Goal: Task Accomplishment & Management: Complete application form

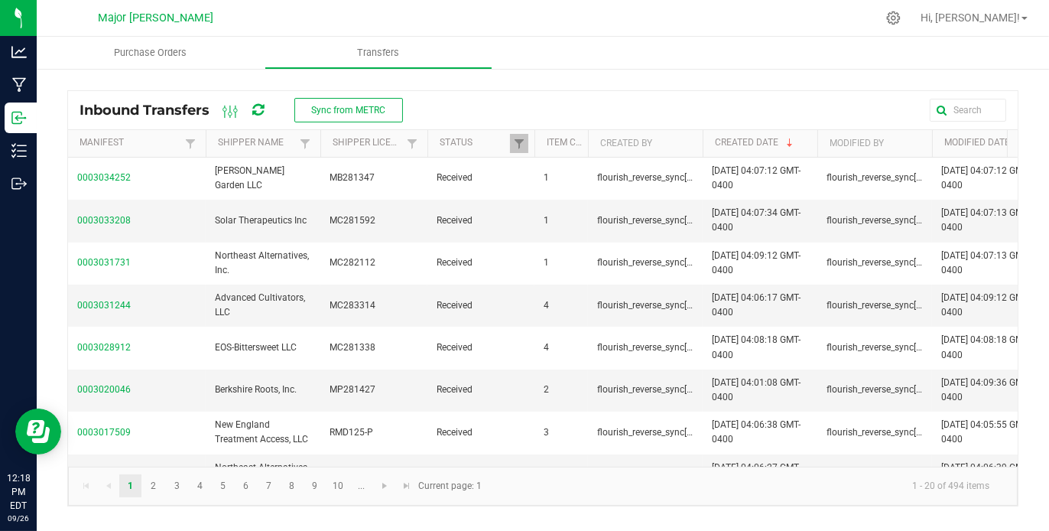
click at [541, 34] on nav "Major [PERSON_NAME] Hi, [PERSON_NAME]!" at bounding box center [543, 18] width 1012 height 37
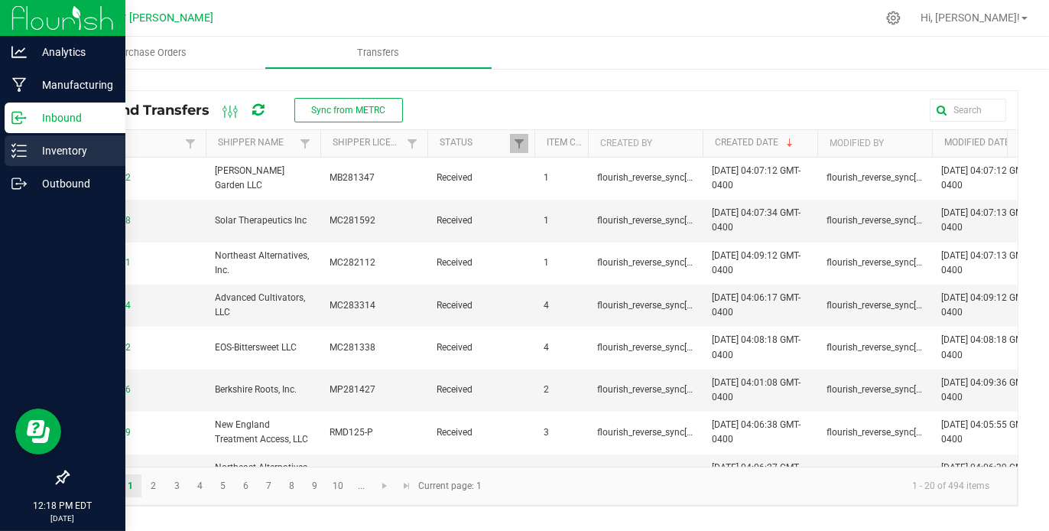
click at [68, 153] on p "Inventory" at bounding box center [73, 150] width 92 height 18
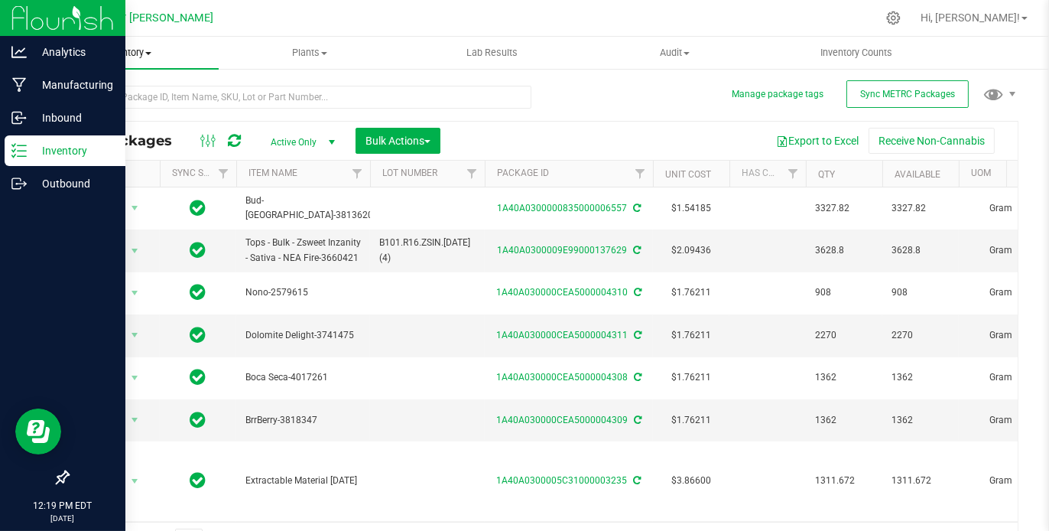
click at [148, 53] on span at bounding box center [148, 53] width 6 height 3
click at [122, 177] on span "From bill of materials" at bounding box center [106, 183] width 138 height 13
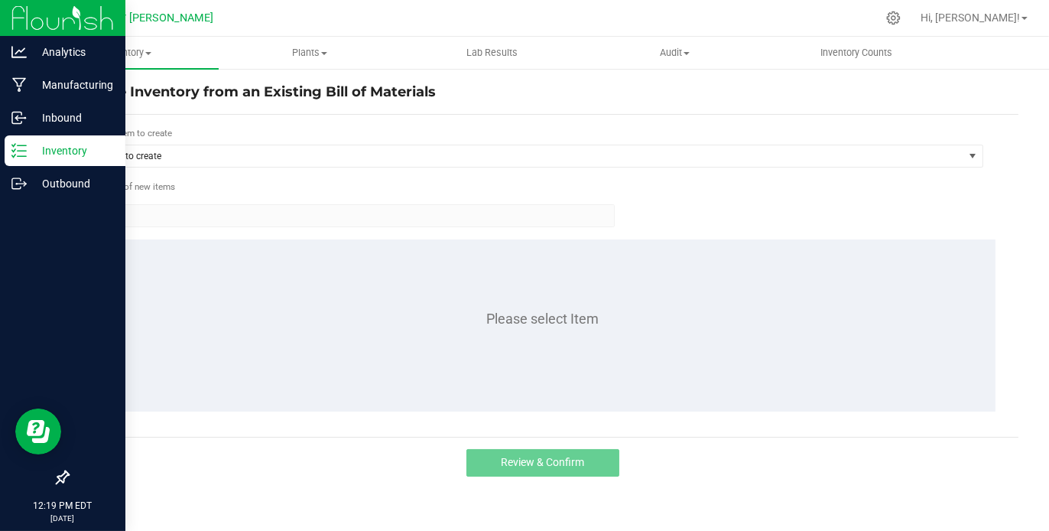
click at [122, 177] on form "Select item to create Item to create Number of new items 1 Please select Item" at bounding box center [543, 275] width 928 height 299
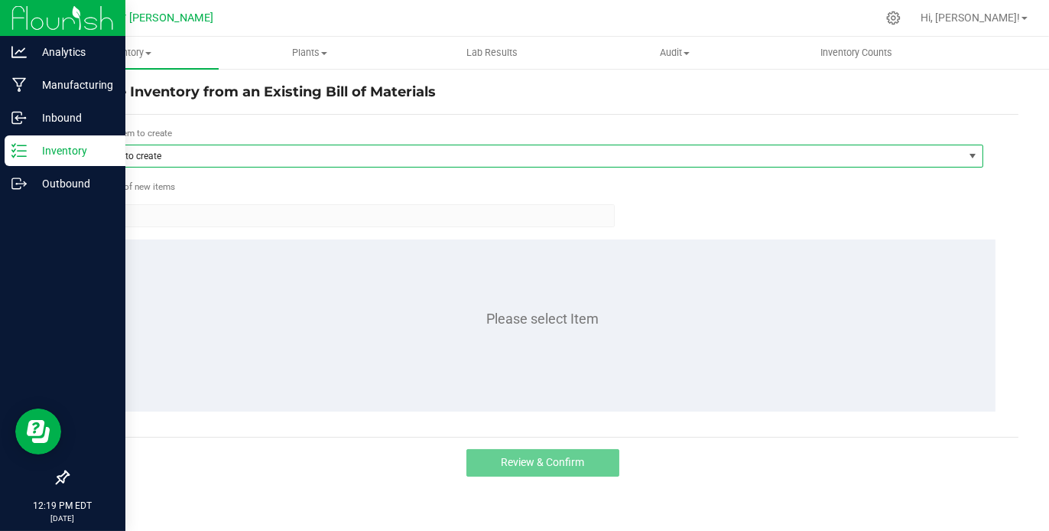
click at [174, 153] on span "Item to create" at bounding box center [528, 155] width 872 height 21
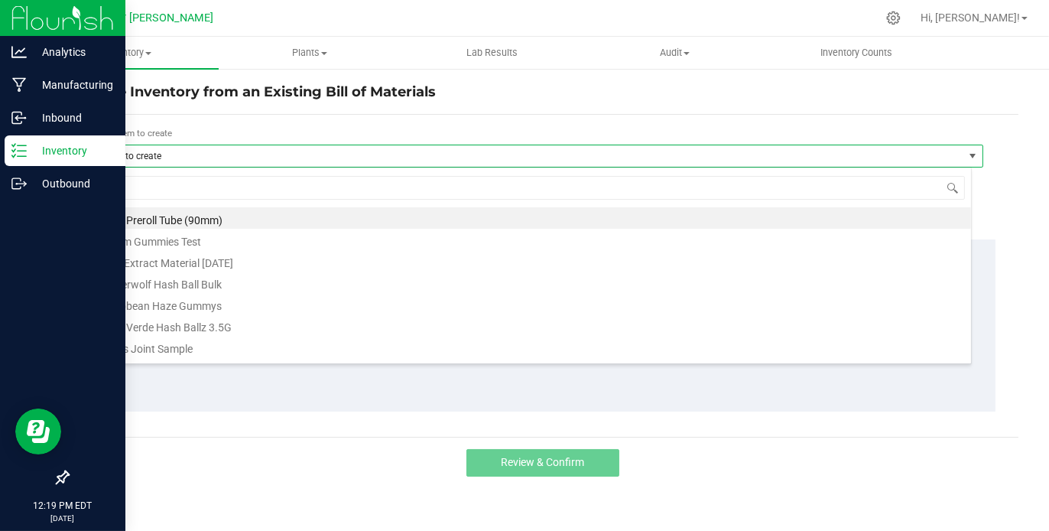
scroll to position [22, 881]
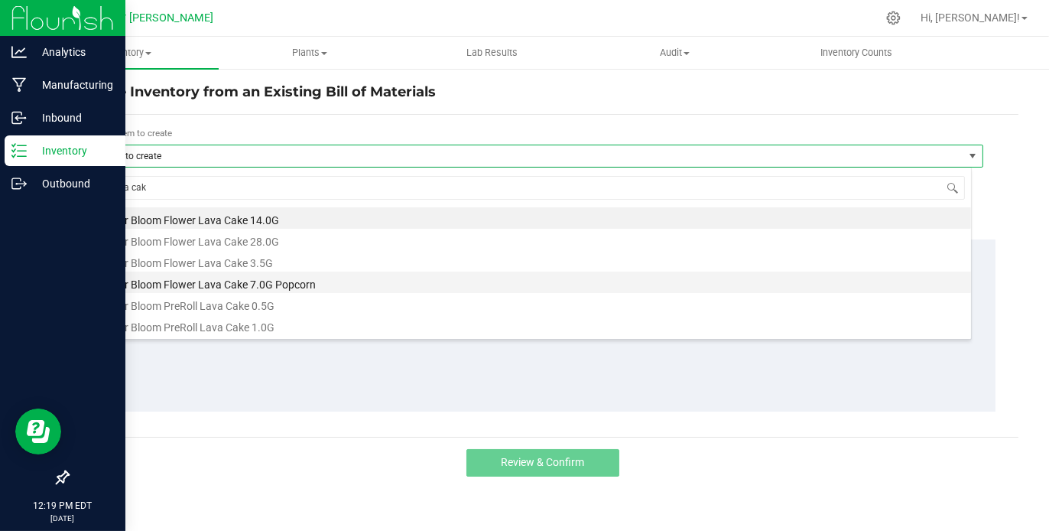
type input "lava cake"
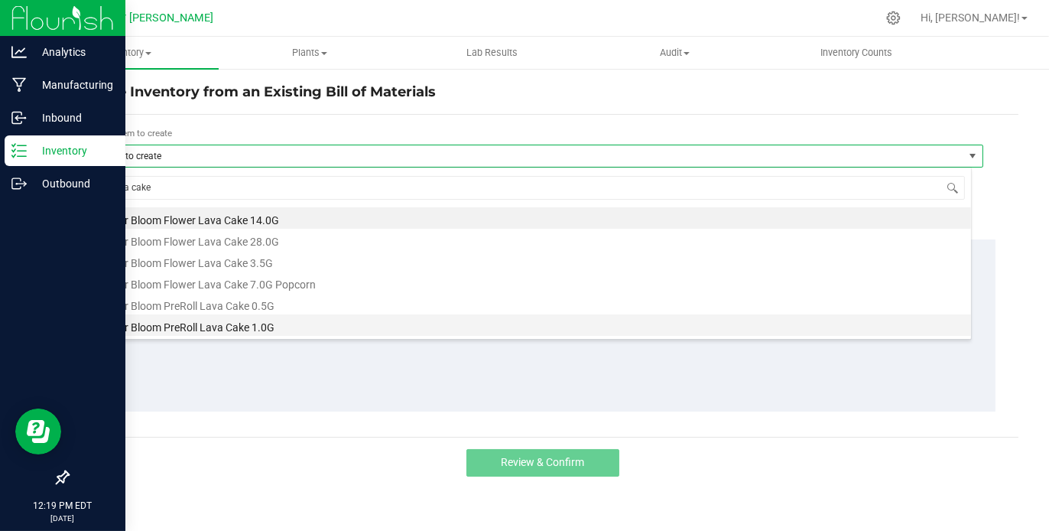
click at [238, 323] on li "Major Bloom PreRoll Lava Cake 1.0G" at bounding box center [531, 324] width 879 height 21
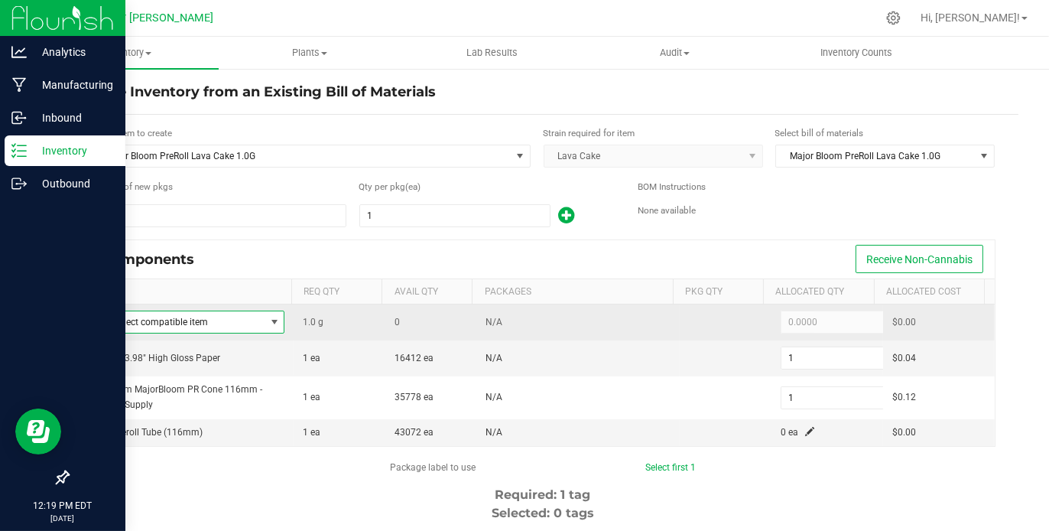
click at [268, 319] on span at bounding box center [274, 322] width 12 height 12
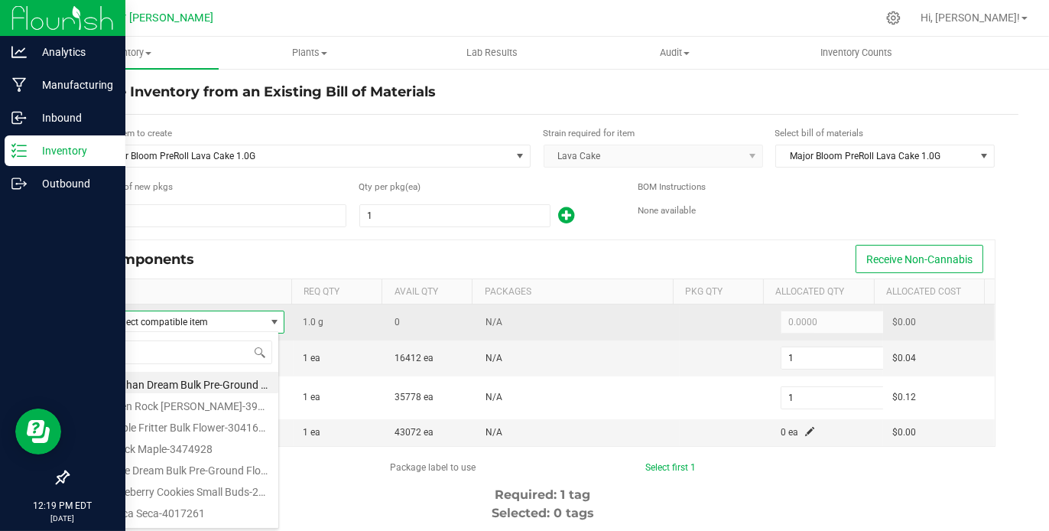
scroll to position [22, 180]
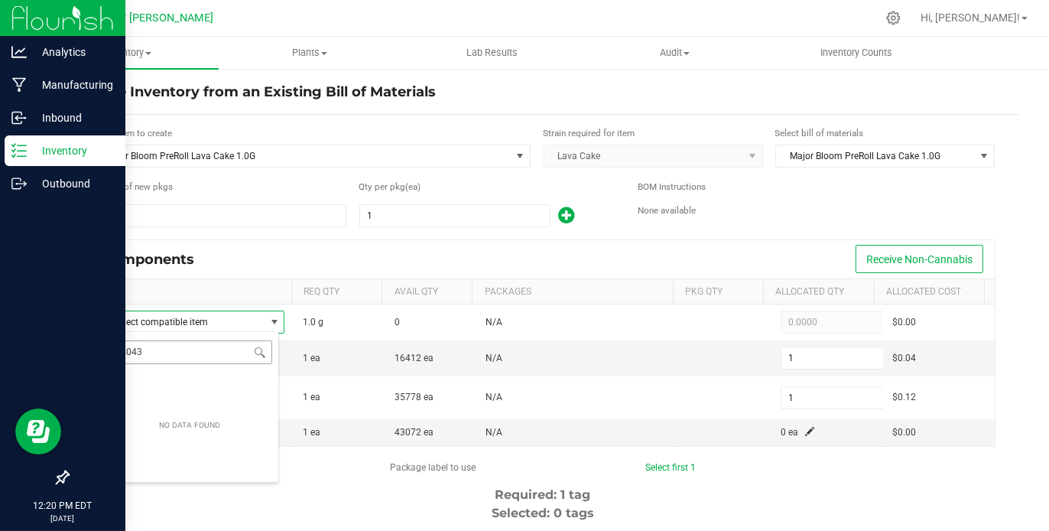
click at [248, 347] on input "4043" at bounding box center [189, 352] width 166 height 24
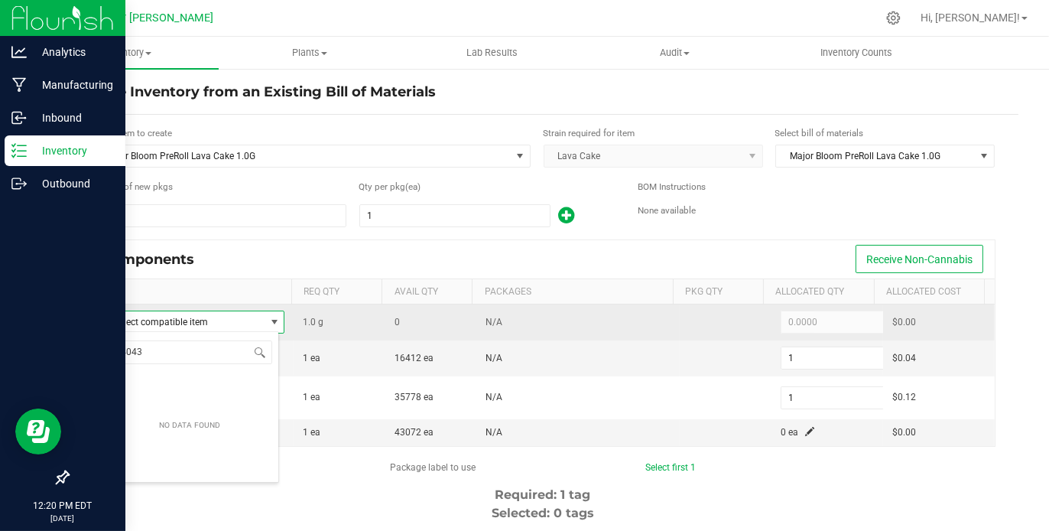
type input "4043"
click at [270, 317] on span "NO DATA FOUND" at bounding box center [274, 322] width 12 height 12
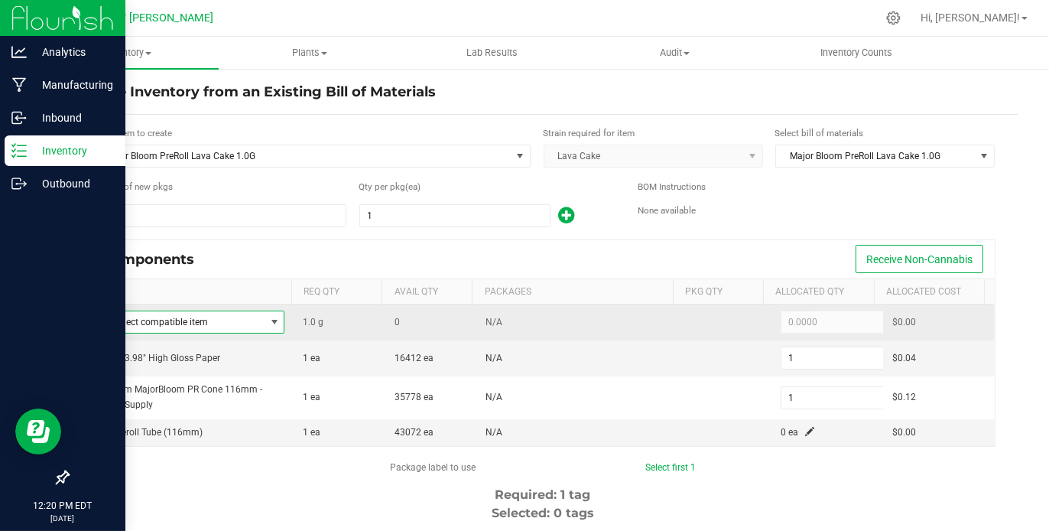
drag, startPoint x: 270, startPoint y: 317, endPoint x: 218, endPoint y: 315, distance: 52.0
click at [218, 315] on span "Select compatible item" at bounding box center [191, 321] width 185 height 23
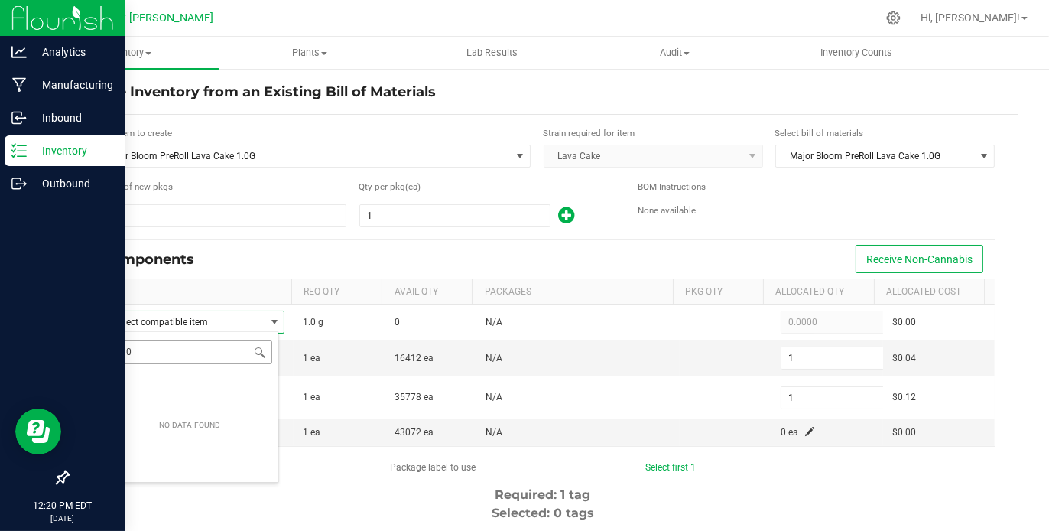
type input "4"
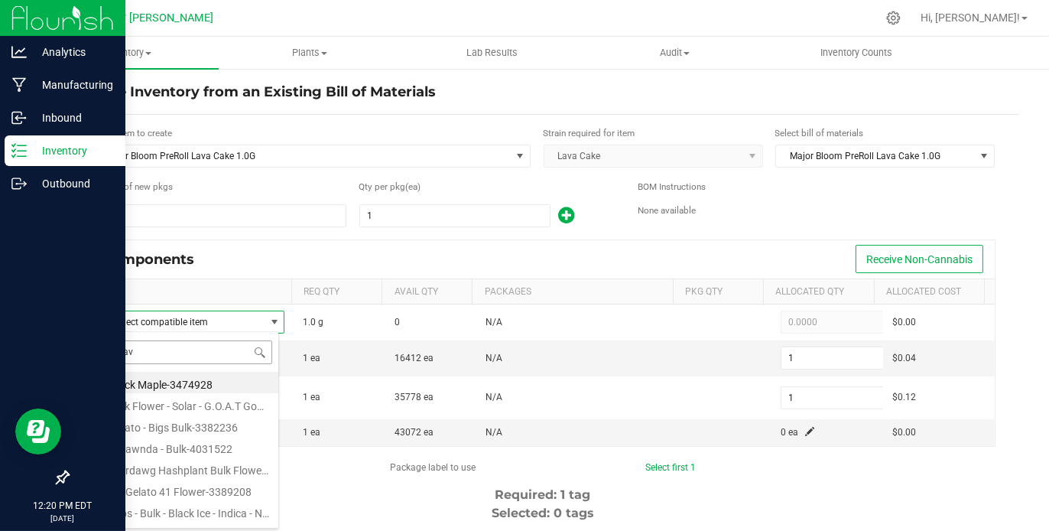
type input "lava"
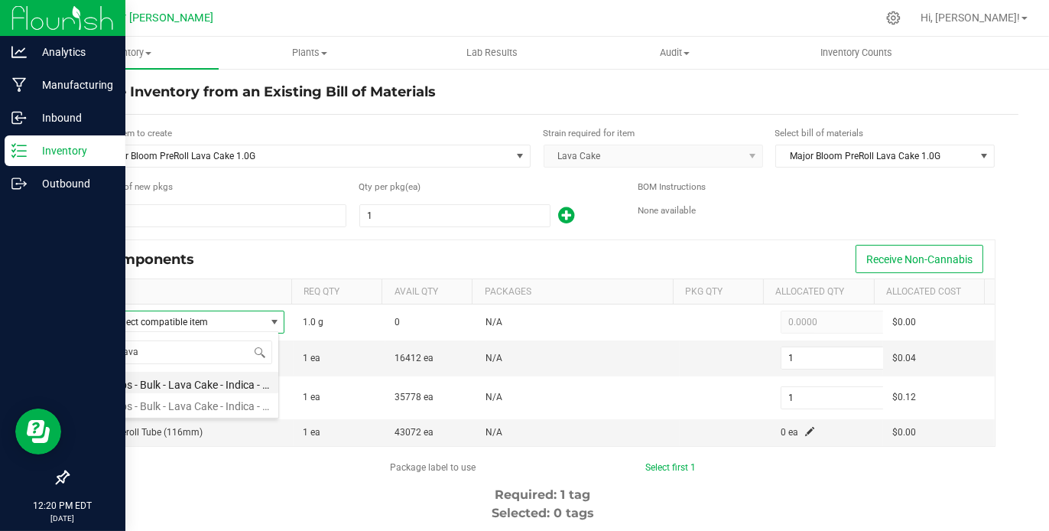
click at [213, 385] on li "Tops - Bulk - Lava Cake - Indica - NEA Fire-3659905" at bounding box center [189, 382] width 178 height 21
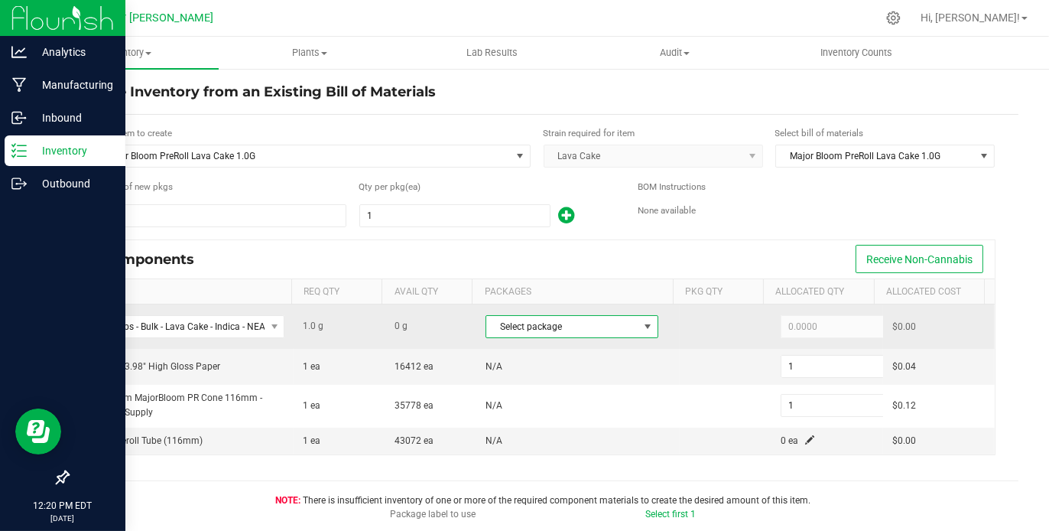
click at [642, 321] on span "NO DATA FOUND" at bounding box center [648, 326] width 12 height 12
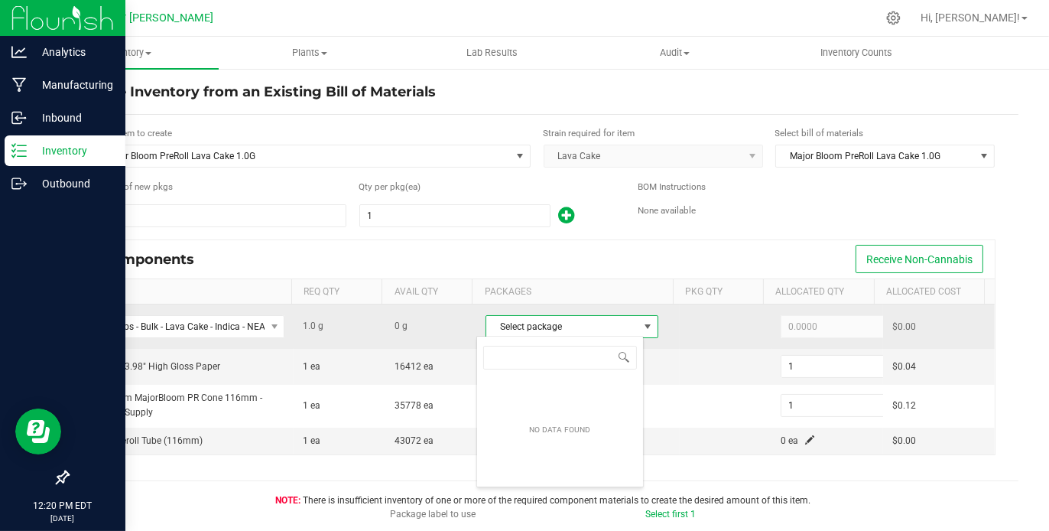
scroll to position [22, 167]
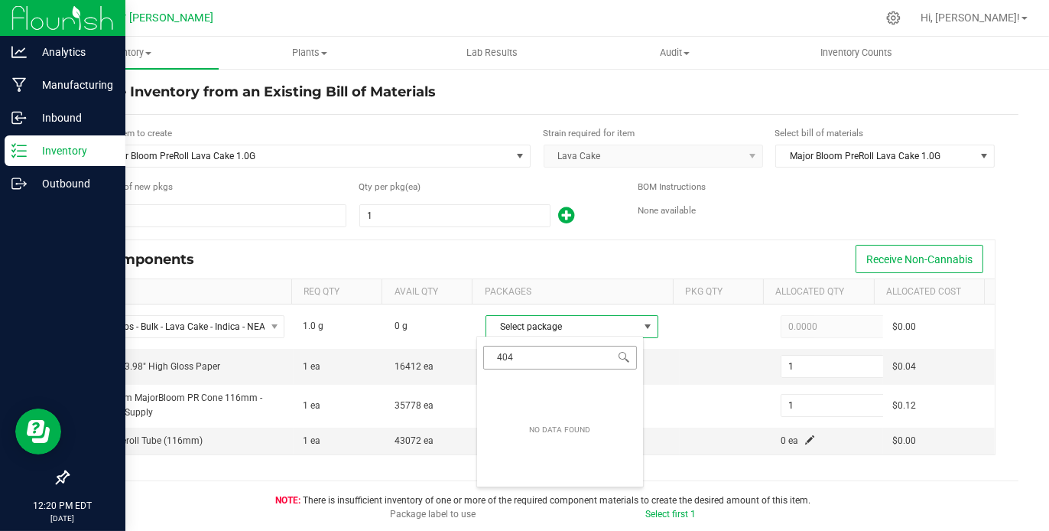
type input "4043"
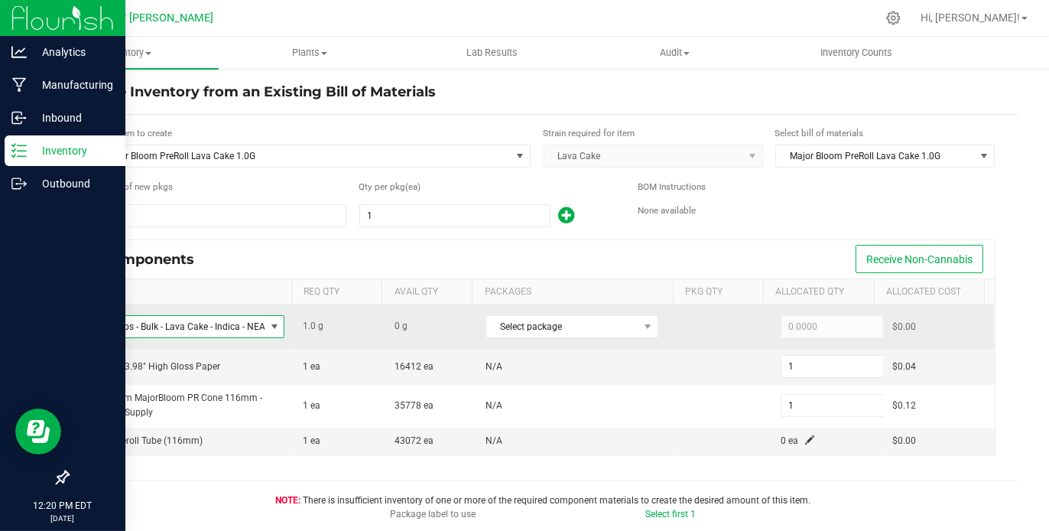
click at [268, 323] on span at bounding box center [274, 326] width 12 height 12
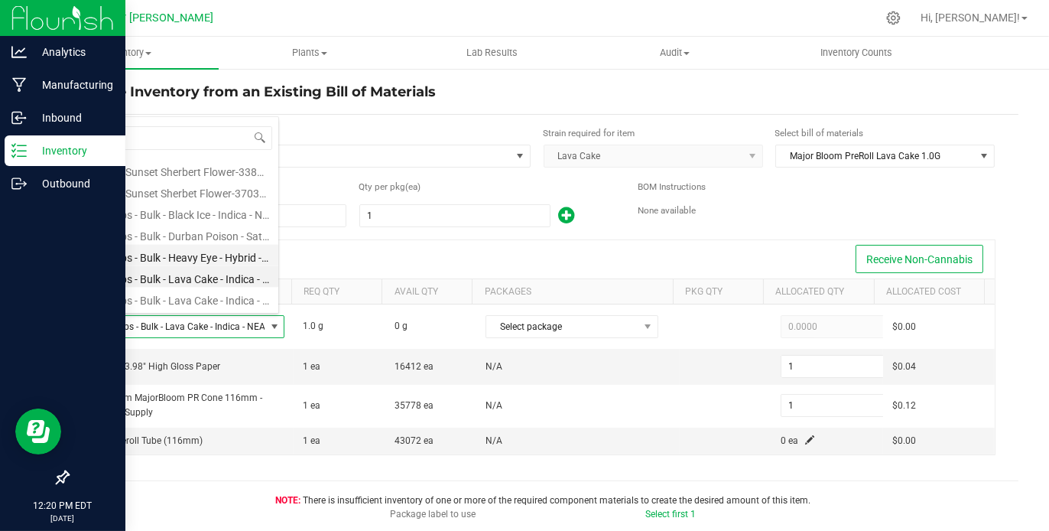
scroll to position [3000, 0]
click at [238, 291] on li "Tops - Bulk - Lava Cake - Indica - NEA Premium-3657989" at bounding box center [189, 294] width 178 height 21
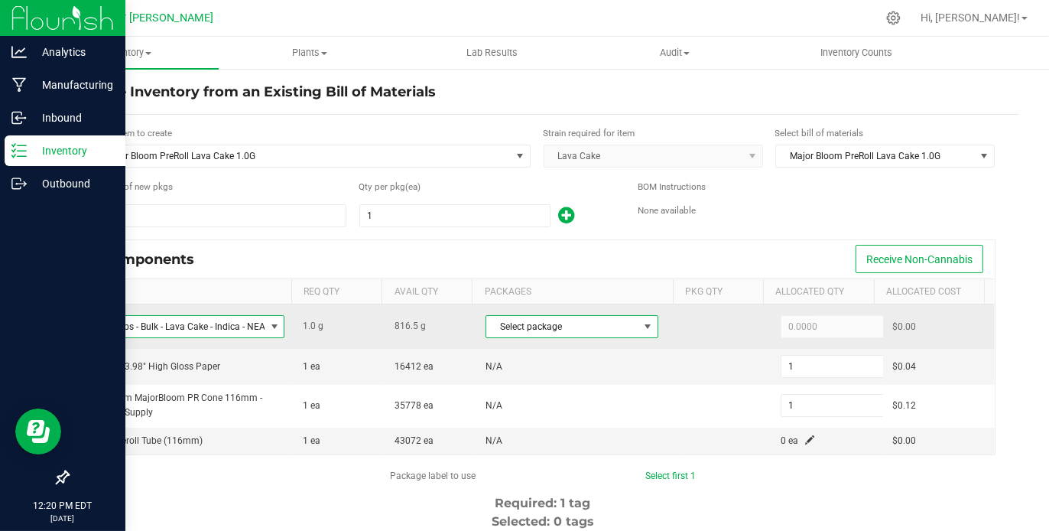
click at [642, 322] on span at bounding box center [648, 326] width 12 height 12
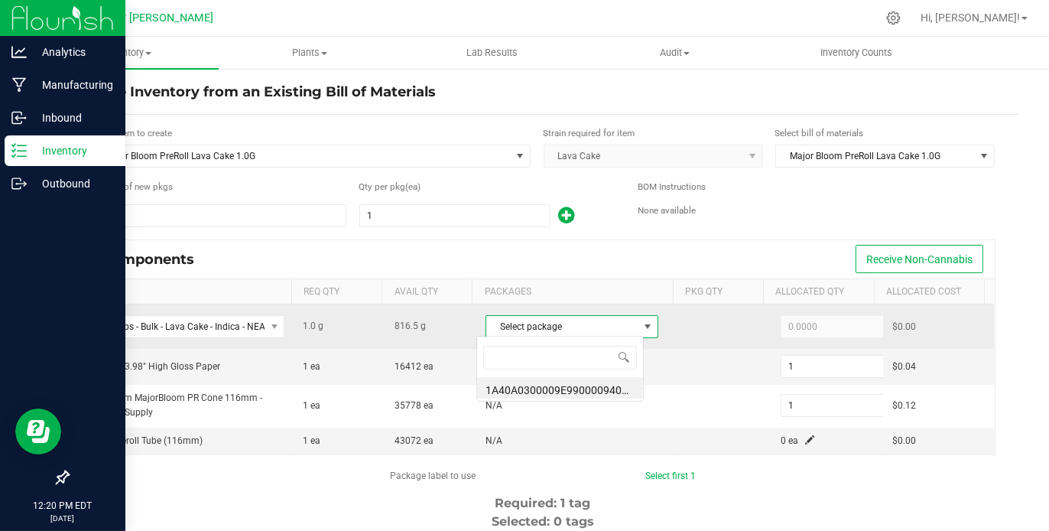
scroll to position [22, 167]
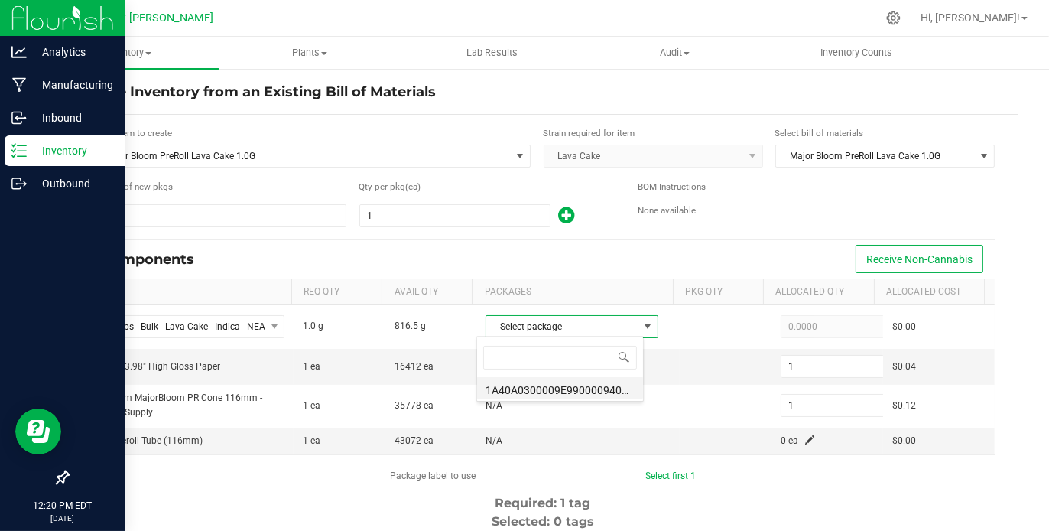
click at [600, 395] on li "1A40A0300009E99000094043 (B201.R14.LACA.[DATE] (8))" at bounding box center [560, 387] width 166 height 21
type input "1.0000"
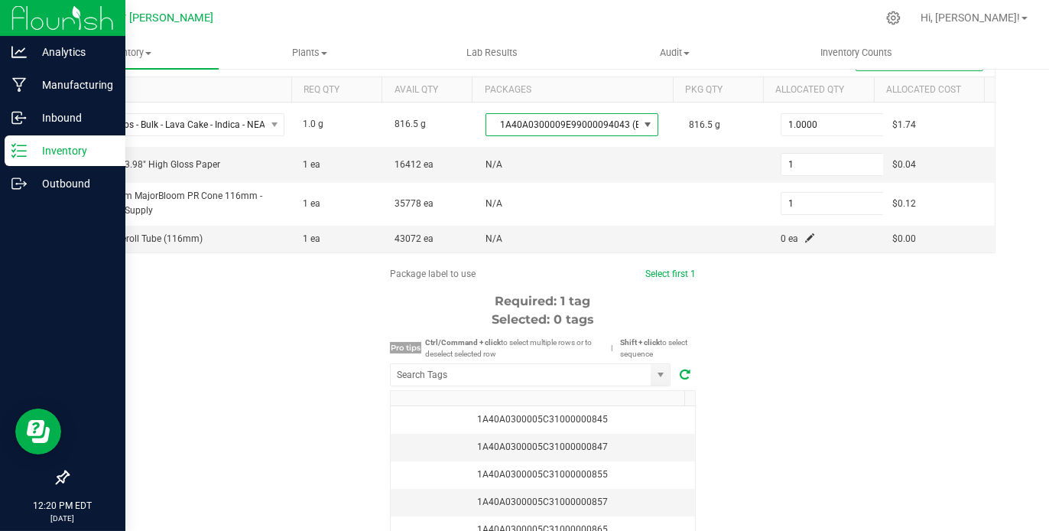
scroll to position [287, 0]
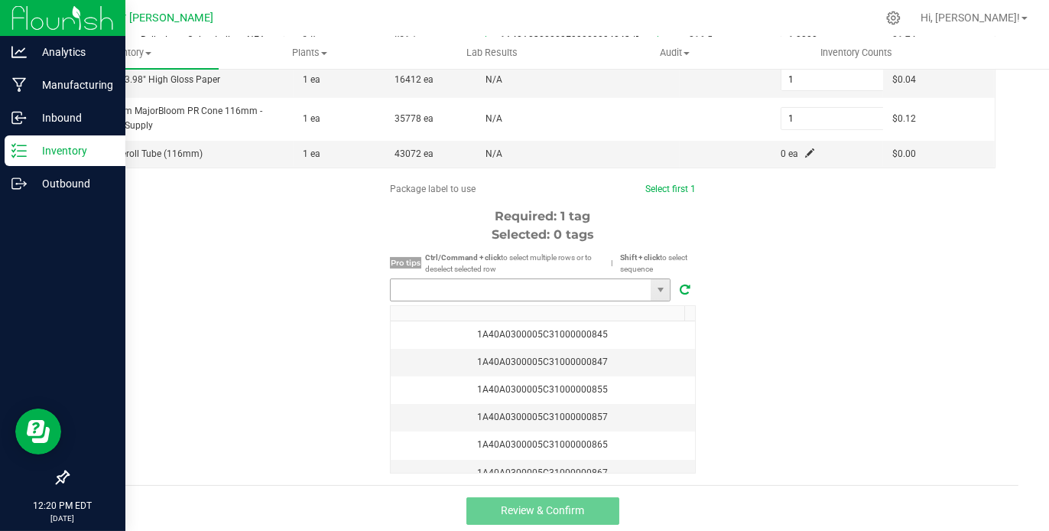
click at [529, 286] on input "NO DATA FOUND" at bounding box center [521, 289] width 260 height 21
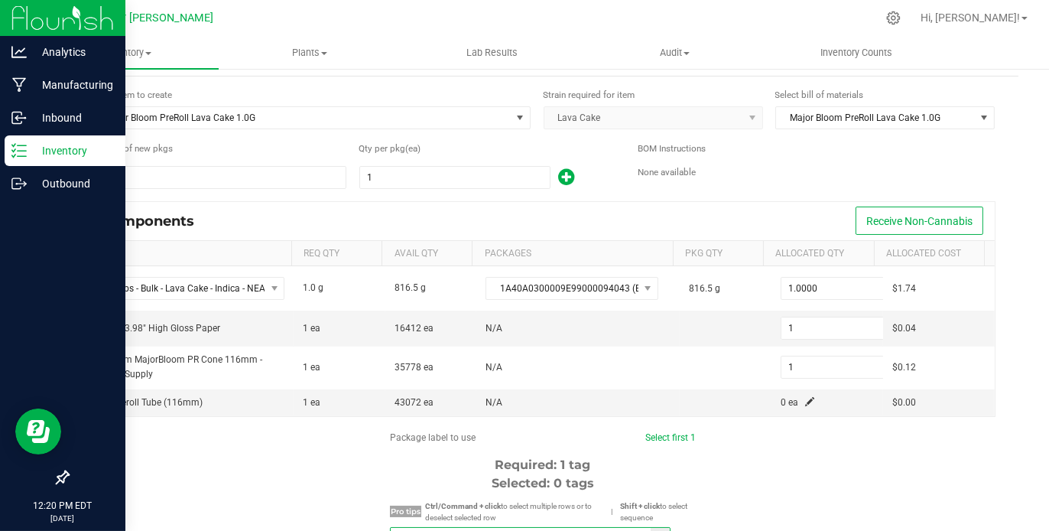
scroll to position [0, 0]
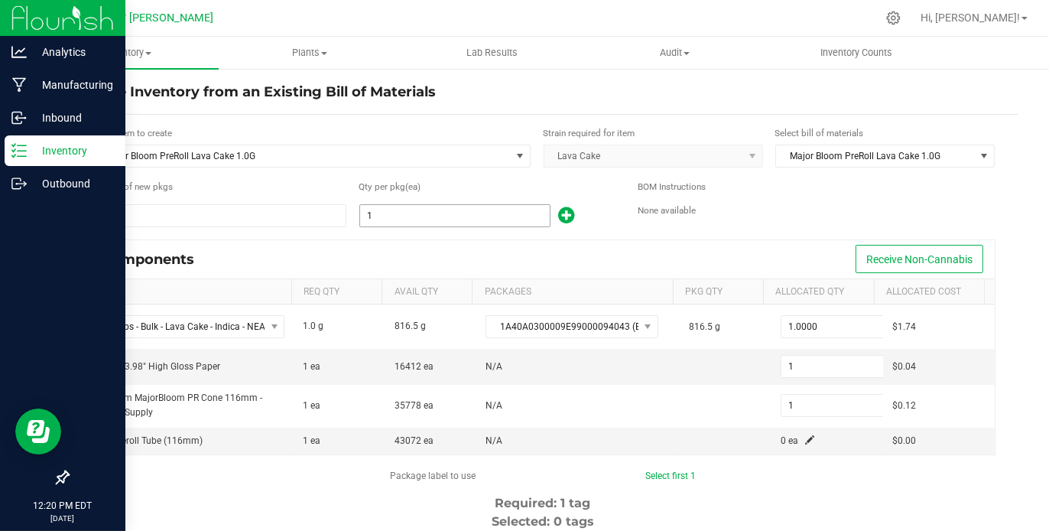
click at [395, 219] on input "1" at bounding box center [455, 215] width 190 height 21
type input "13"
type input "132"
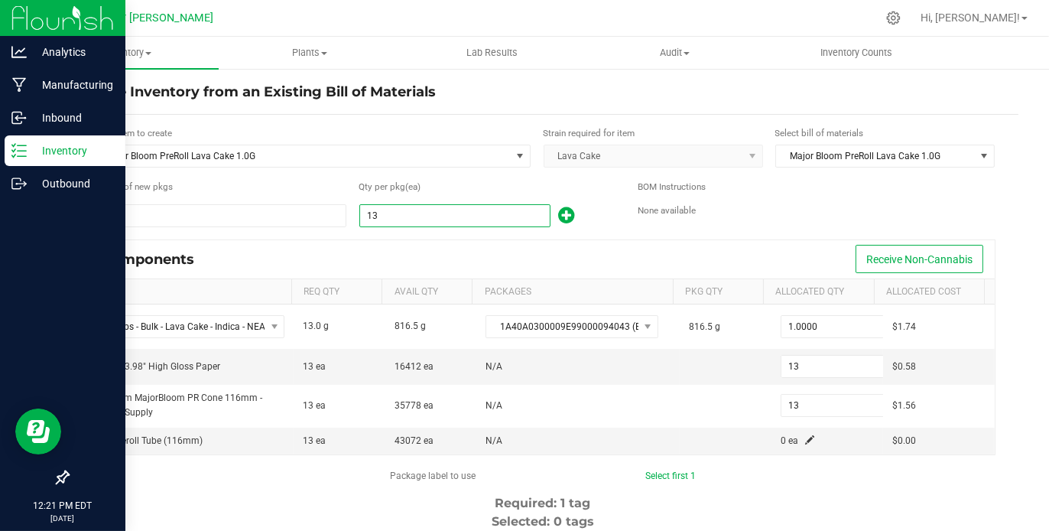
type input "132"
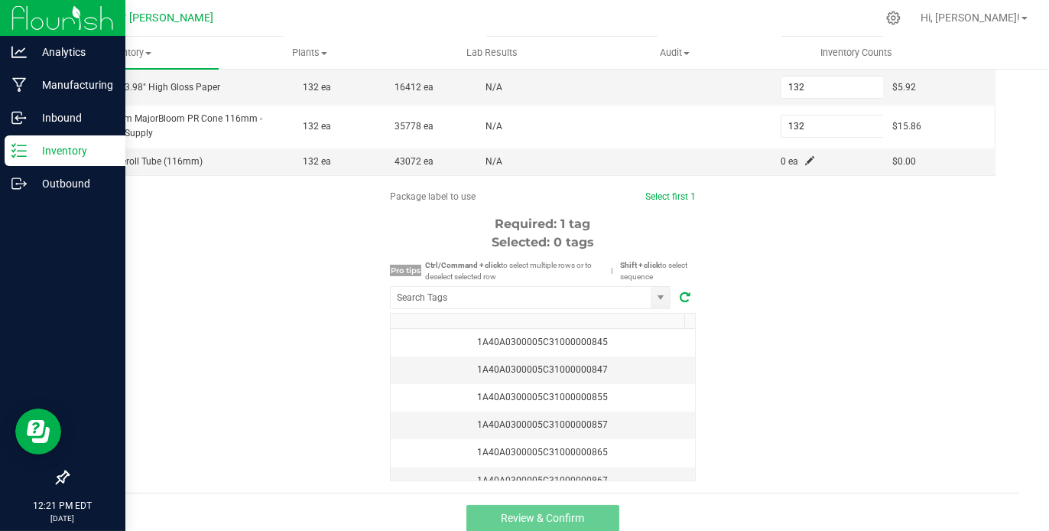
scroll to position [281, 0]
type input "132"
click at [516, 294] on input "NO DATA FOUND" at bounding box center [521, 295] width 260 height 21
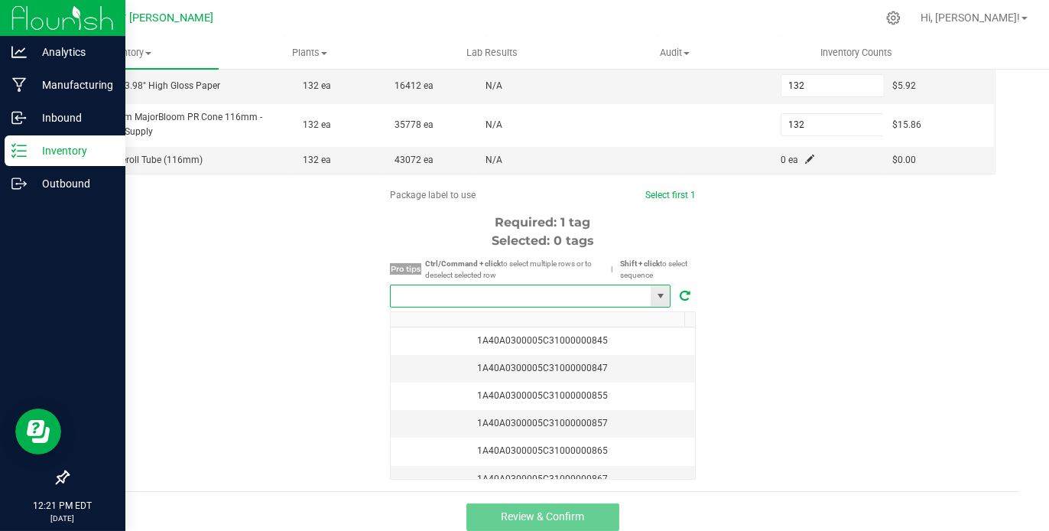
click at [516, 294] on input "NO DATA FOUND" at bounding box center [521, 295] width 260 height 21
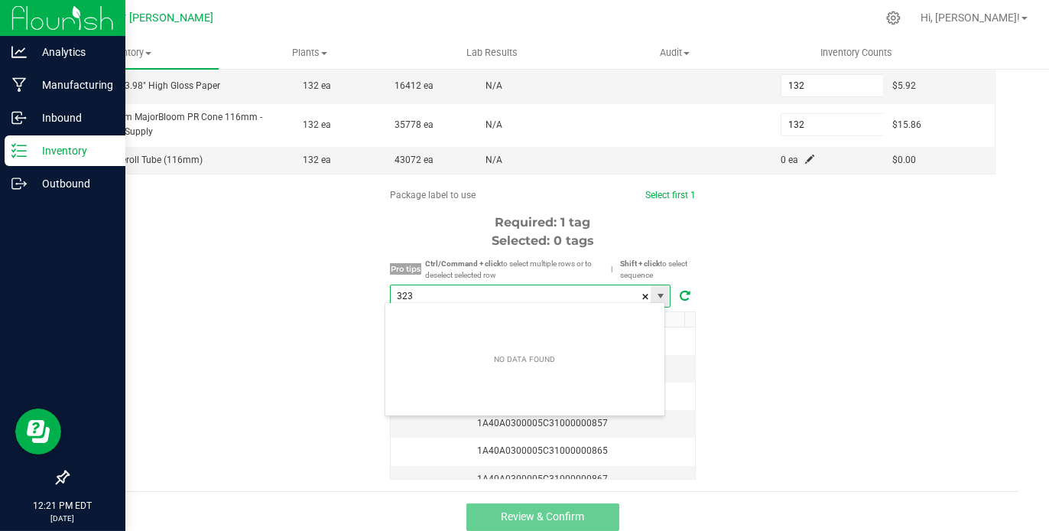
scroll to position [22, 281]
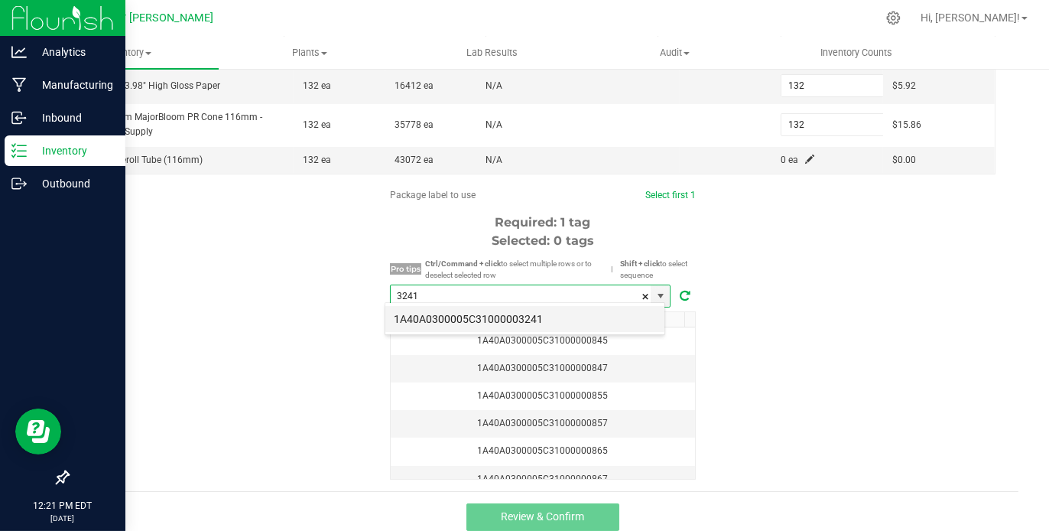
click at [522, 316] on li "1A40A0300005C31000003241" at bounding box center [524, 319] width 279 height 26
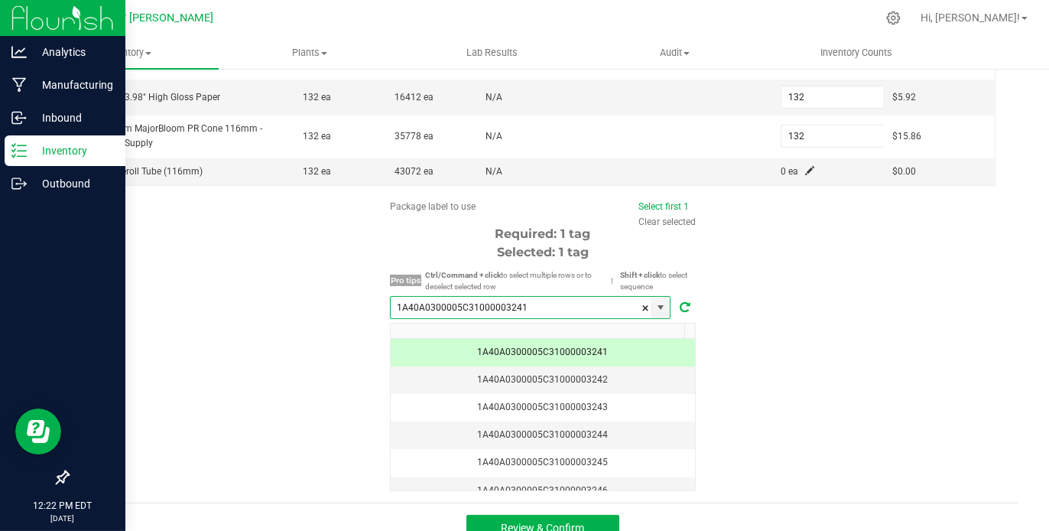
scroll to position [287, 0]
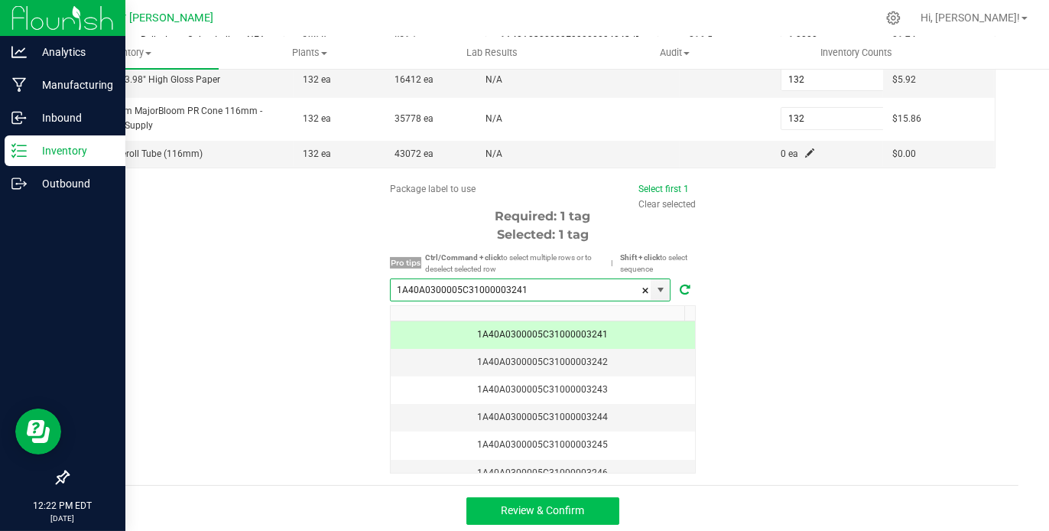
type input "1A40A0300005C31000003241"
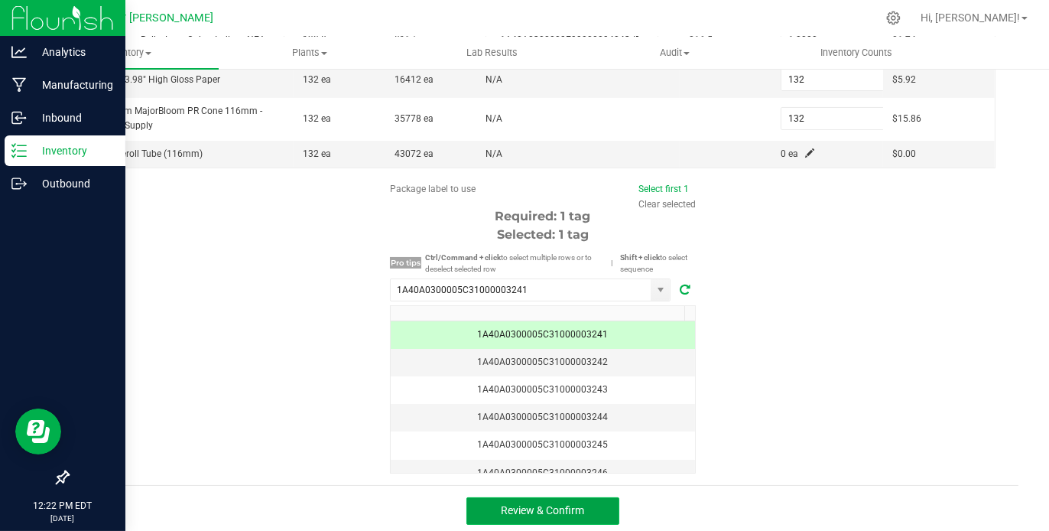
click at [565, 504] on span "Review & Confirm" at bounding box center [543, 510] width 83 height 12
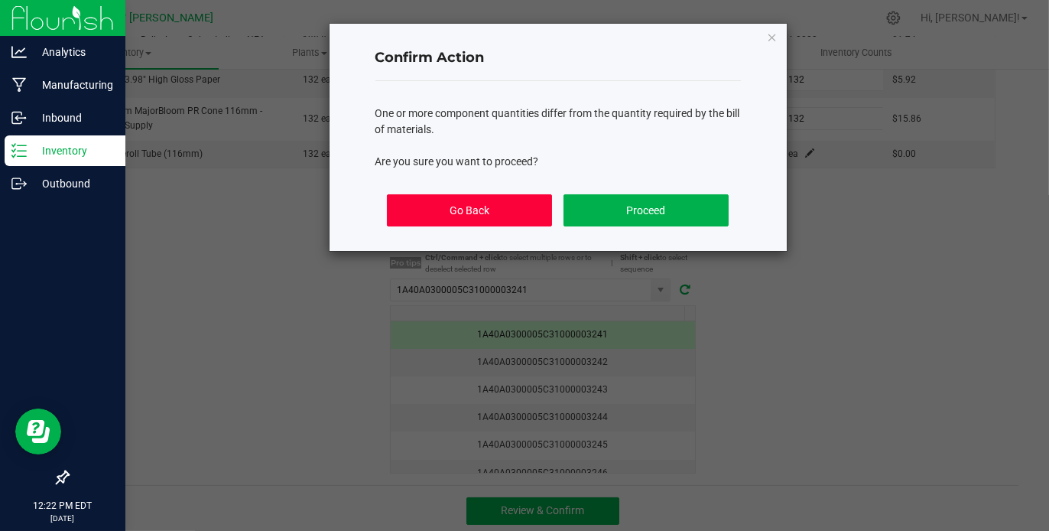
click at [502, 210] on button "Go Back" at bounding box center [469, 210] width 164 height 32
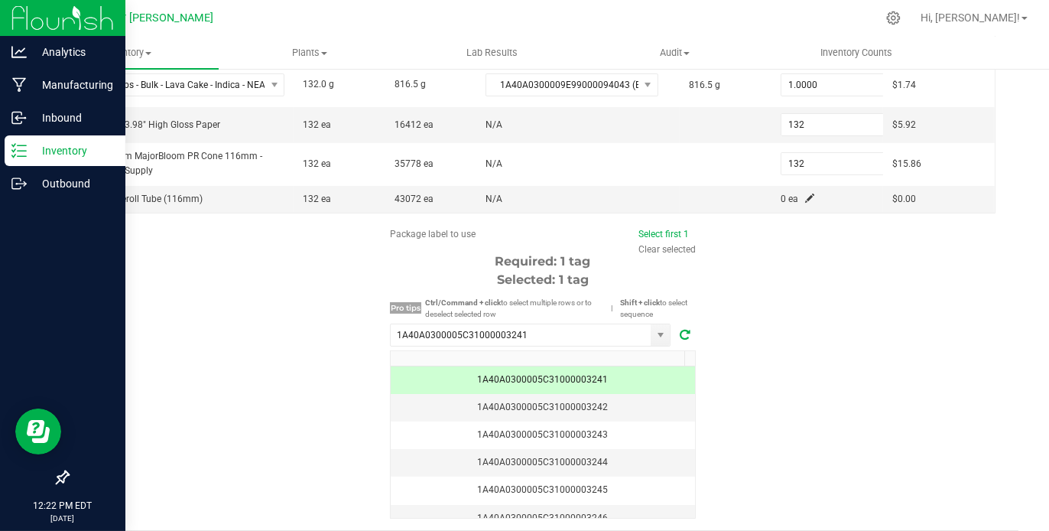
scroll to position [241, 0]
click at [805, 194] on span at bounding box center [809, 198] width 9 height 9
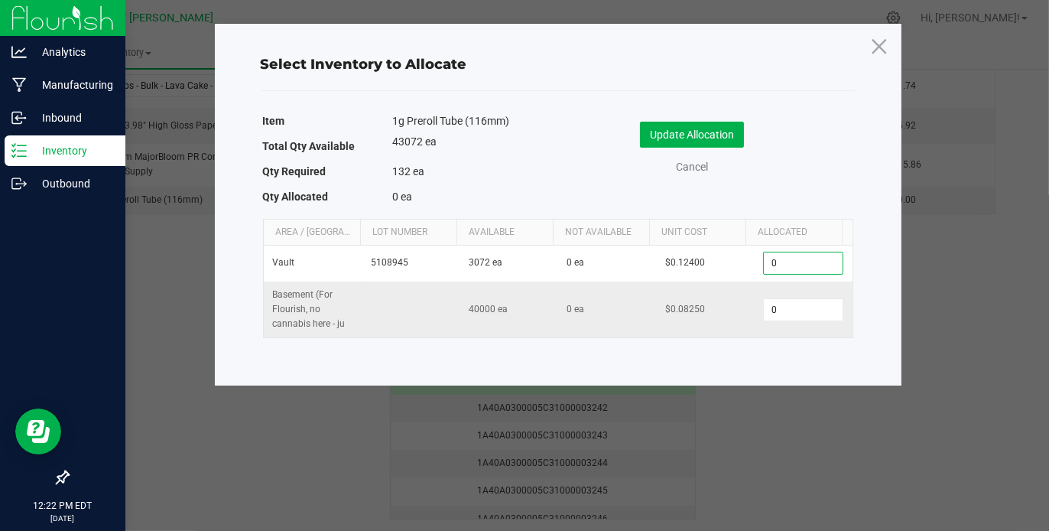
click at [785, 282] on td "0" at bounding box center [803, 309] width 98 height 57
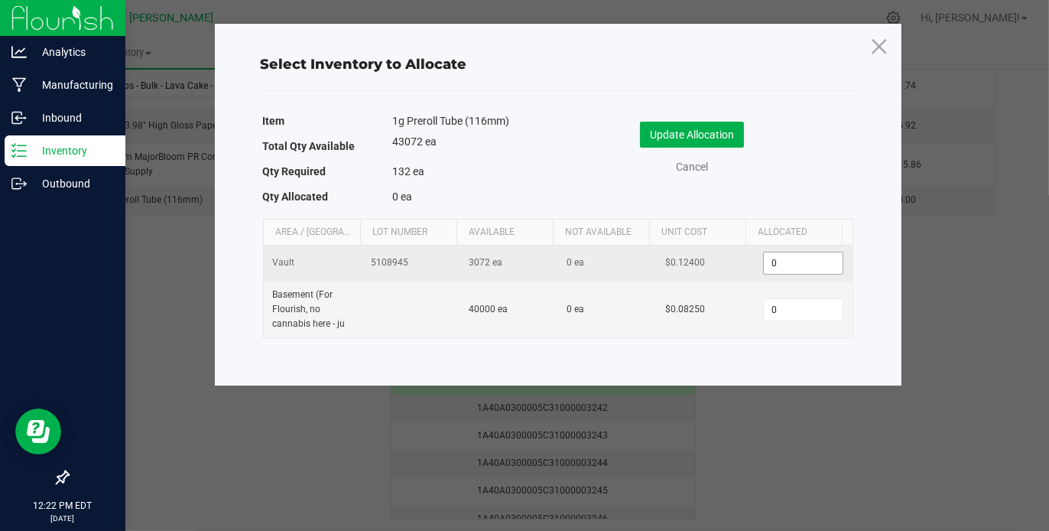
click at [784, 262] on input "0" at bounding box center [803, 262] width 78 height 21
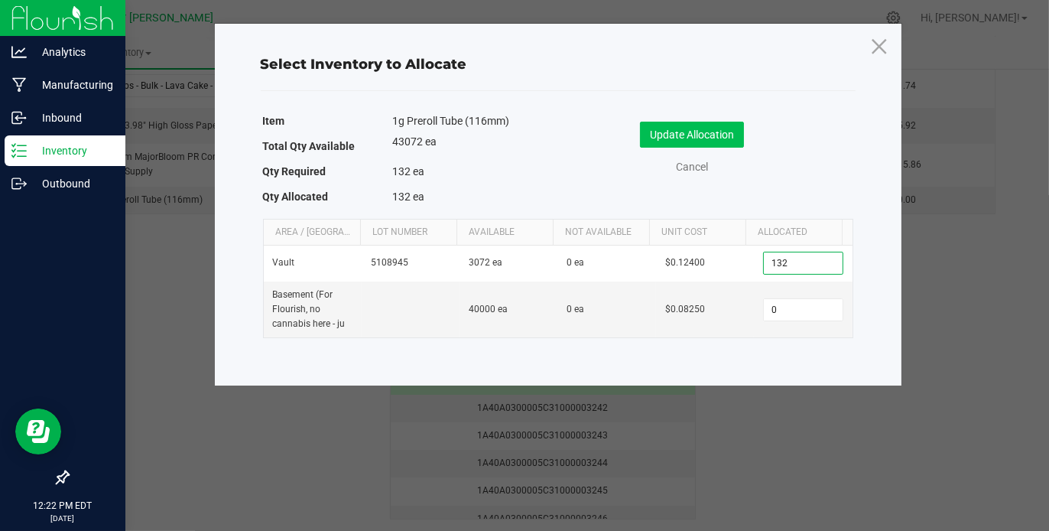
type input "132"
click at [717, 132] on button "Update Allocation" at bounding box center [692, 135] width 104 height 26
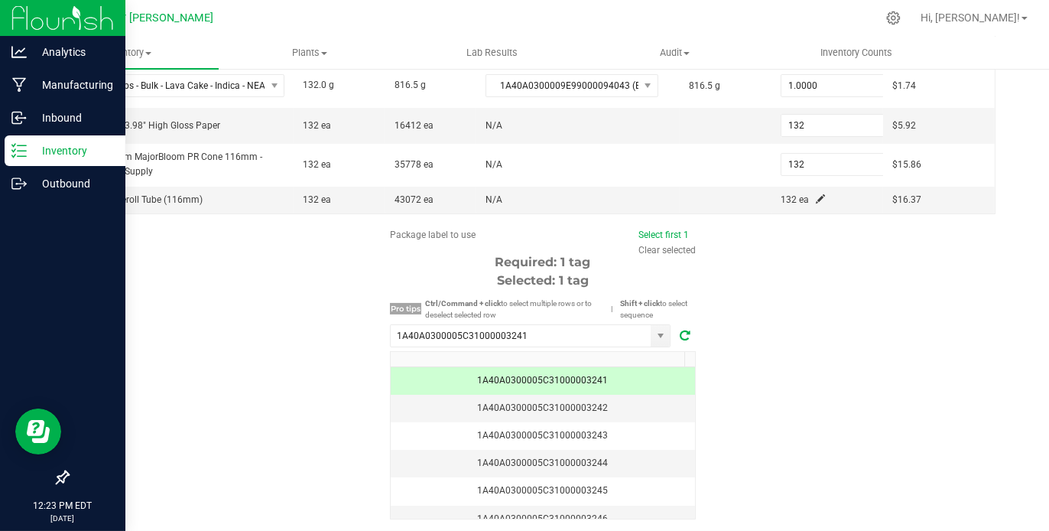
scroll to position [287, 0]
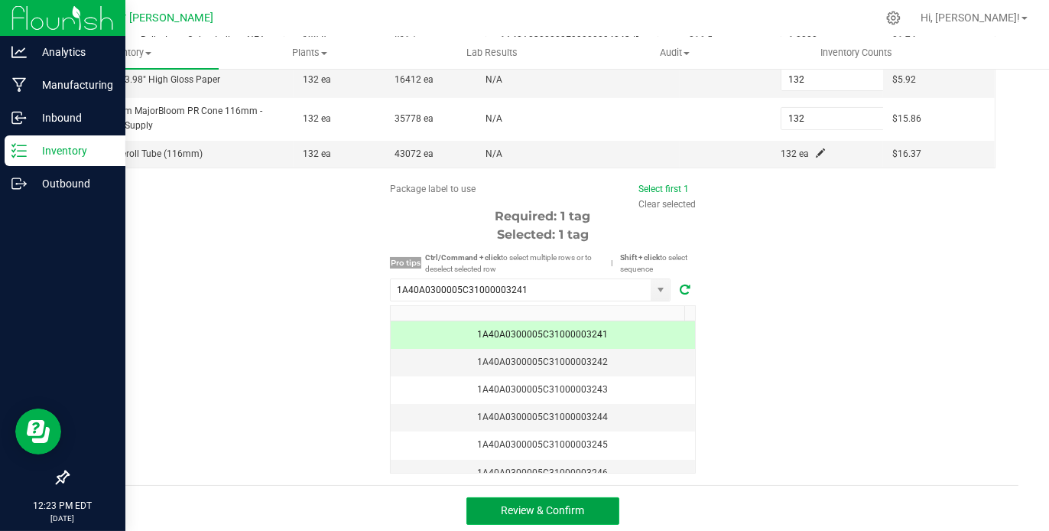
click at [588, 499] on button "Review & Confirm" at bounding box center [542, 511] width 153 height 28
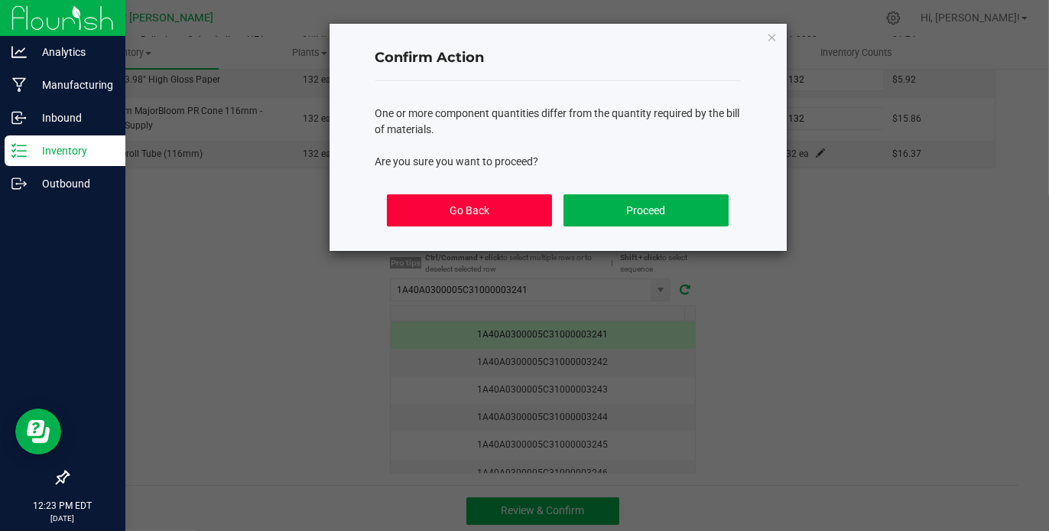
click at [478, 206] on button "Go Back" at bounding box center [469, 210] width 164 height 32
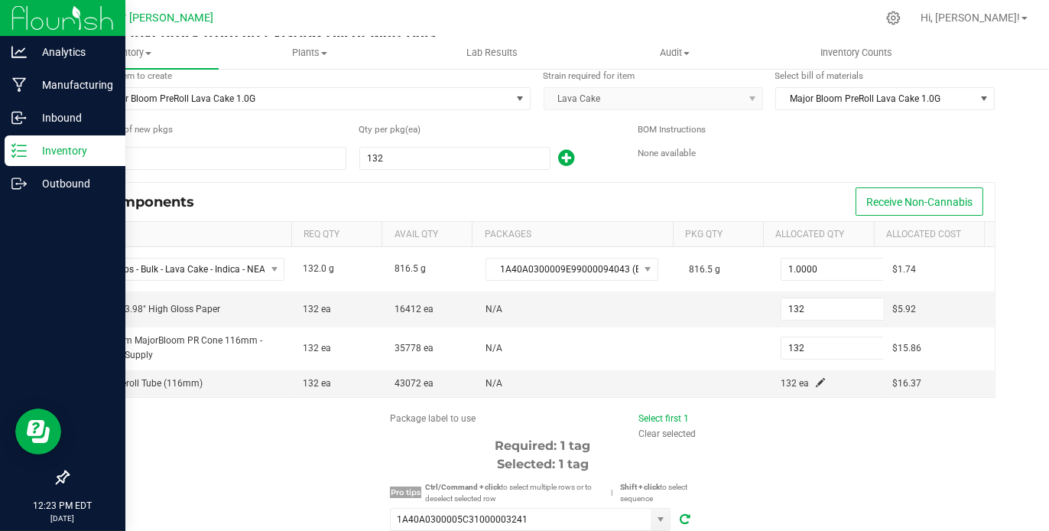
scroll to position [0, 0]
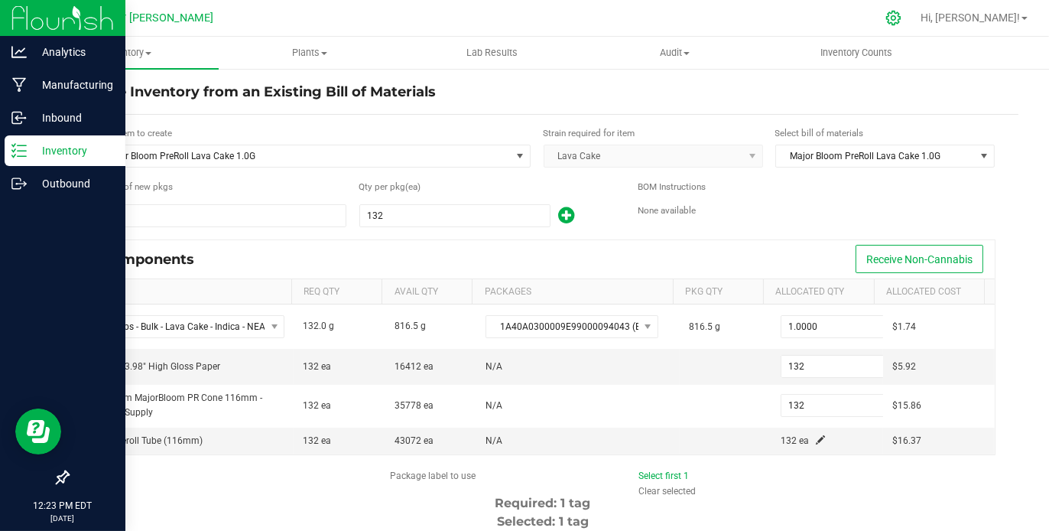
click at [901, 14] on icon at bounding box center [893, 18] width 15 height 15
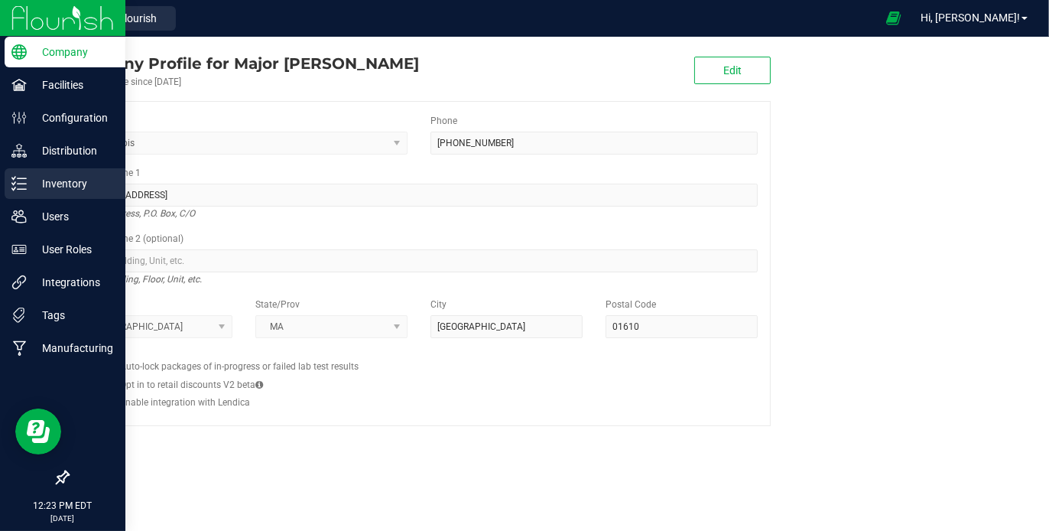
click at [55, 182] on p "Inventory" at bounding box center [73, 183] width 92 height 18
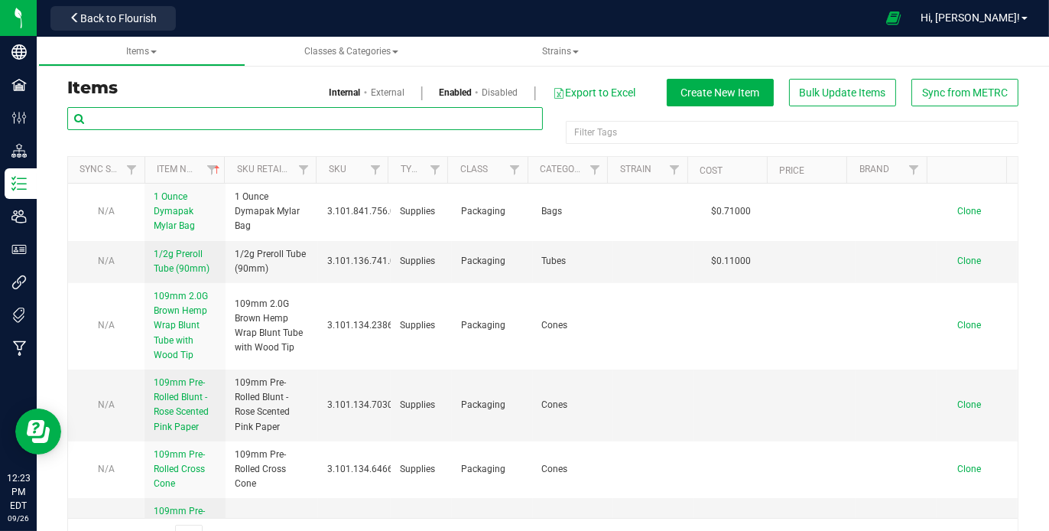
click at [240, 109] on input "text" at bounding box center [305, 118] width 476 height 23
type input "lava cake"
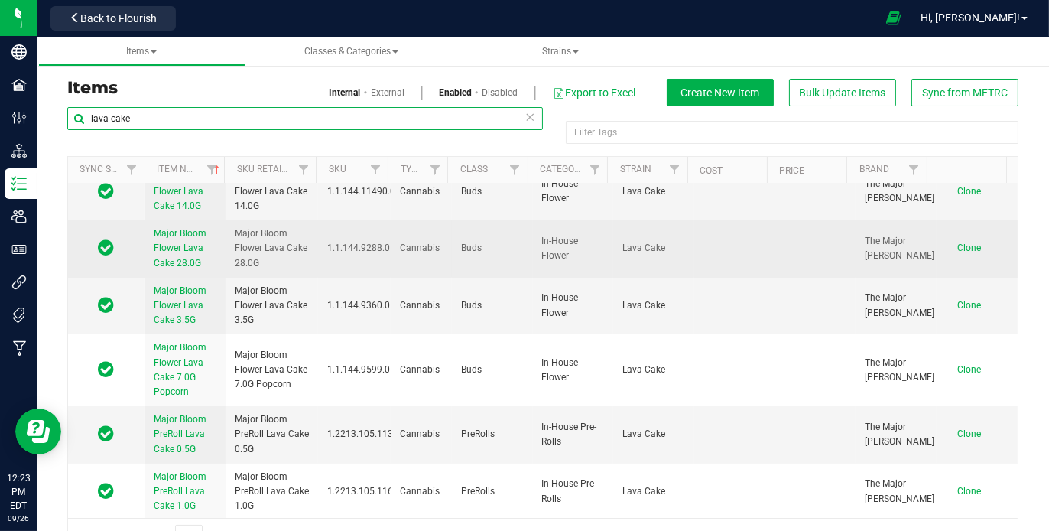
scroll to position [38, 0]
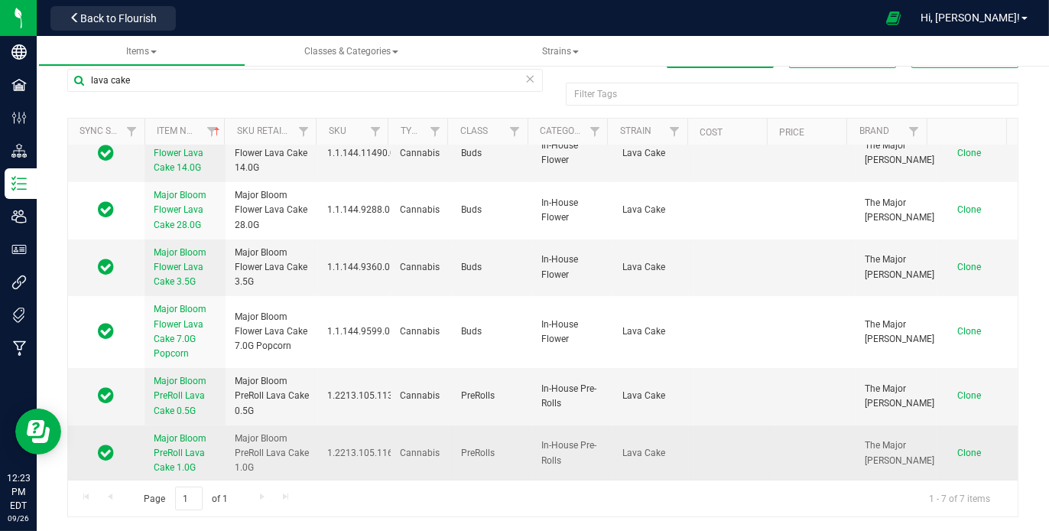
click at [181, 445] on span "Major Bloom PreRoll Lava Cake 1.0G" at bounding box center [180, 453] width 53 height 40
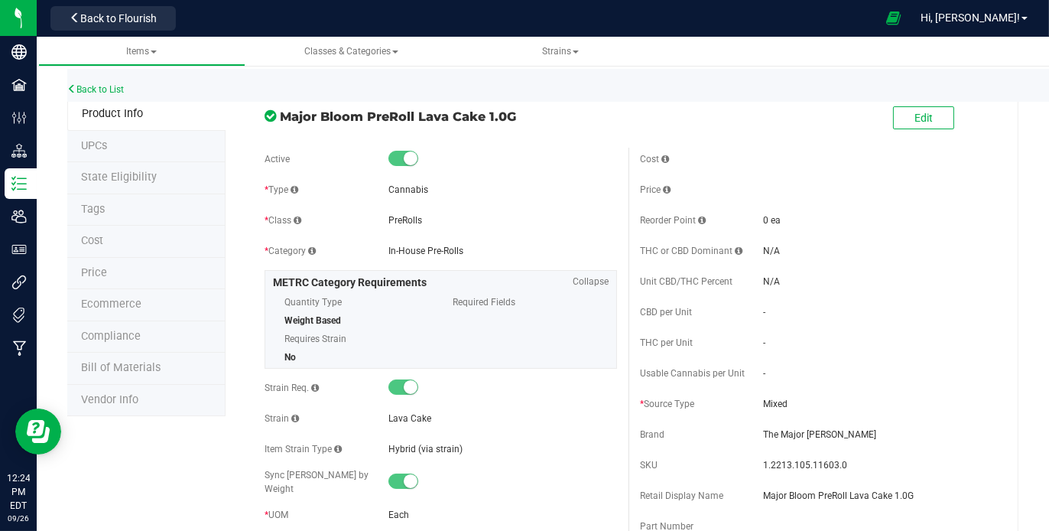
click at [123, 361] on span "Bill of Materials" at bounding box center [121, 367] width 80 height 13
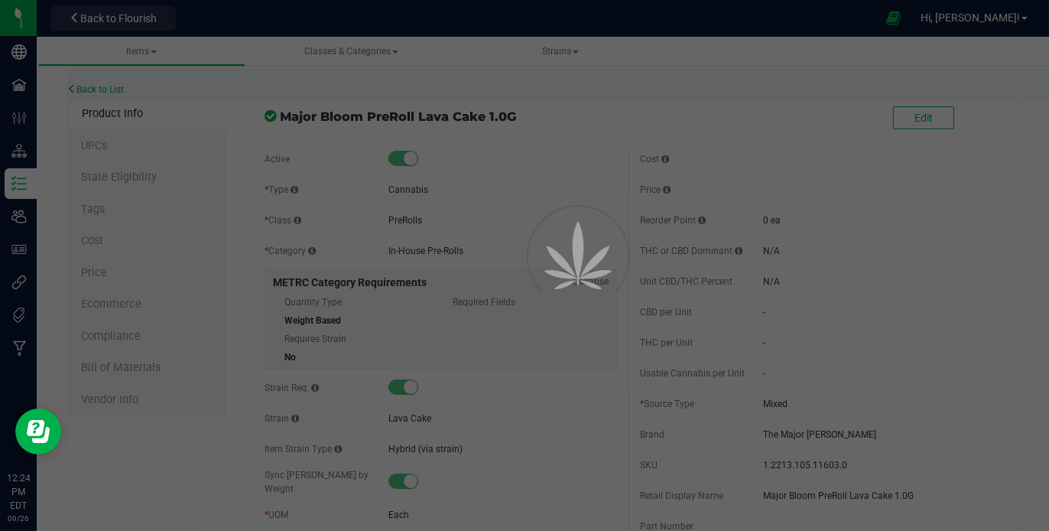
select select "838"
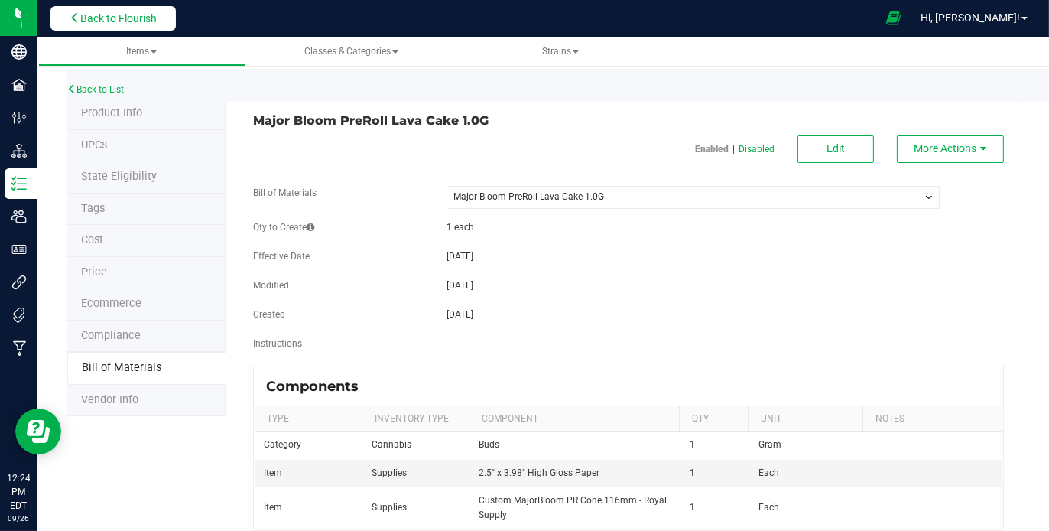
click at [120, 12] on span "Back to Flourish" at bounding box center [118, 18] width 76 height 12
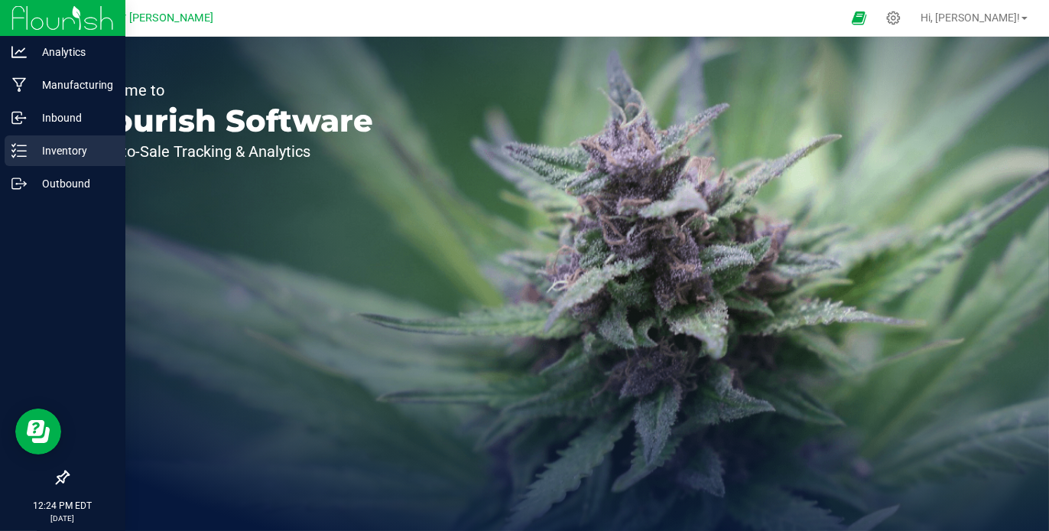
click at [73, 154] on p "Inventory" at bounding box center [73, 150] width 92 height 18
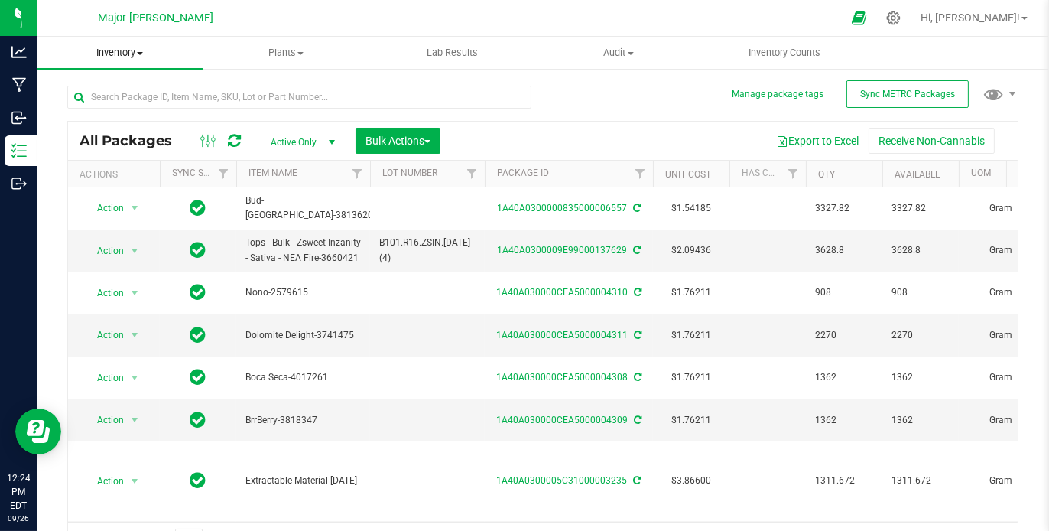
click at [144, 49] on span "Inventory" at bounding box center [120, 53] width 166 height 14
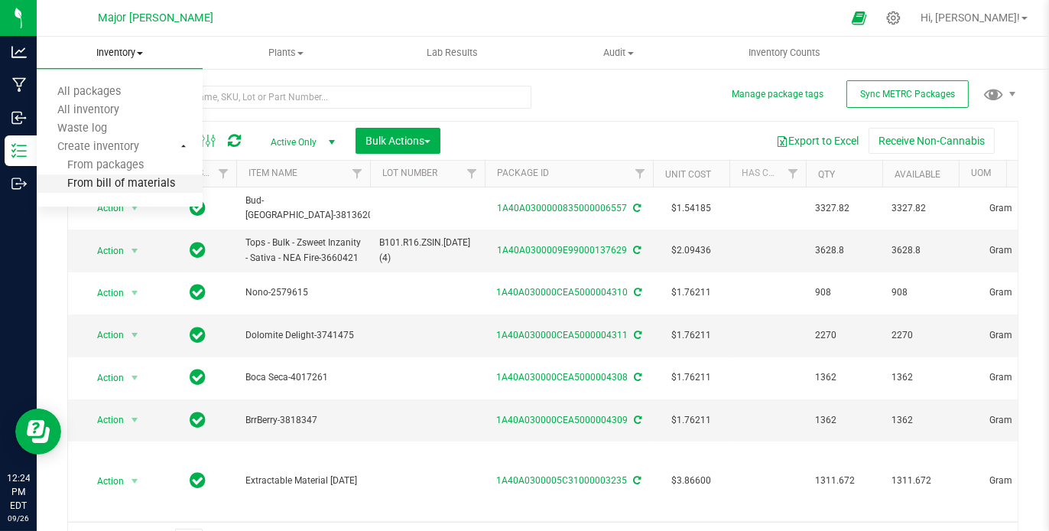
click at [111, 179] on span "From bill of materials" at bounding box center [106, 183] width 138 height 13
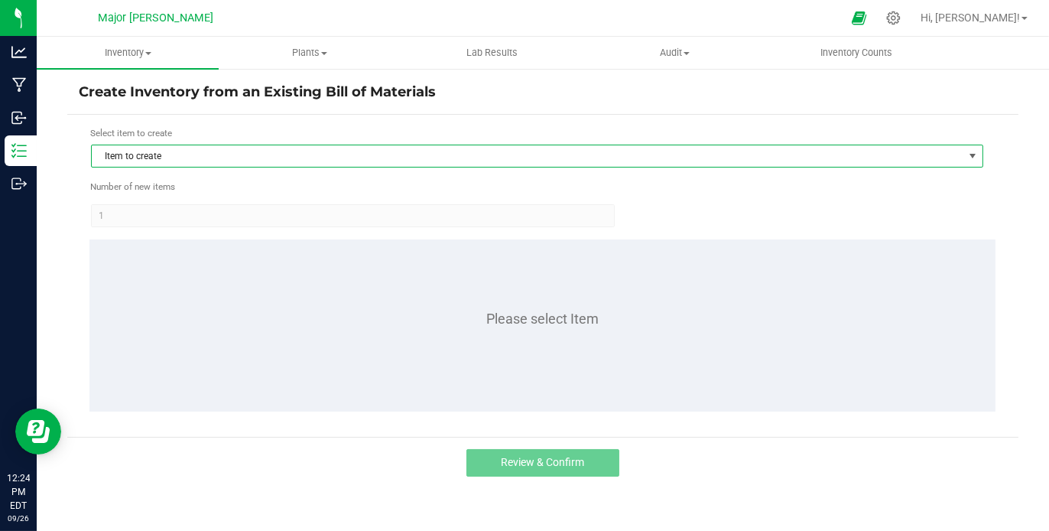
click at [212, 161] on span "Item to create" at bounding box center [528, 155] width 872 height 21
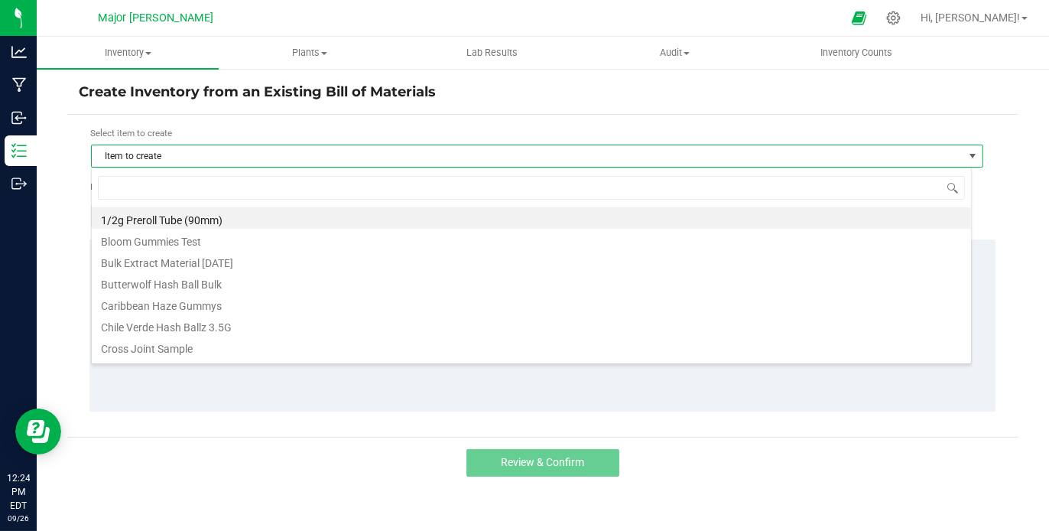
scroll to position [22, 881]
type input "lava"
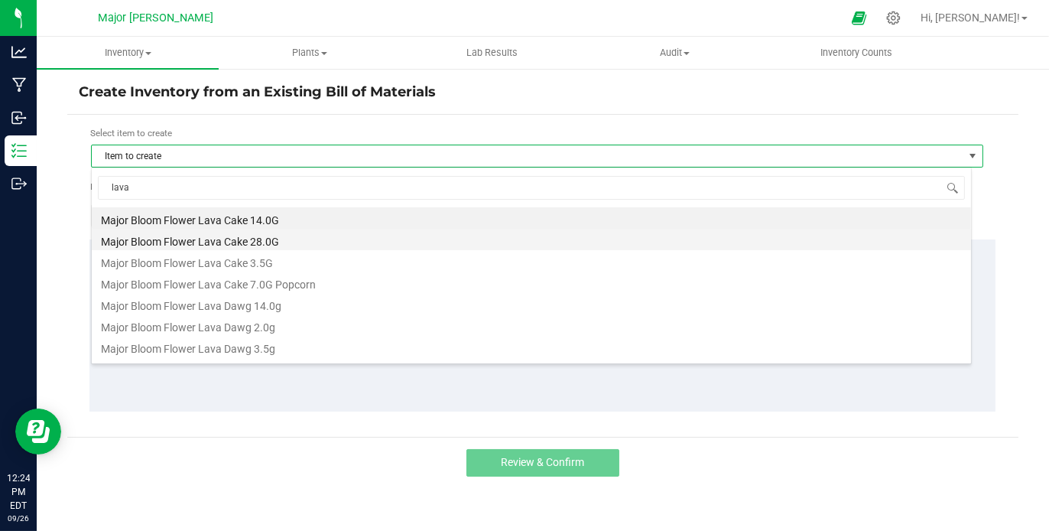
click at [225, 243] on li "Major Bloom Flower Lava Cake 28.0G" at bounding box center [531, 239] width 879 height 21
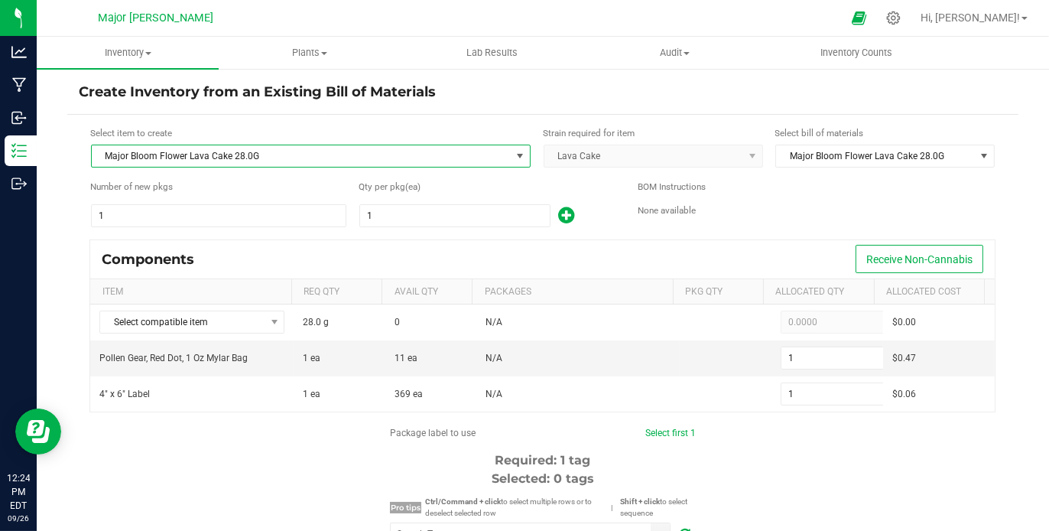
click at [278, 156] on span "Major Bloom Flower Lava Cake 28.0G" at bounding box center [301, 155] width 419 height 21
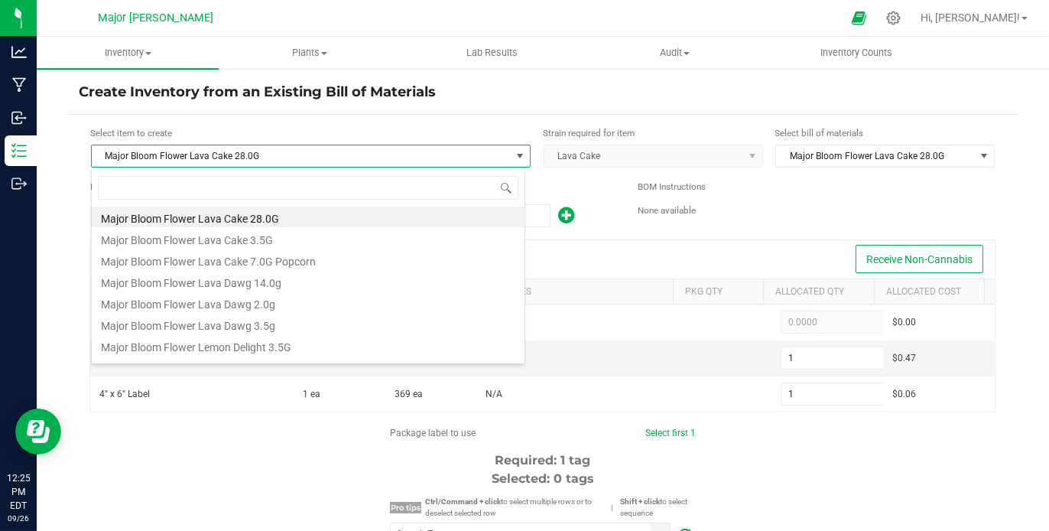
scroll to position [4500, 0]
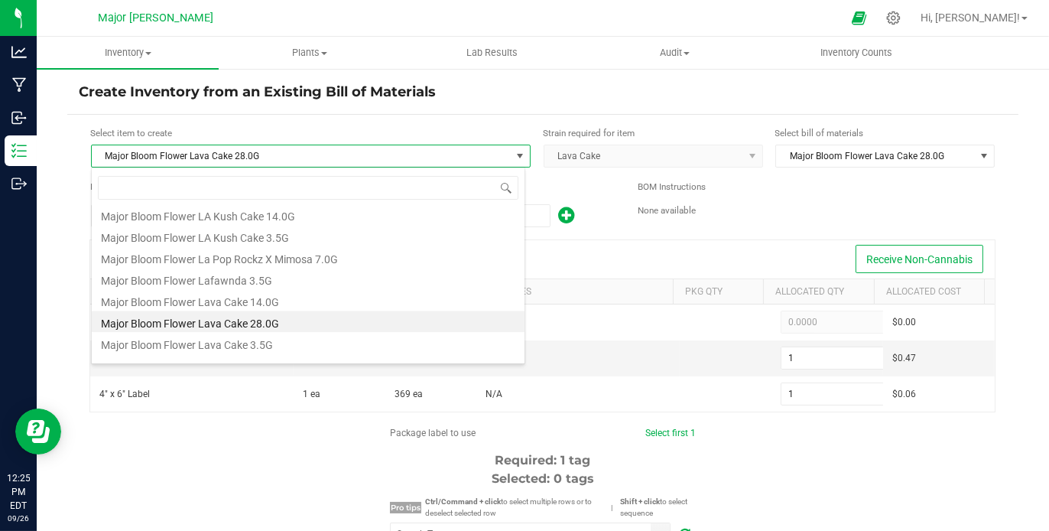
click at [283, 151] on span "Major Bloom Flower Lava Cake 28.0G" at bounding box center [301, 155] width 419 height 21
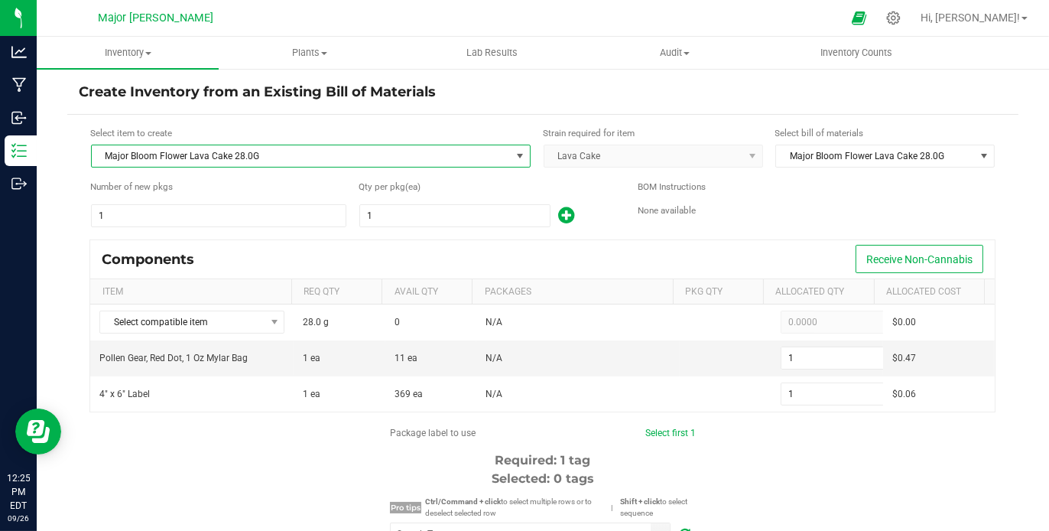
click at [260, 152] on span "Major Bloom Flower Lava Cake 28.0G" at bounding box center [301, 155] width 419 height 21
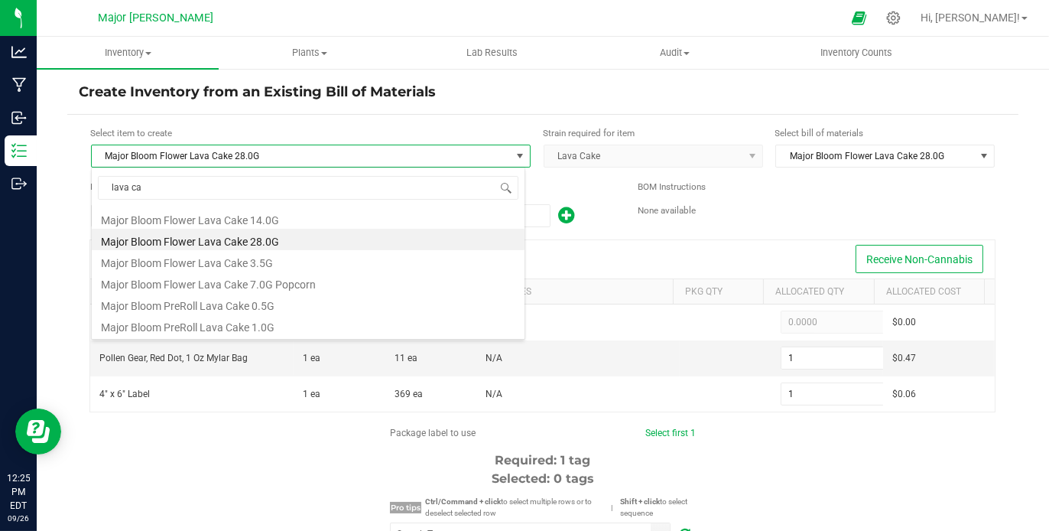
scroll to position [0, 0]
type input "lava cake"
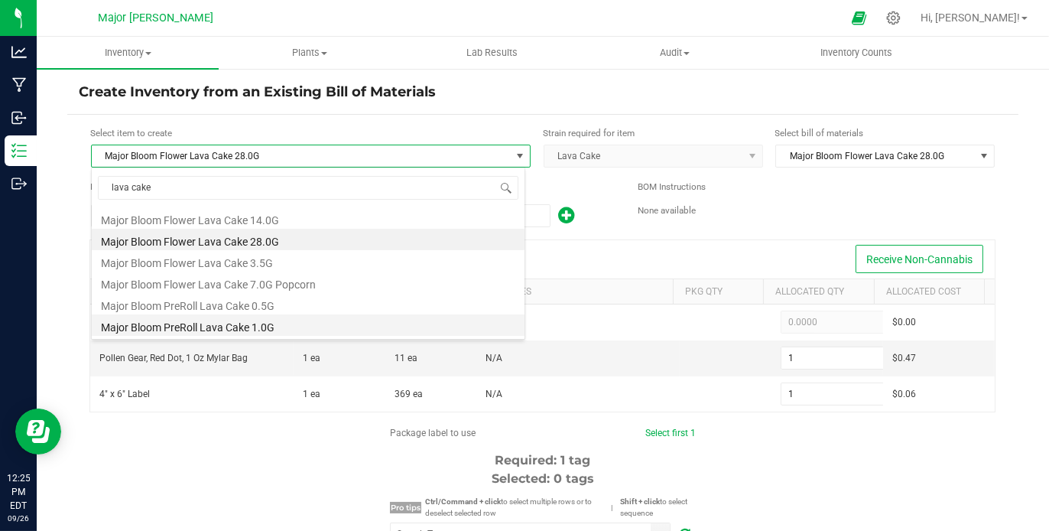
click at [222, 330] on li "Major Bloom PreRoll Lava Cake 1.0G" at bounding box center [308, 324] width 433 height 21
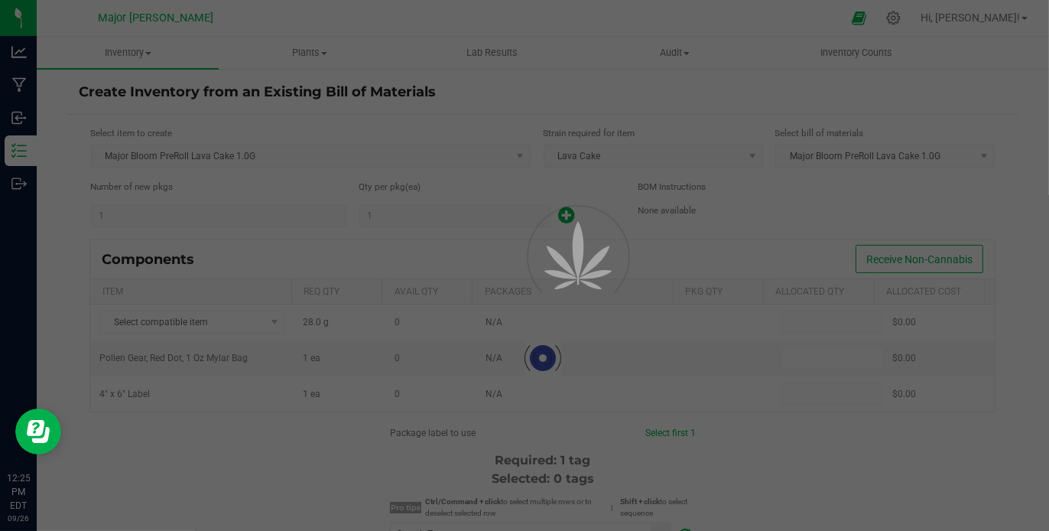
type input "0.0000"
type input "1"
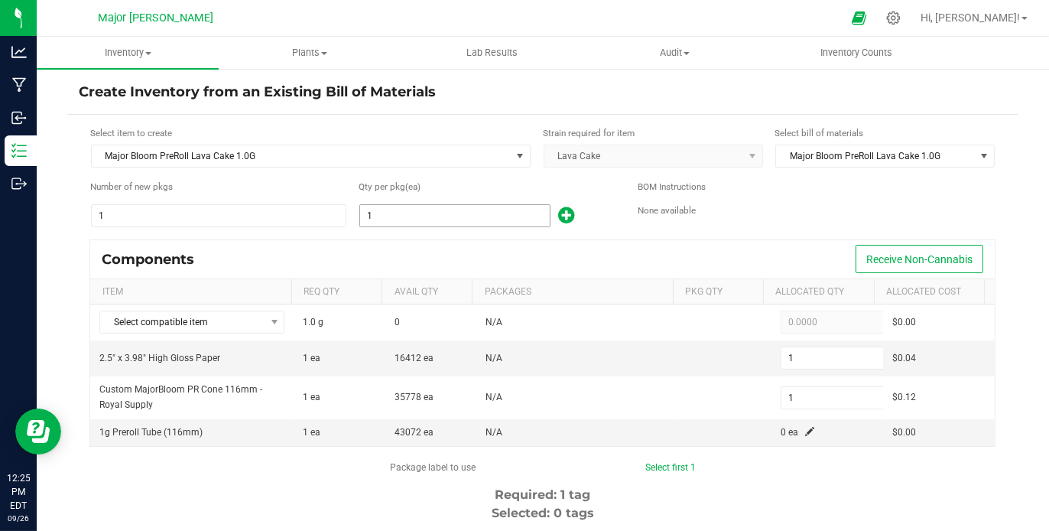
click at [449, 216] on input "1" at bounding box center [455, 215] width 190 height 21
type input "13"
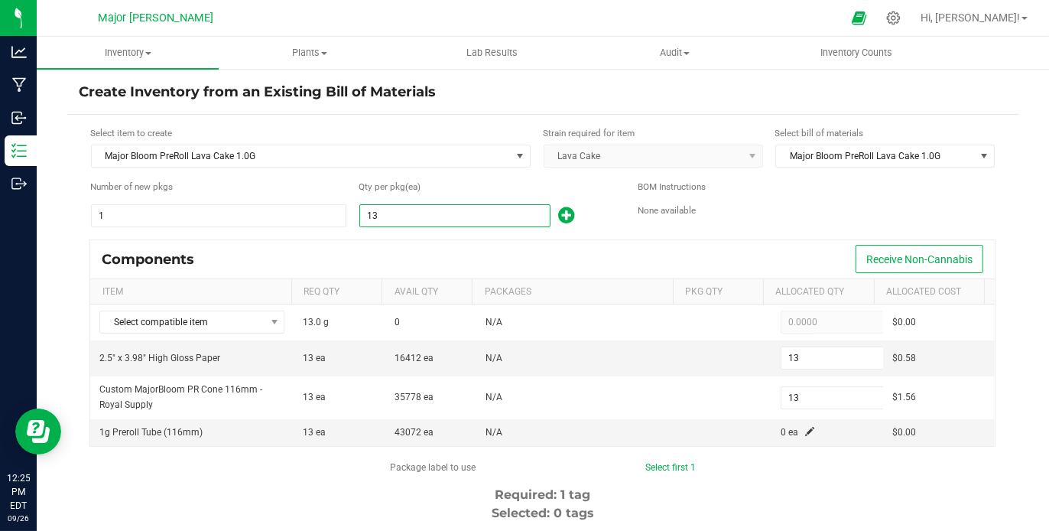
type input "132"
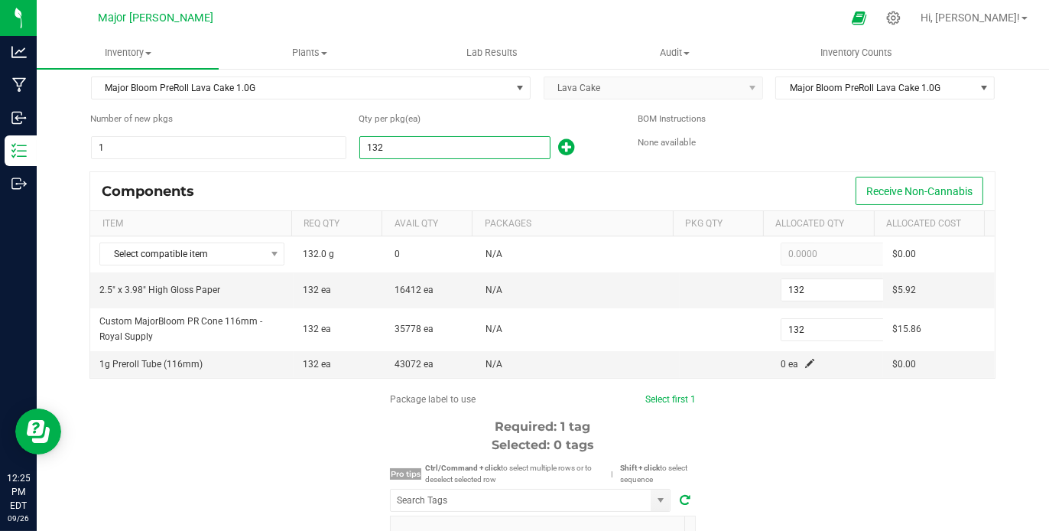
scroll to position [128, 0]
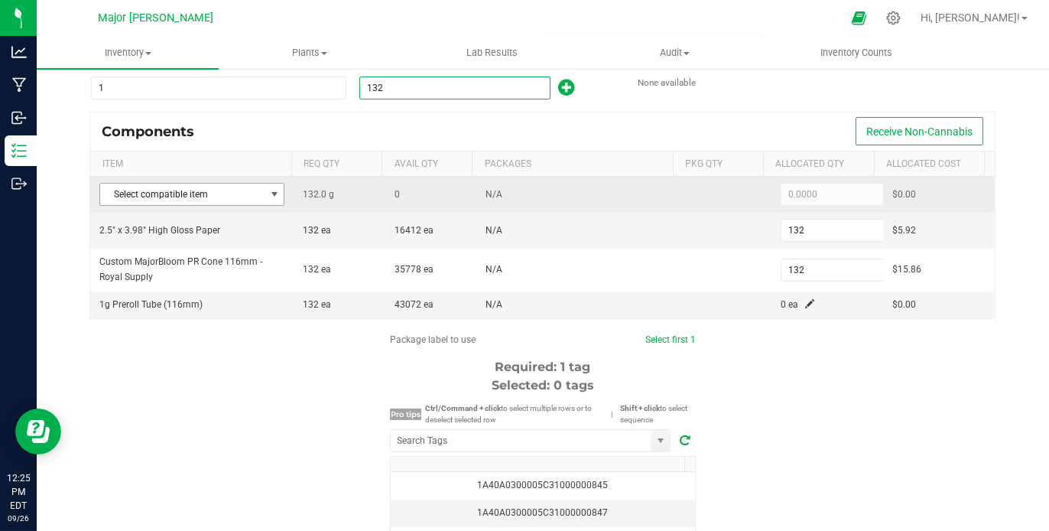
type input "132"
click at [268, 192] on span at bounding box center [274, 194] width 12 height 12
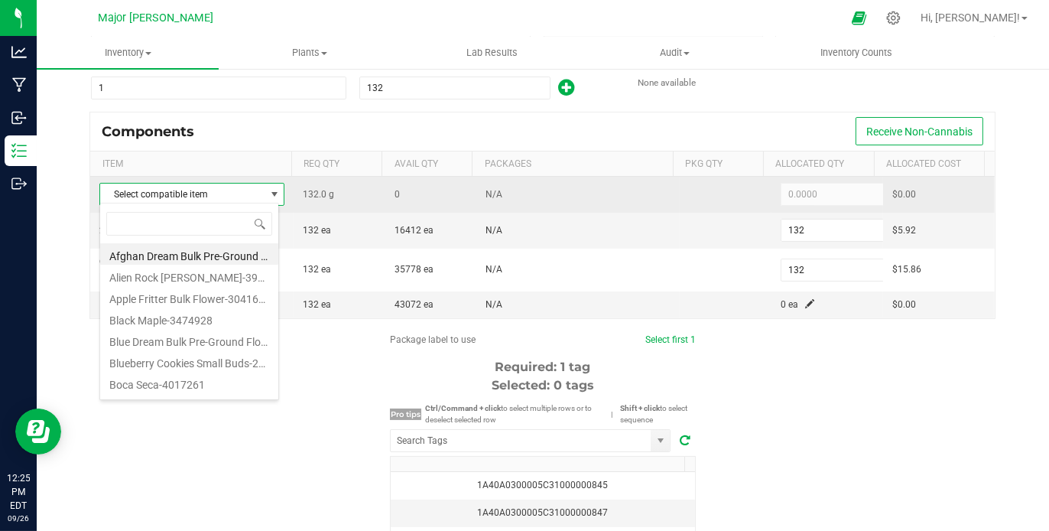
scroll to position [22, 180]
type input "lava"
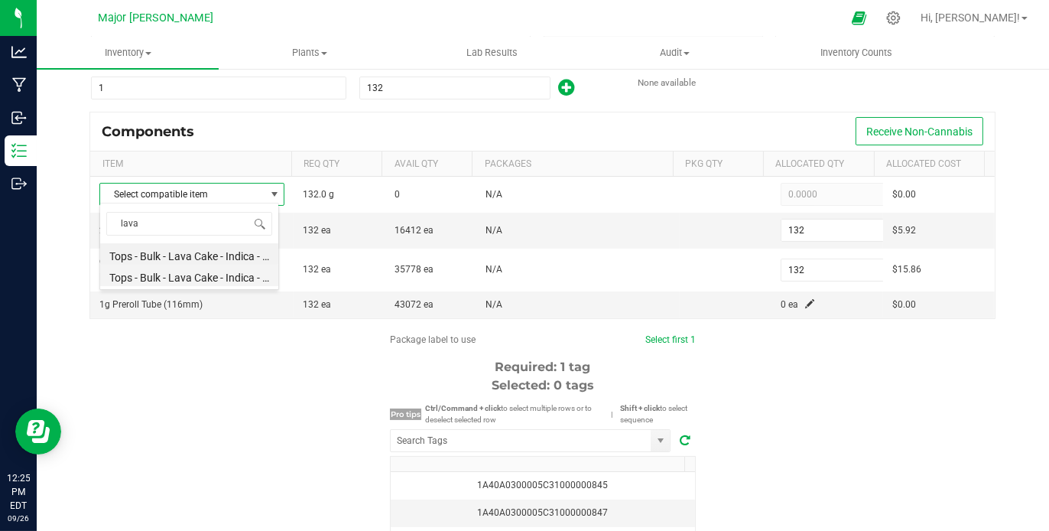
click at [227, 276] on li "Tops - Bulk - Lava Cake - Indica - NEA Premium-3657989" at bounding box center [189, 275] width 178 height 21
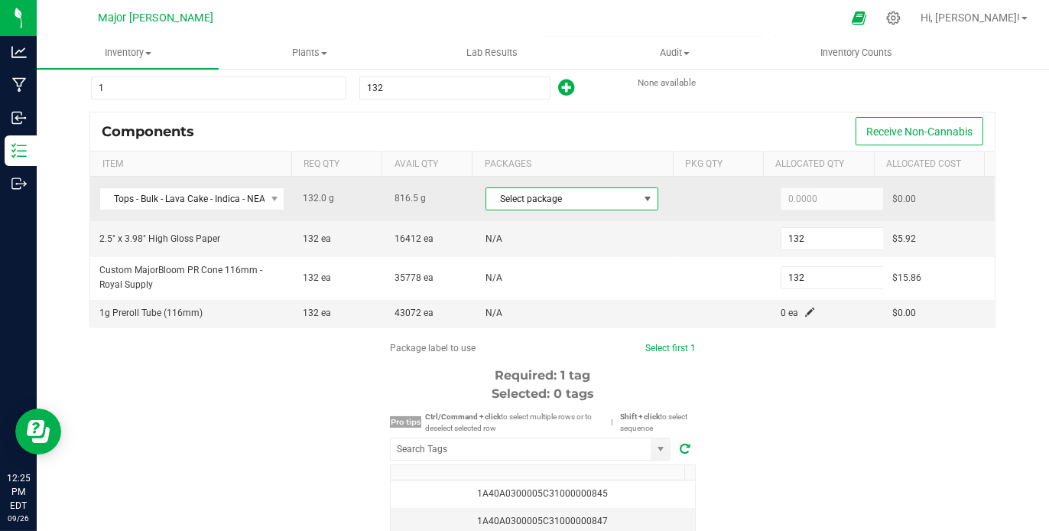
click at [623, 194] on span "Select package" at bounding box center [562, 198] width 152 height 21
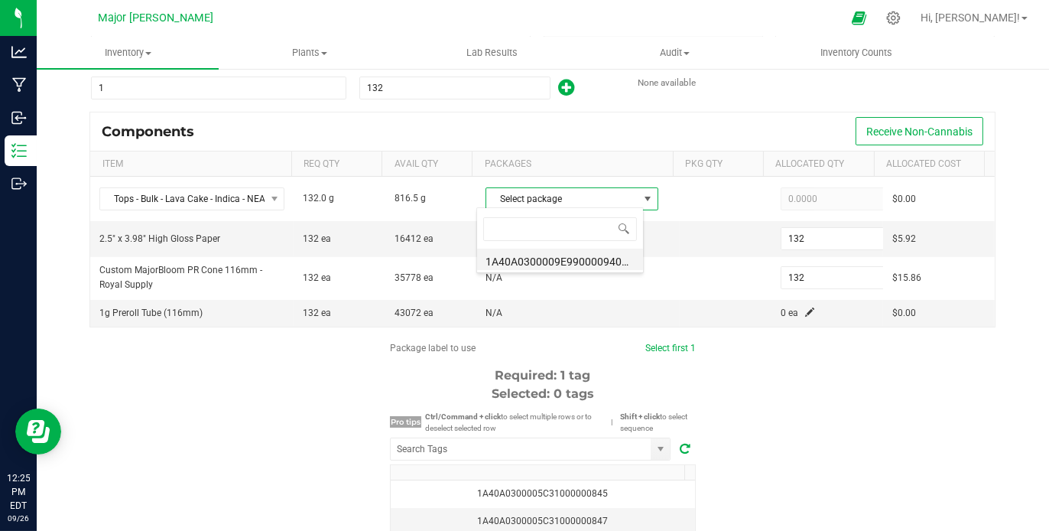
click at [577, 263] on li "1A40A0300009E99000094043 (B201.R14.LACA.[DATE] (8))" at bounding box center [560, 259] width 166 height 21
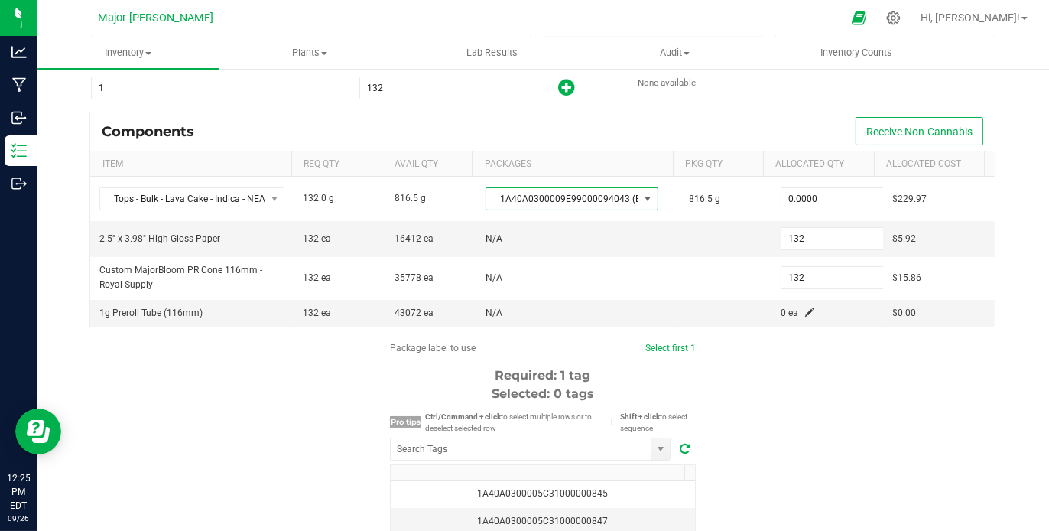
type input "132.0000"
click at [801, 307] on td "0 ea" at bounding box center [828, 313] width 112 height 27
click at [805, 307] on span at bounding box center [809, 311] width 9 height 9
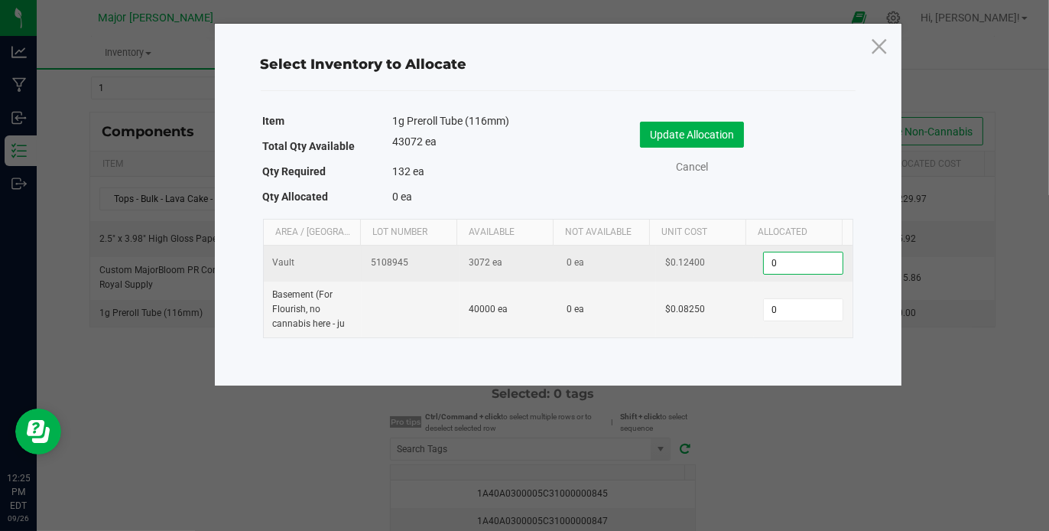
click at [772, 263] on input "0" at bounding box center [803, 262] width 78 height 21
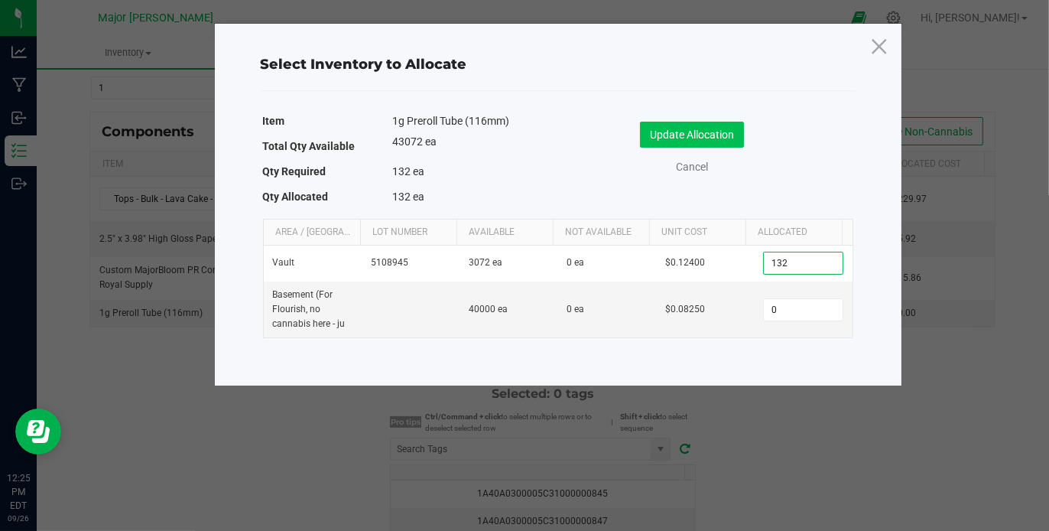
type input "132"
click at [713, 137] on button "Update Allocation" at bounding box center [692, 135] width 104 height 26
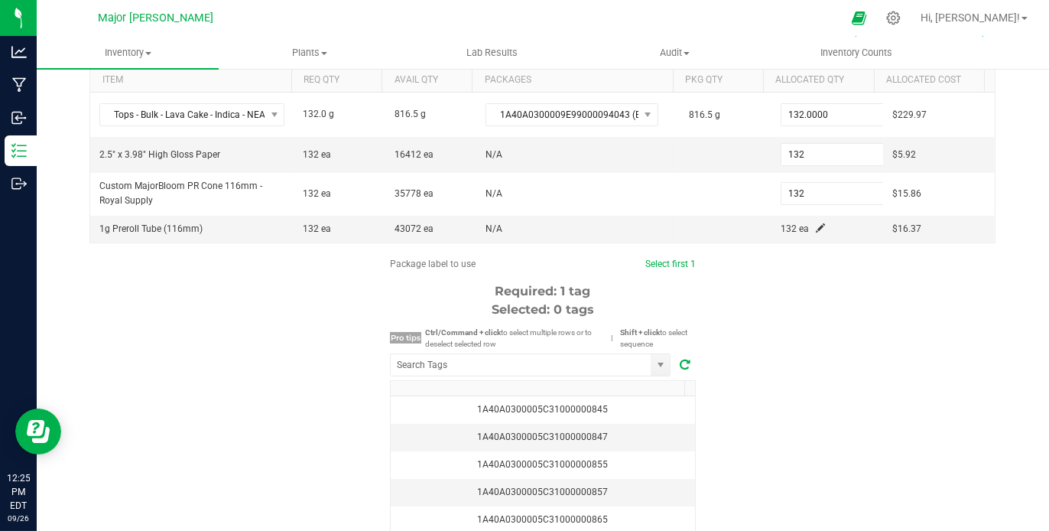
scroll to position [284, 0]
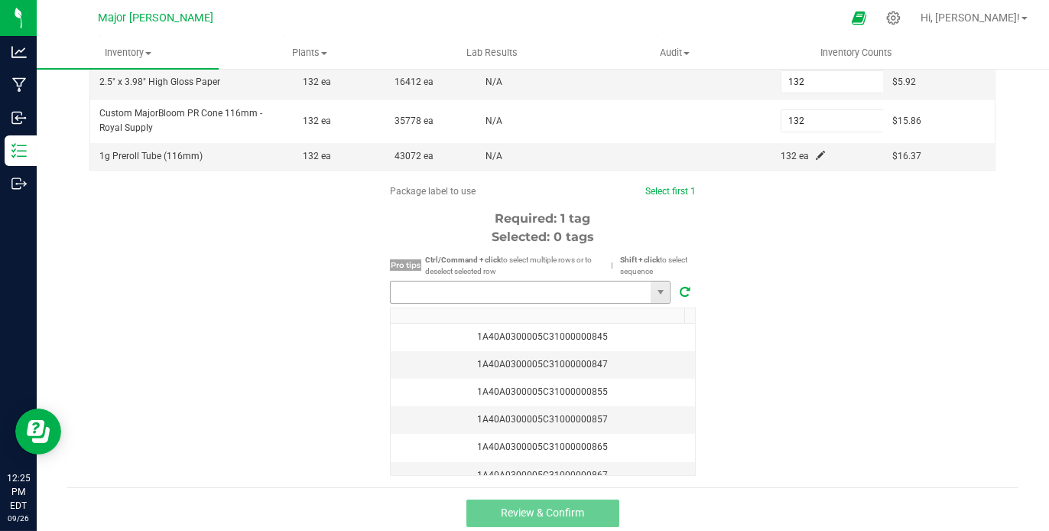
click at [538, 295] on input "NO DATA FOUND" at bounding box center [521, 291] width 260 height 21
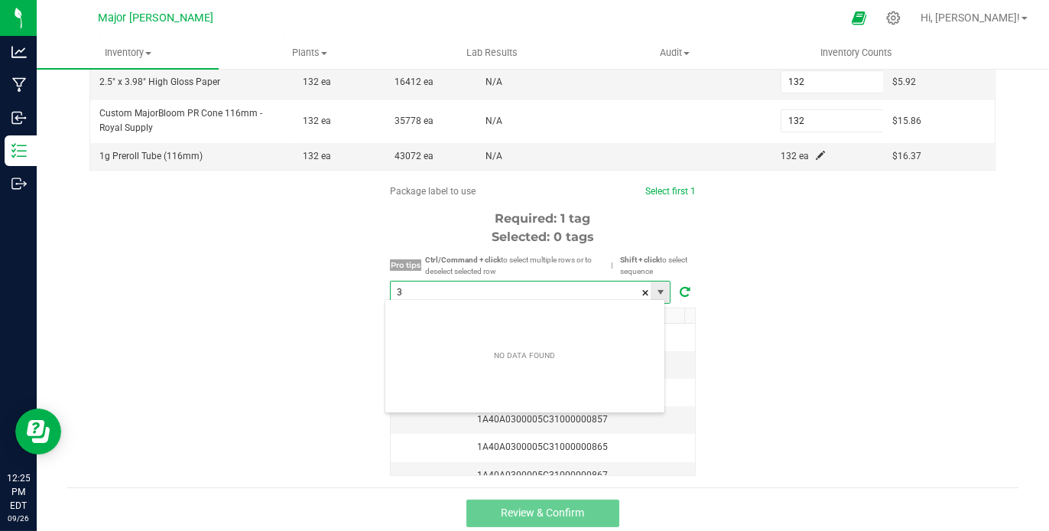
scroll to position [22, 281]
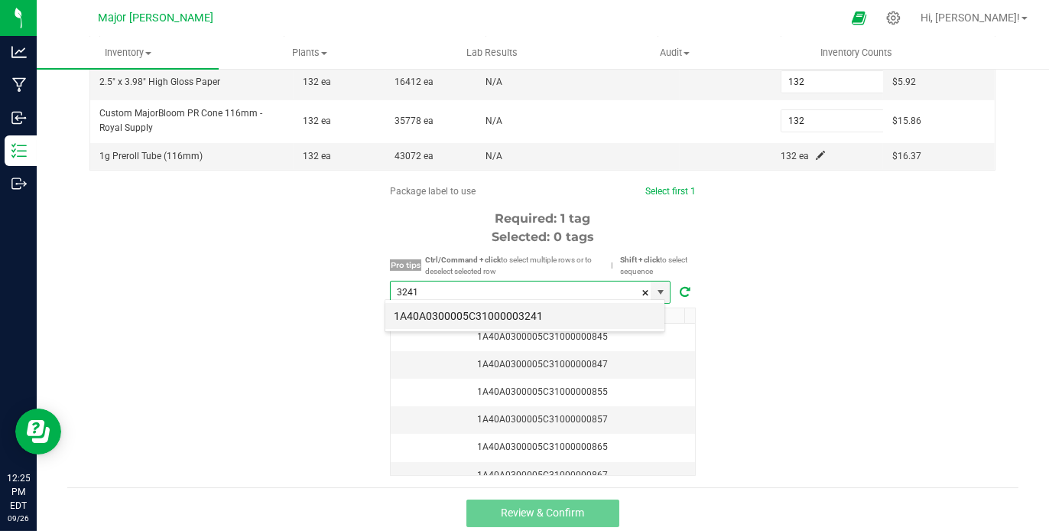
click at [531, 313] on li "1A40A0300005C31000003241" at bounding box center [524, 316] width 279 height 26
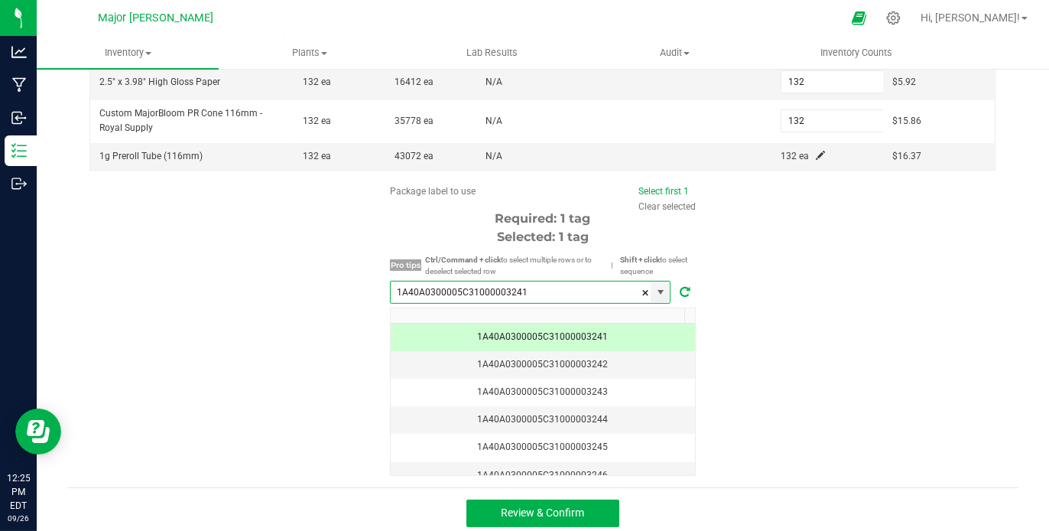
type input "1A40A0300005C31000003241"
click at [763, 313] on div "Package label to use Select first 1 Clear selected Required: 1 tag Selected: 1 …" at bounding box center [542, 329] width 951 height 291
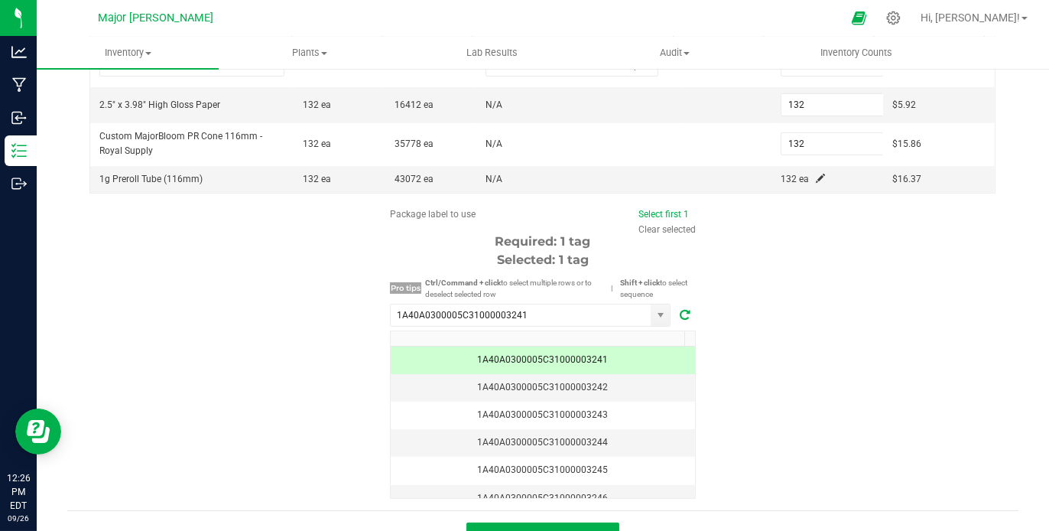
scroll to position [287, 0]
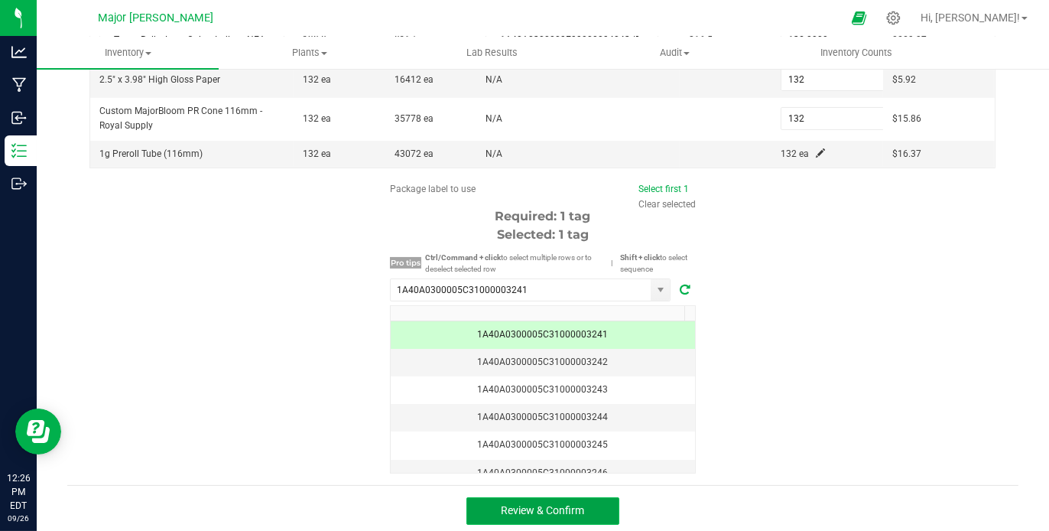
click at [548, 504] on span "Review & Confirm" at bounding box center [543, 510] width 83 height 12
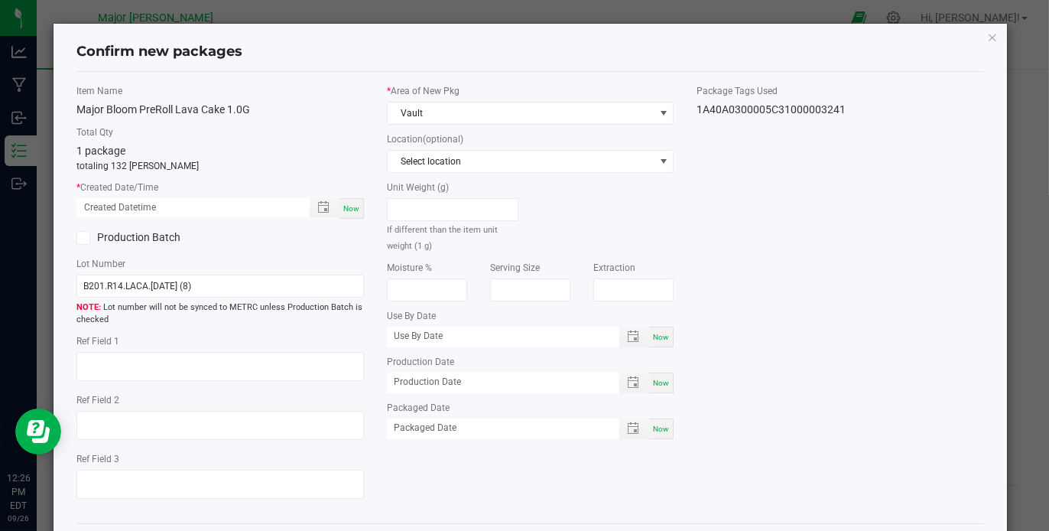
click at [346, 201] on div "Now" at bounding box center [352, 208] width 24 height 21
type input "[DATE] 12:26 PM"
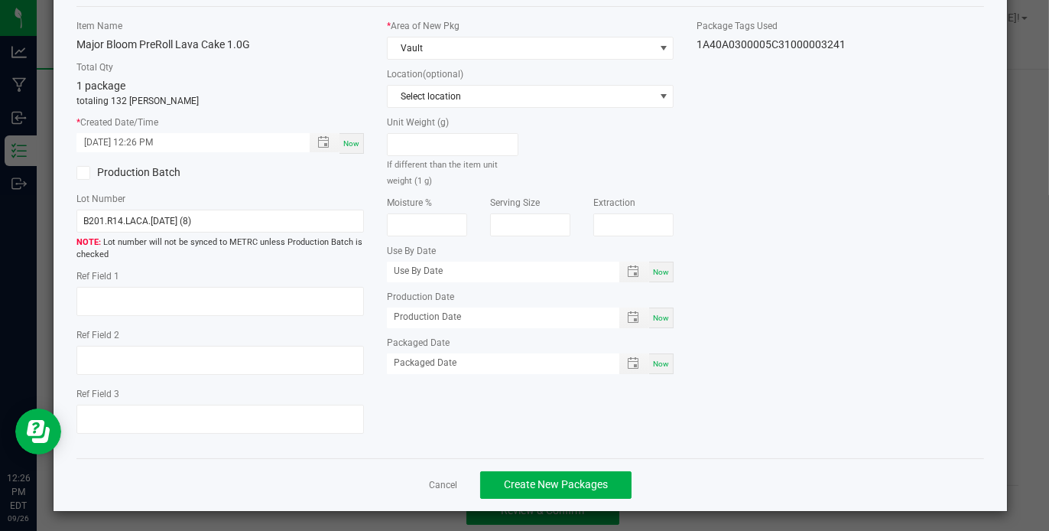
scroll to position [67, 0]
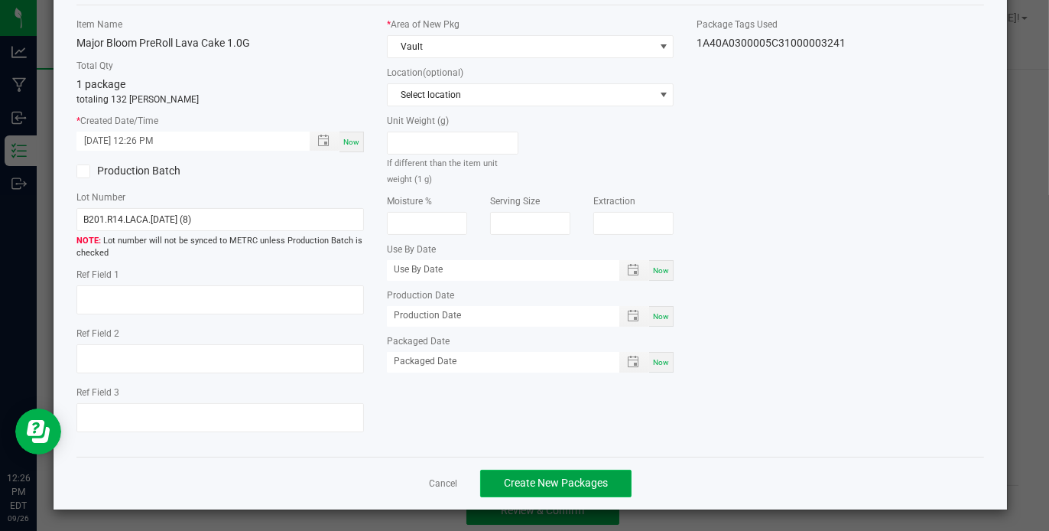
click at [548, 485] on span "Create New Packages" at bounding box center [556, 482] width 104 height 12
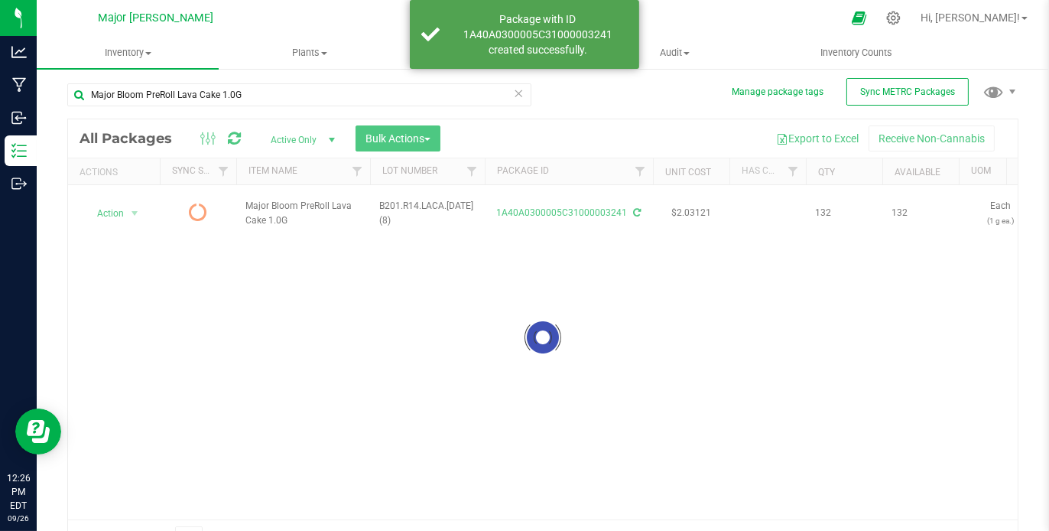
scroll to position [27, 0]
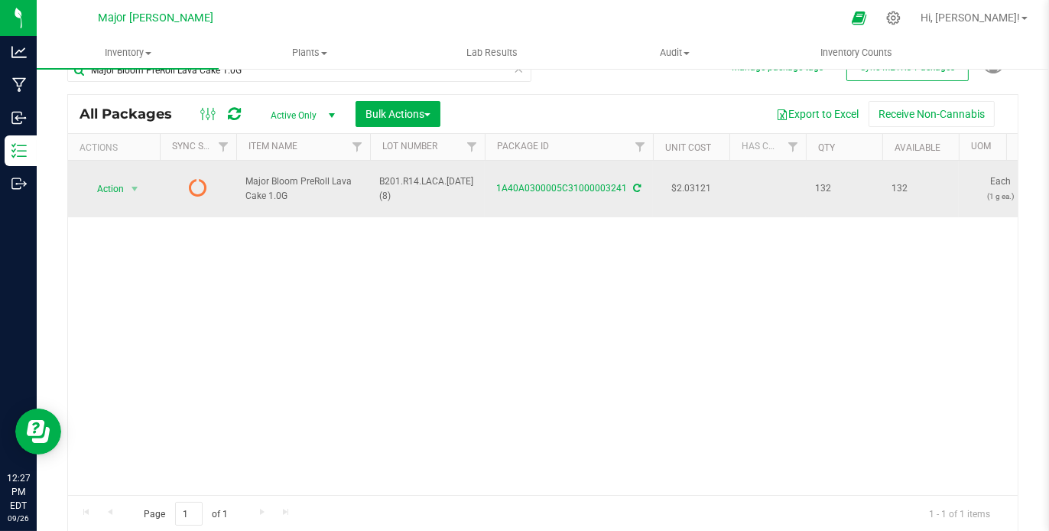
click at [201, 178] on icon at bounding box center [198, 187] width 18 height 18
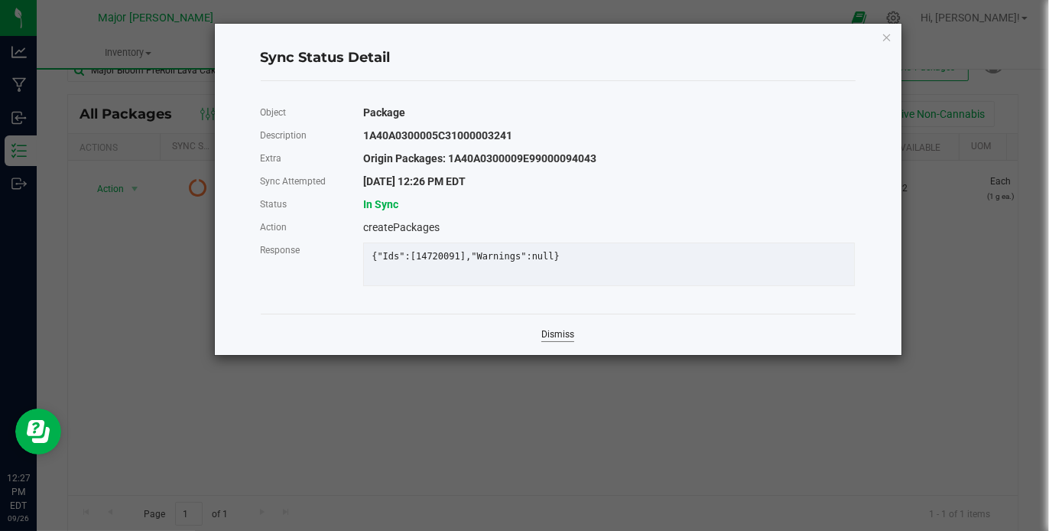
click at [541, 341] on link "Dismiss" at bounding box center [557, 334] width 33 height 13
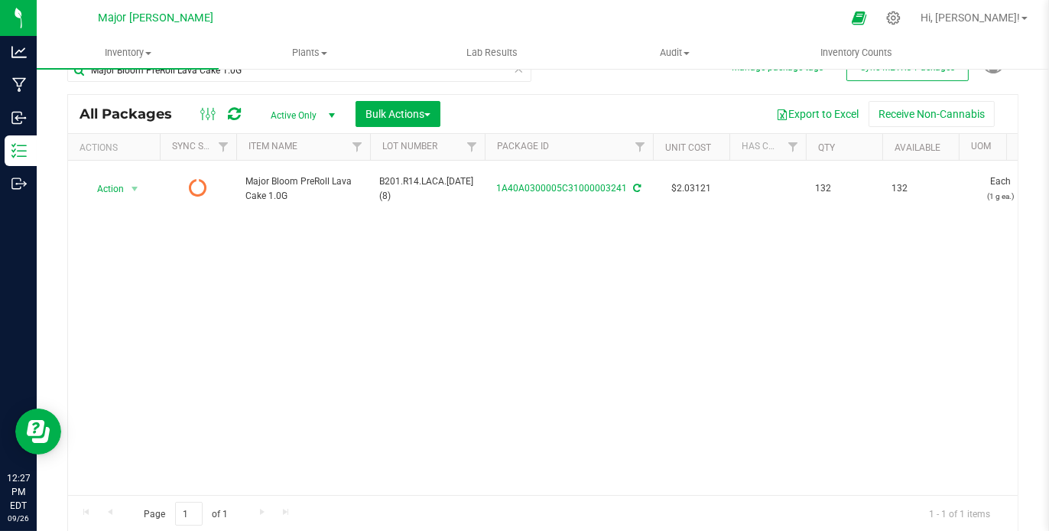
click at [232, 108] on icon at bounding box center [234, 113] width 13 height 15
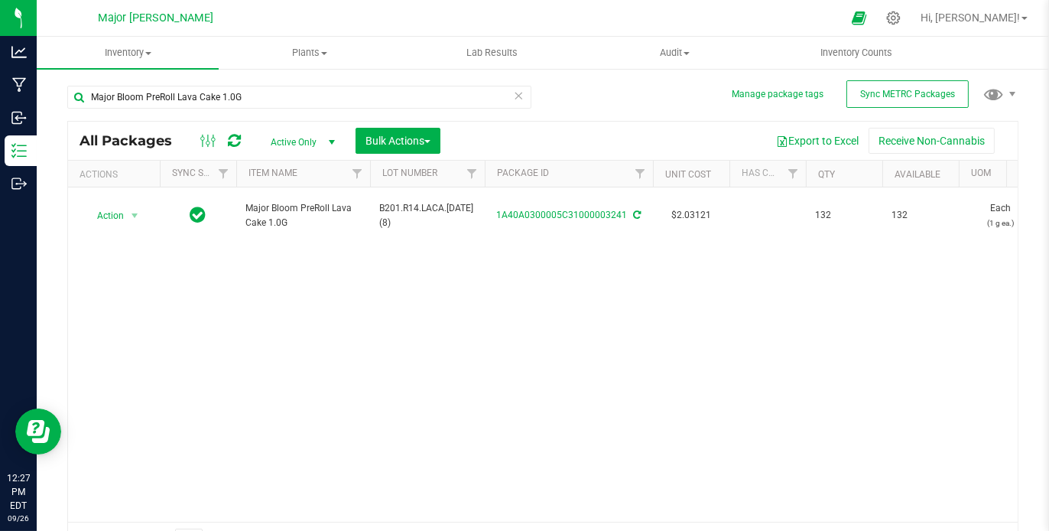
drag, startPoint x: 60, startPoint y: 158, endPoint x: 398, endPoint y: 278, distance: 359.7
drag, startPoint x: 398, startPoint y: 278, endPoint x: 711, endPoint y: 313, distance: 314.7
click at [711, 313] on div "Action Action Adjust qty Create package Edit attributes Global inventory Locate…" at bounding box center [543, 354] width 950 height 334
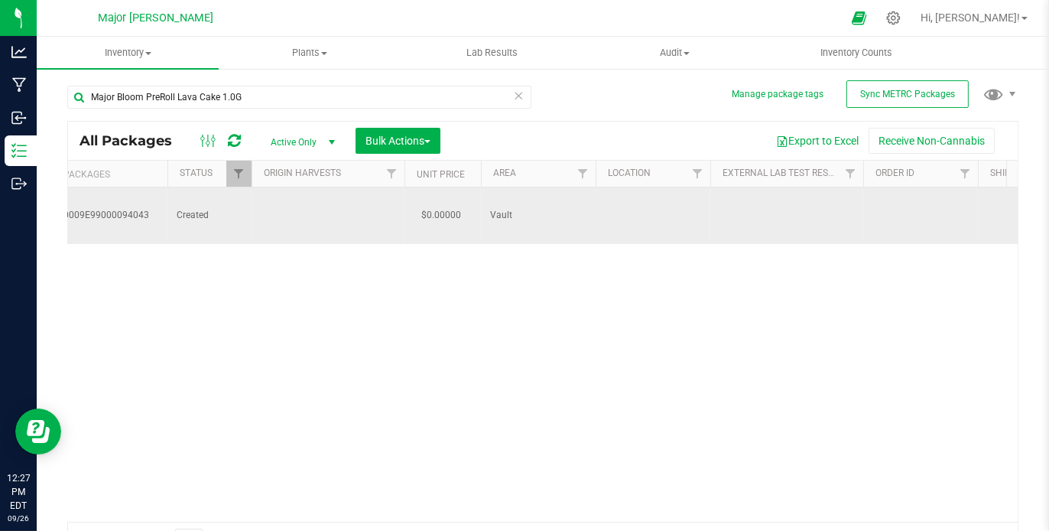
scroll to position [0, 1034]
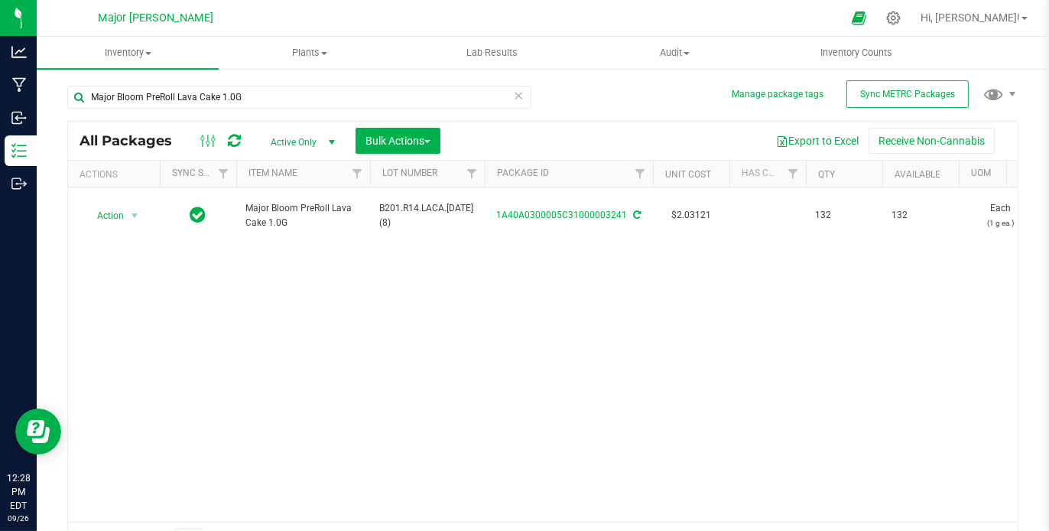
drag, startPoint x: 60, startPoint y: 177, endPoint x: 305, endPoint y: 262, distance: 259.7
click at [305, 262] on div "Action Action Adjust qty Create package Edit attributes Global inventory Locate…" at bounding box center [543, 354] width 950 height 334
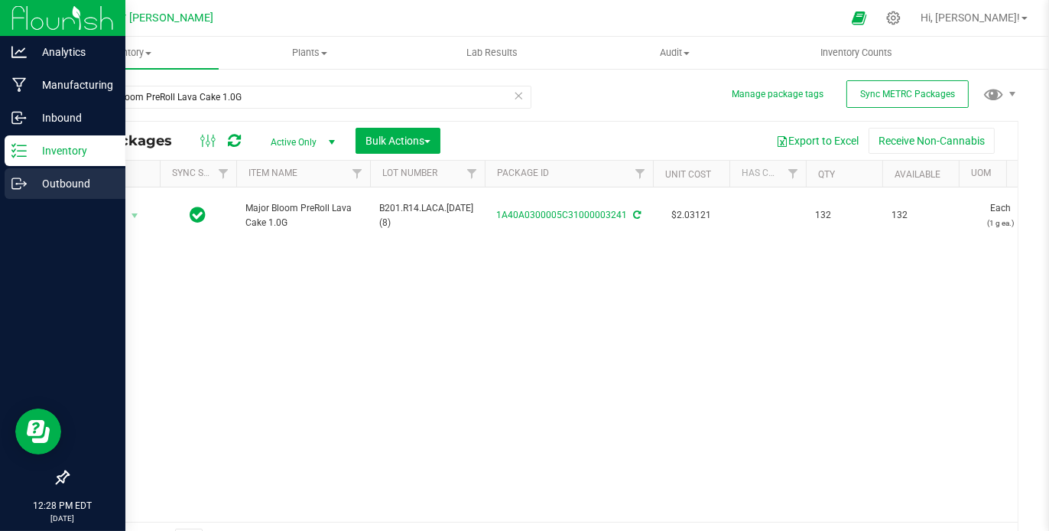
click at [67, 182] on p "Outbound" at bounding box center [73, 183] width 92 height 18
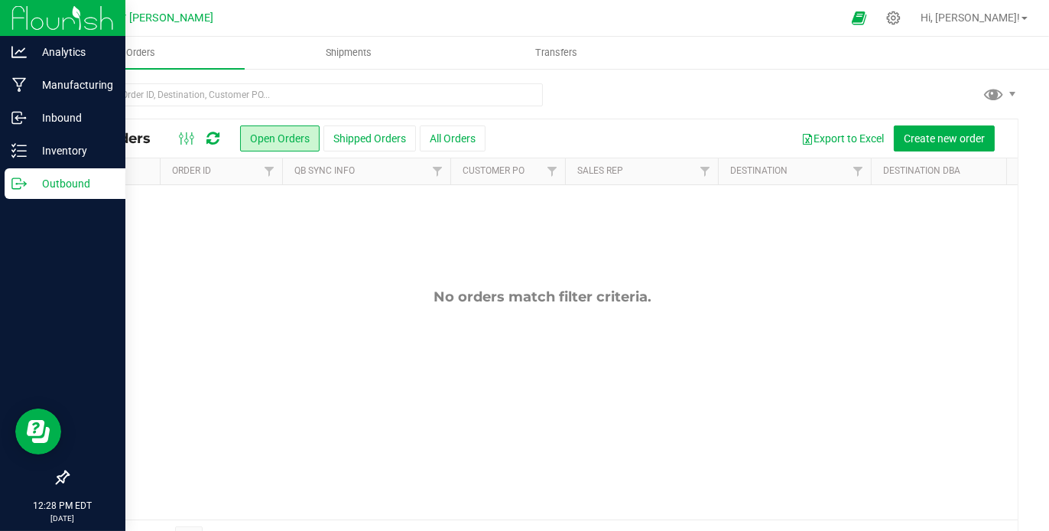
click at [67, 182] on p "Outbound" at bounding box center [73, 183] width 92 height 18
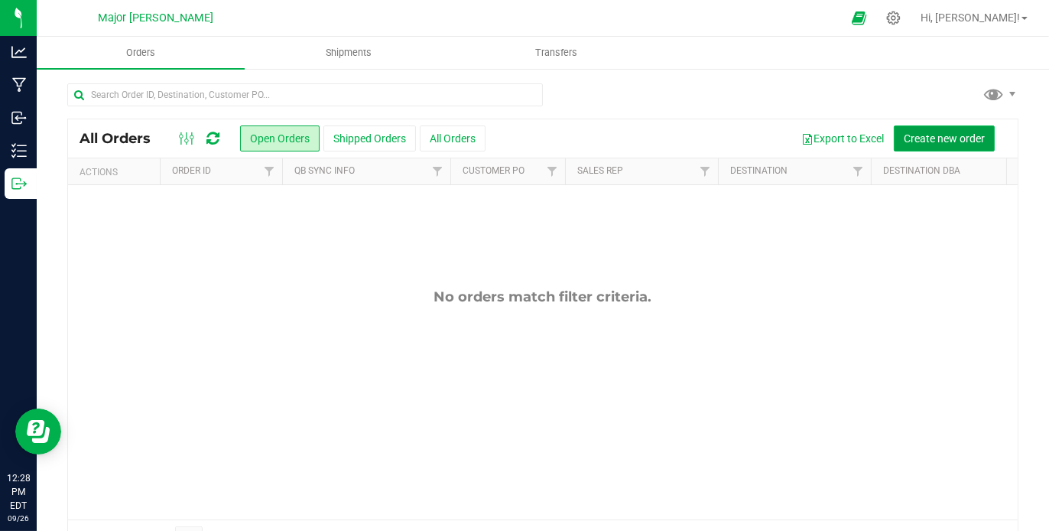
click at [954, 128] on button "Create new order" at bounding box center [944, 138] width 101 height 26
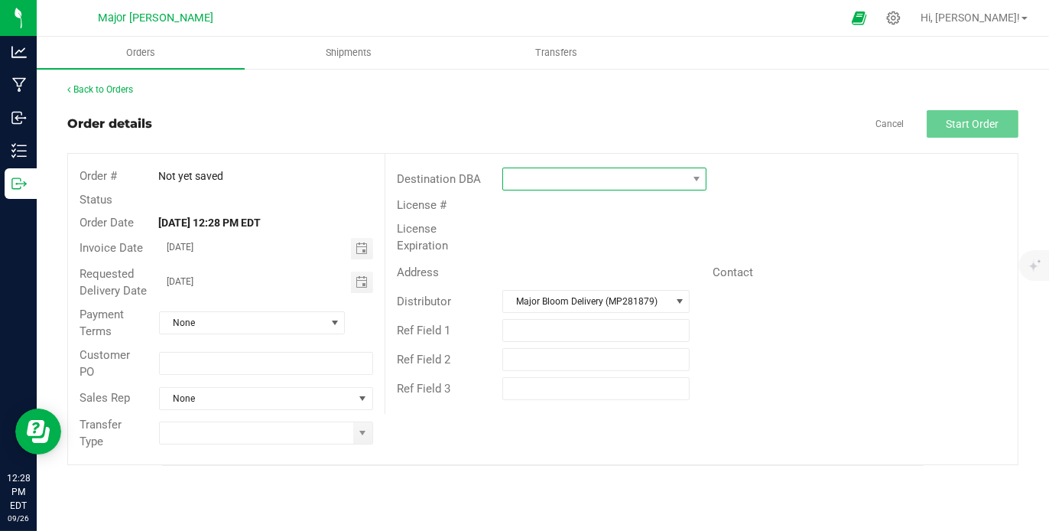
click at [622, 177] on span at bounding box center [595, 178] width 184 height 21
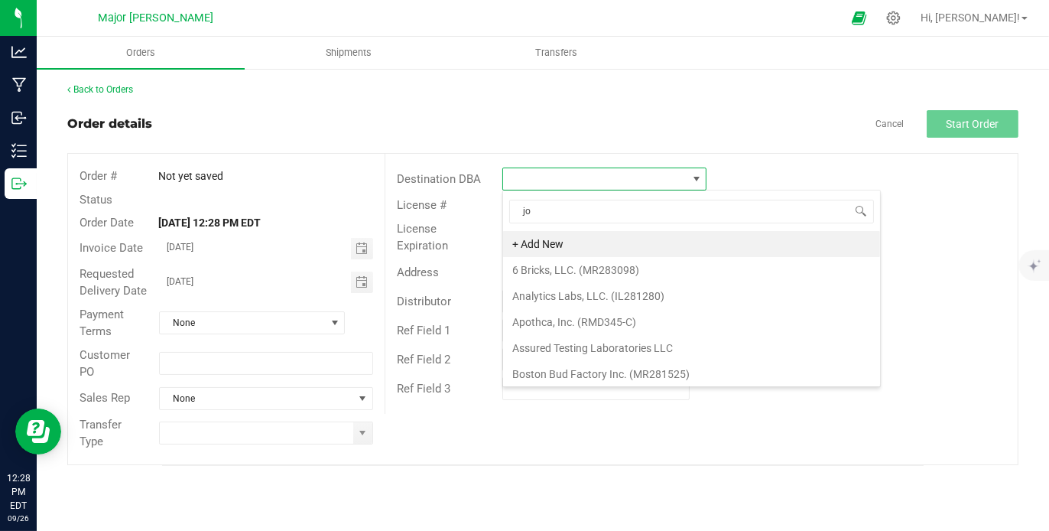
type input "jor"
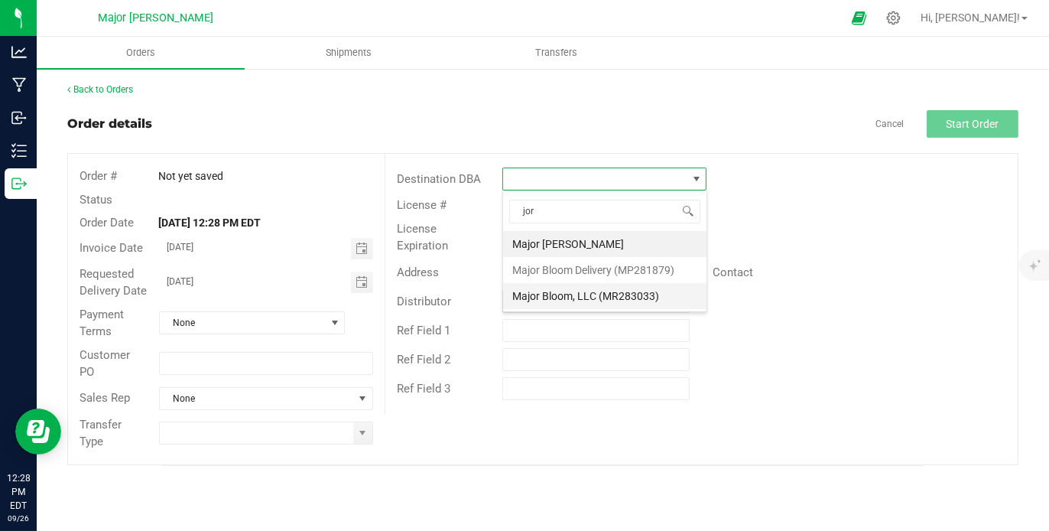
click at [600, 292] on li "Major Bloom, LLC (MR283033)" at bounding box center [604, 296] width 203 height 26
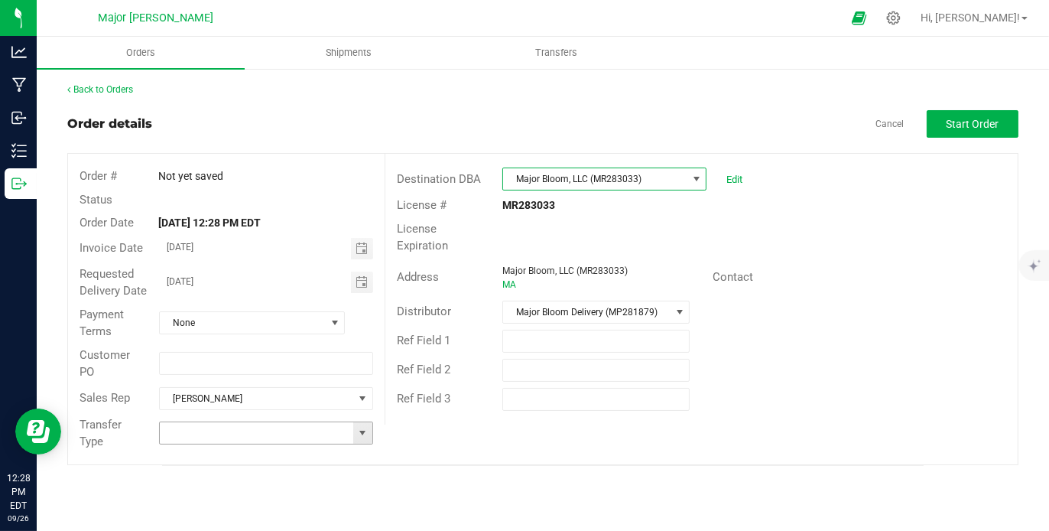
click at [361, 431] on span at bounding box center [362, 433] width 12 height 12
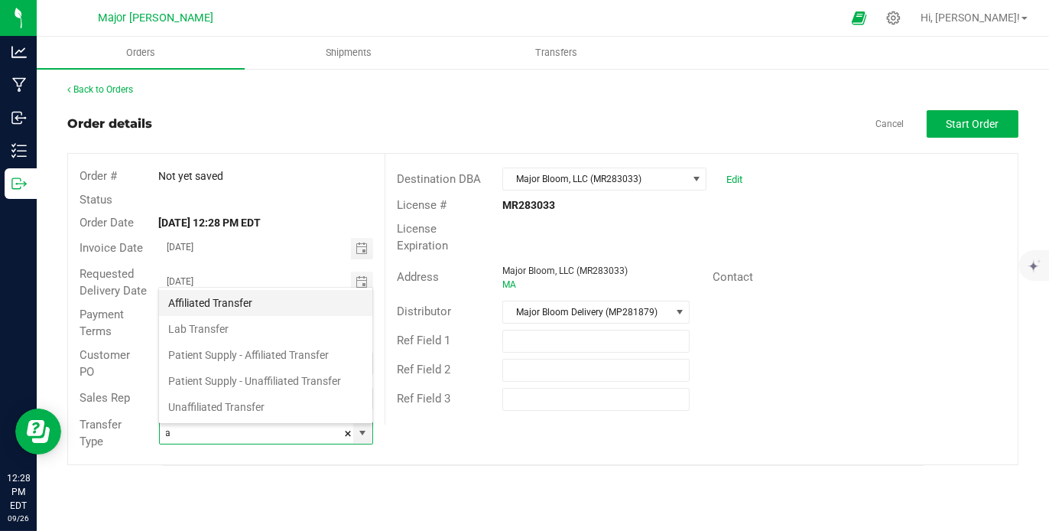
click at [262, 302] on li "Affiliated Transfer" at bounding box center [265, 303] width 213 height 26
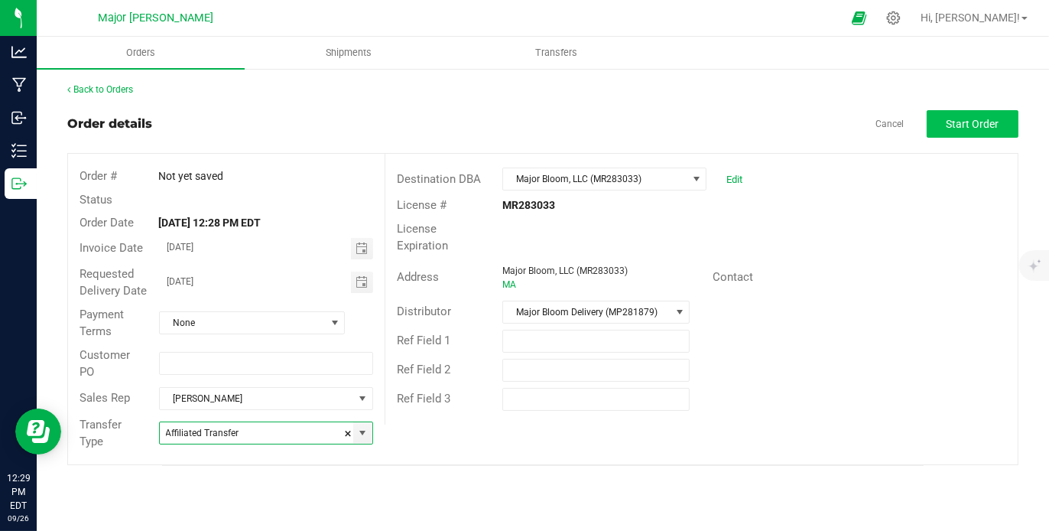
type input "Affiliated Transfer"
click at [962, 123] on span "Start Order" at bounding box center [973, 124] width 53 height 12
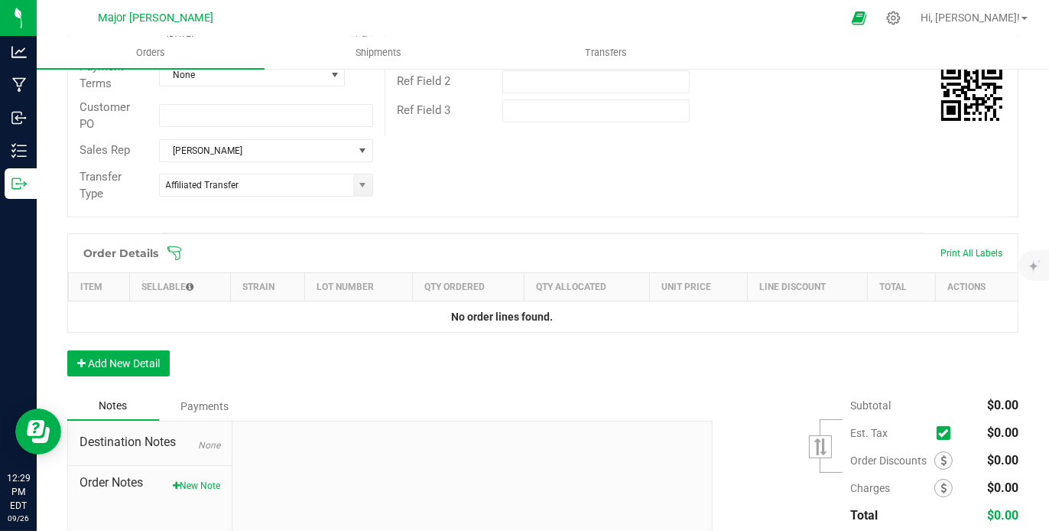
scroll to position [291, 0]
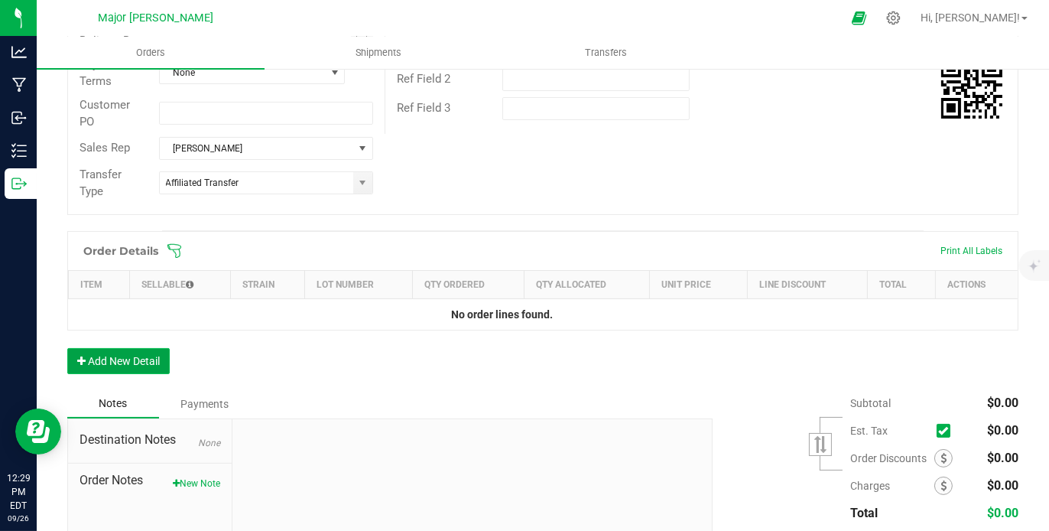
click at [151, 366] on button "Add New Detail" at bounding box center [118, 361] width 102 height 26
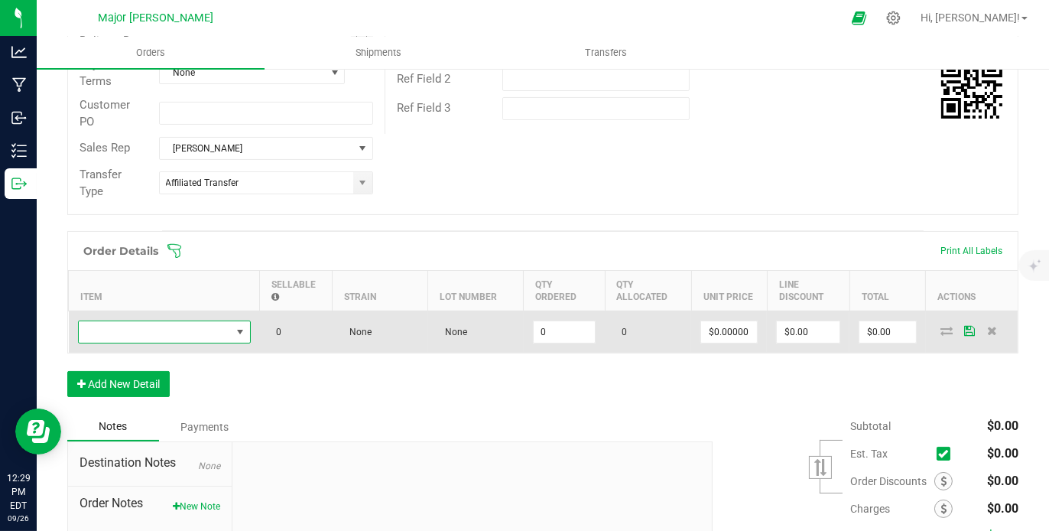
click at [237, 328] on span "NO DATA FOUND" at bounding box center [240, 332] width 12 height 12
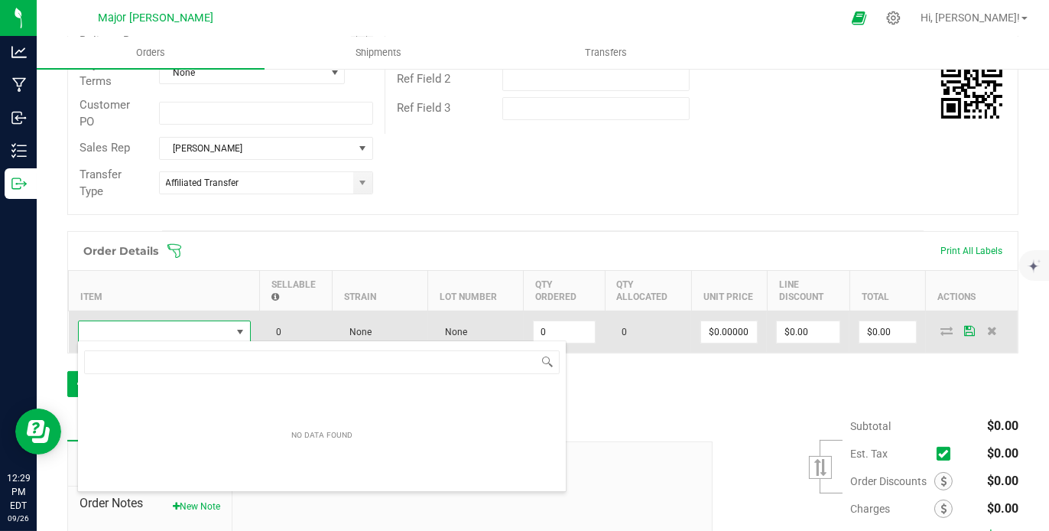
scroll to position [22, 173]
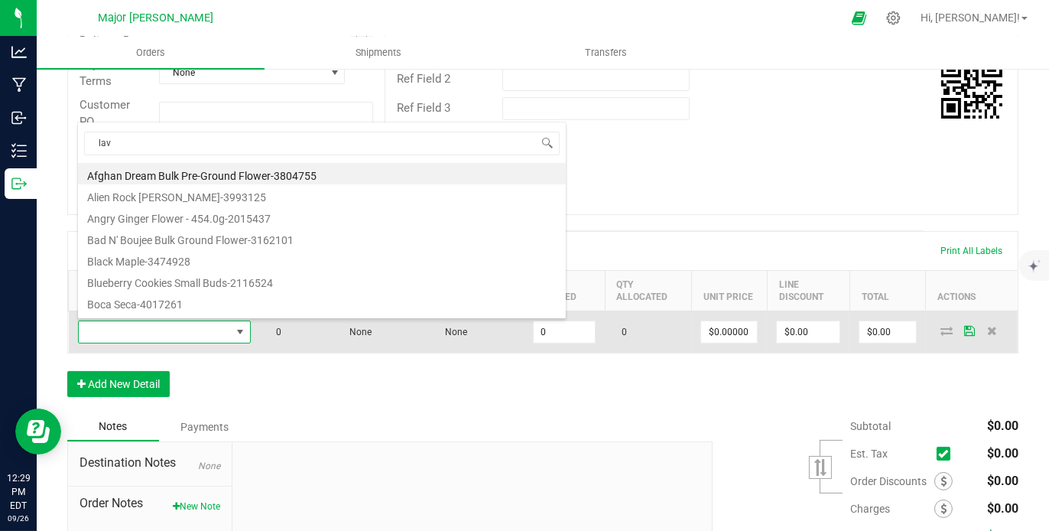
type input "lava"
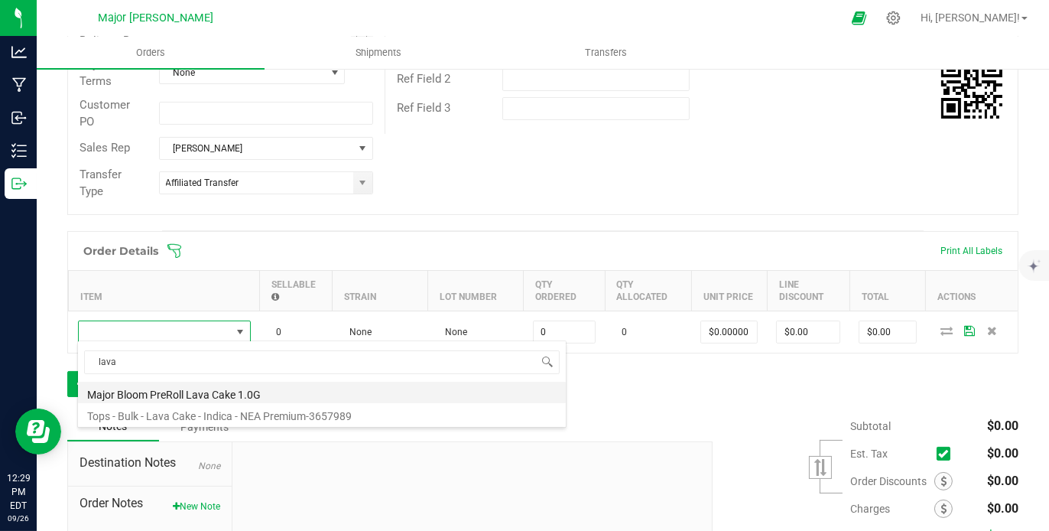
click at [273, 390] on li "Major Bloom PreRoll Lava Cake 1.0G" at bounding box center [322, 392] width 488 height 21
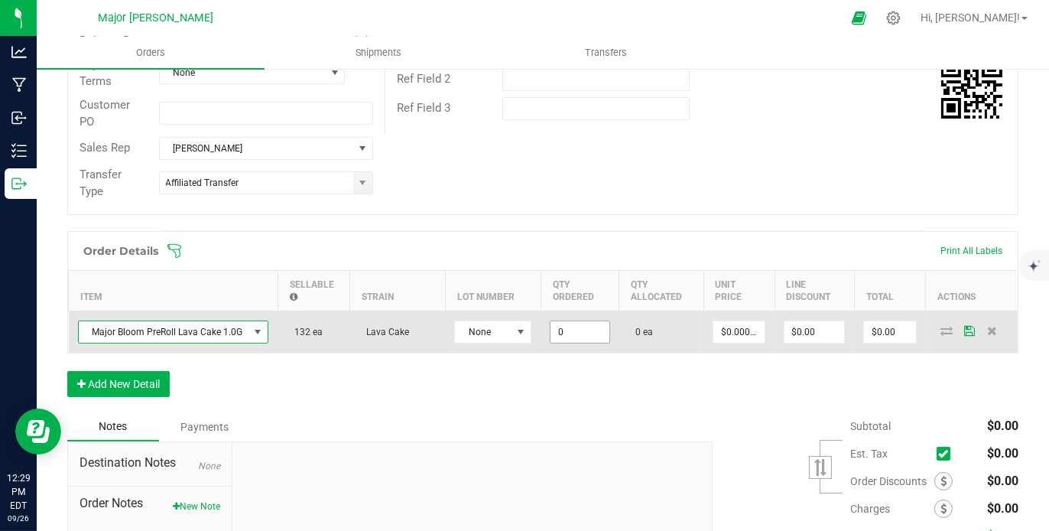
click at [596, 336] on input "0" at bounding box center [580, 331] width 58 height 21
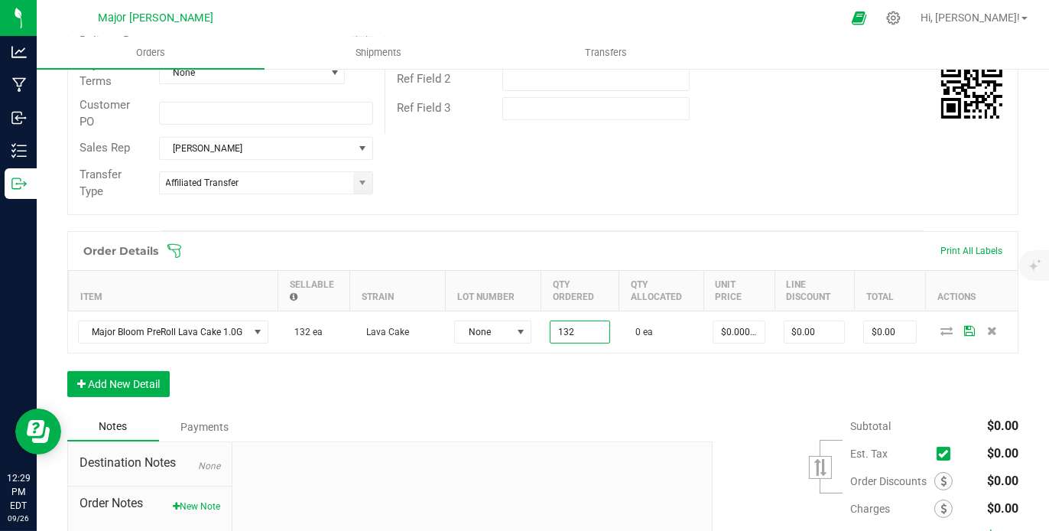
type input "132 ea"
click at [569, 421] on div "Notes Payments" at bounding box center [384, 426] width 634 height 29
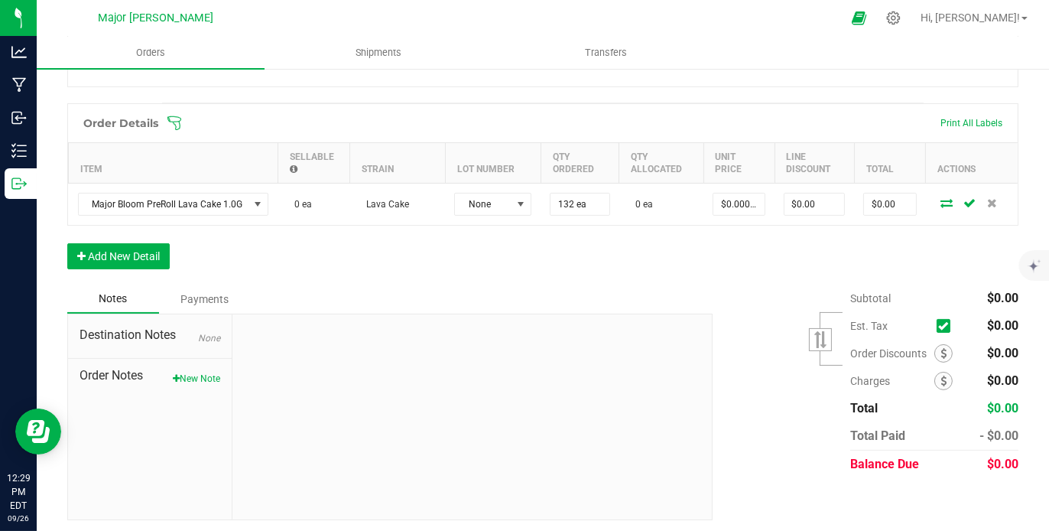
scroll to position [302, 0]
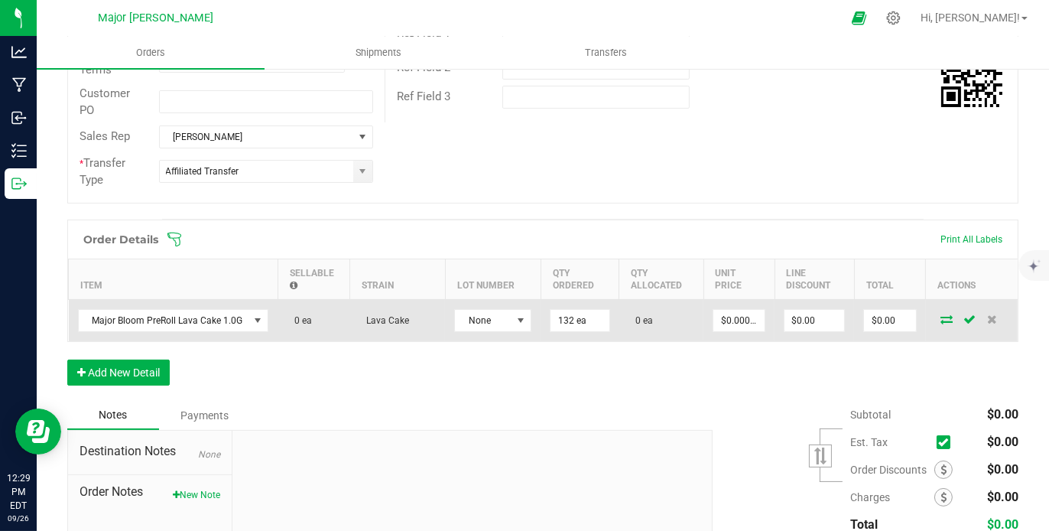
click at [941, 317] on icon at bounding box center [947, 318] width 12 height 9
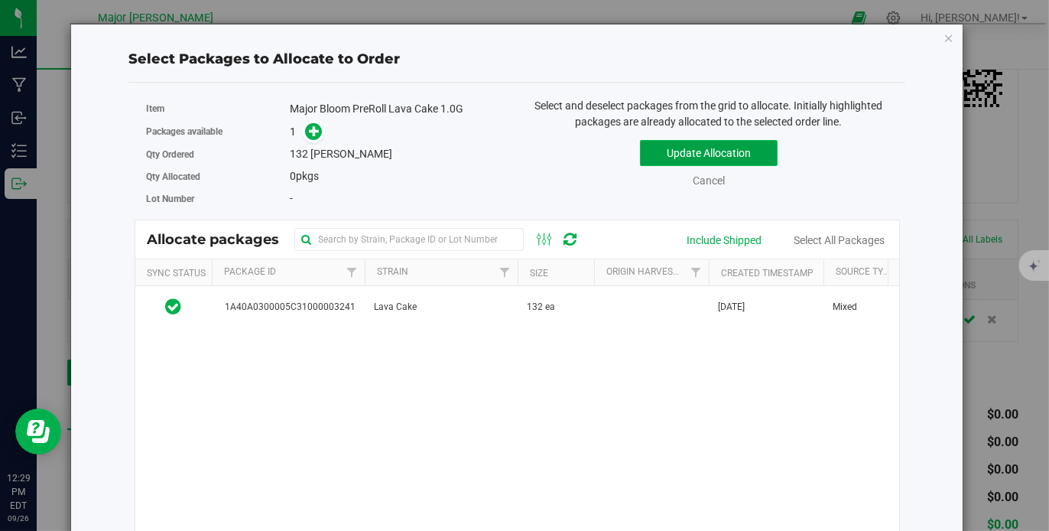
click at [704, 150] on button "Update Allocation" at bounding box center [709, 153] width 138 height 26
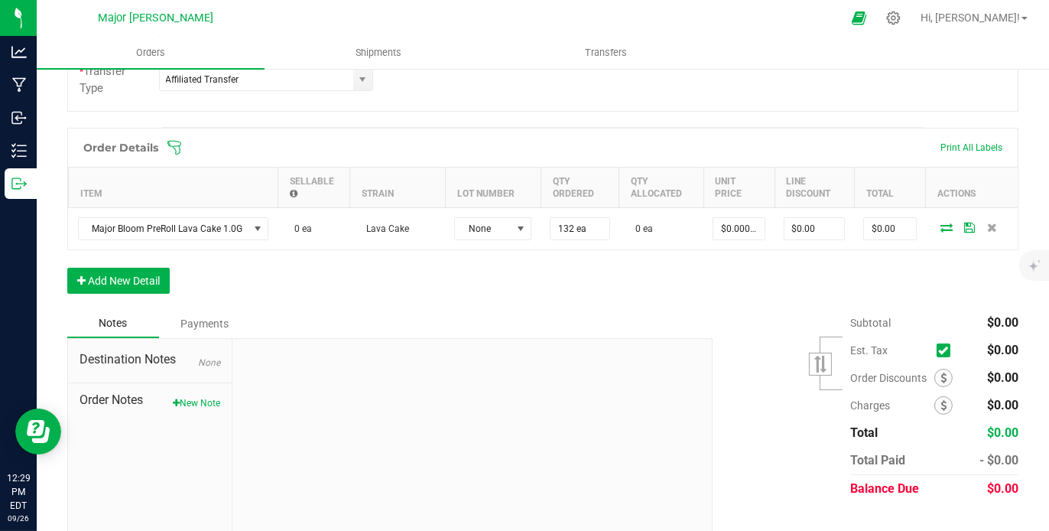
scroll to position [395, 0]
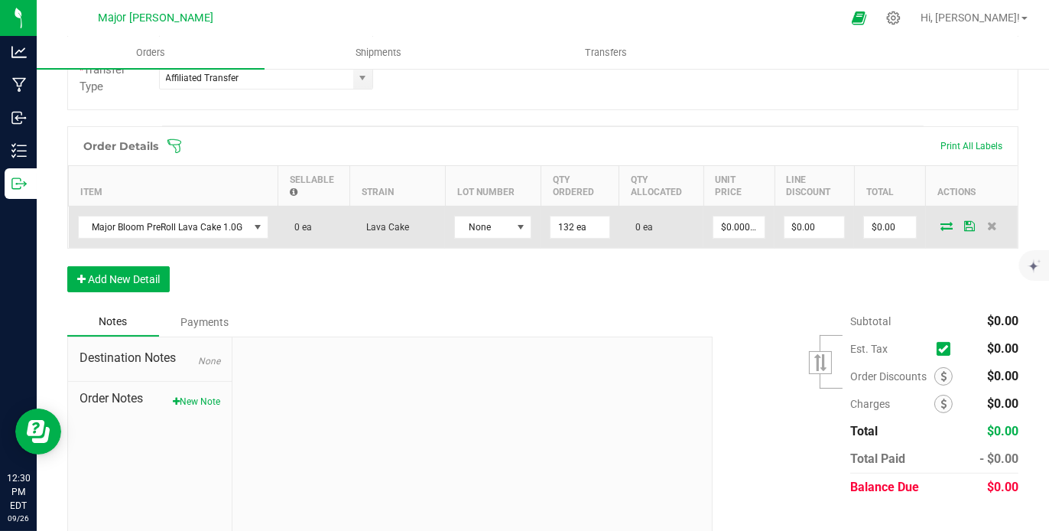
click at [941, 225] on icon at bounding box center [947, 225] width 12 height 9
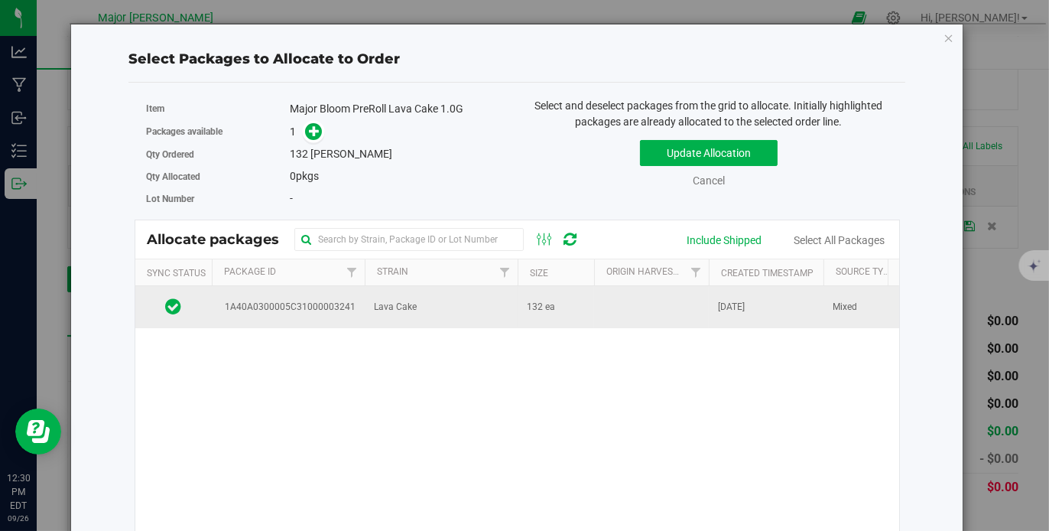
click at [342, 308] on span "1A40A0300005C31000003241" at bounding box center [287, 307] width 136 height 15
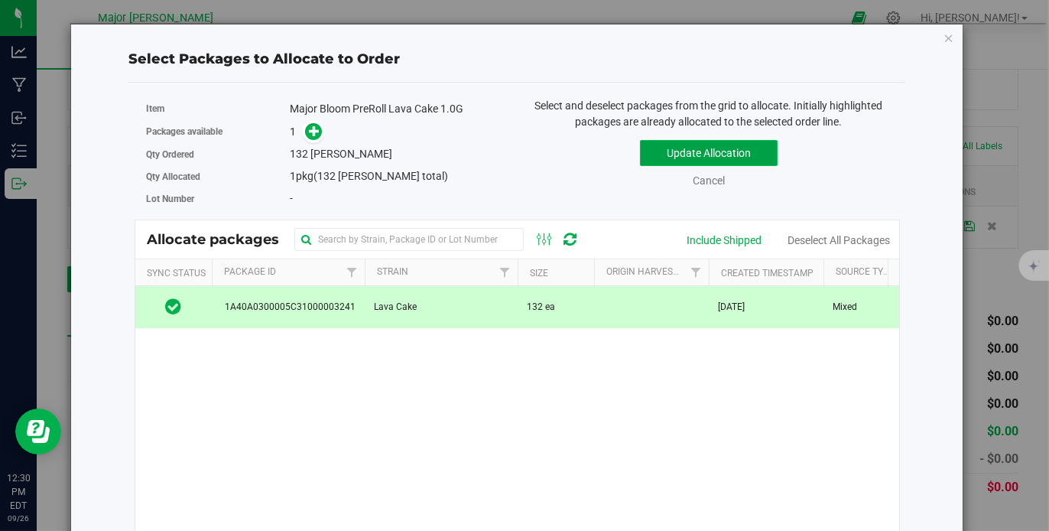
click at [727, 148] on button "Update Allocation" at bounding box center [709, 153] width 138 height 26
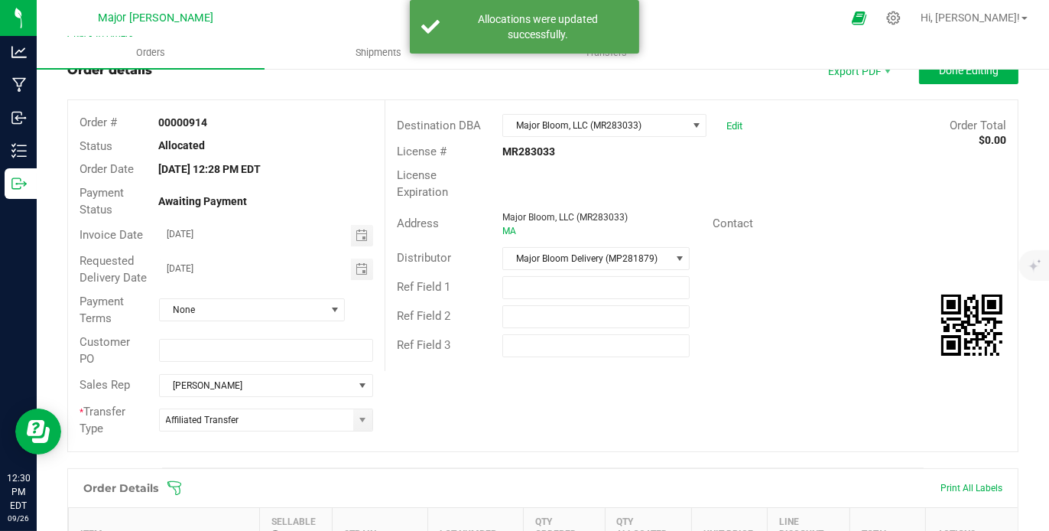
scroll to position [0, 0]
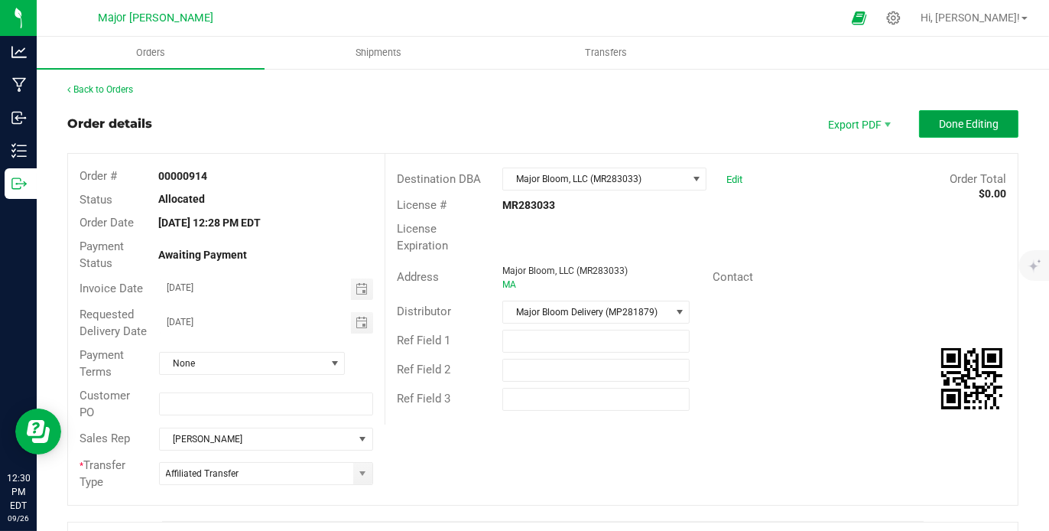
click at [952, 126] on span "Done Editing" at bounding box center [969, 124] width 60 height 12
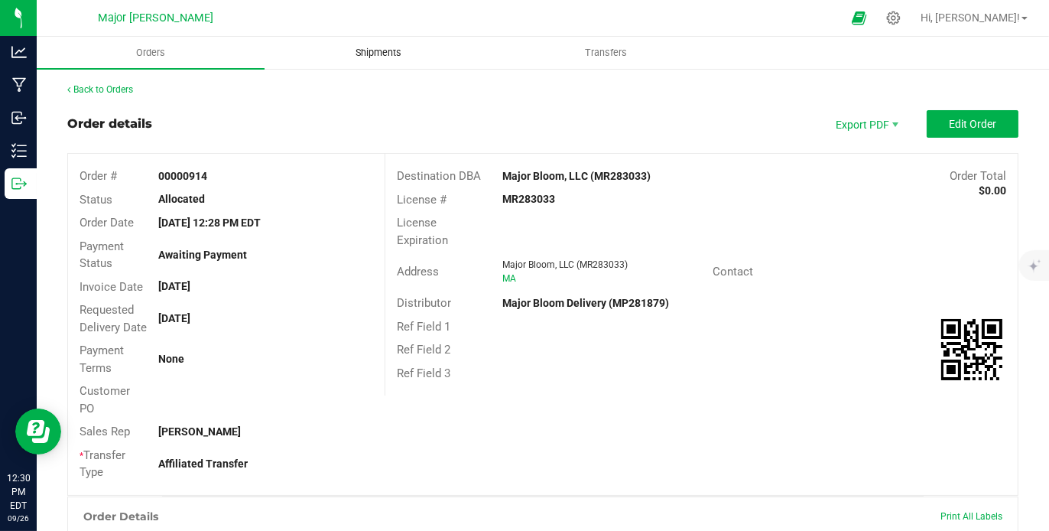
click at [396, 54] on span "Shipments" at bounding box center [378, 53] width 87 height 14
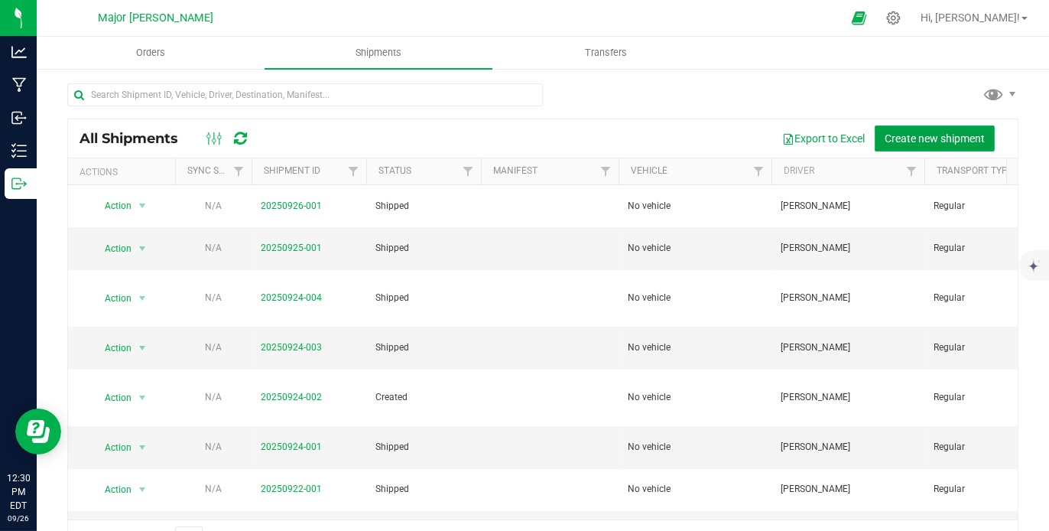
click at [905, 133] on span "Create new shipment" at bounding box center [935, 138] width 100 height 12
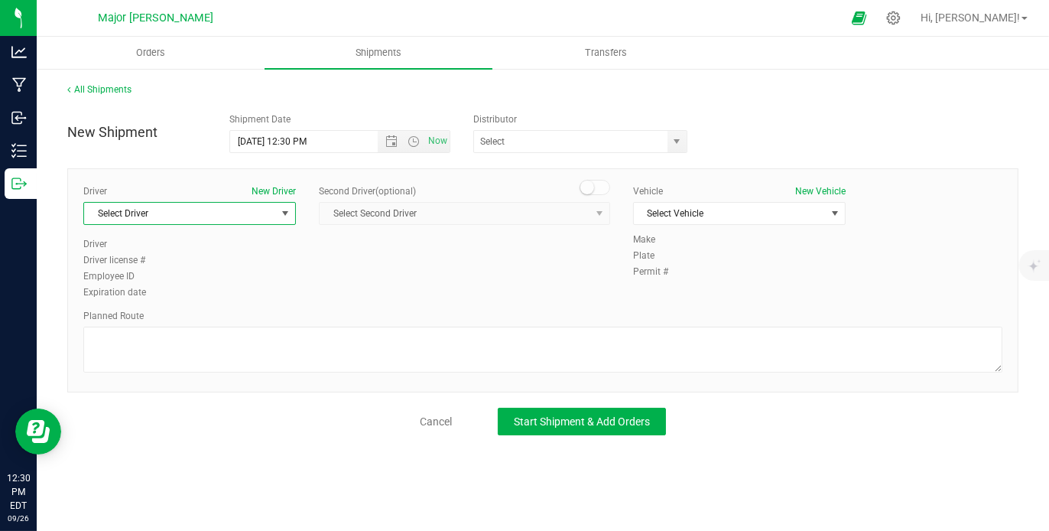
click at [285, 207] on span "select" at bounding box center [285, 213] width 12 height 12
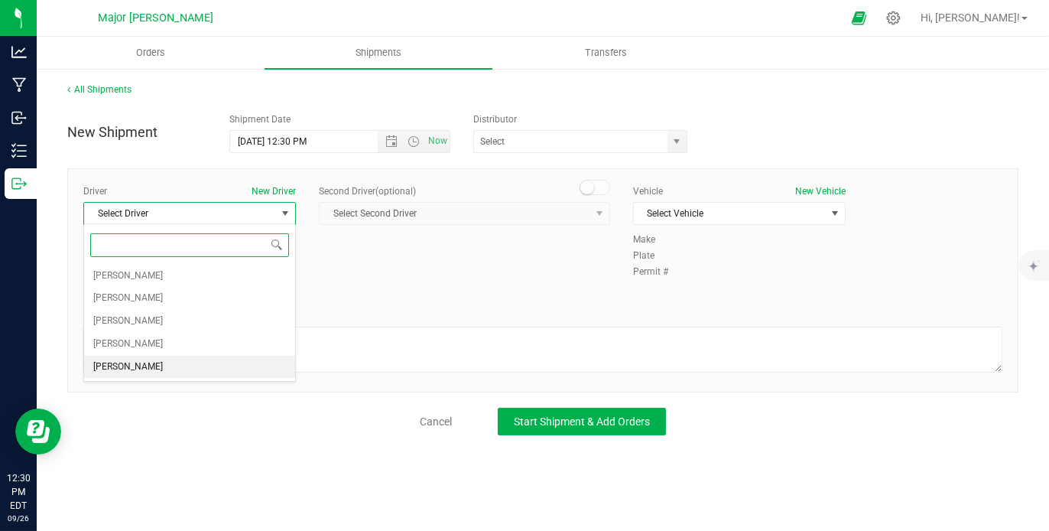
click at [223, 371] on li "[PERSON_NAME]" at bounding box center [189, 367] width 211 height 23
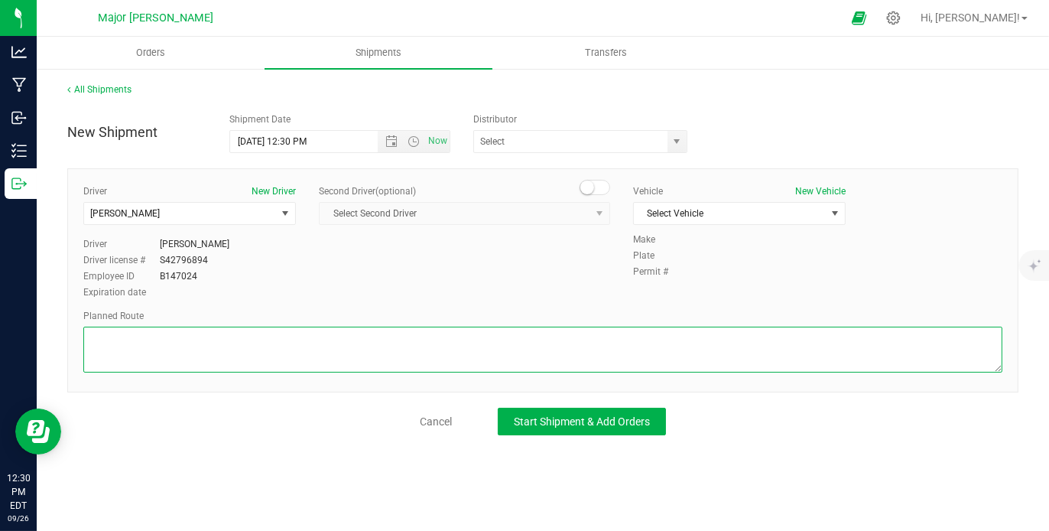
click at [239, 341] on textarea at bounding box center [542, 350] width 919 height 46
type textarea "walking"
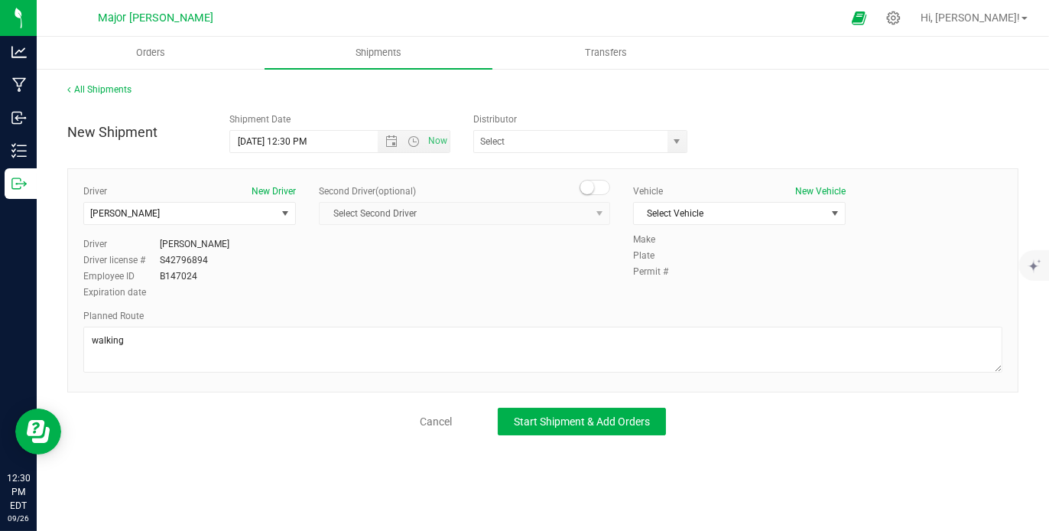
click at [447, 283] on div "Driver New Driver [PERSON_NAME] Select Driver [PERSON_NAME] [PERSON_NAME] [PERS…" at bounding box center [543, 242] width 942 height 117
click at [721, 210] on span "Select Vehicle" at bounding box center [730, 213] width 192 height 21
click at [705, 237] on li "No vehicle" at bounding box center [739, 238] width 211 height 23
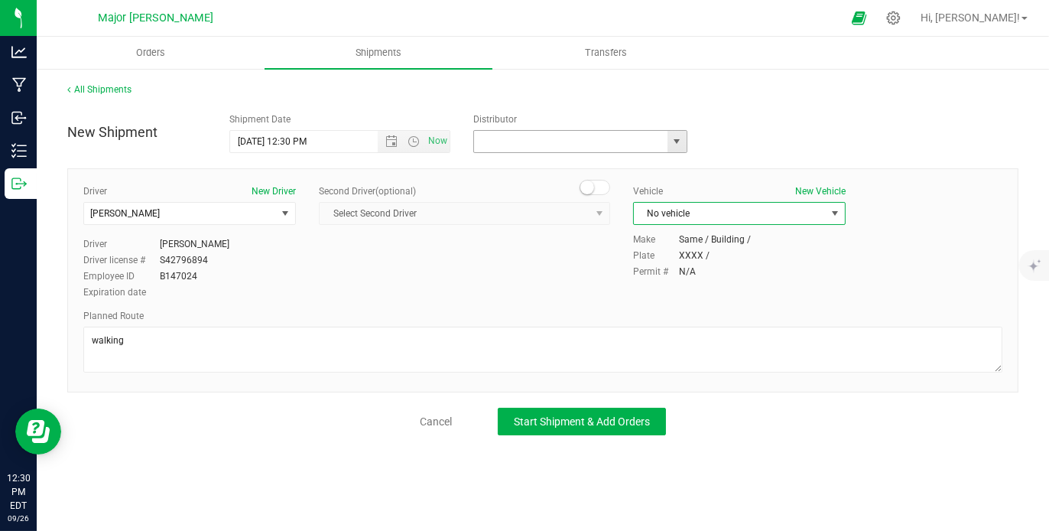
click at [564, 135] on input "text" at bounding box center [567, 141] width 187 height 21
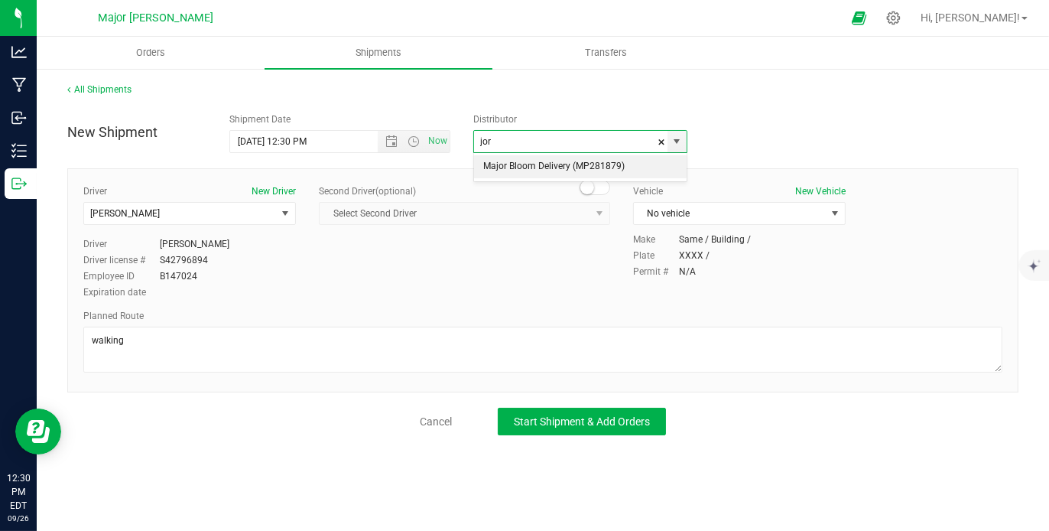
click at [561, 160] on li "Major Bloom Delivery (MP281879)" at bounding box center [580, 166] width 213 height 23
type input "Major Bloom Delivery (MP281879)"
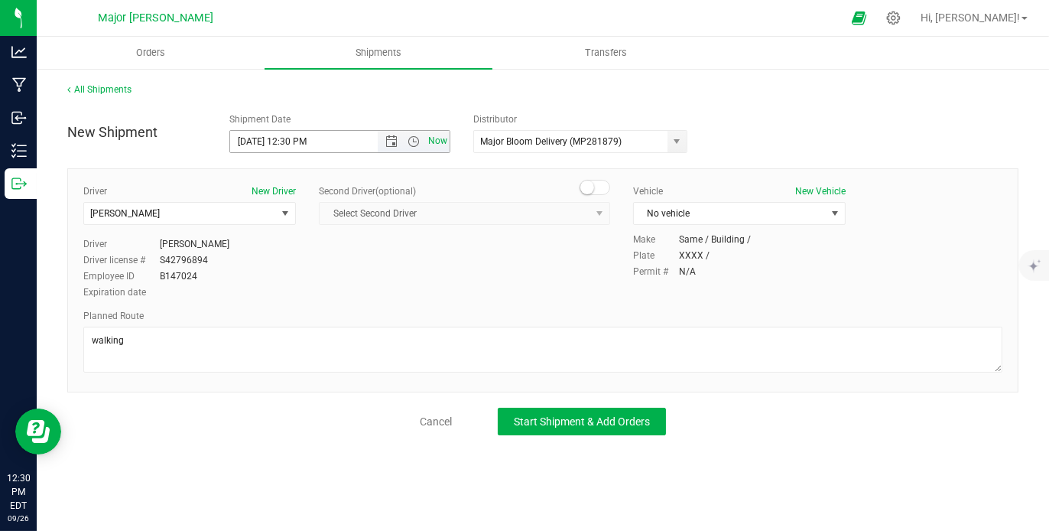
click at [438, 138] on span "Now" at bounding box center [437, 141] width 26 height 22
click at [557, 421] on span "Start Shipment & Add Orders" at bounding box center [582, 421] width 136 height 12
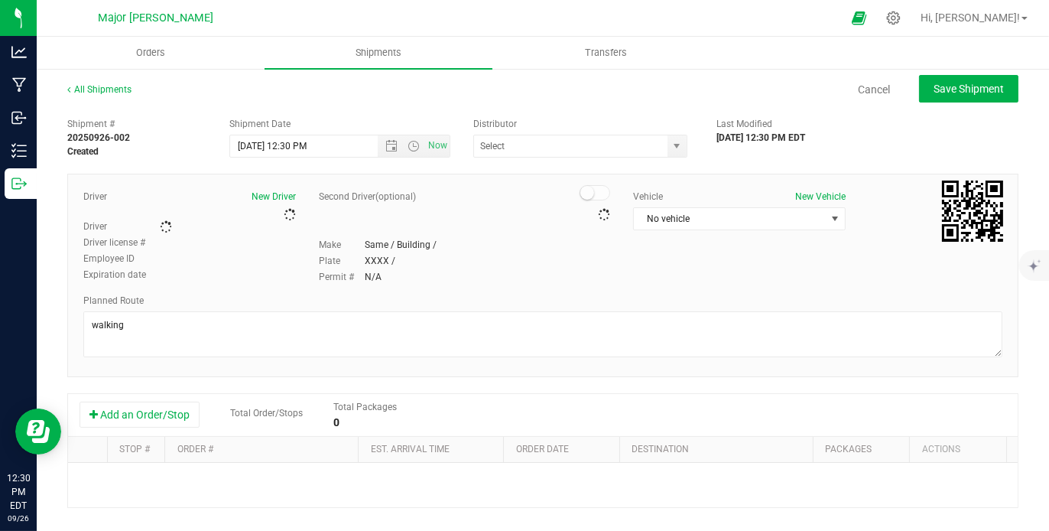
type input "Major Bloom Delivery (MP281879)"
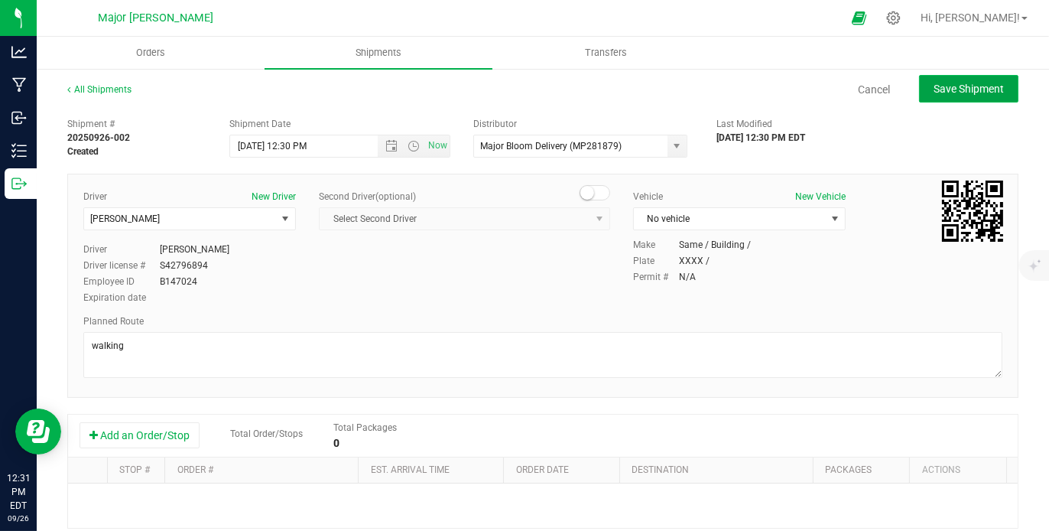
click at [944, 83] on span "Save Shipment" at bounding box center [969, 89] width 70 height 12
type input "[DATE] 4:30 PM"
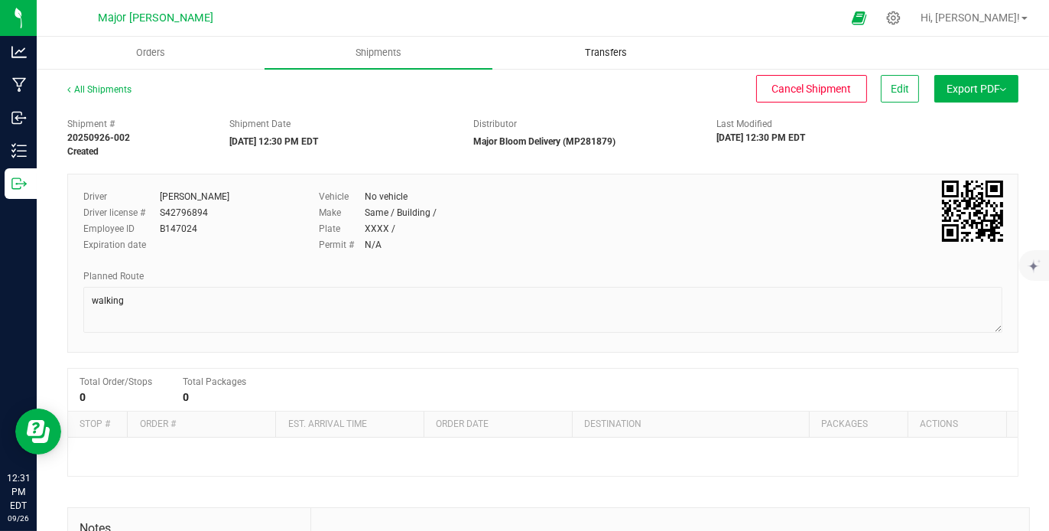
click at [622, 46] on span "Transfers" at bounding box center [605, 53] width 83 height 14
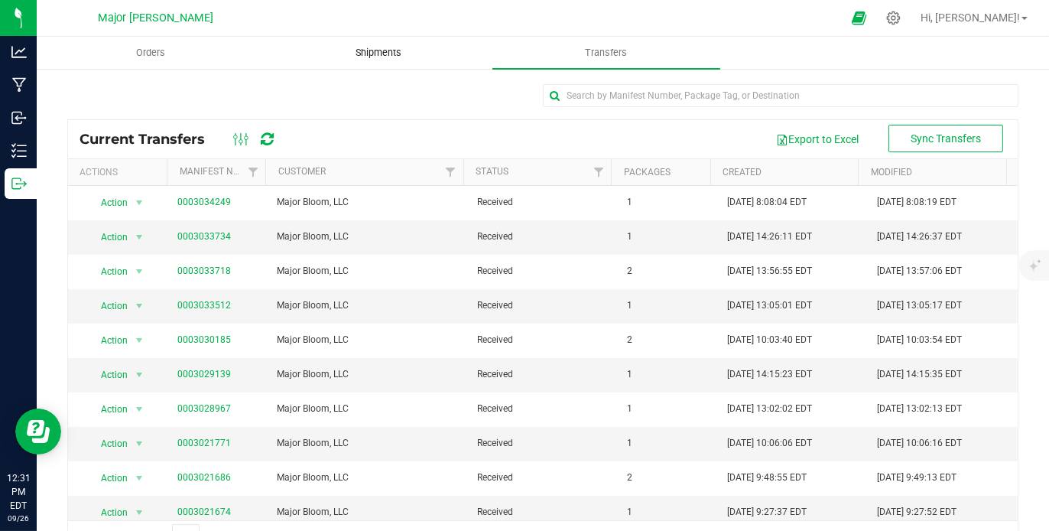
click at [372, 42] on uib-tab-heading "Shipments" at bounding box center [378, 52] width 226 height 31
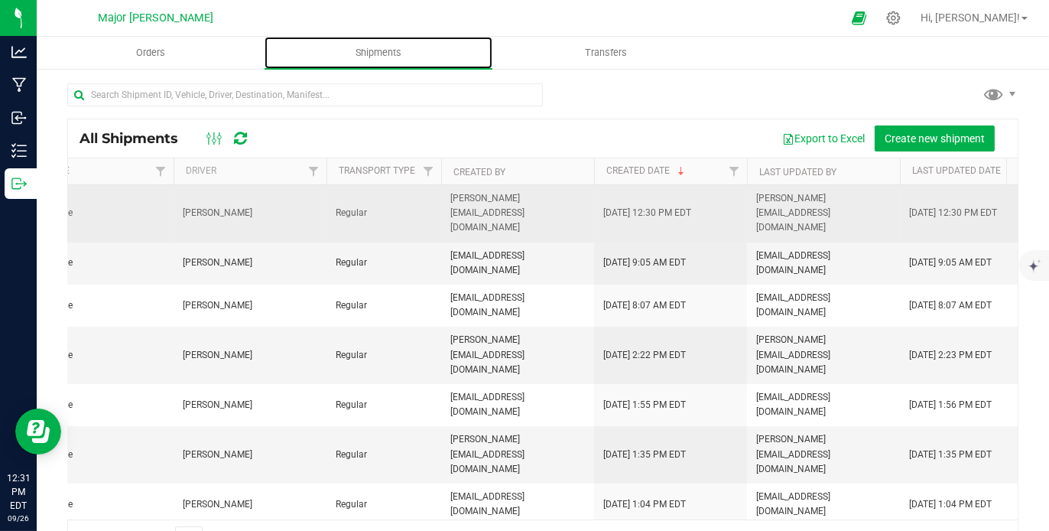
scroll to position [0, 711]
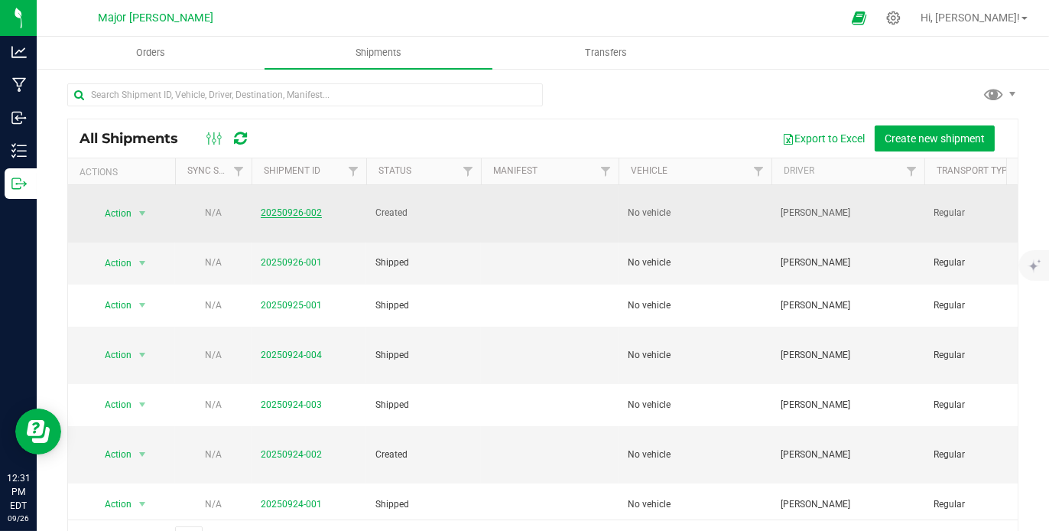
click at [301, 207] on link "20250926-002" at bounding box center [291, 212] width 61 height 11
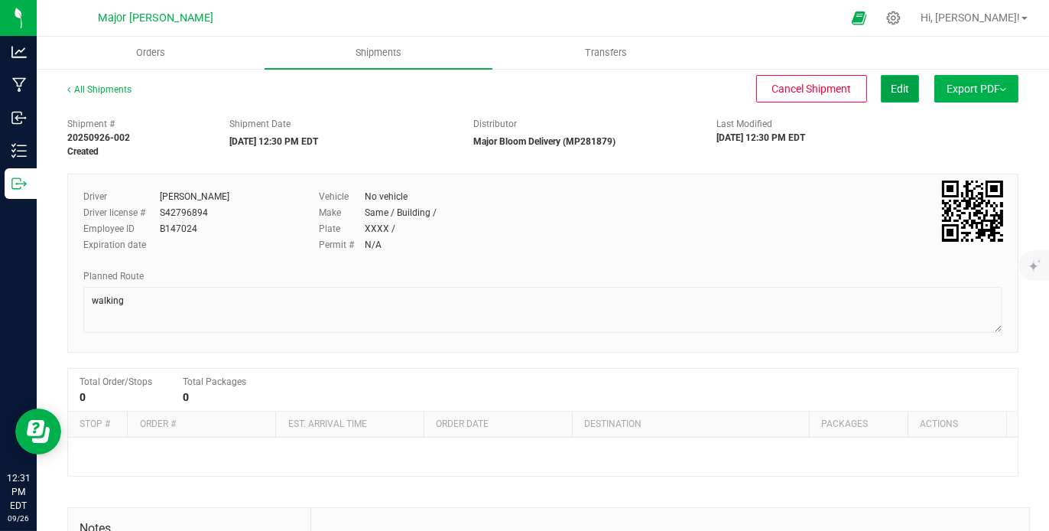
click at [891, 86] on span "Edit" at bounding box center [900, 89] width 18 height 12
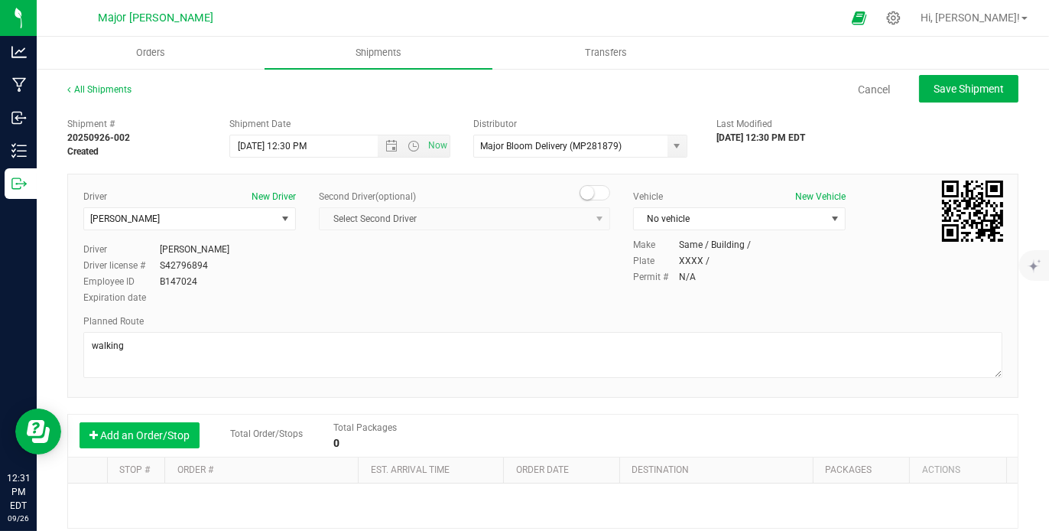
click at [149, 435] on button "Add an Order/Stop" at bounding box center [140, 435] width 120 height 26
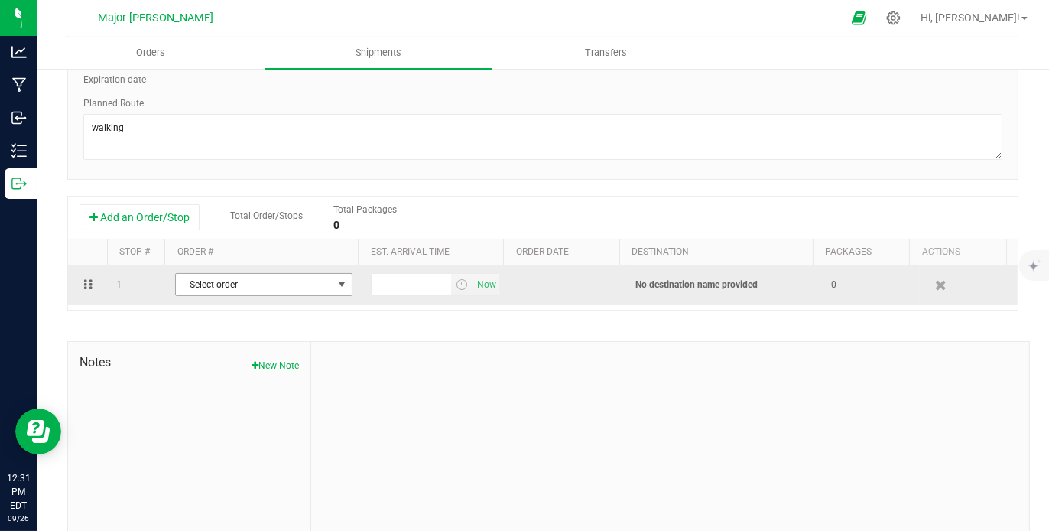
click at [336, 281] on span "select" at bounding box center [342, 284] width 12 height 12
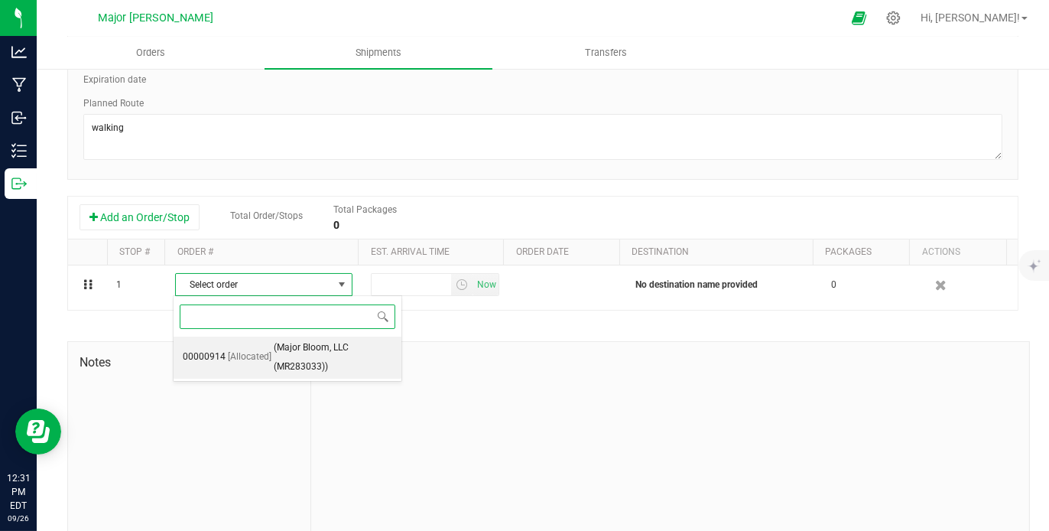
click at [280, 359] on span "(Major Bloom, LLC (MR283033))" at bounding box center [333, 357] width 119 height 39
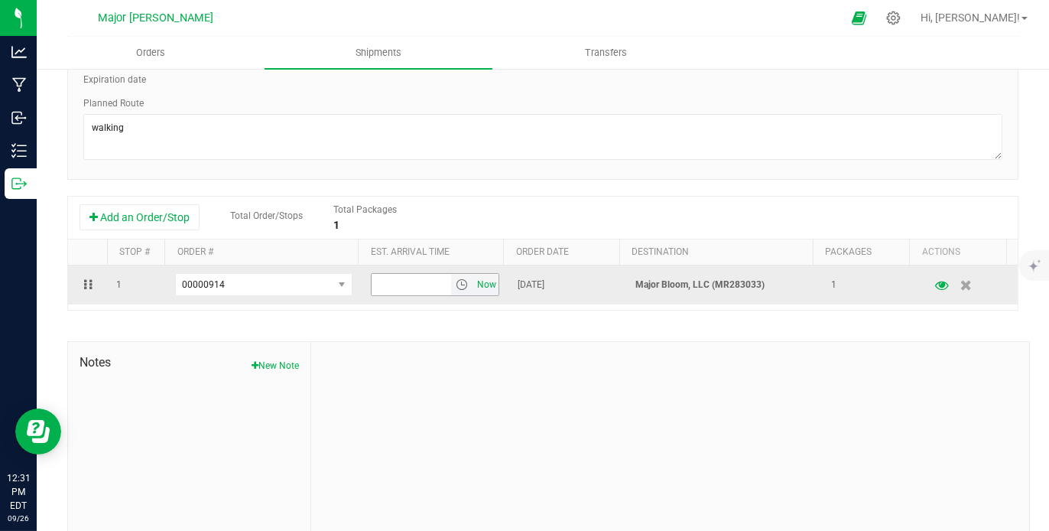
click at [478, 283] on span "Now" at bounding box center [487, 285] width 26 height 22
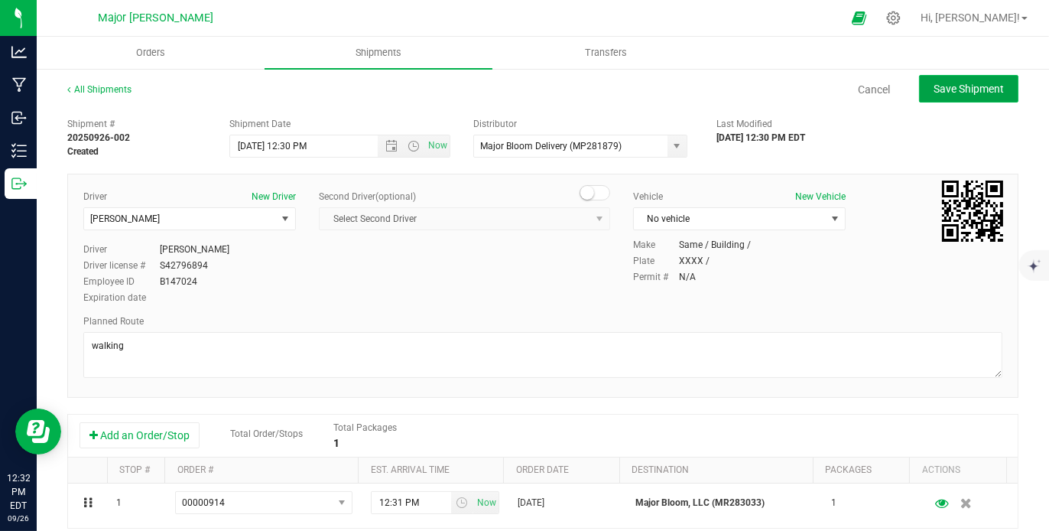
click at [934, 93] on span "Save Shipment" at bounding box center [969, 89] width 70 height 12
type input "[DATE] 4:30 PM"
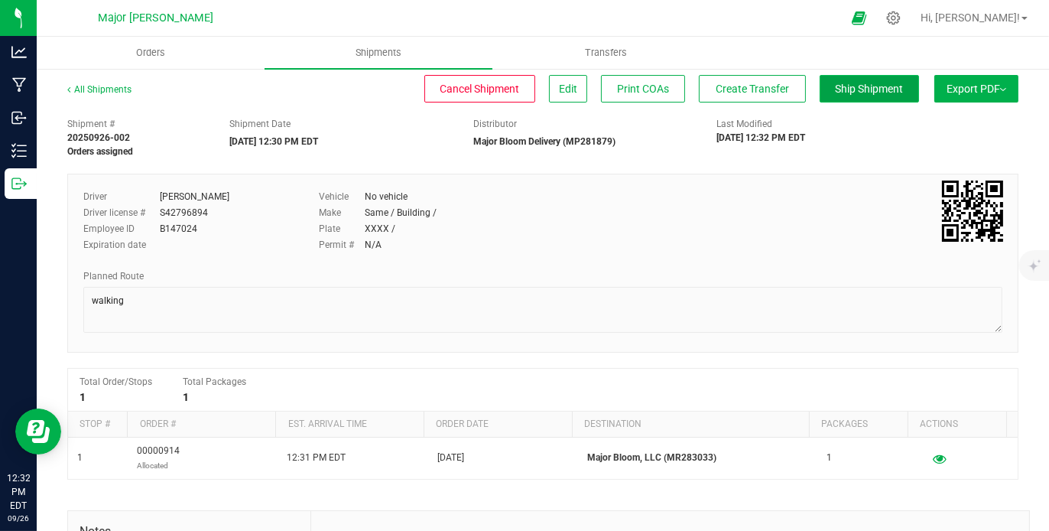
click at [858, 85] on span "Ship Shipment" at bounding box center [870, 89] width 68 height 12
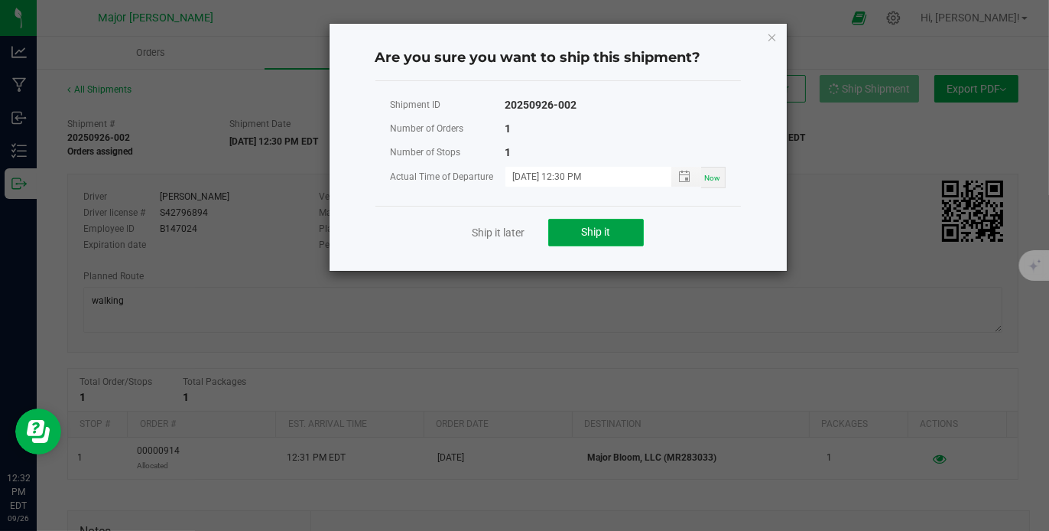
click at [599, 229] on span "Ship it" at bounding box center [595, 232] width 29 height 12
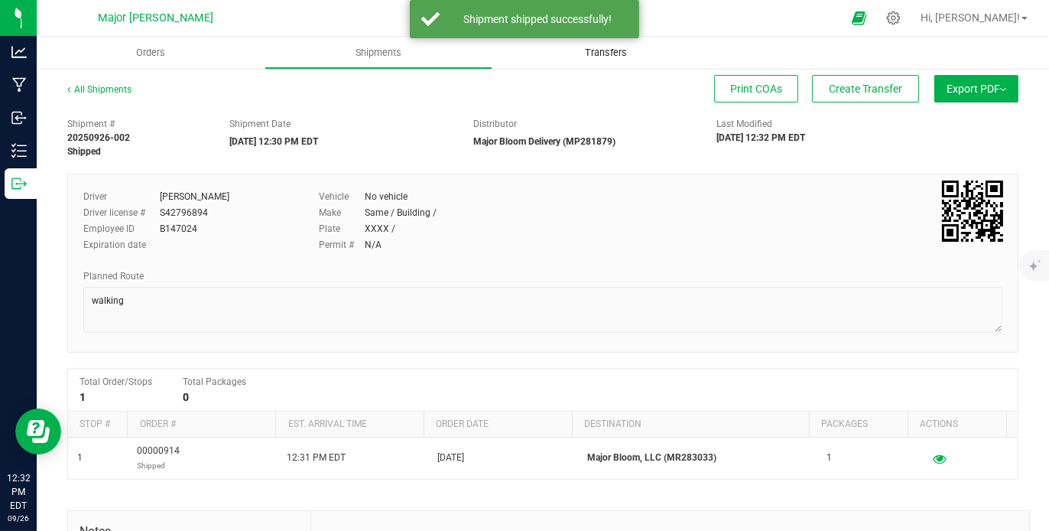
click at [620, 54] on span "Transfers" at bounding box center [605, 53] width 83 height 14
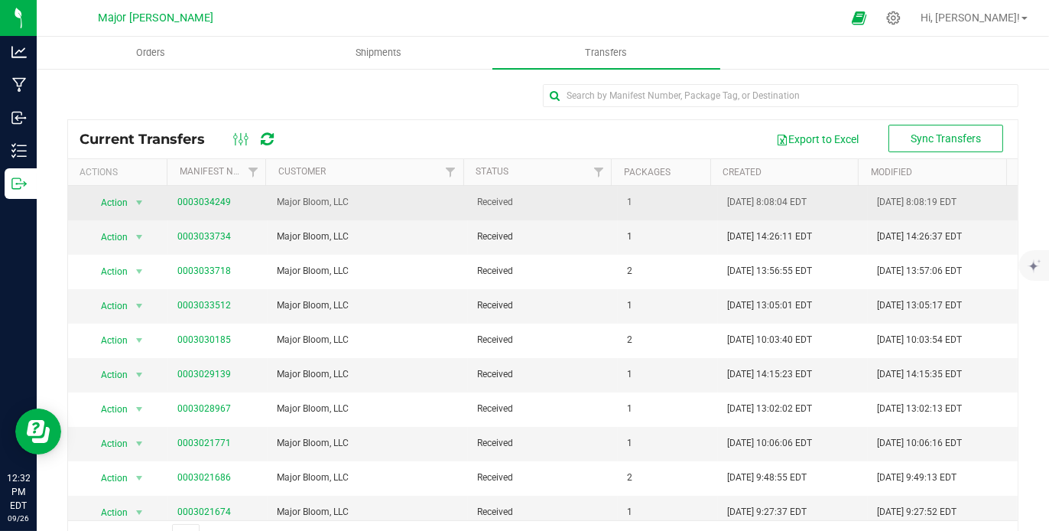
click at [219, 201] on link "0003034249" at bounding box center [204, 202] width 54 height 11
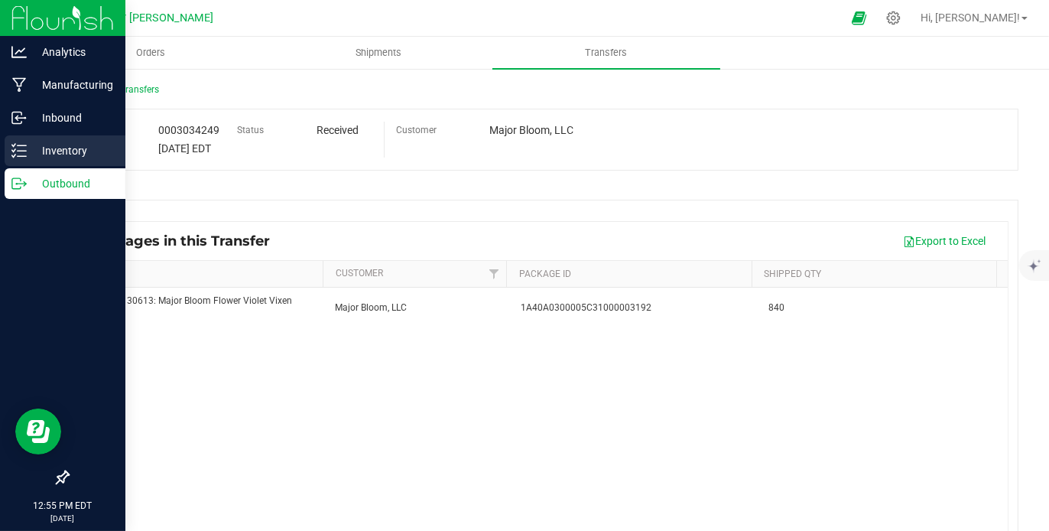
click at [67, 151] on p "Inventory" at bounding box center [73, 150] width 92 height 18
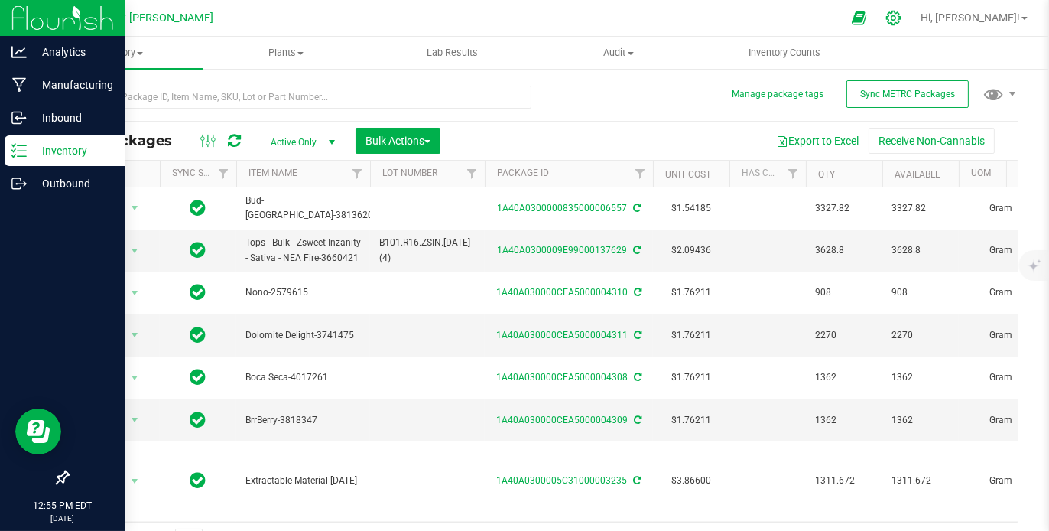
click at [902, 11] on icon at bounding box center [894, 18] width 16 height 16
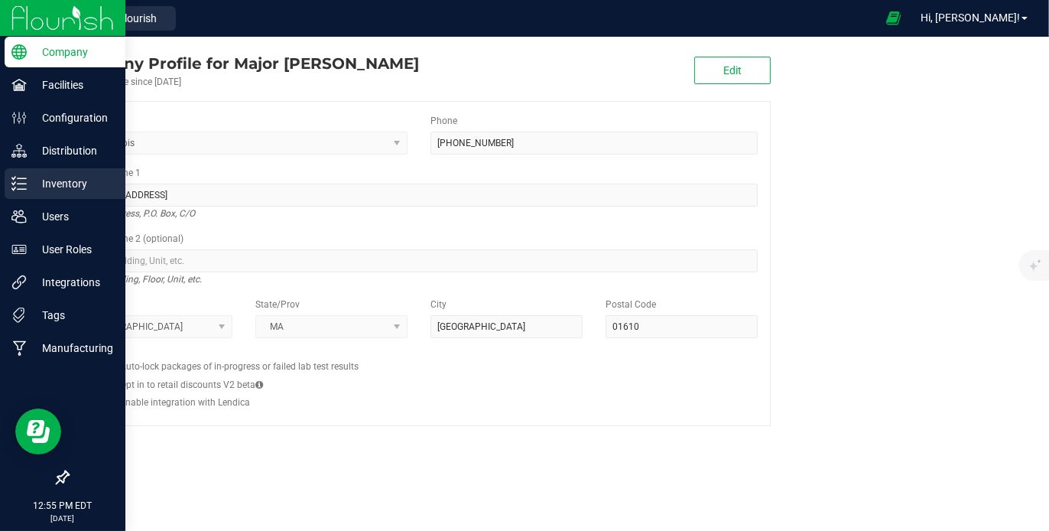
click at [19, 180] on icon at bounding box center [18, 183] width 15 height 15
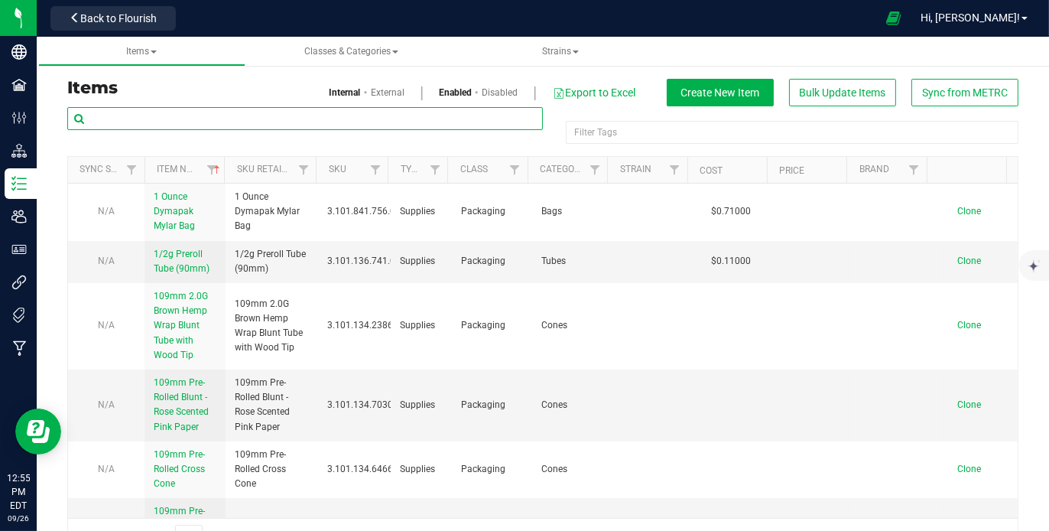
click at [232, 123] on input "text" at bounding box center [305, 118] width 476 height 23
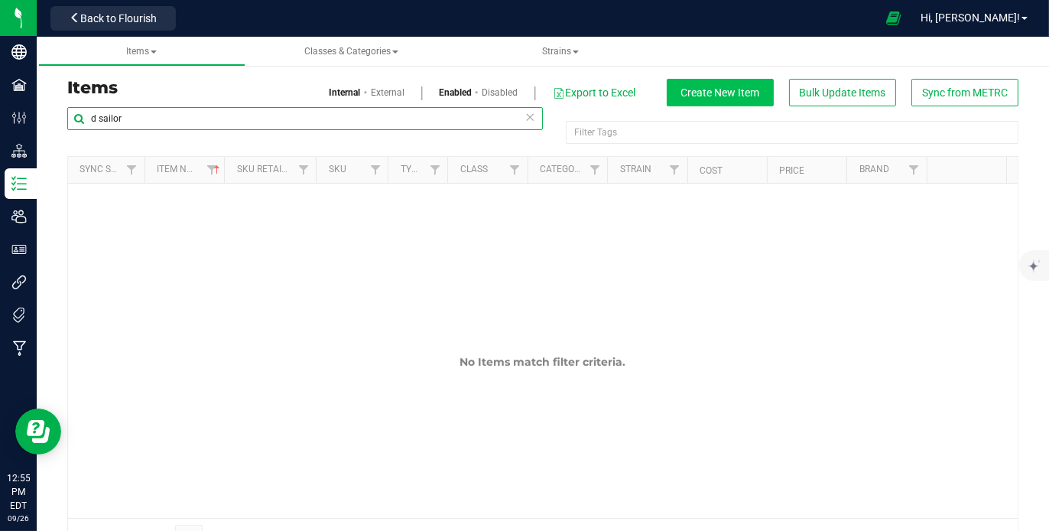
type input "d sailor"
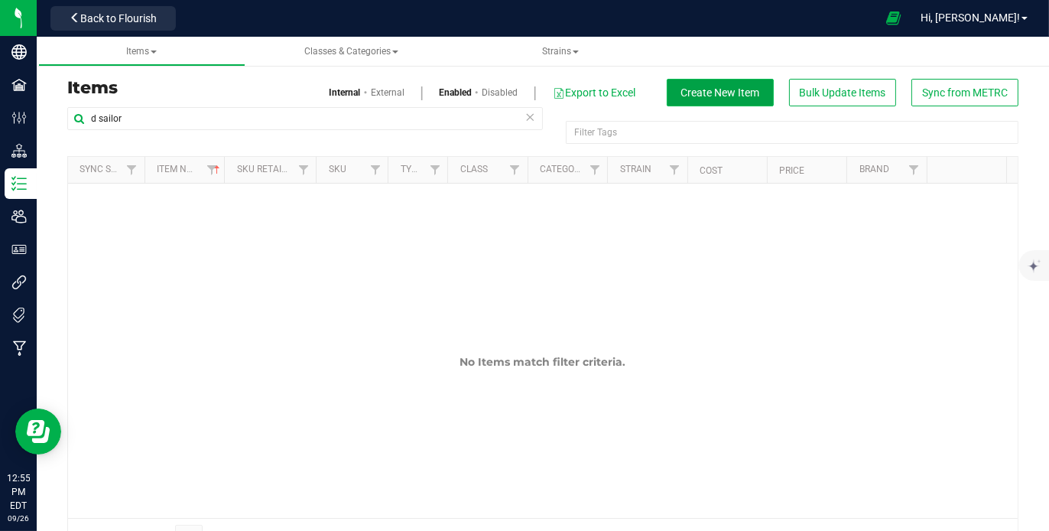
click at [713, 93] on span "Create New Item" at bounding box center [720, 92] width 79 height 12
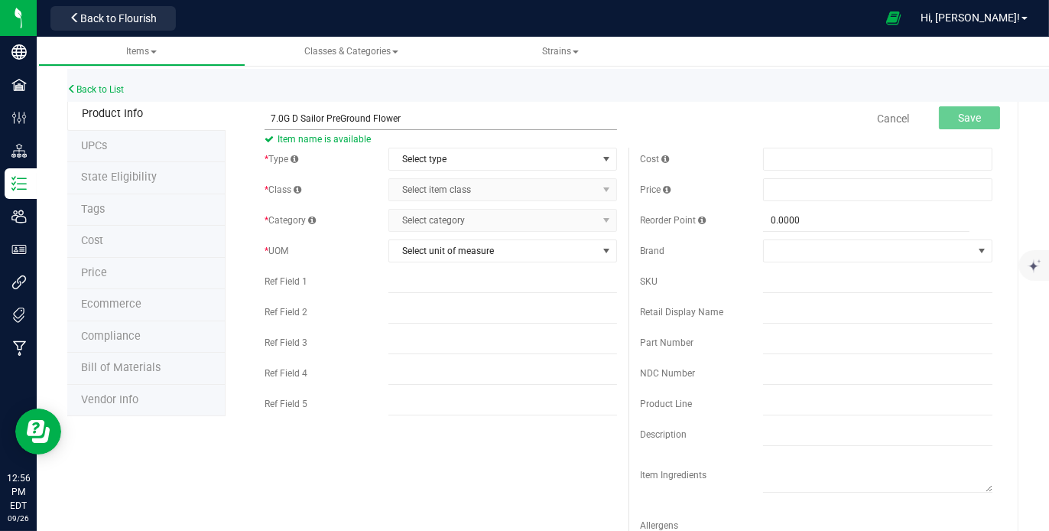
click at [412, 115] on input "7.0G D Sailor PreGround Flower" at bounding box center [441, 118] width 353 height 23
drag, startPoint x: 412, startPoint y: 115, endPoint x: 426, endPoint y: 70, distance: 47.2
click at [426, 70] on div "Back to List" at bounding box center [591, 85] width 1049 height 33
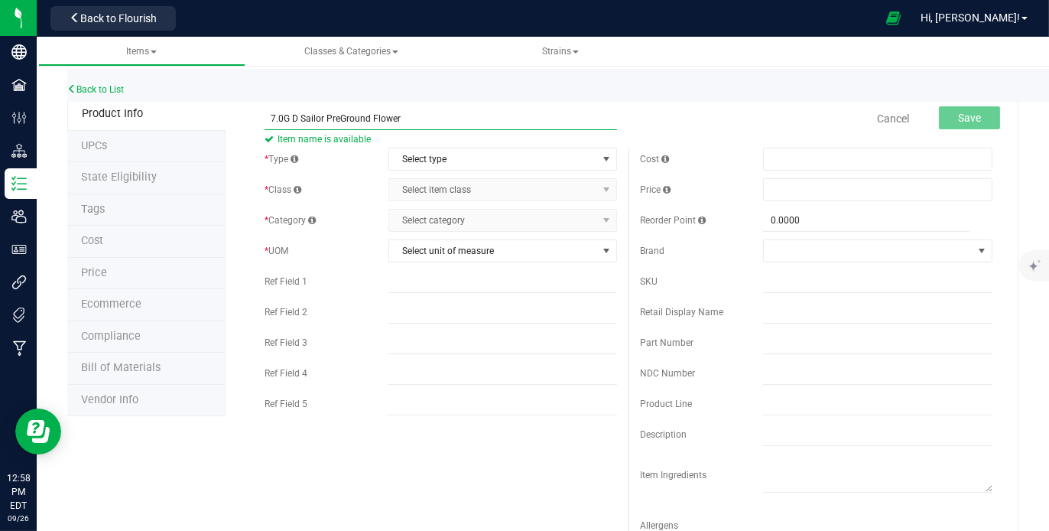
click at [412, 117] on input "7.0G D Sailor PreGround Flower" at bounding box center [441, 118] width 353 height 23
type input "7.0G D Sailor PreGround"
click at [601, 154] on span "select" at bounding box center [607, 159] width 12 height 12
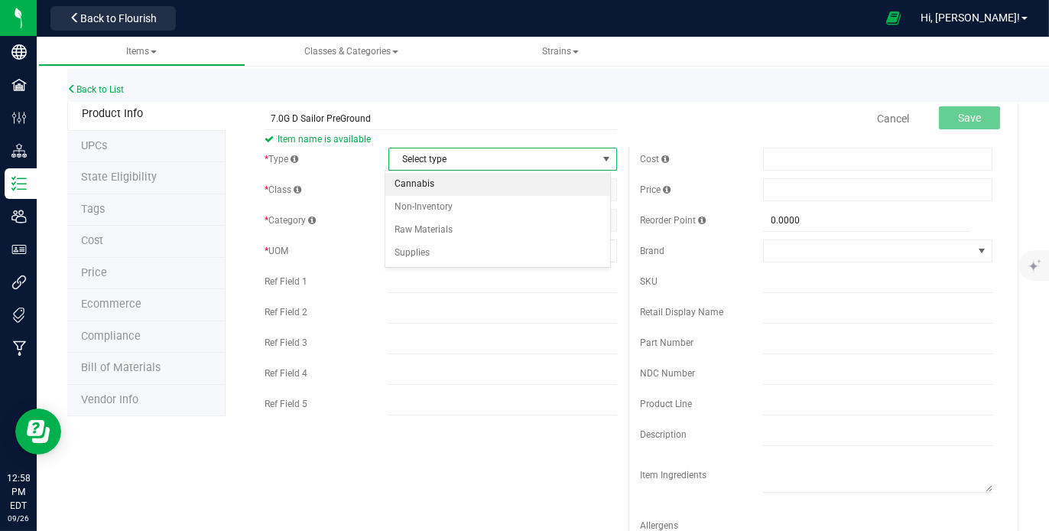
click at [499, 183] on li "Cannabis" at bounding box center [497, 184] width 225 height 23
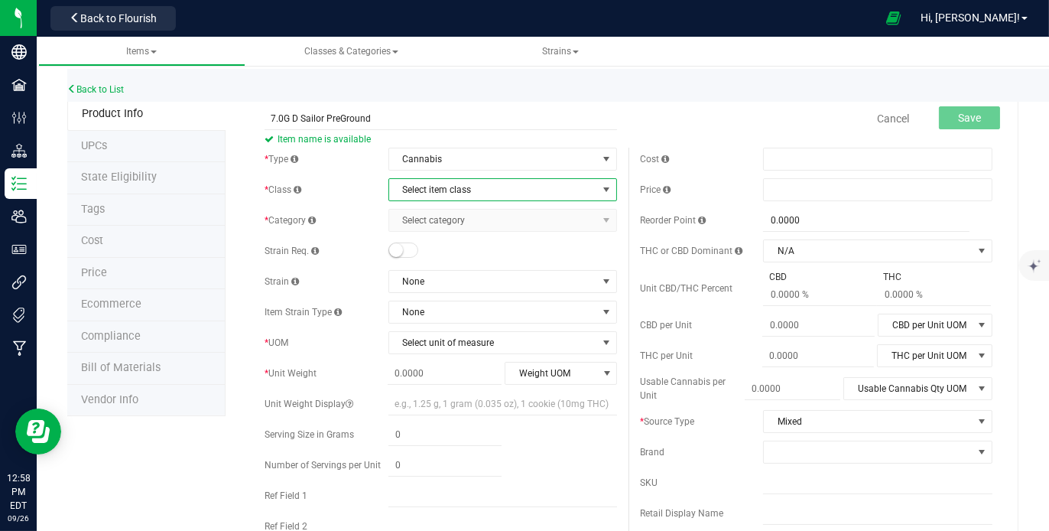
click at [567, 188] on span "Select item class" at bounding box center [493, 189] width 209 height 21
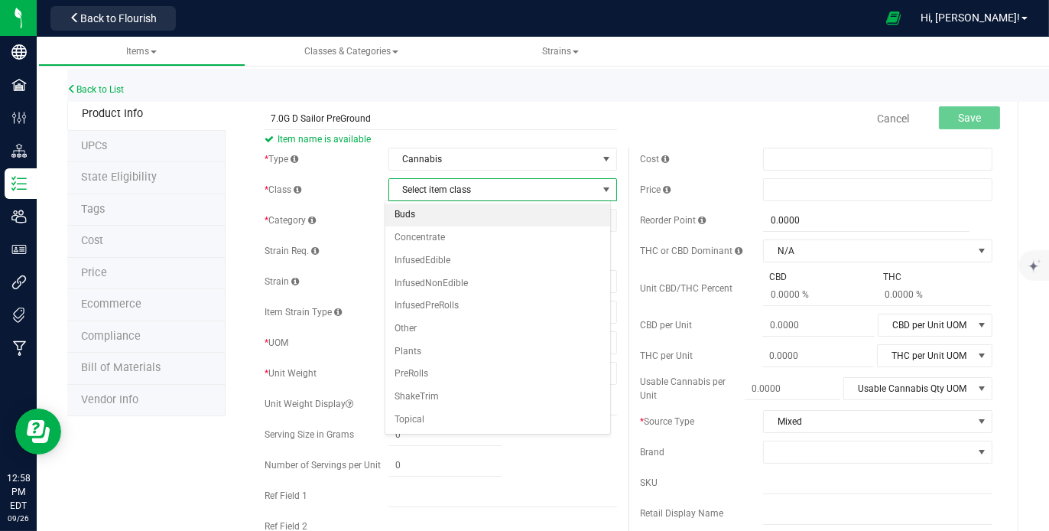
click at [466, 220] on li "Buds" at bounding box center [497, 214] width 225 height 23
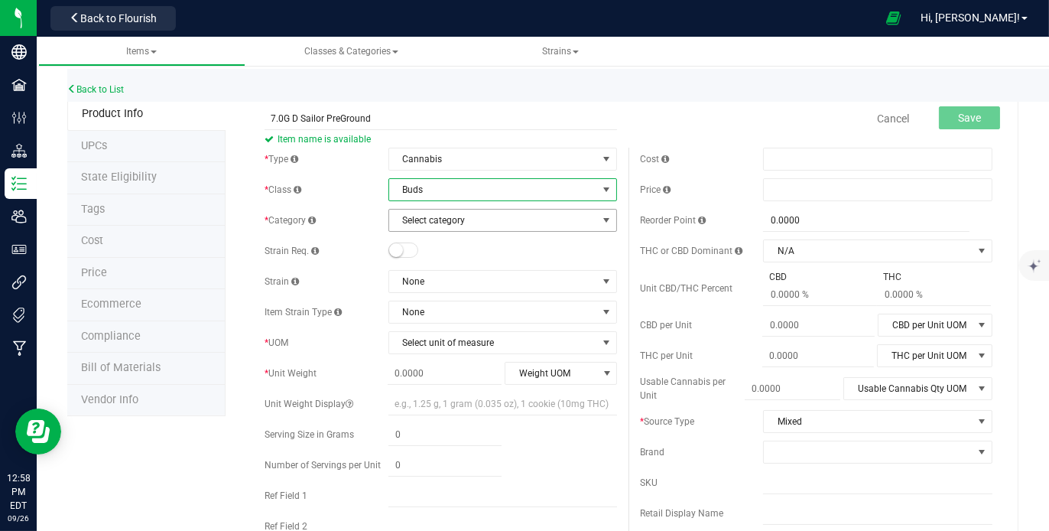
click at [523, 218] on span "Select category" at bounding box center [493, 220] width 209 height 21
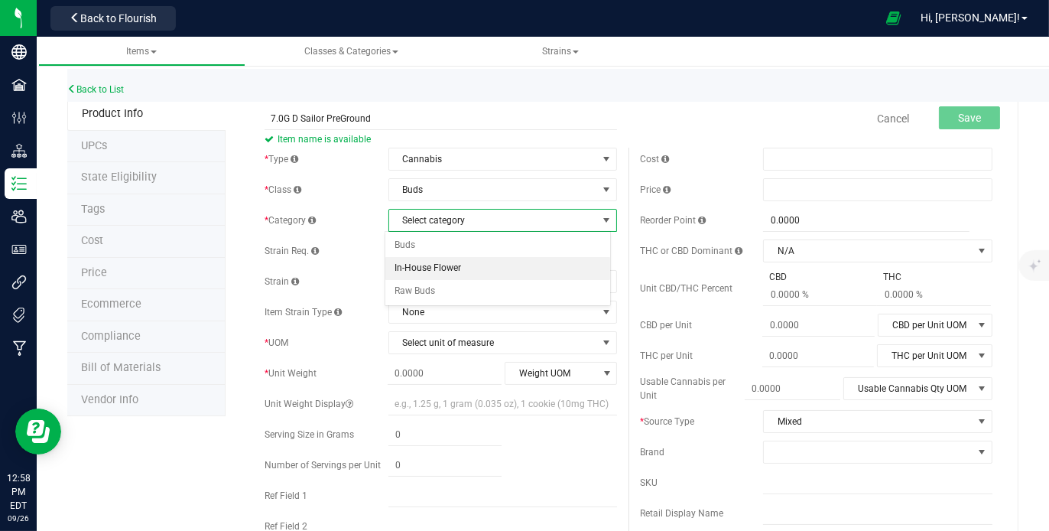
click at [496, 266] on li "In-House Flower" at bounding box center [497, 268] width 225 height 23
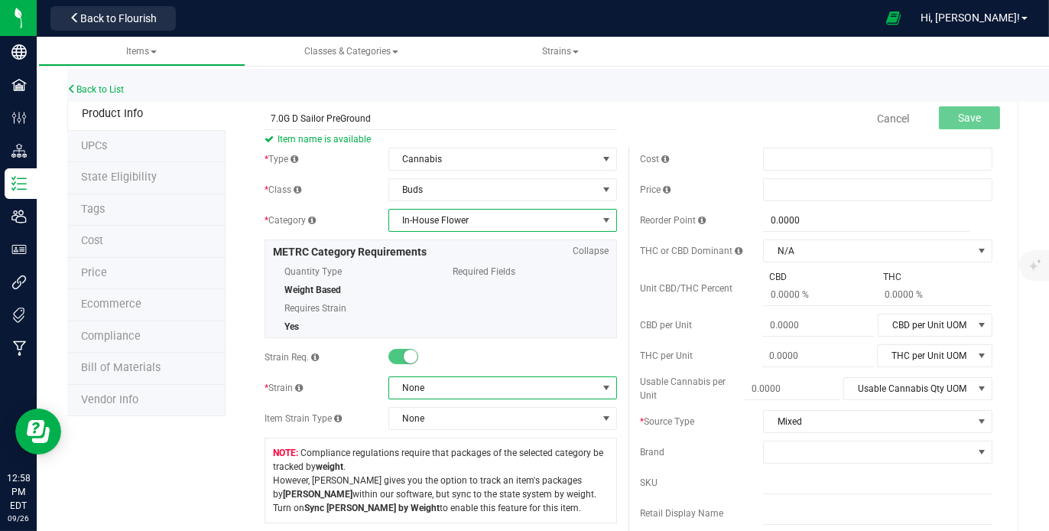
click at [601, 389] on span at bounding box center [607, 388] width 12 height 12
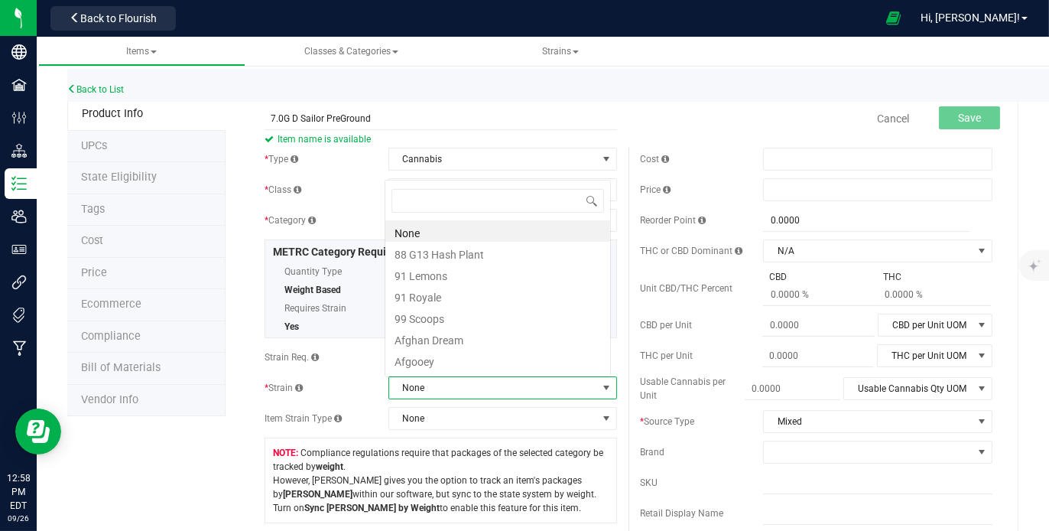
scroll to position [22, 223]
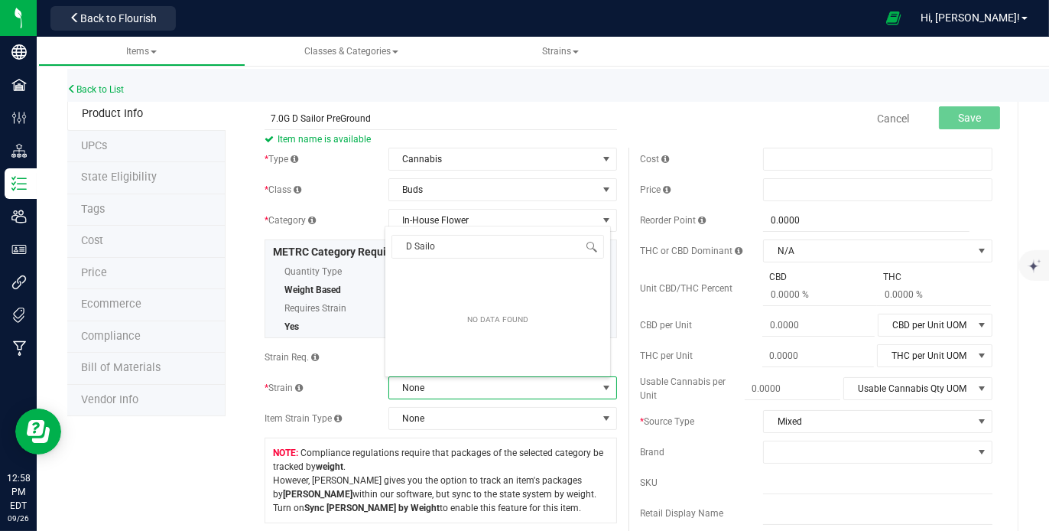
type input "D Sailor"
click at [629, 274] on div "Cost Price Reorder Point 0.0000 0 THC or CBD Dominant N/A N/A" at bounding box center [816, 452] width 375 height 608
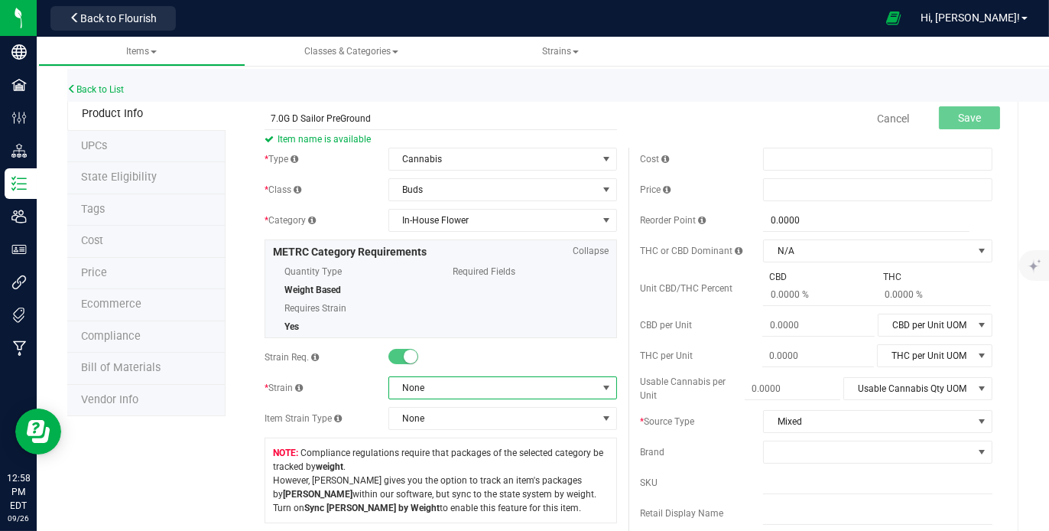
click at [522, 385] on span "None" at bounding box center [493, 387] width 209 height 21
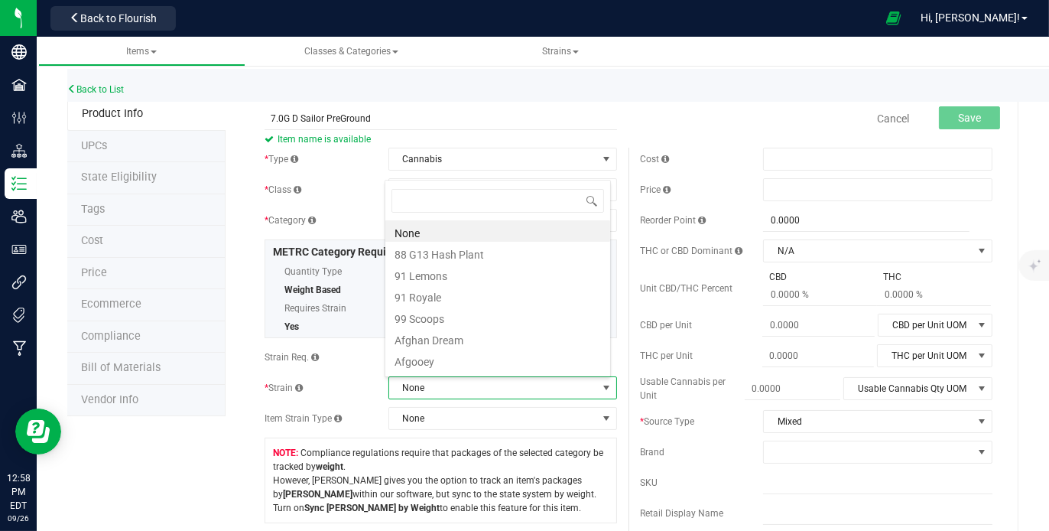
click at [522, 385] on span "None" at bounding box center [493, 387] width 209 height 21
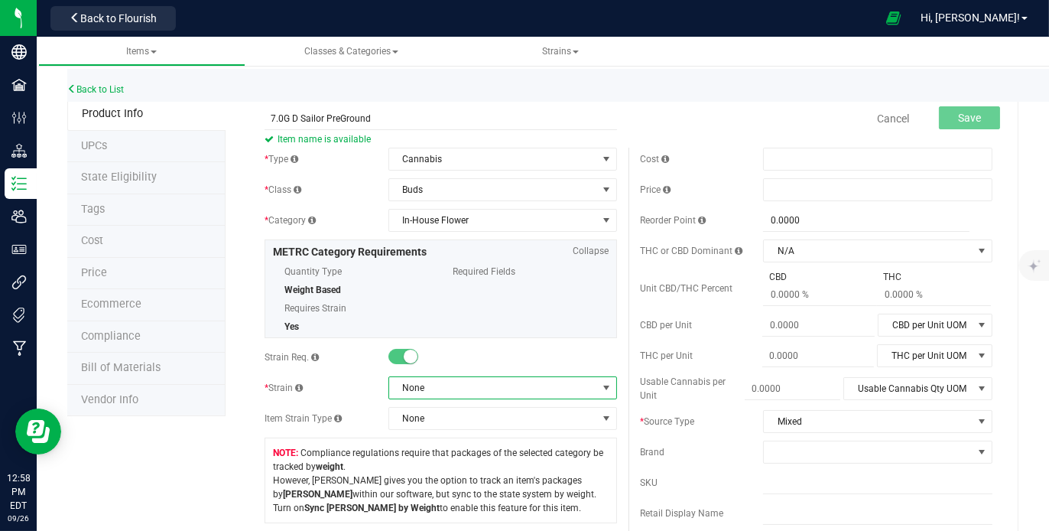
click at [522, 385] on span "None" at bounding box center [493, 387] width 209 height 21
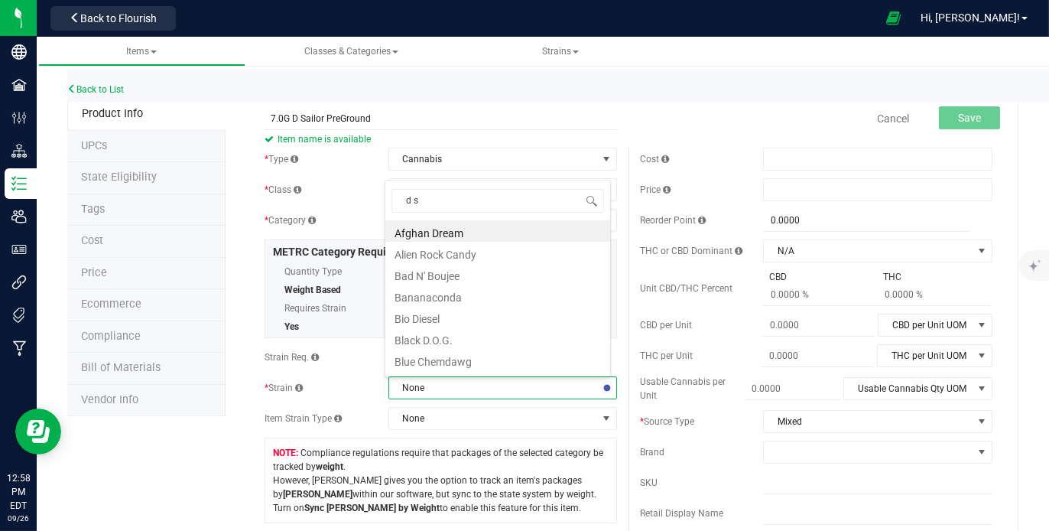
type input "d sa"
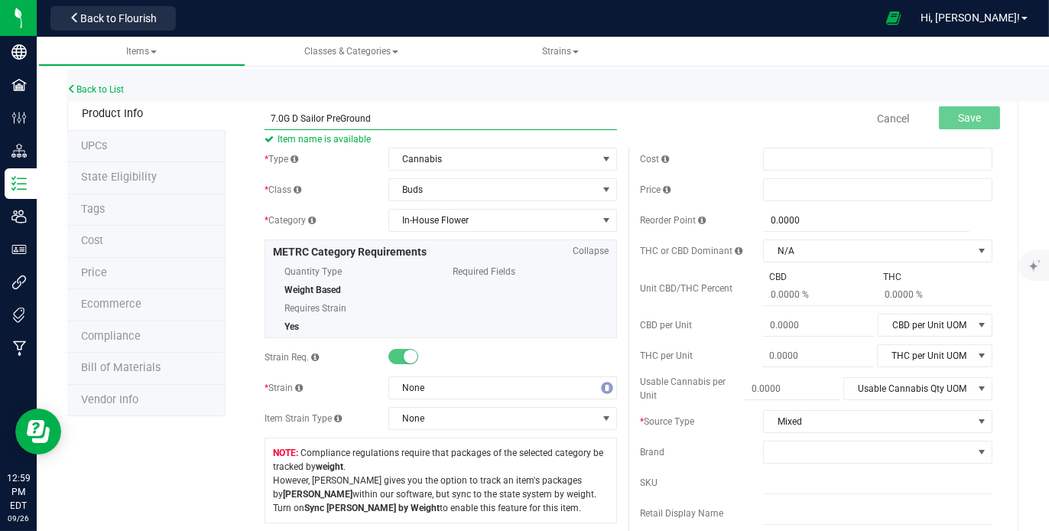
click at [564, 107] on input "7.0G D Sailor PreGround" at bounding box center [441, 118] width 353 height 23
click at [577, 47] on span "Strains" at bounding box center [560, 51] width 37 height 11
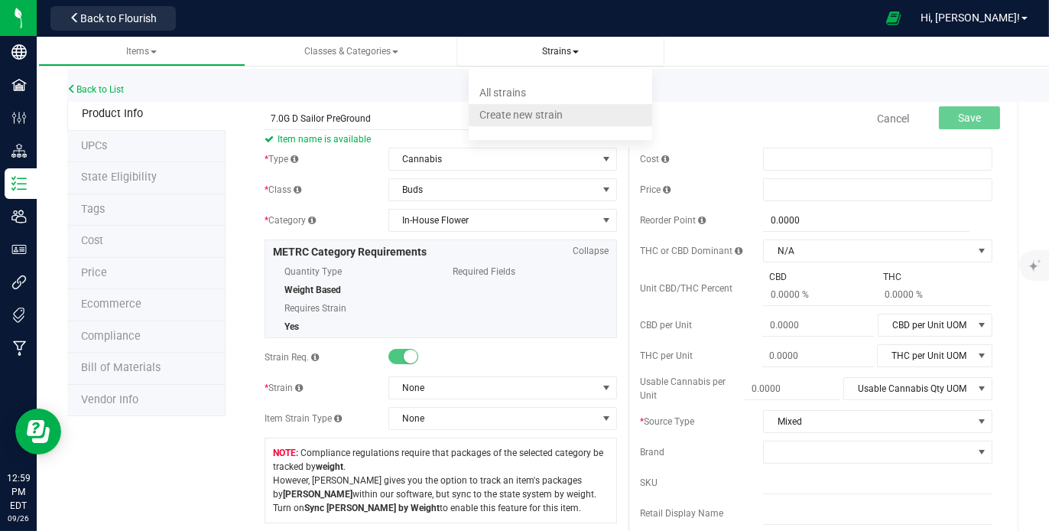
click at [540, 109] on span "Create new strain" at bounding box center [520, 115] width 83 height 12
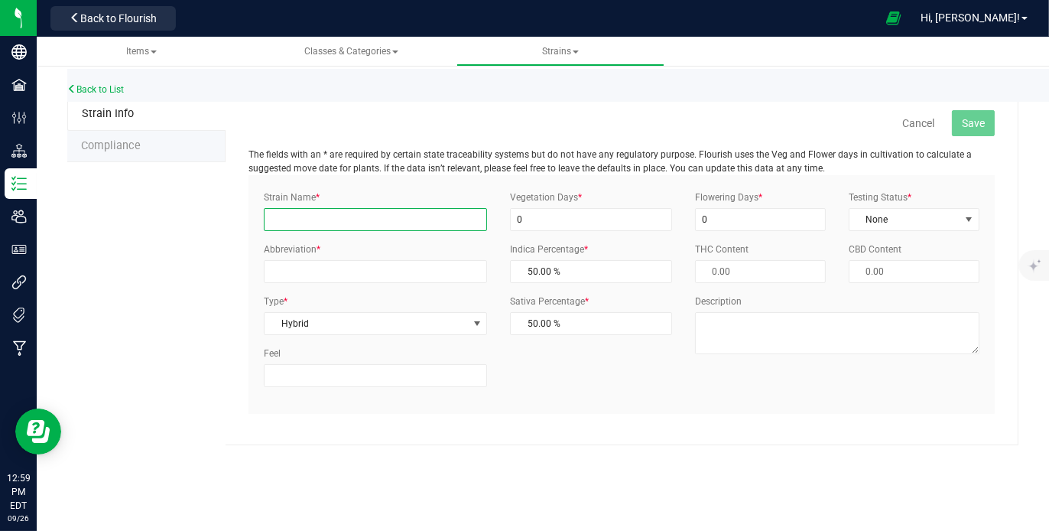
click at [394, 225] on input "Strain Name *" at bounding box center [375, 219] width 223 height 23
type input "D Sailor"
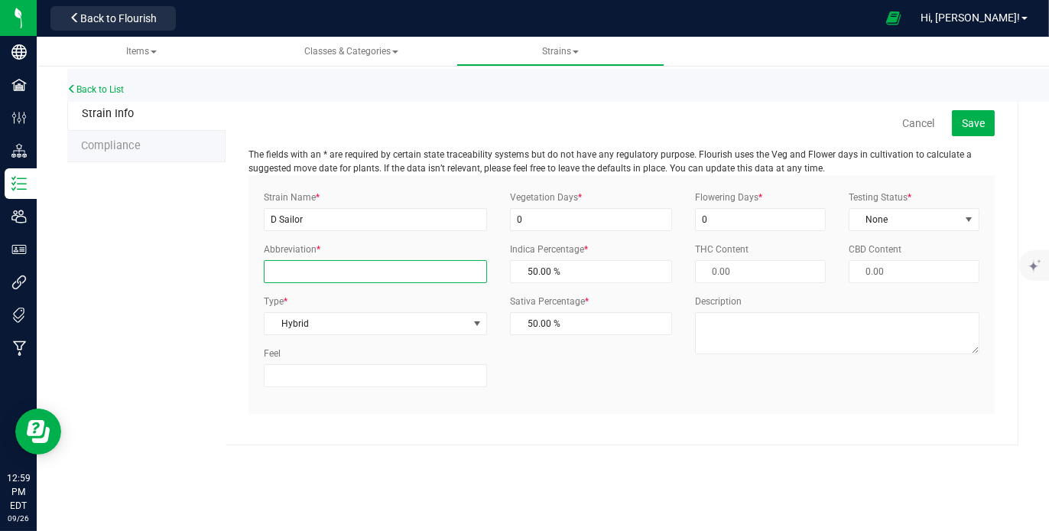
click at [444, 264] on input "Abbreviation *" at bounding box center [375, 271] width 223 height 23
type input "DSa"
click at [974, 120] on span "Save" at bounding box center [973, 123] width 23 height 12
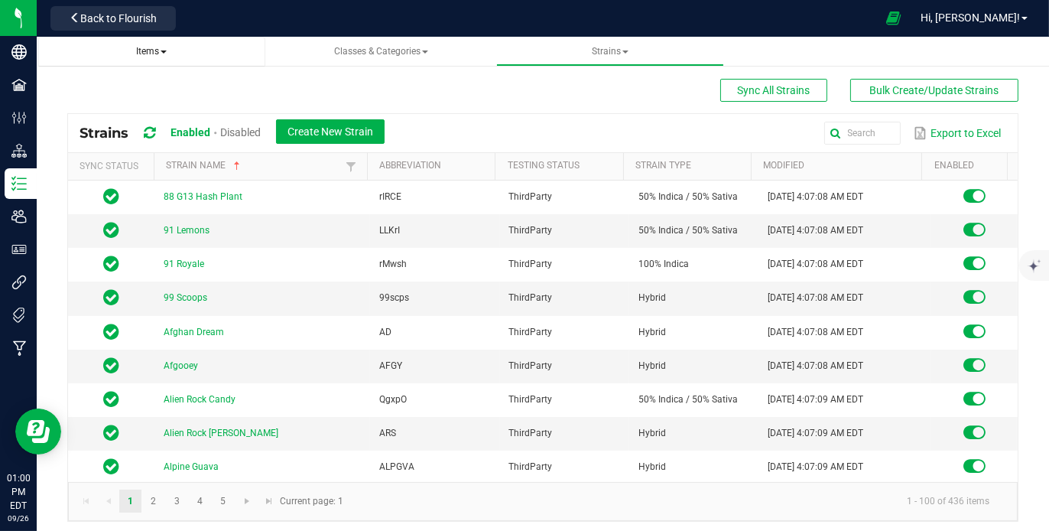
click at [163, 50] on span at bounding box center [164, 51] width 6 height 3
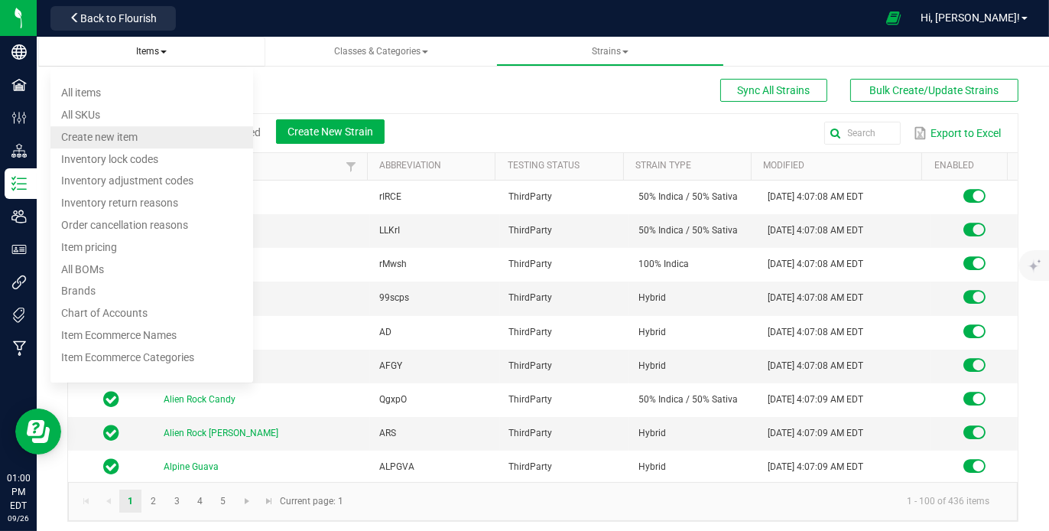
click at [166, 141] on li "Create new item" at bounding box center [151, 137] width 203 height 22
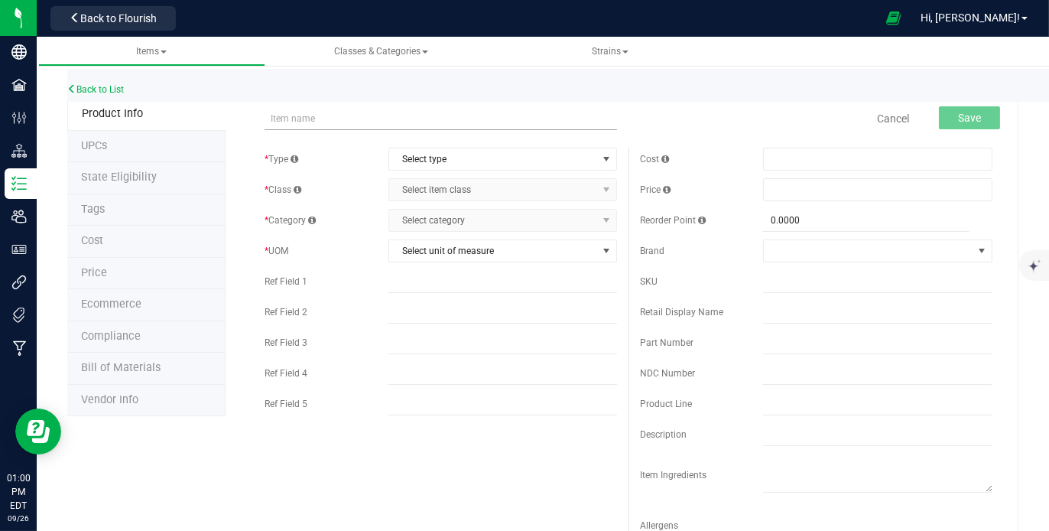
click at [391, 114] on input "text" at bounding box center [441, 118] width 353 height 23
type input "Major Bloom PreGround D Sailor 7.0G"
click at [510, 160] on span "Select type" at bounding box center [493, 158] width 209 height 21
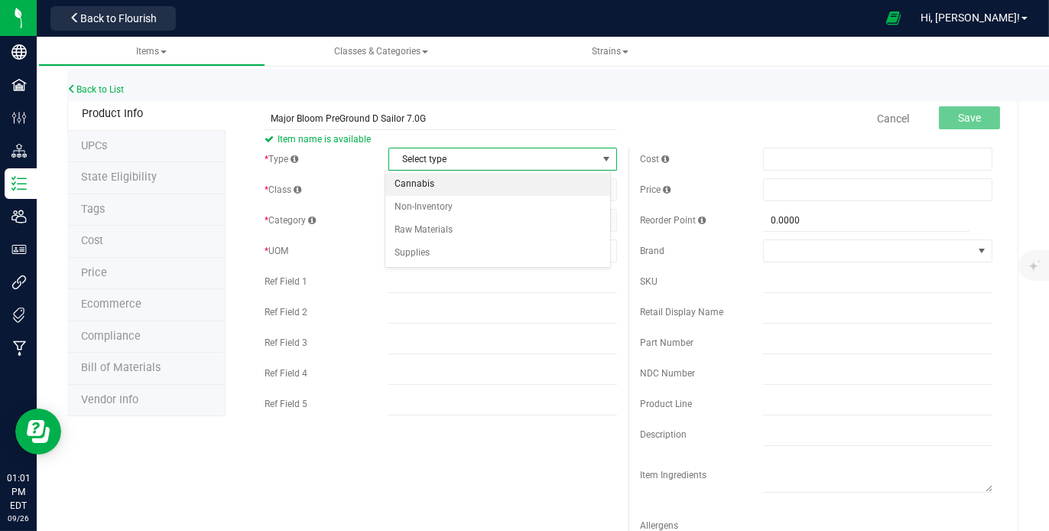
click at [495, 183] on li "Cannabis" at bounding box center [497, 184] width 225 height 23
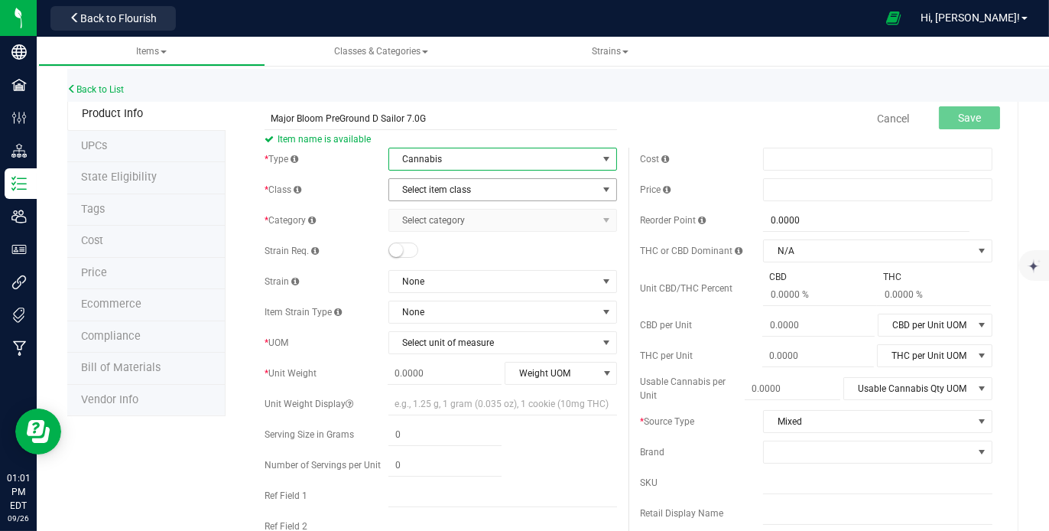
click at [510, 186] on span "Select item class" at bounding box center [493, 189] width 209 height 21
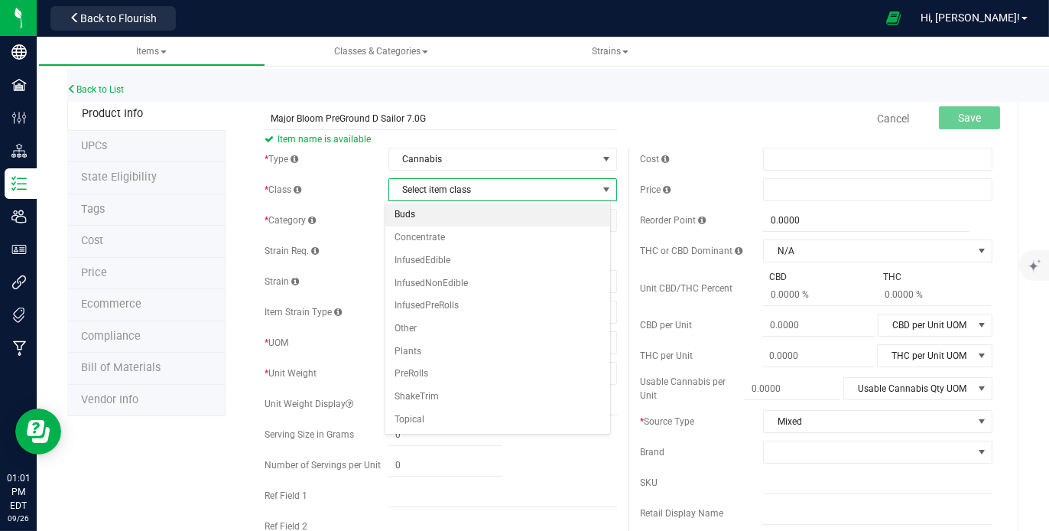
click at [484, 206] on li "Buds" at bounding box center [497, 214] width 225 height 23
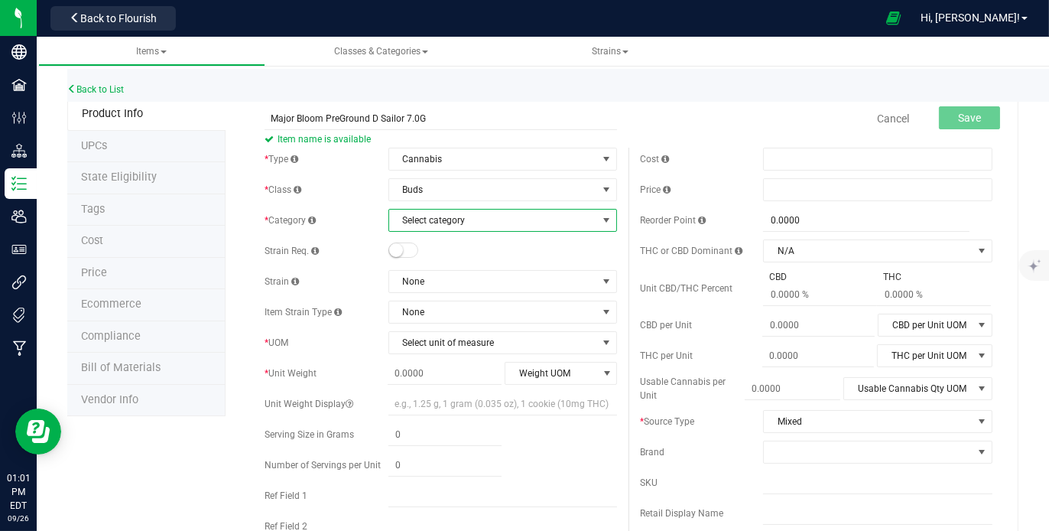
click at [525, 222] on span "Select category" at bounding box center [493, 220] width 209 height 21
click at [504, 269] on li "In-House Flower" at bounding box center [497, 268] width 225 height 23
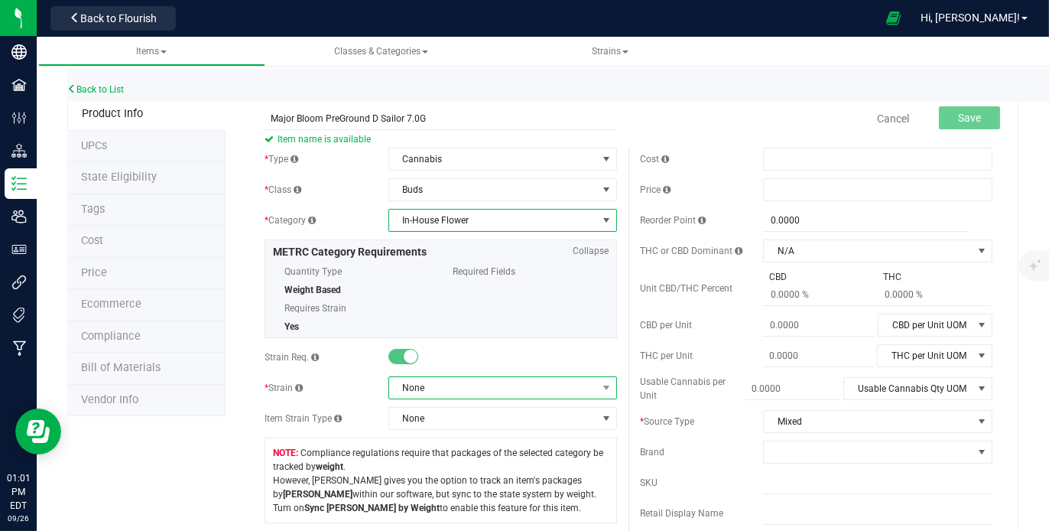
click at [531, 380] on span "None" at bounding box center [493, 387] width 209 height 21
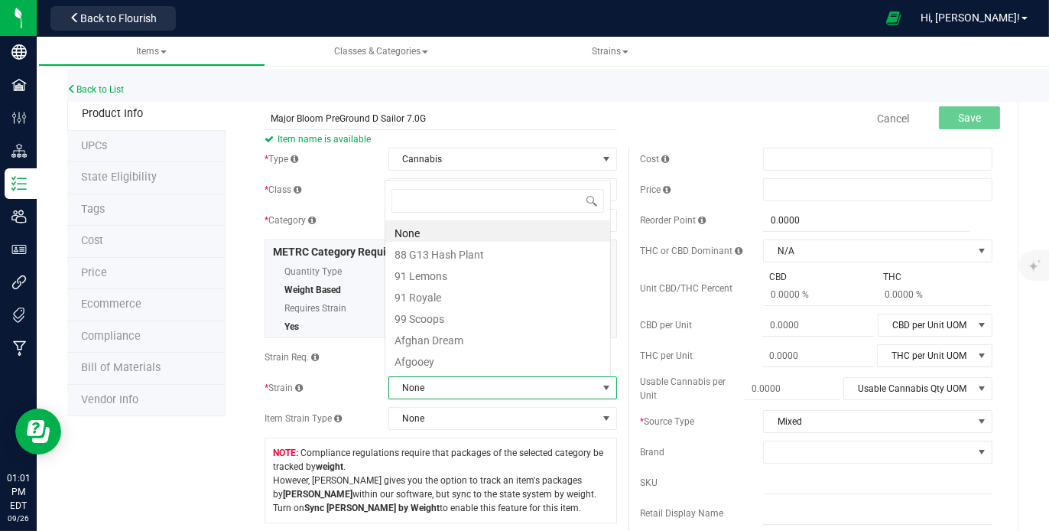
scroll to position [22, 223]
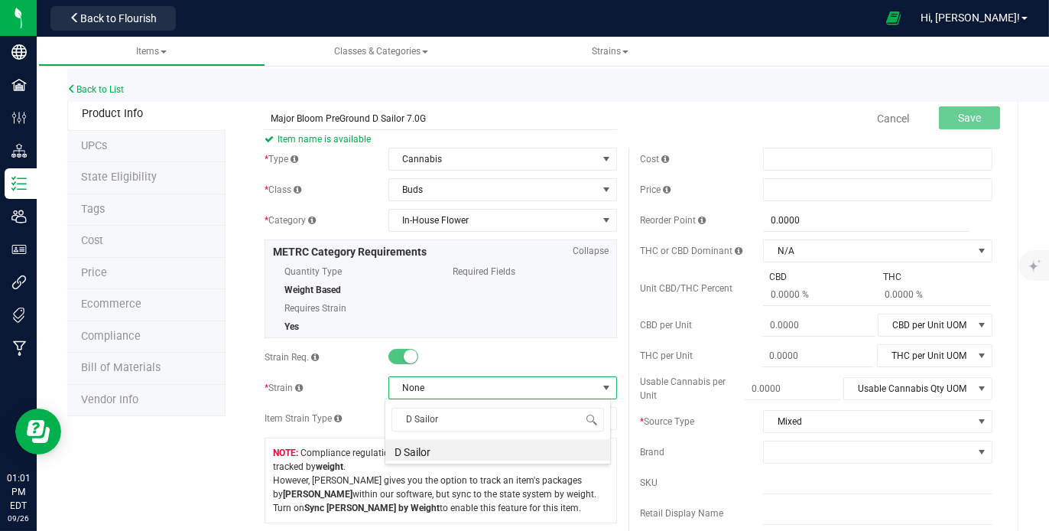
type input "D Sailor"
click at [486, 379] on span "None" at bounding box center [493, 387] width 209 height 21
click at [504, 386] on span "None" at bounding box center [493, 387] width 209 height 21
click at [468, 426] on input "D Sailor" at bounding box center [498, 420] width 213 height 24
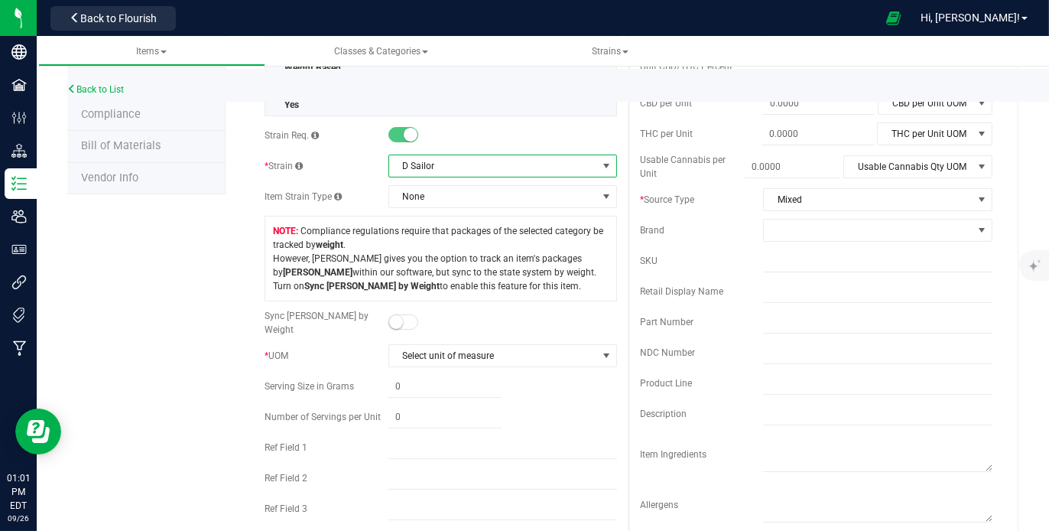
scroll to position [268, 0]
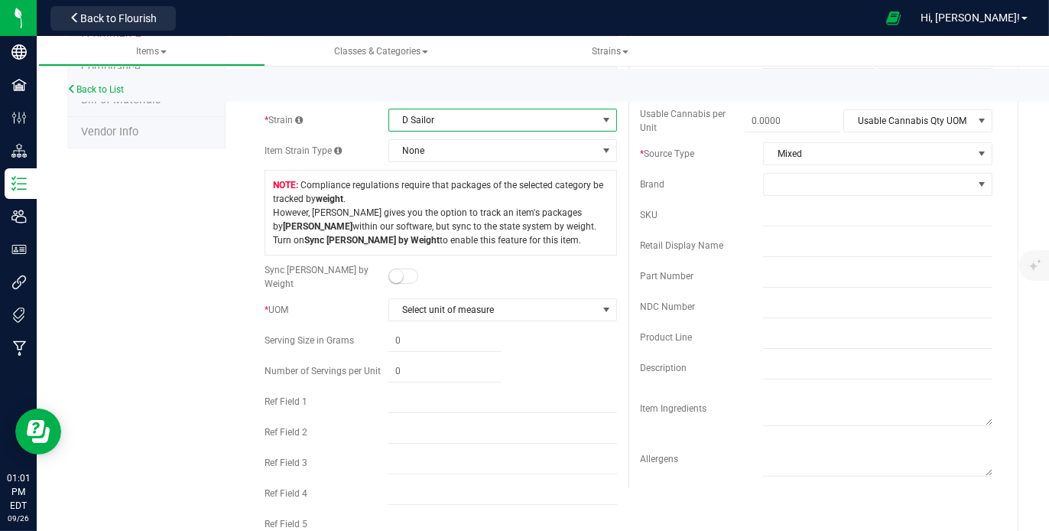
click at [408, 271] on span at bounding box center [403, 275] width 31 height 15
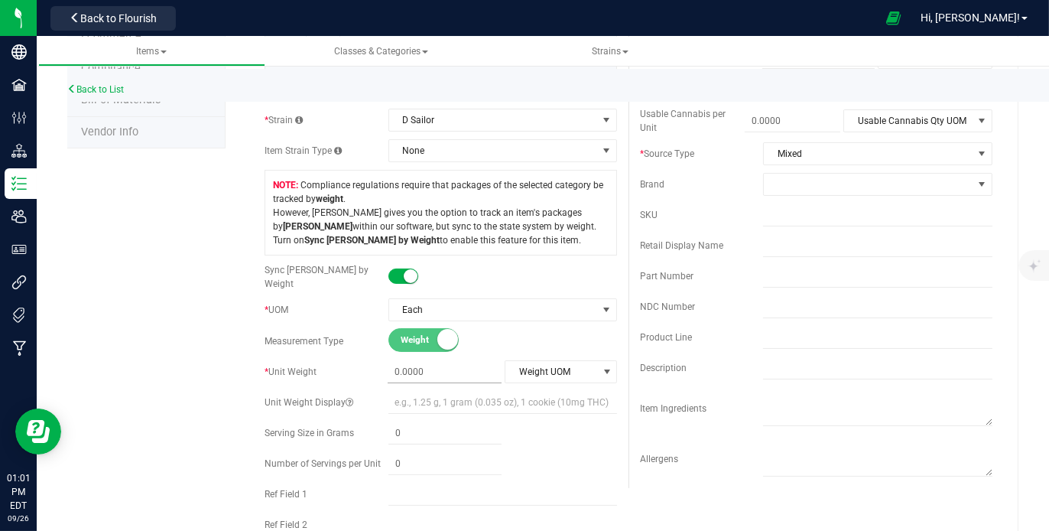
click at [457, 369] on span at bounding box center [445, 372] width 114 height 22
type input "7"
type input "7.0000"
click at [601, 366] on span "select" at bounding box center [607, 372] width 12 height 12
click at [561, 388] on li "Gram" at bounding box center [556, 391] width 109 height 23
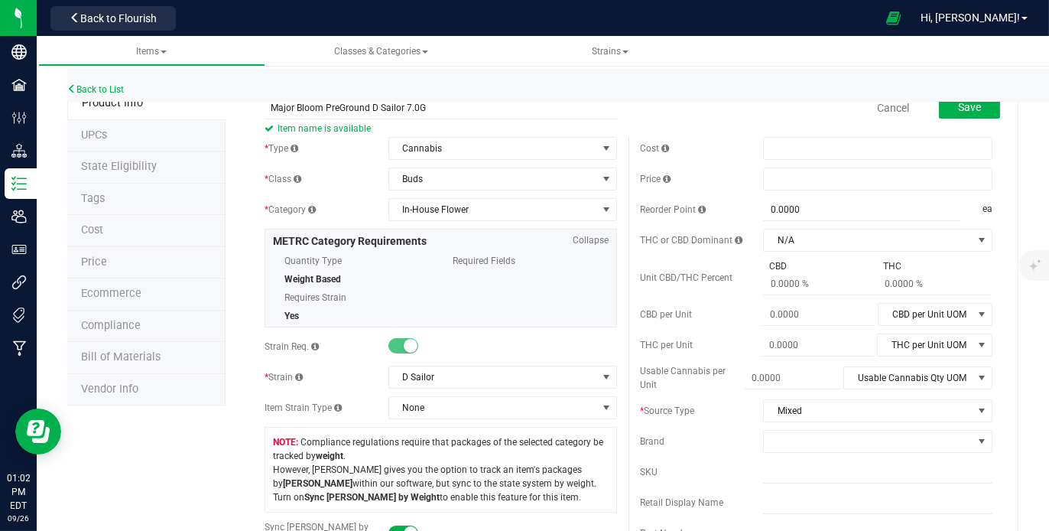
scroll to position [0, 0]
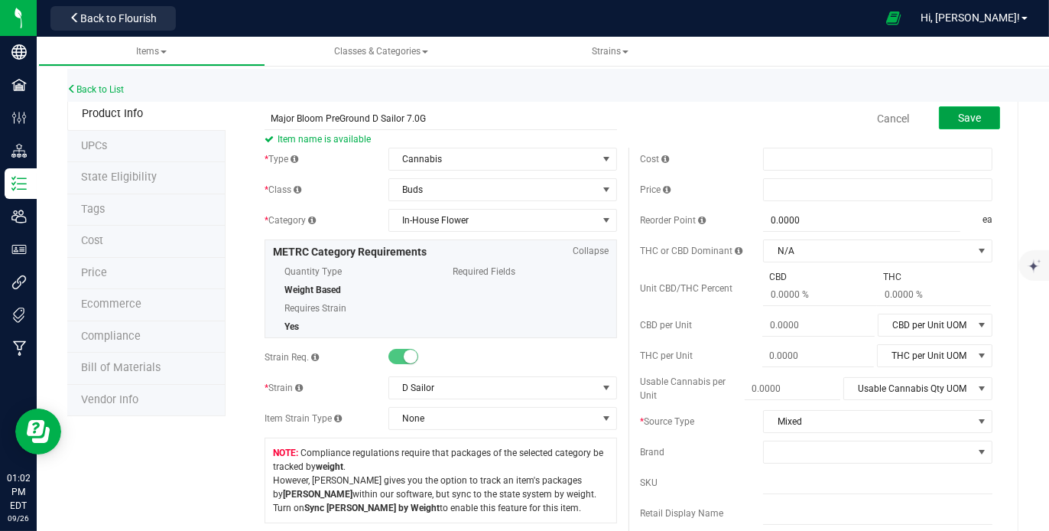
click at [960, 117] on span "Save" at bounding box center [969, 118] width 23 height 12
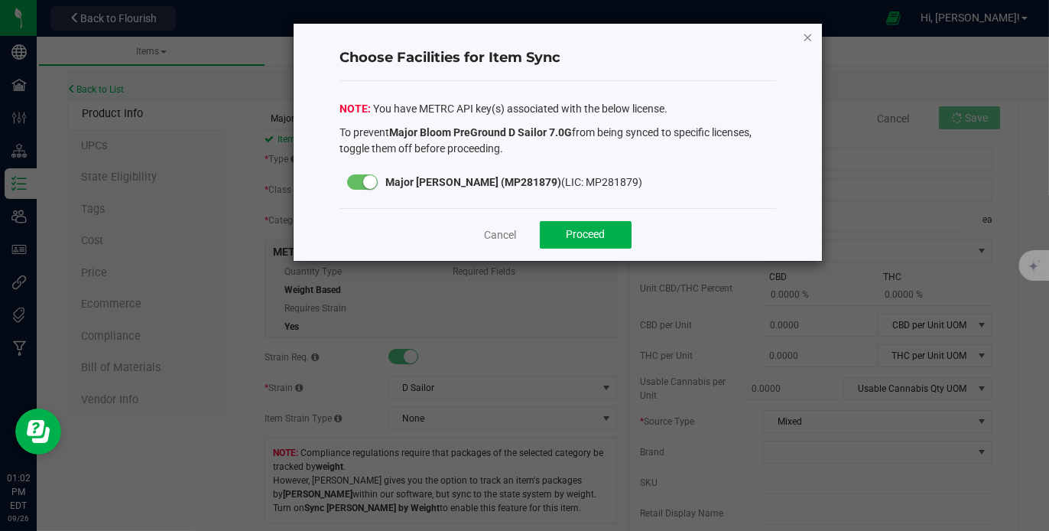
click at [804, 34] on icon "Close modal" at bounding box center [808, 37] width 11 height 18
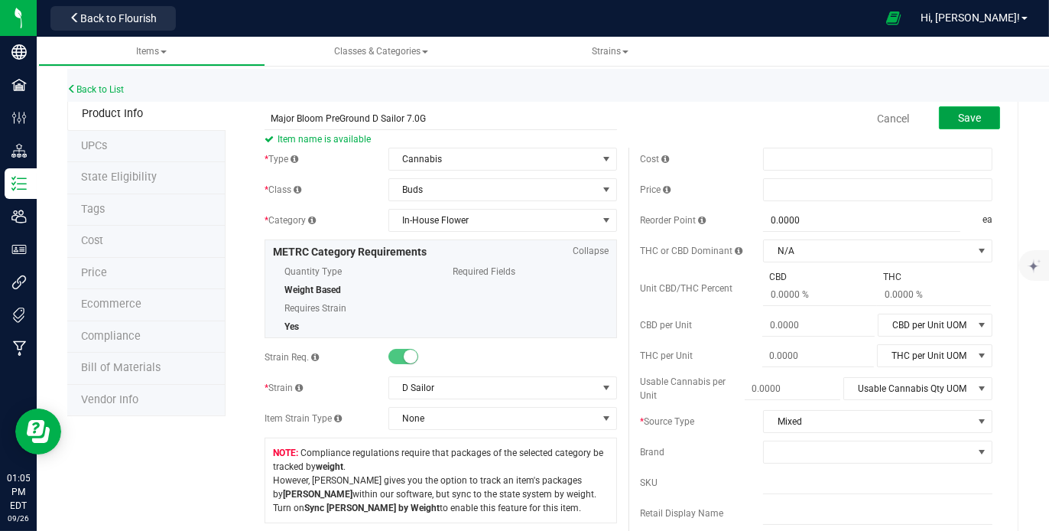
click at [955, 110] on button "Save" at bounding box center [969, 117] width 61 height 23
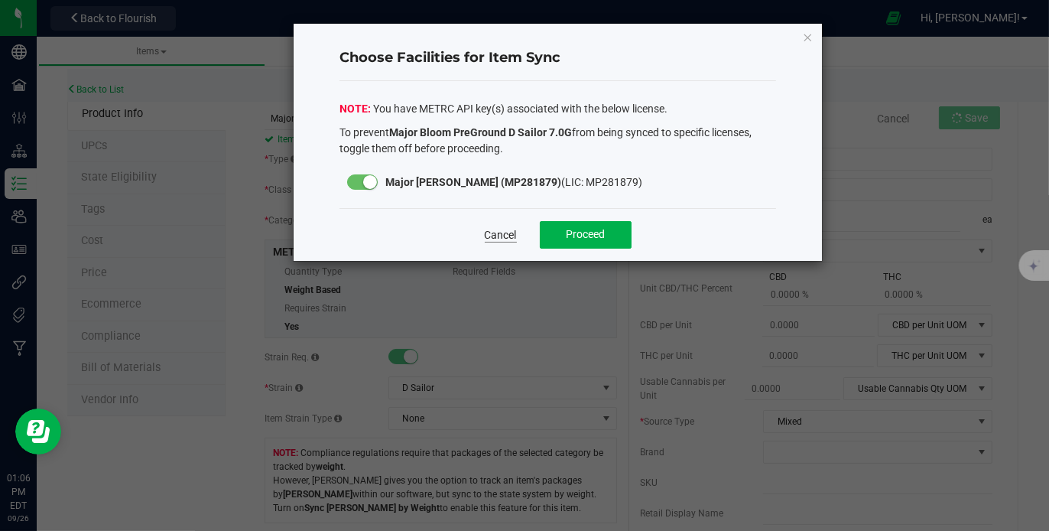
click at [505, 229] on link "Cancel" at bounding box center [501, 234] width 32 height 15
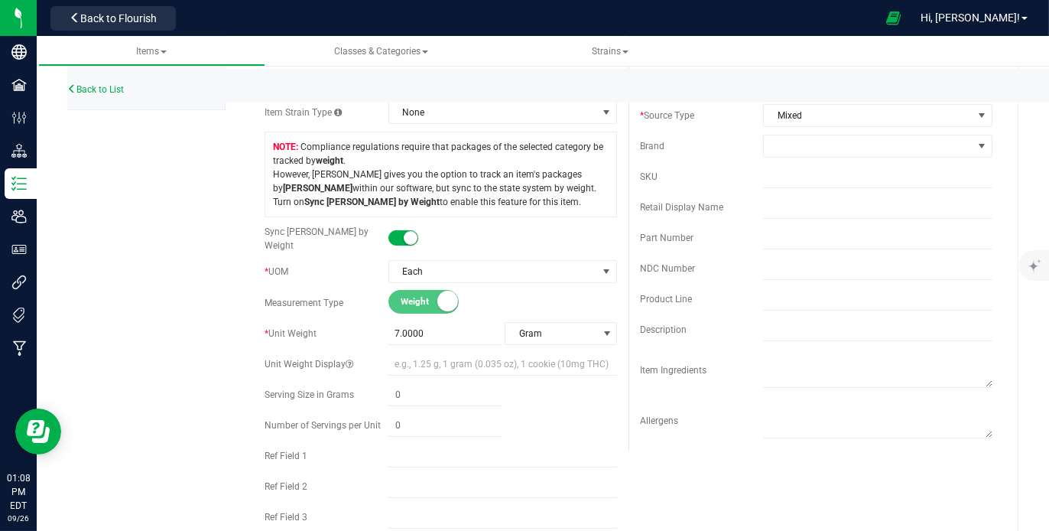
scroll to position [302, 0]
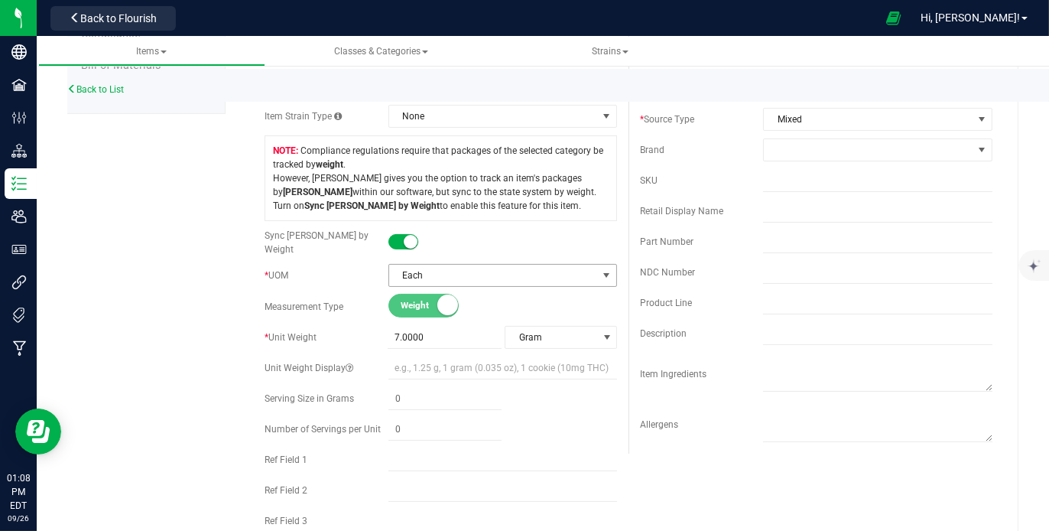
click at [602, 269] on span "select" at bounding box center [607, 275] width 12 height 12
drag, startPoint x: 602, startPoint y: 263, endPoint x: 549, endPoint y: 243, distance: 56.4
click at [549, 243] on div at bounding box center [502, 242] width 229 height 15
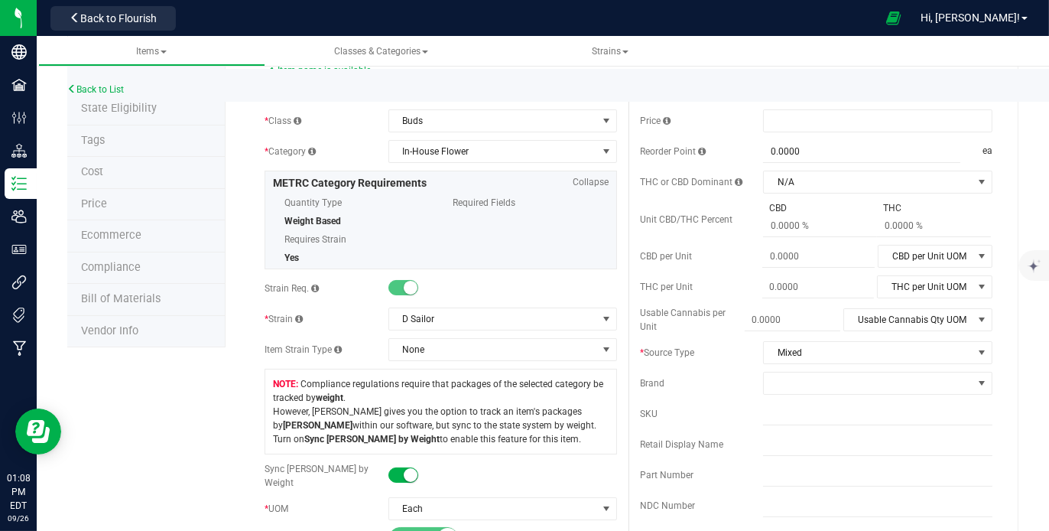
scroll to position [0, 0]
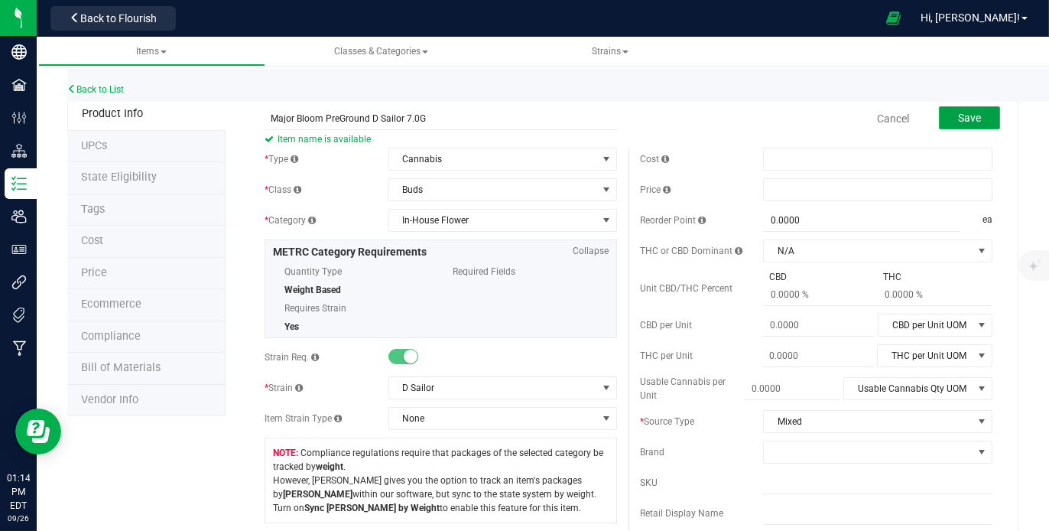
click at [978, 109] on button "Save" at bounding box center [969, 117] width 61 height 23
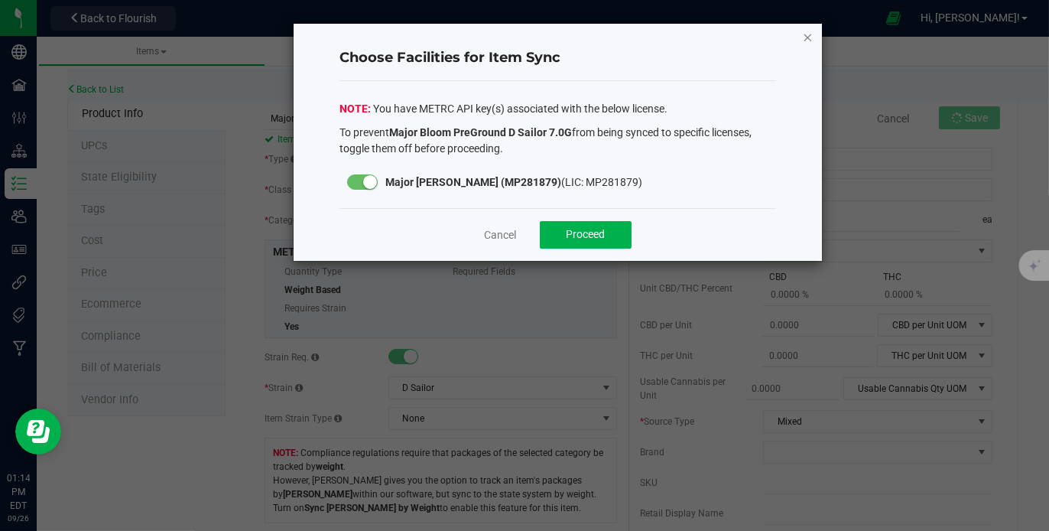
click at [806, 32] on icon "Close modal" at bounding box center [808, 37] width 11 height 18
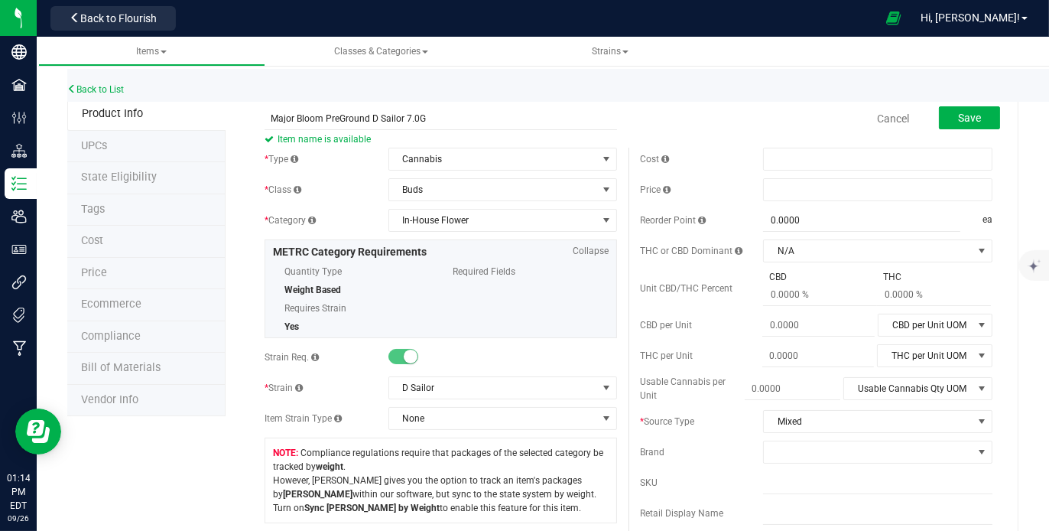
click at [143, 361] on span "Bill of Materials" at bounding box center [121, 367] width 80 height 13
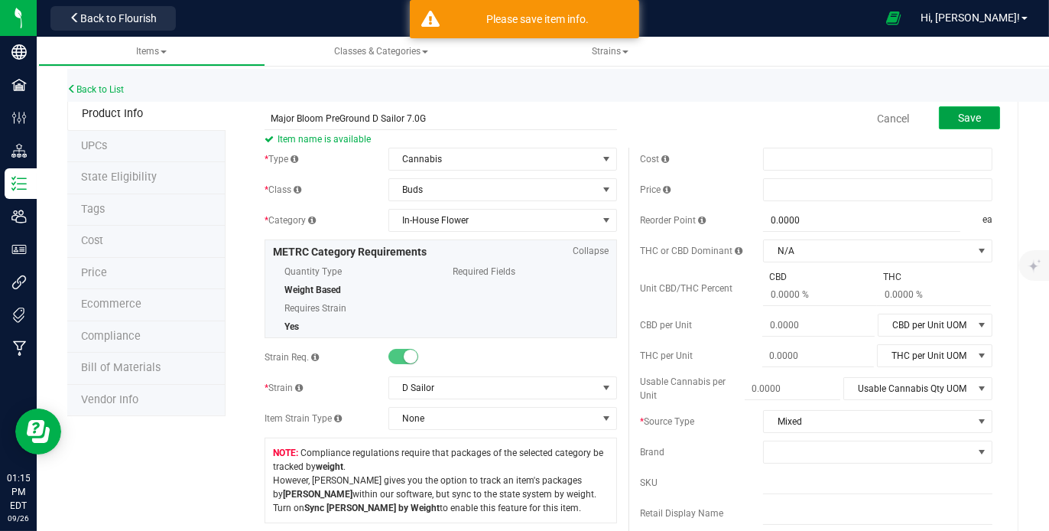
click at [966, 114] on span "Save" at bounding box center [969, 118] width 23 height 12
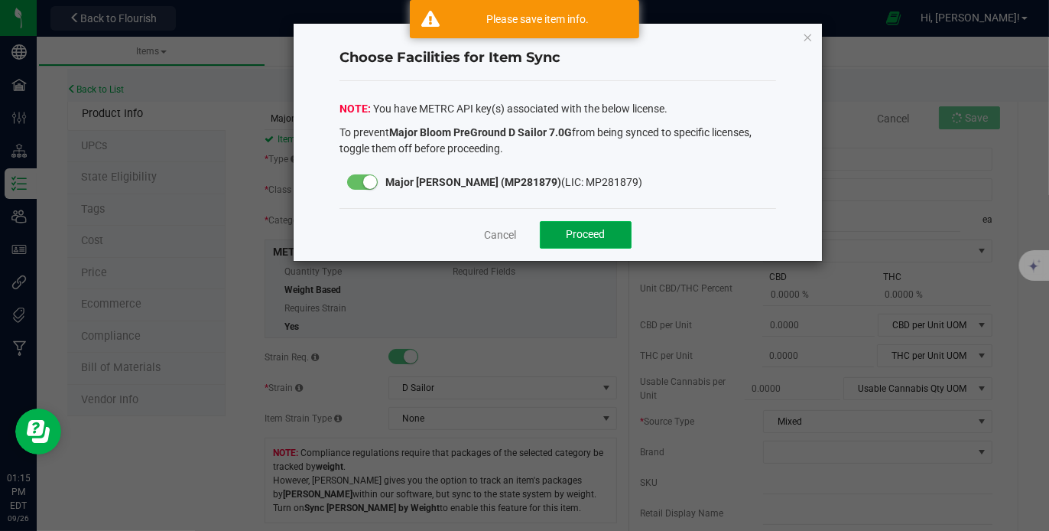
click at [601, 224] on button "Proceed" at bounding box center [586, 235] width 92 height 28
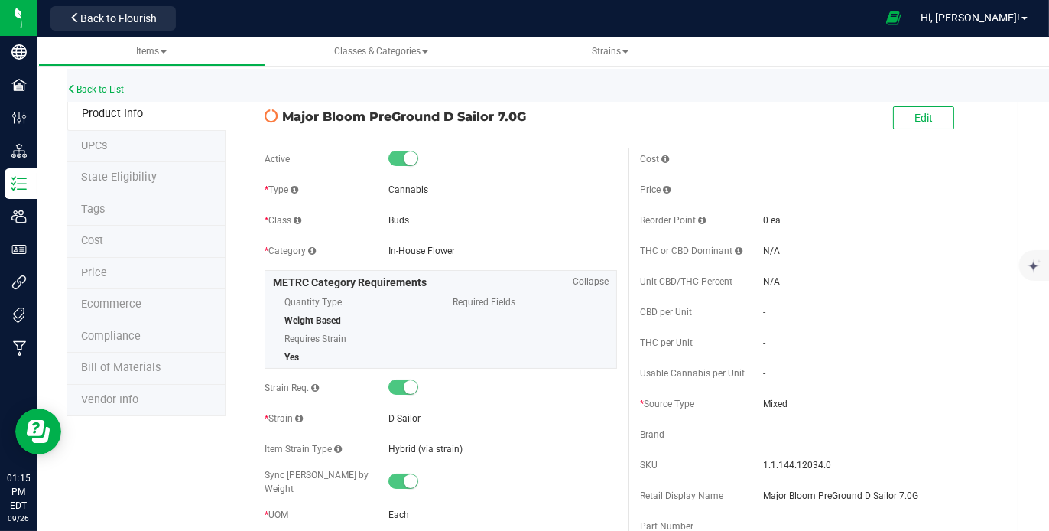
click at [128, 361] on span "Bill of Materials" at bounding box center [121, 367] width 80 height 13
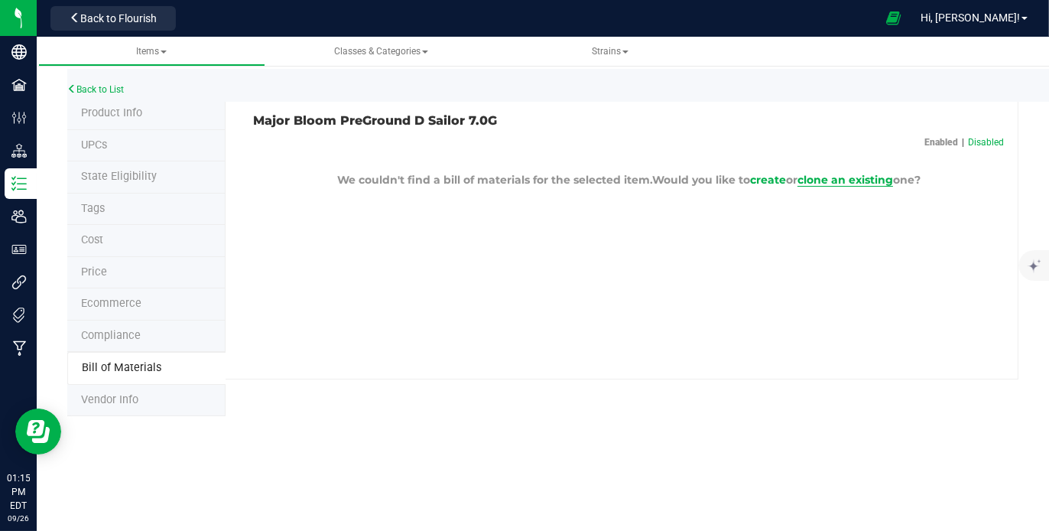
click at [830, 174] on span "clone an existing" at bounding box center [846, 180] width 96 height 14
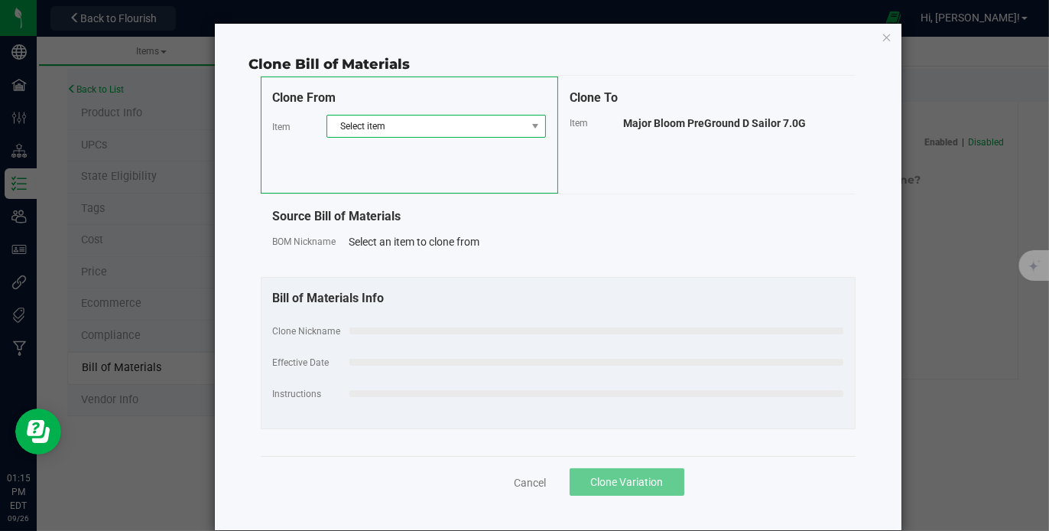
click at [399, 122] on span "Select item" at bounding box center [426, 125] width 199 height 21
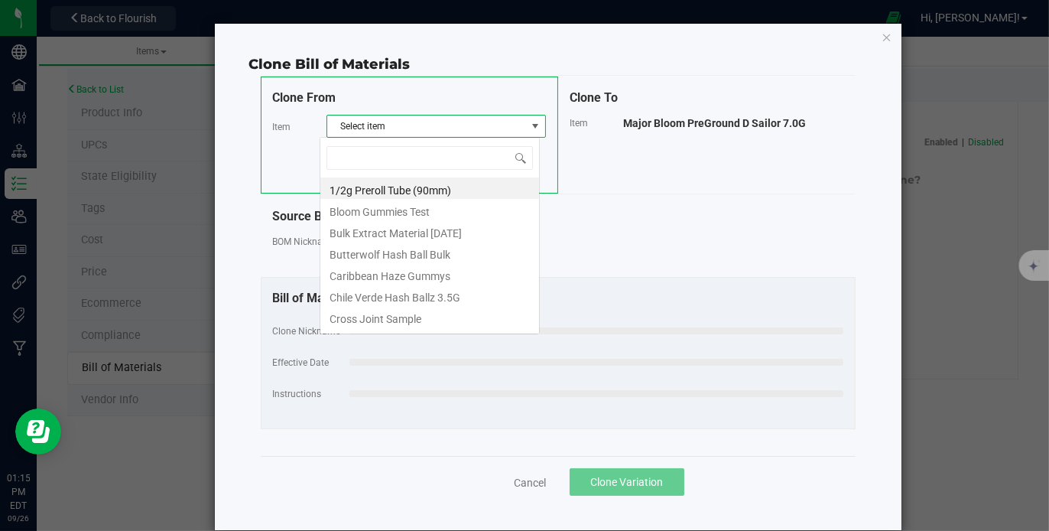
scroll to position [22, 219]
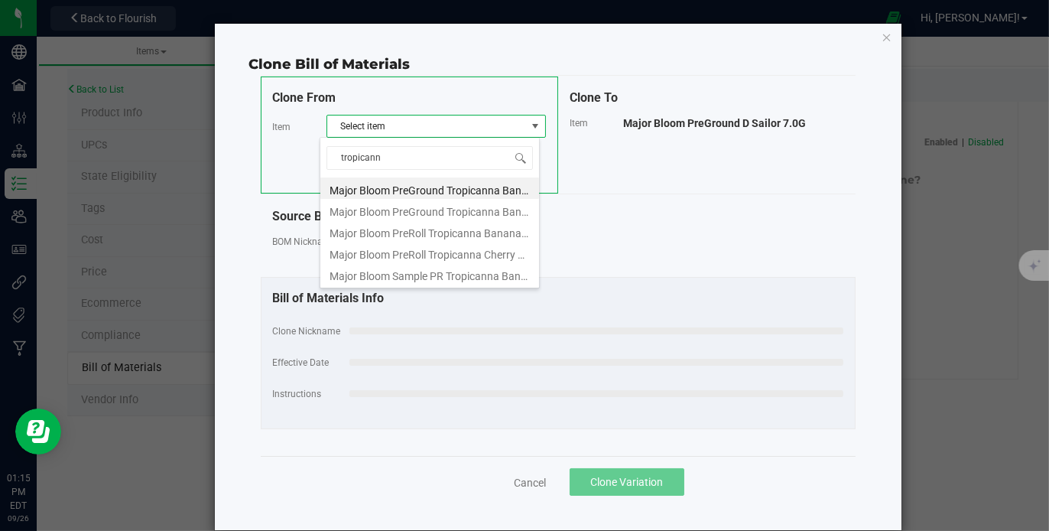
type input "tropicanna"
click at [409, 188] on li "Major Bloom PreGround Tropicanna Banana 14.0G" at bounding box center [429, 187] width 219 height 21
select select "901"
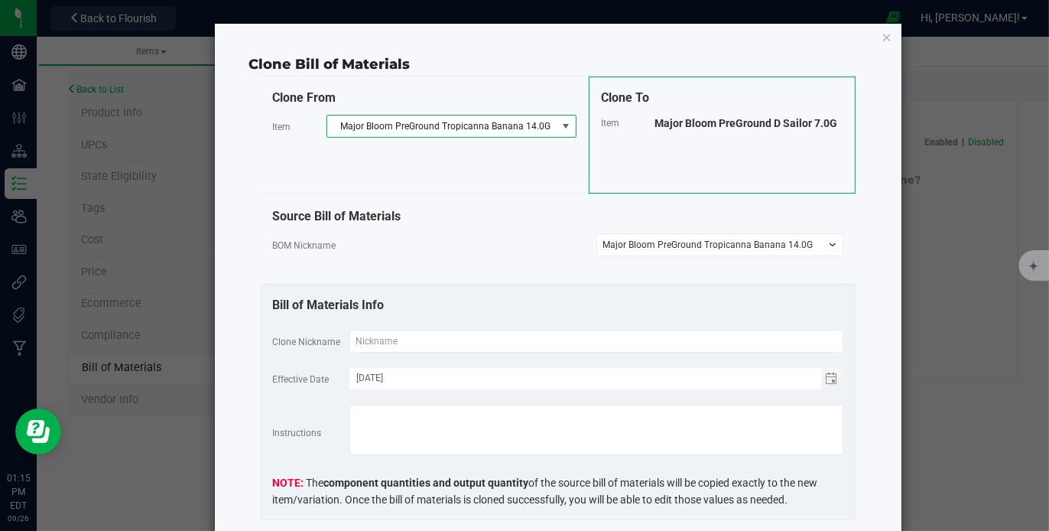
click at [752, 240] on select "-- Select -- Major Bloom PreGround Tropicanna Banana 14.0G" at bounding box center [719, 244] width 247 height 23
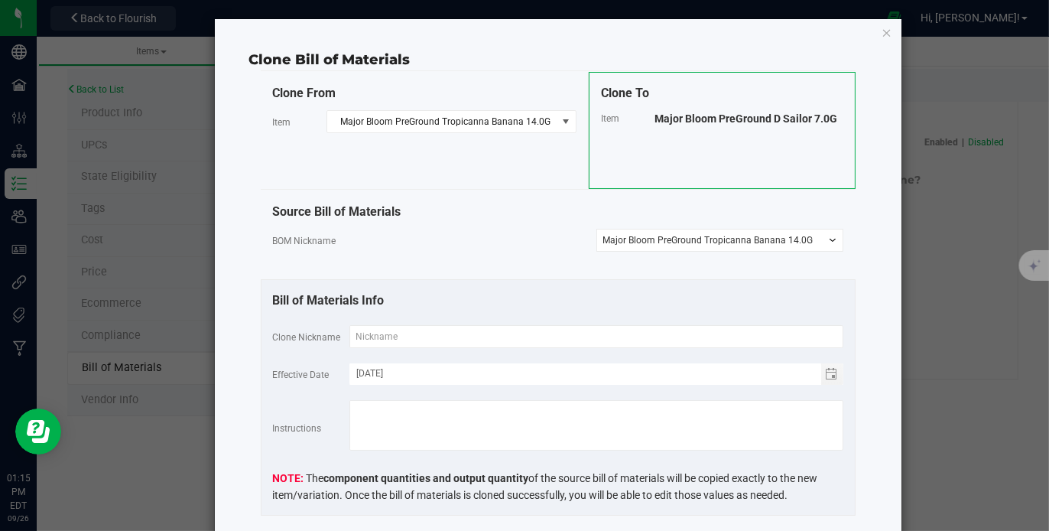
scroll to position [0, 0]
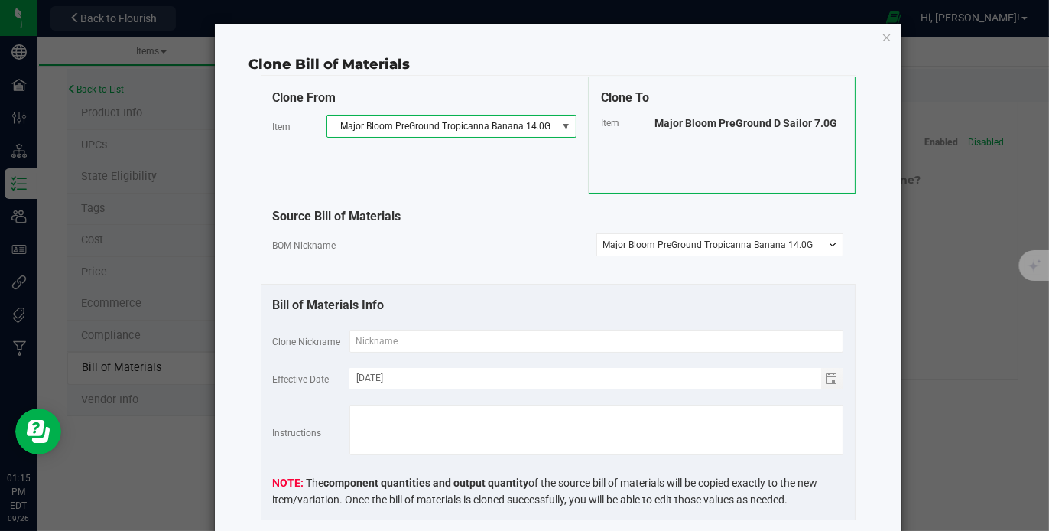
click at [561, 127] on span at bounding box center [567, 126] width 12 height 12
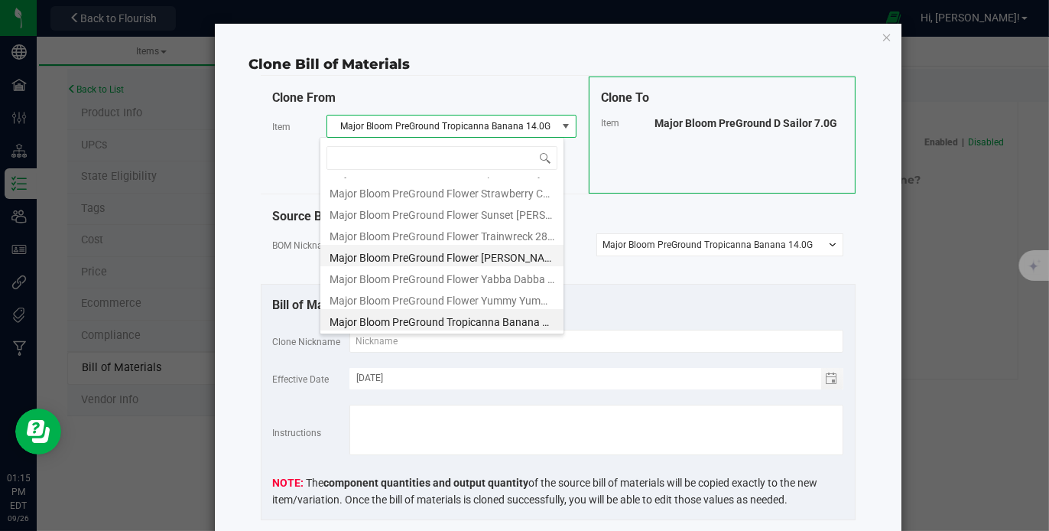
scroll to position [10808, 0]
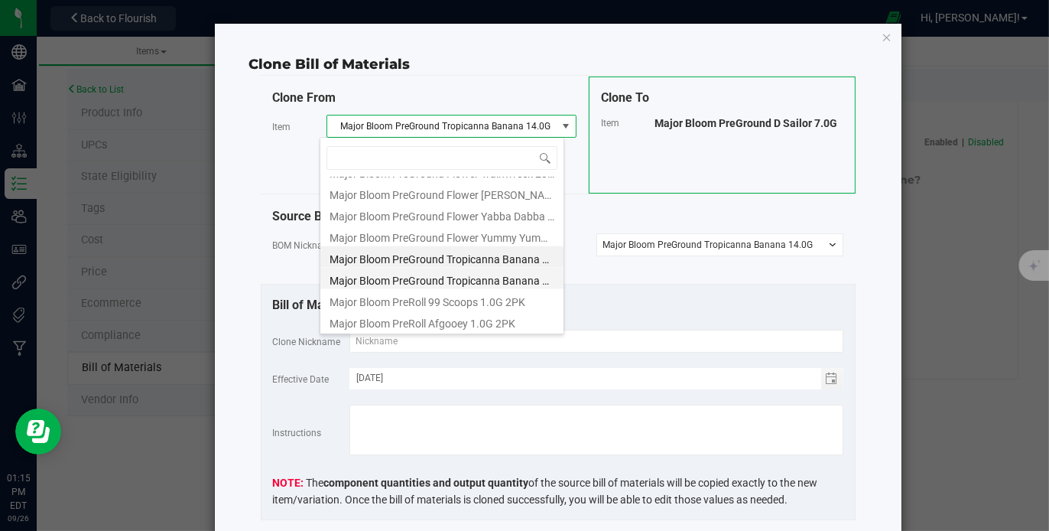
click at [493, 286] on li "Major Bloom PreGround Tropicanna Banana 7.0G" at bounding box center [441, 278] width 243 height 21
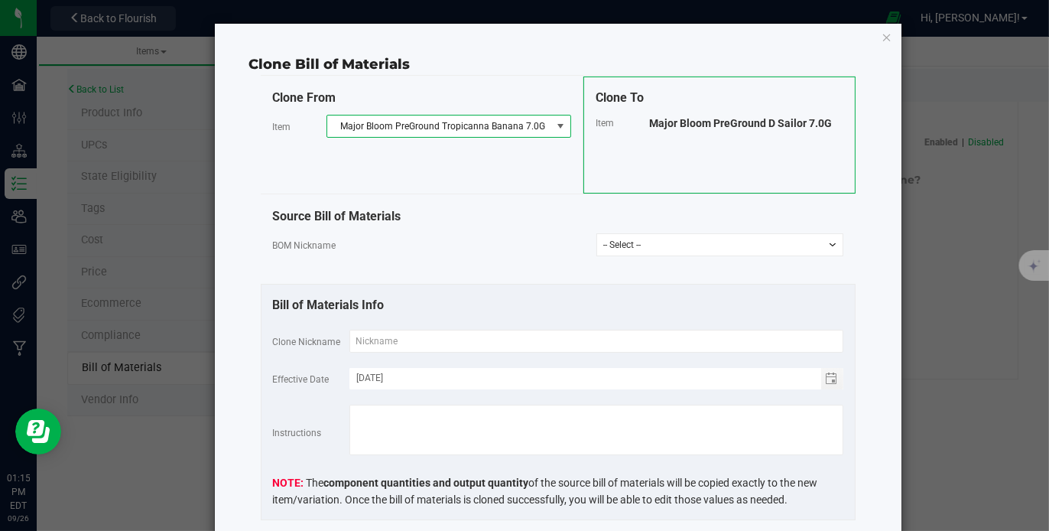
click at [702, 242] on select "-- Select -- Major Bloom PreGround Tropicanna Banana 7.0G" at bounding box center [719, 244] width 247 height 23
select select "903"
click at [596, 233] on select "-- Select -- Major Bloom PreGround Tropicanna Banana 7.0G" at bounding box center [719, 244] width 247 height 23
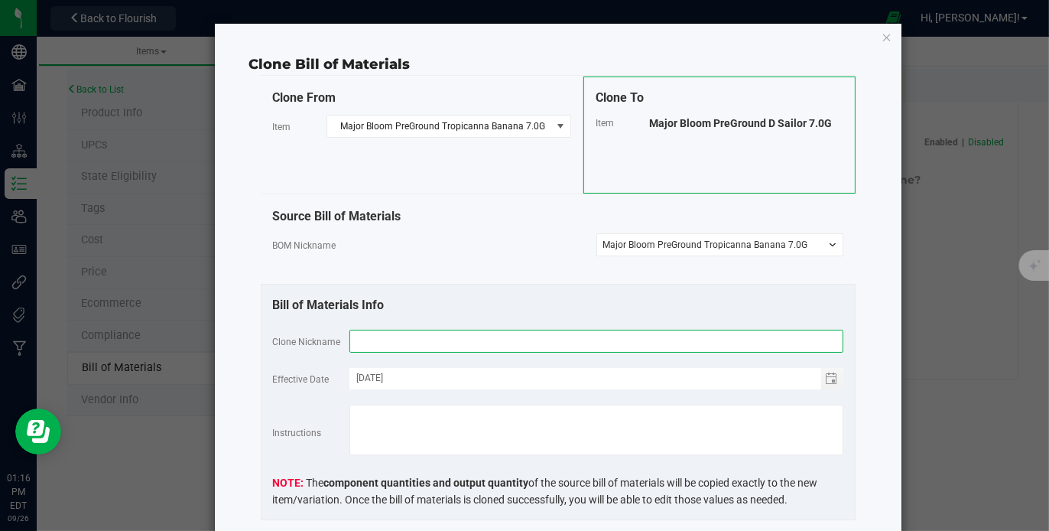
drag, startPoint x: 441, startPoint y: 338, endPoint x: 383, endPoint y: 347, distance: 58.8
click at [383, 347] on input "text" at bounding box center [596, 341] width 494 height 23
drag, startPoint x: 568, startPoint y: 334, endPoint x: 450, endPoint y: 339, distance: 117.9
click at [450, 339] on input "Major Bloom PreGround Tropicanna Banana 14.0G" at bounding box center [596, 341] width 494 height 23
drag, startPoint x: 516, startPoint y: 342, endPoint x: 547, endPoint y: 375, distance: 45.5
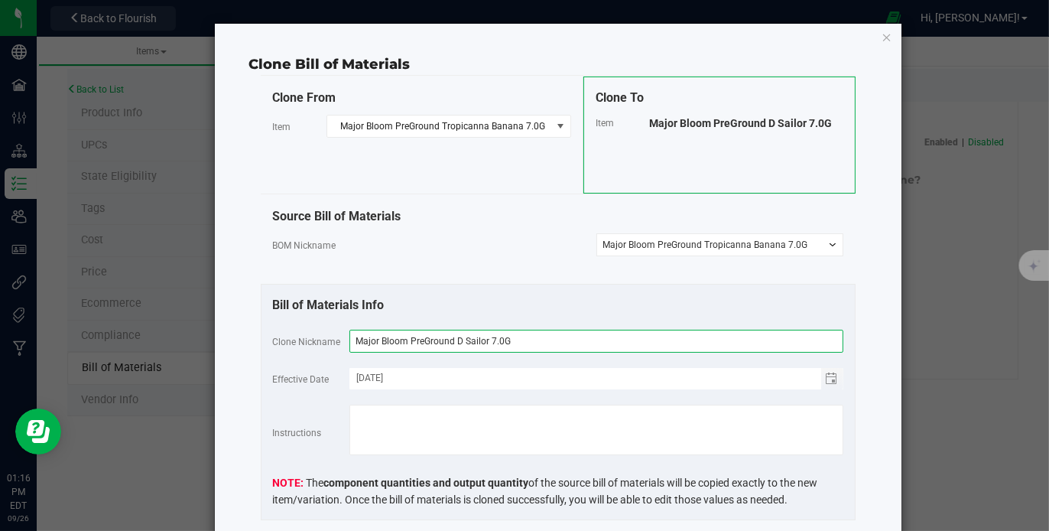
click at [547, 375] on fieldset "Clone Nickname Major [PERSON_NAME] PreGround D Sailor 7.0G Effective Date [DATE…" at bounding box center [558, 419] width 570 height 178
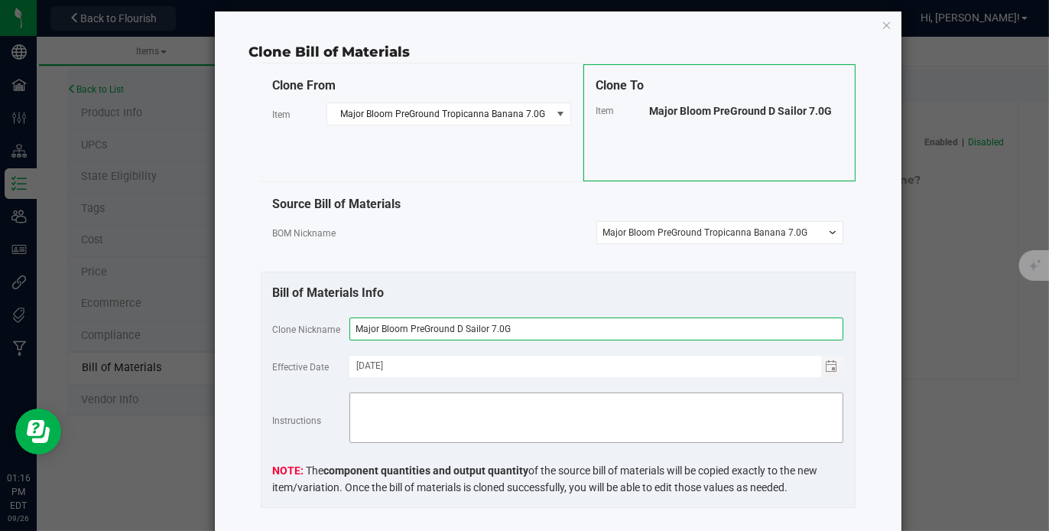
scroll to position [11, 0]
type input "Major Bloom PreGround D Sailor 7.0G"
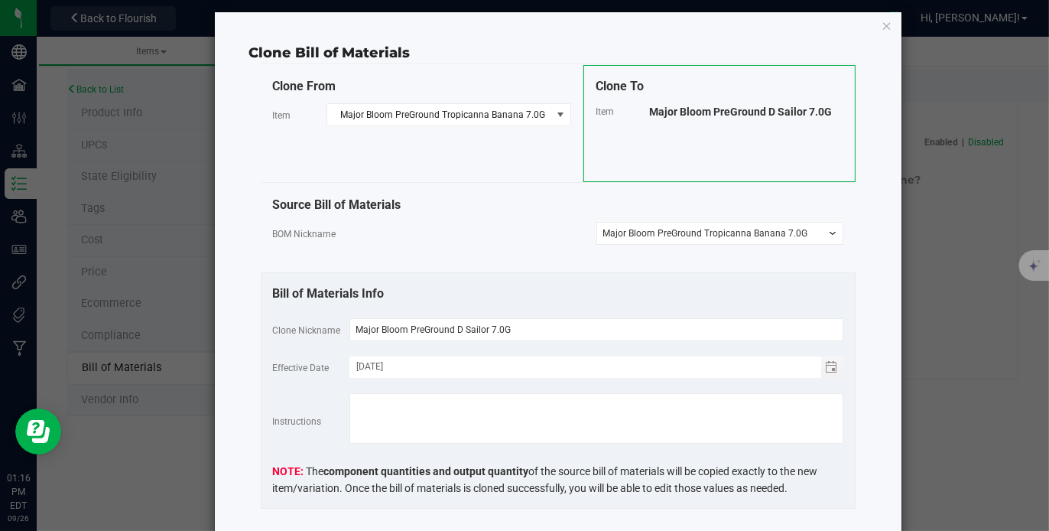
click at [825, 232] on select "-- Select -- Major Bloom PreGround Tropicanna Banana 7.0G" at bounding box center [719, 233] width 247 height 23
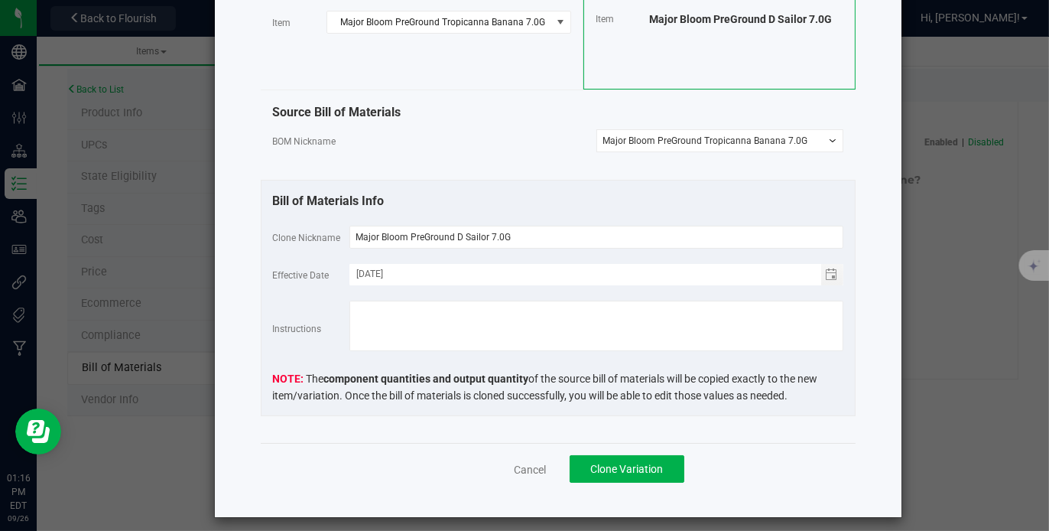
scroll to position [105, 0]
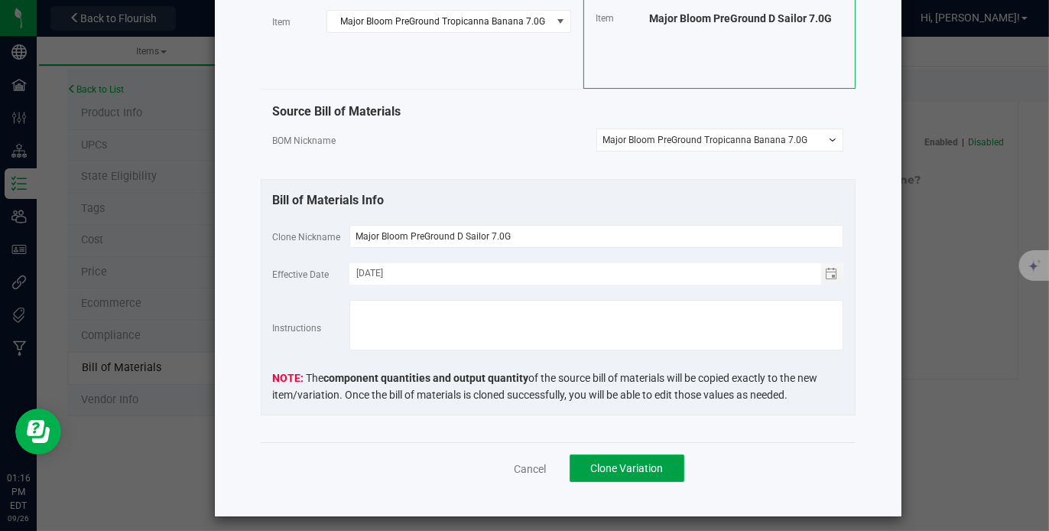
click at [622, 462] on span "Clone Variation" at bounding box center [626, 468] width 73 height 12
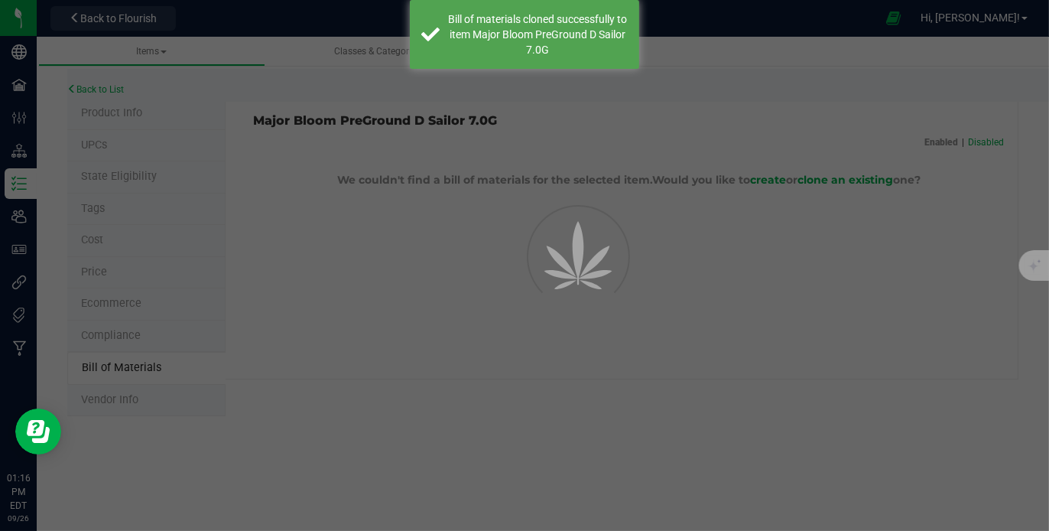
select select "919"
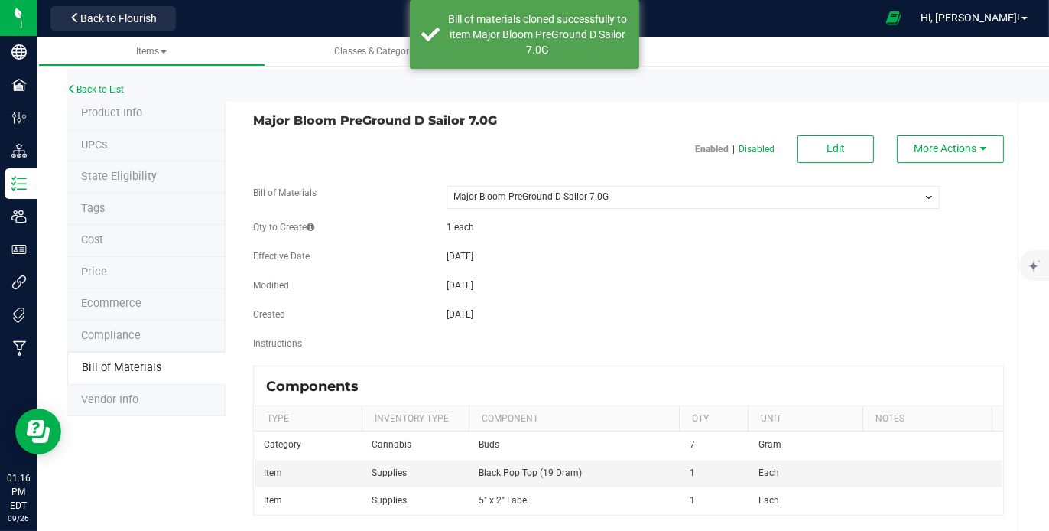
scroll to position [41, 0]
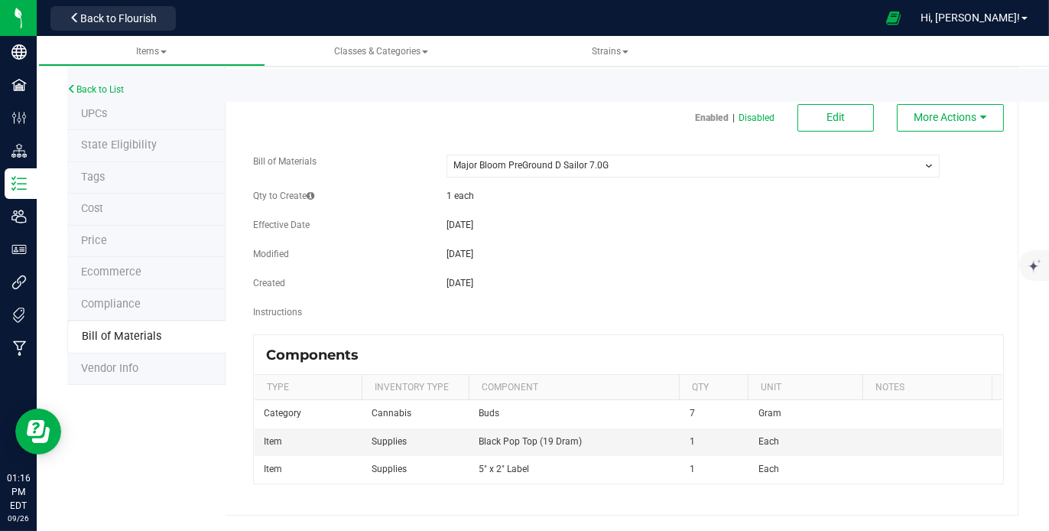
drag, startPoint x: 44, startPoint y: 17, endPoint x: 250, endPoint y: 24, distance: 206.6
click at [250, 24] on div at bounding box center [529, 18] width 694 height 30
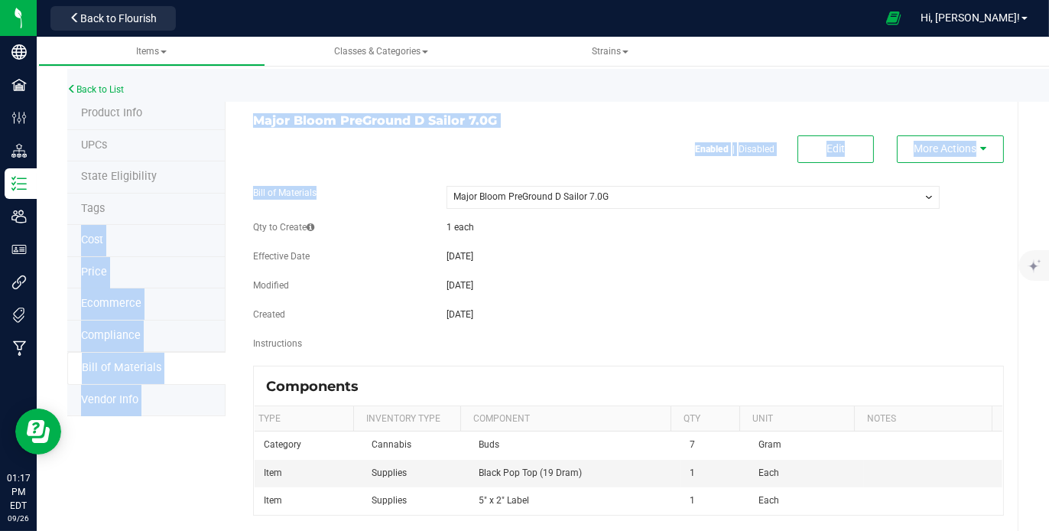
drag, startPoint x: 405, startPoint y: 173, endPoint x: 101, endPoint y: 210, distance: 306.7
click at [101, 210] on div "Product Info UPCs State Eligibility Tags Cost Price Ecommerce Compliance Bill o…" at bounding box center [542, 322] width 951 height 449
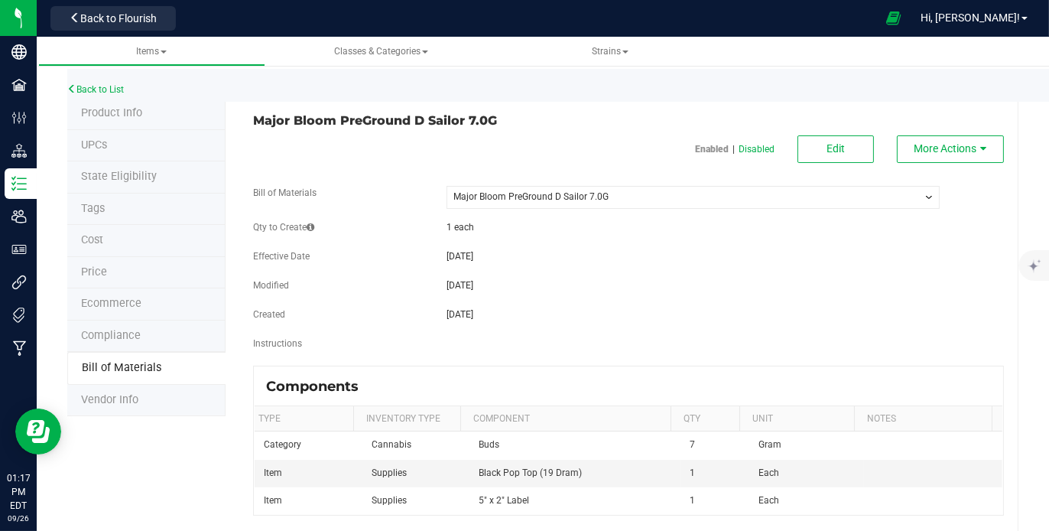
click at [557, 99] on div "Back to List" at bounding box center [591, 85] width 1049 height 33
click at [115, 16] on span "Back to Flourish" at bounding box center [118, 18] width 76 height 12
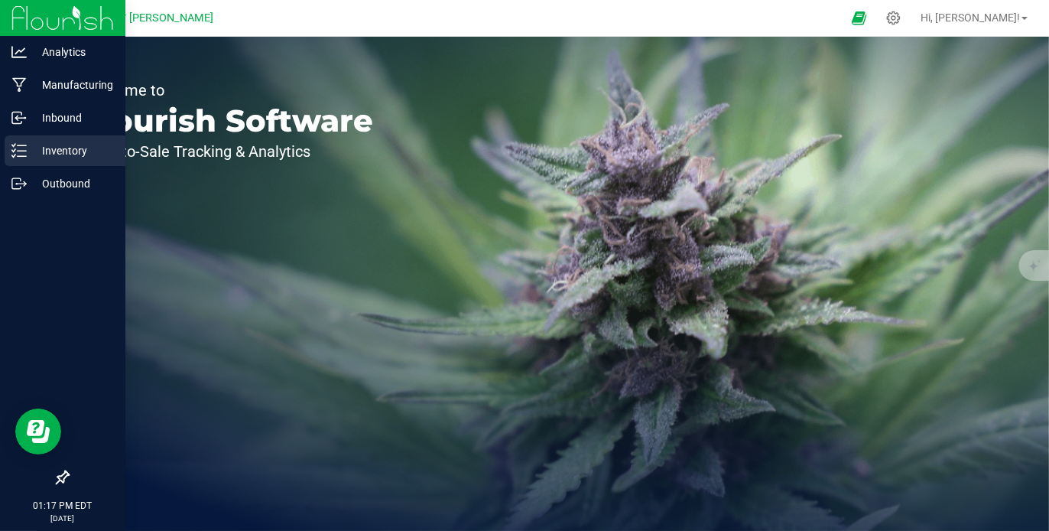
click at [61, 154] on p "Inventory" at bounding box center [73, 150] width 92 height 18
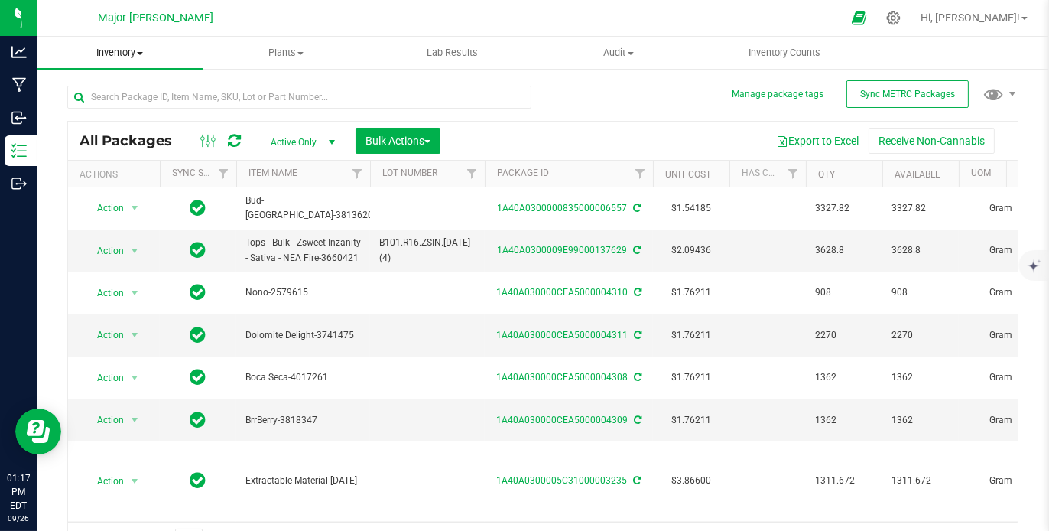
click at [140, 53] on span at bounding box center [140, 53] width 6 height 3
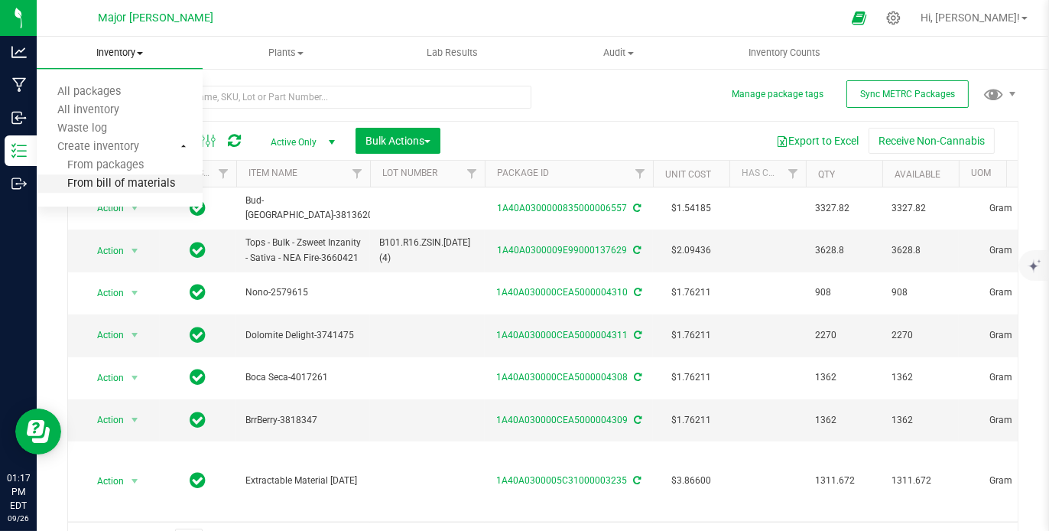
click at [119, 184] on span "From bill of materials" at bounding box center [106, 183] width 138 height 13
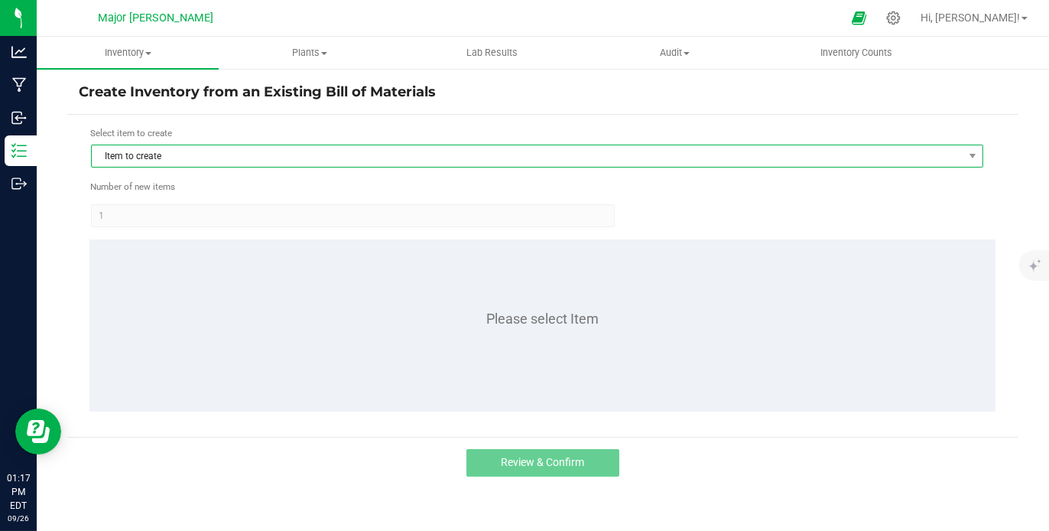
click at [239, 156] on span "Item to create" at bounding box center [528, 155] width 872 height 21
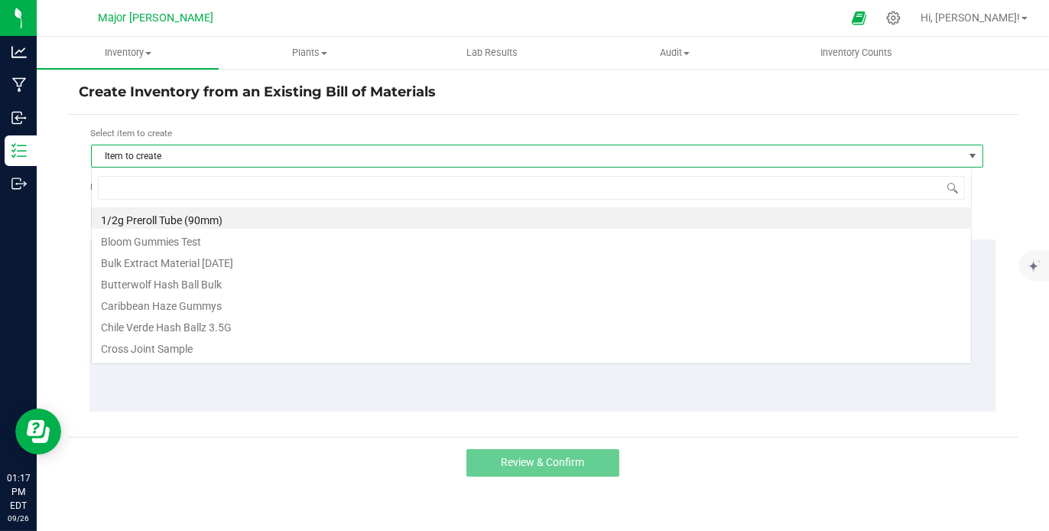
scroll to position [22, 881]
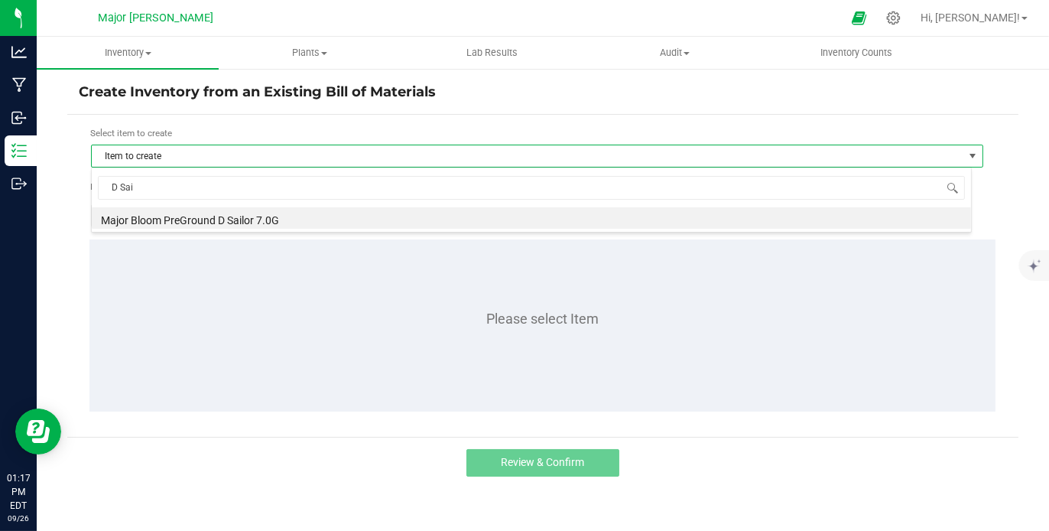
type input "D Sail"
click at [232, 225] on li "Major Bloom PreGround D Sailor 7.0G" at bounding box center [531, 217] width 879 height 21
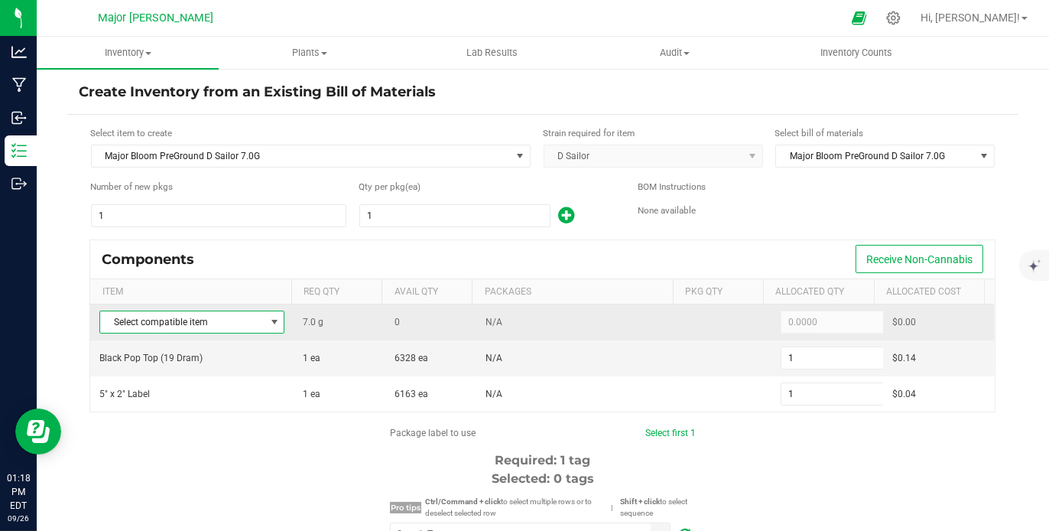
click at [269, 323] on span at bounding box center [274, 322] width 12 height 12
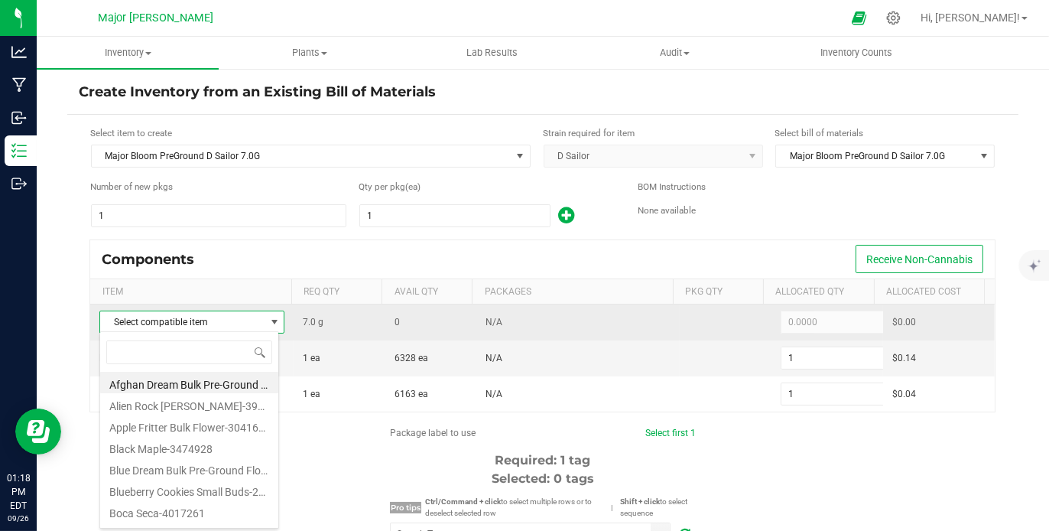
scroll to position [22, 180]
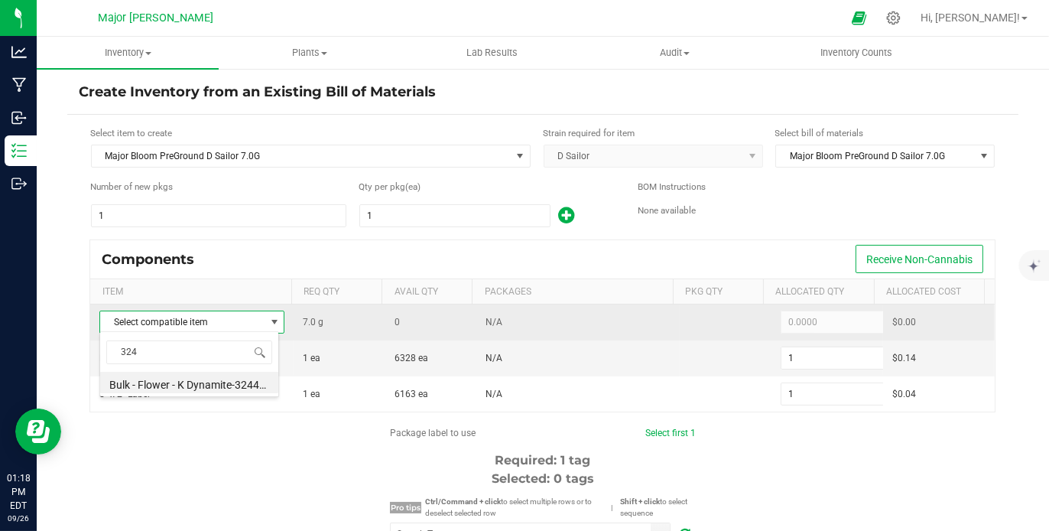
type input "3240"
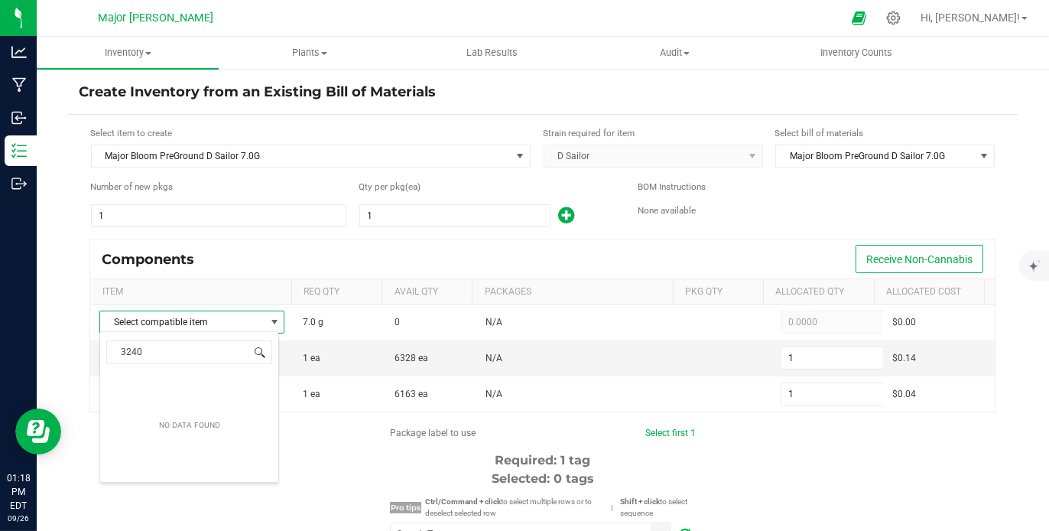
click at [262, 347] on span at bounding box center [260, 352] width 12 height 12
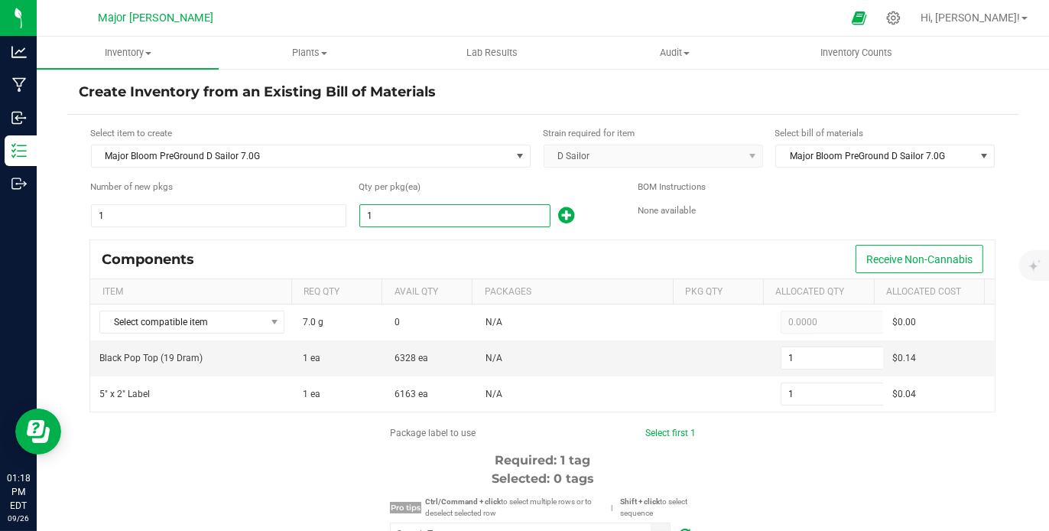
click at [395, 210] on input "1" at bounding box center [455, 215] width 190 height 21
type input "3"
type input "1"
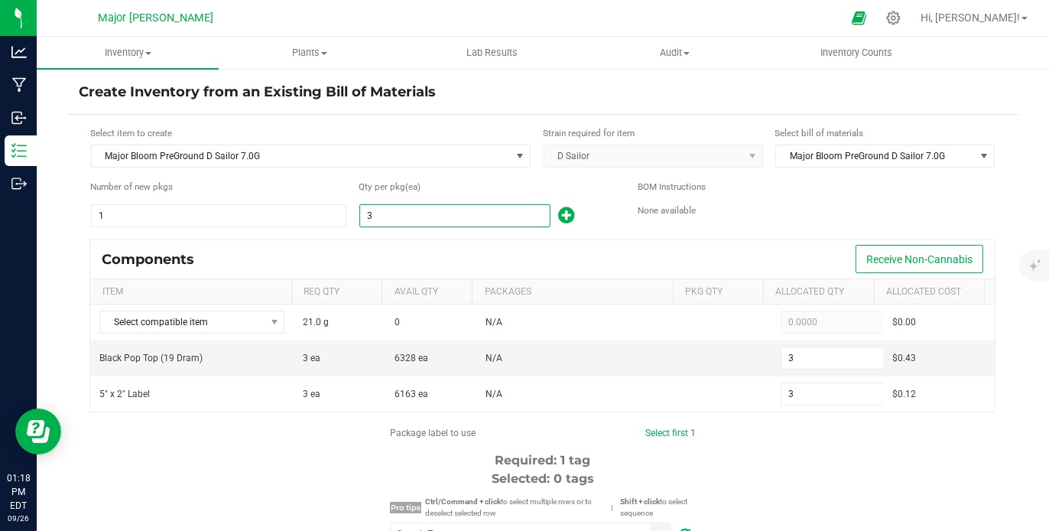
type input "1"
type input "6"
type input "63"
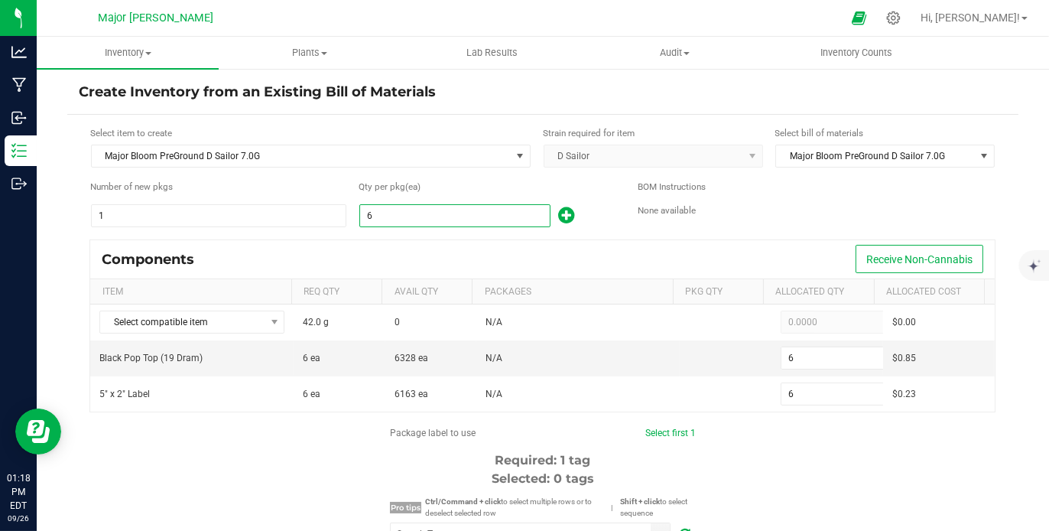
type input "63"
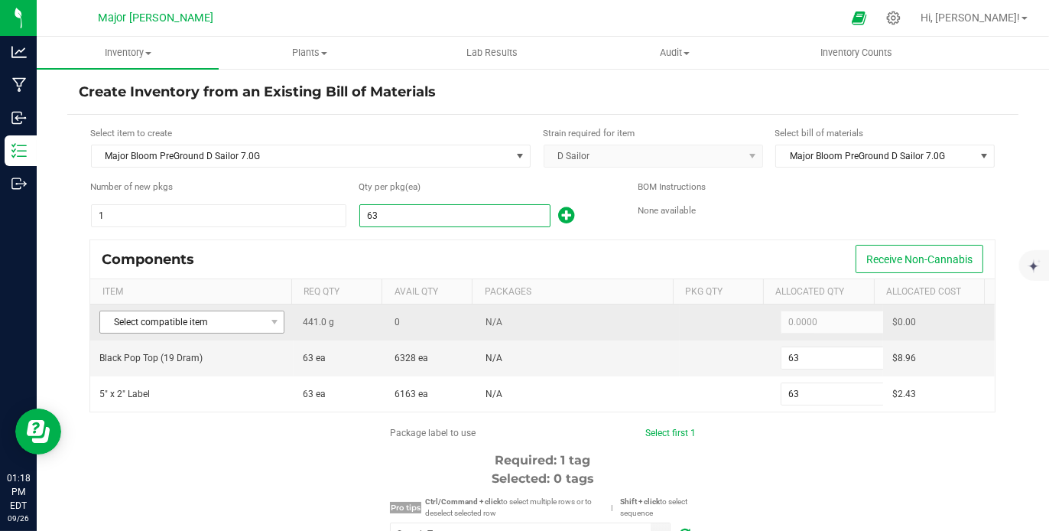
type input "63"
click at [247, 314] on span "Select compatible item" at bounding box center [182, 321] width 164 height 21
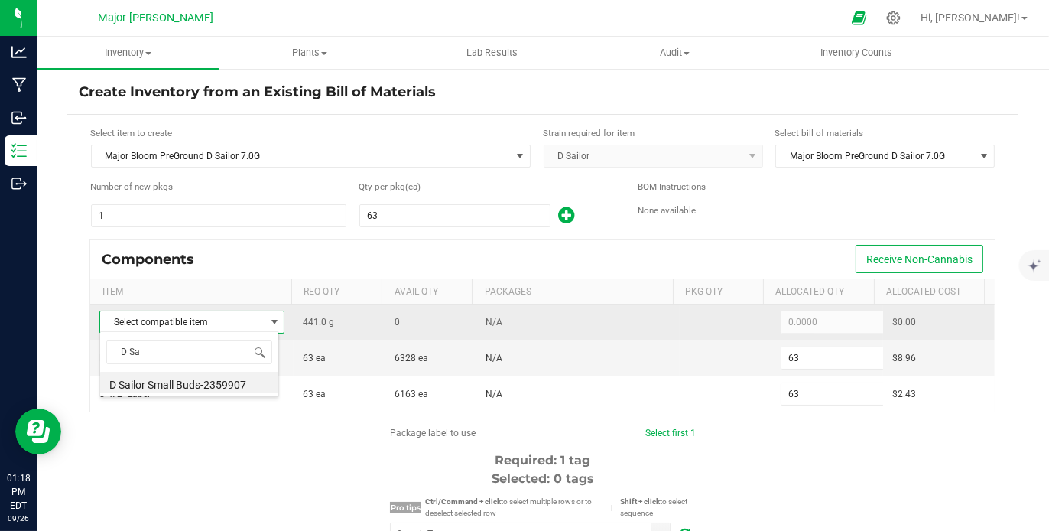
type input "D Sai"
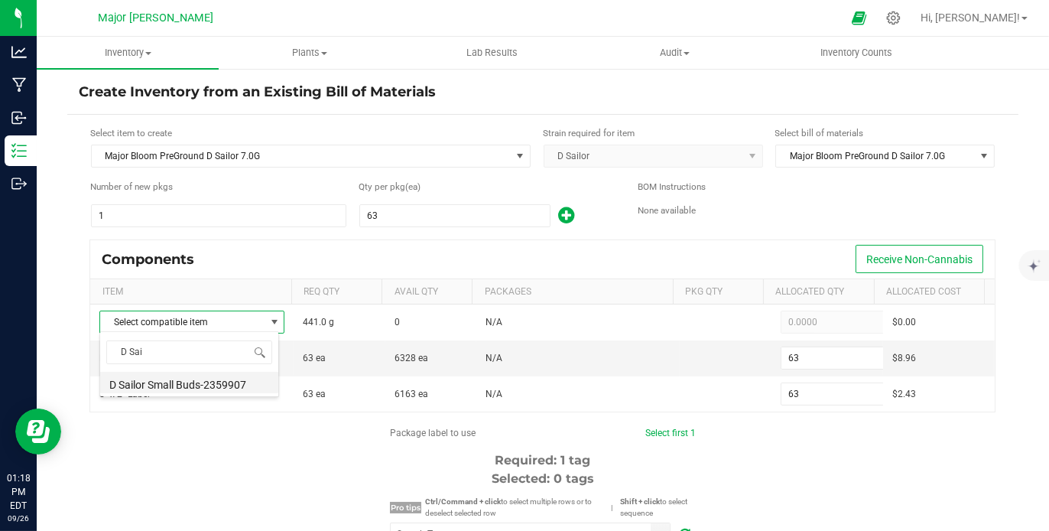
click at [226, 386] on li "D Sailor Small Buds-2359907" at bounding box center [189, 382] width 178 height 21
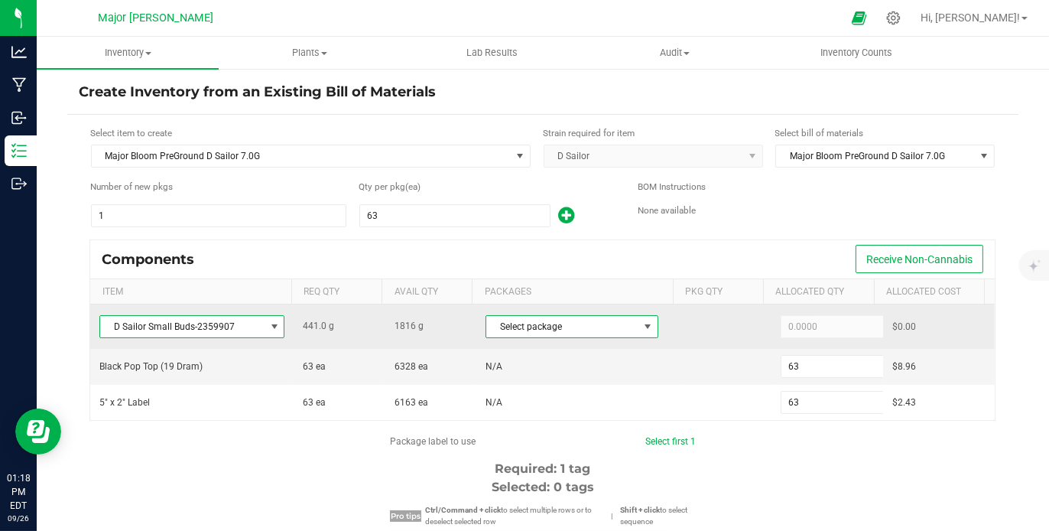
click at [642, 328] on span at bounding box center [648, 326] width 12 height 12
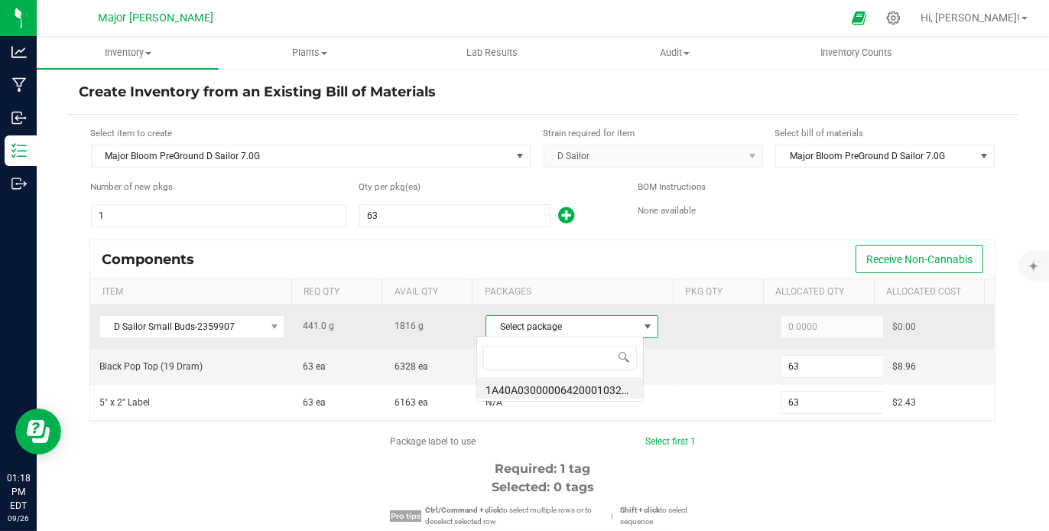
scroll to position [22, 167]
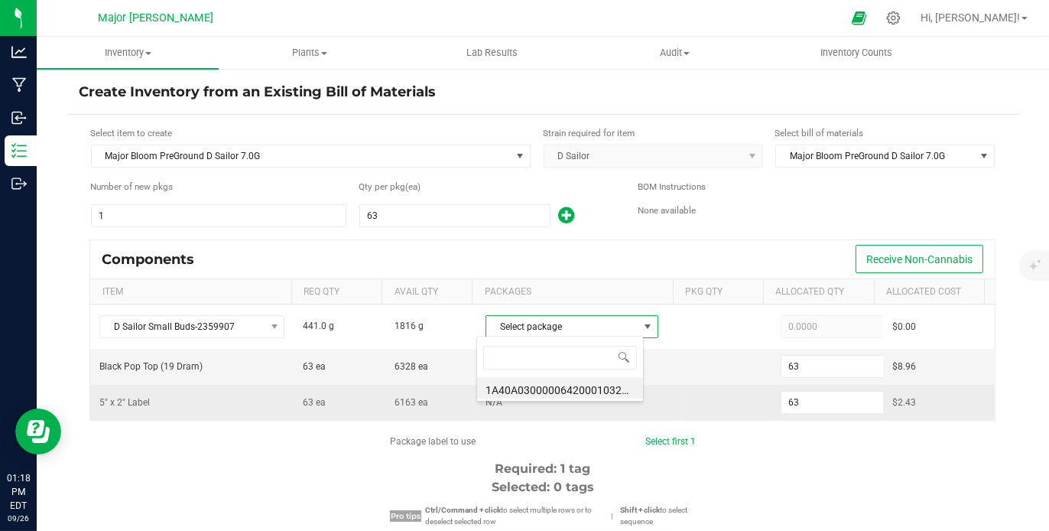
drag, startPoint x: 602, startPoint y: 388, endPoint x: 544, endPoint y: 383, distance: 58.4
click at [544, 383] on li "1A40A0300000642000103240 (250624DSLF2-34b)" at bounding box center [560, 387] width 166 height 21
type input "441.0000"
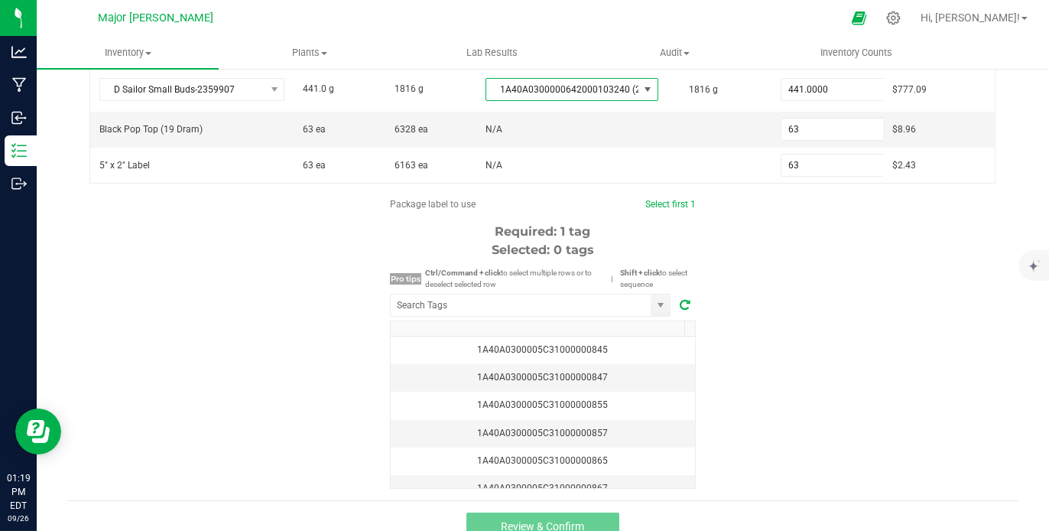
scroll to position [250, 0]
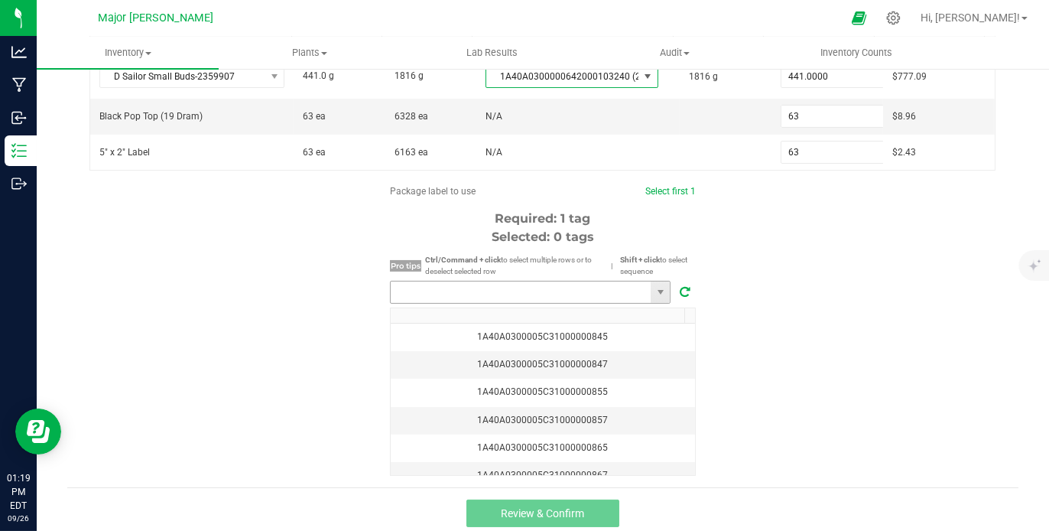
click at [542, 295] on input "NO DATA FOUND" at bounding box center [521, 291] width 260 height 21
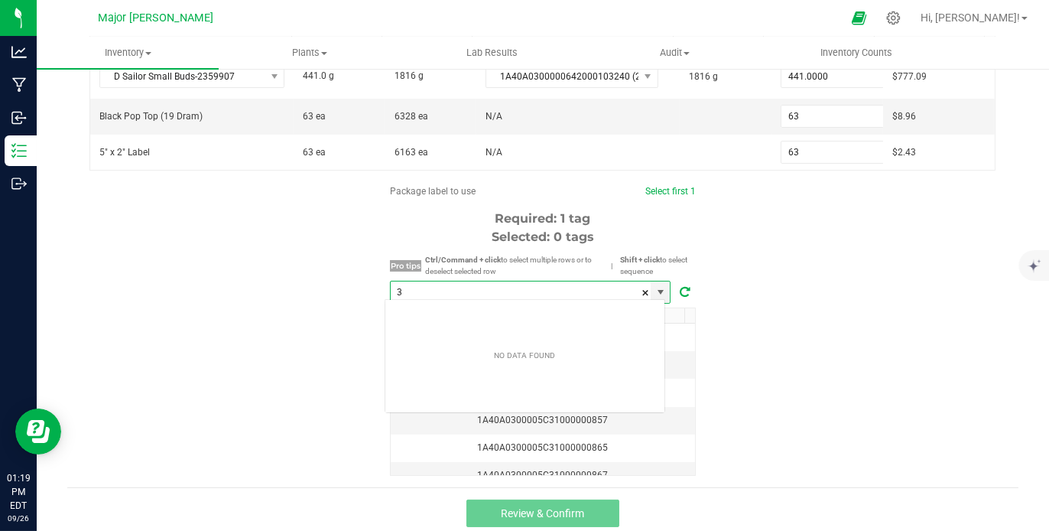
scroll to position [22, 281]
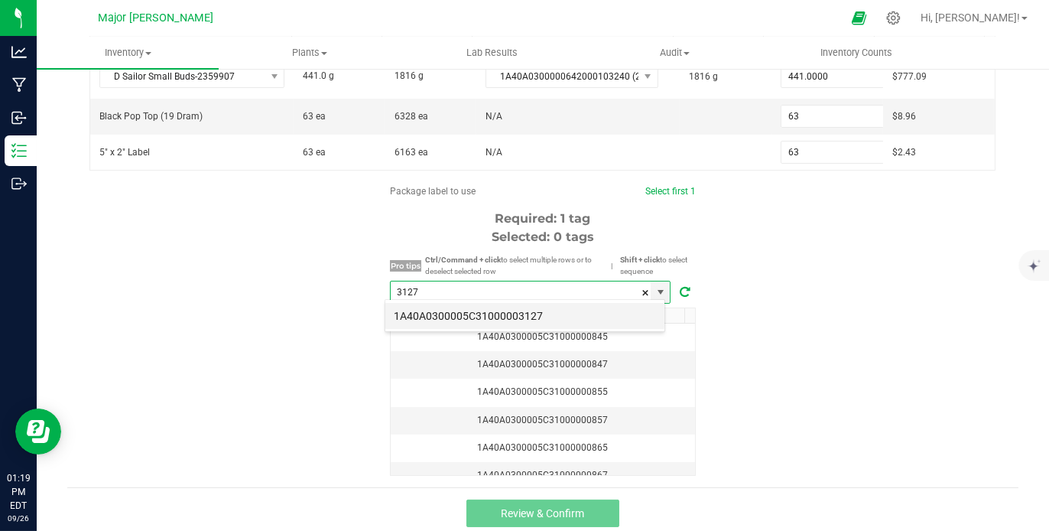
click at [568, 312] on li "1A40A0300005C31000003127" at bounding box center [524, 316] width 279 height 26
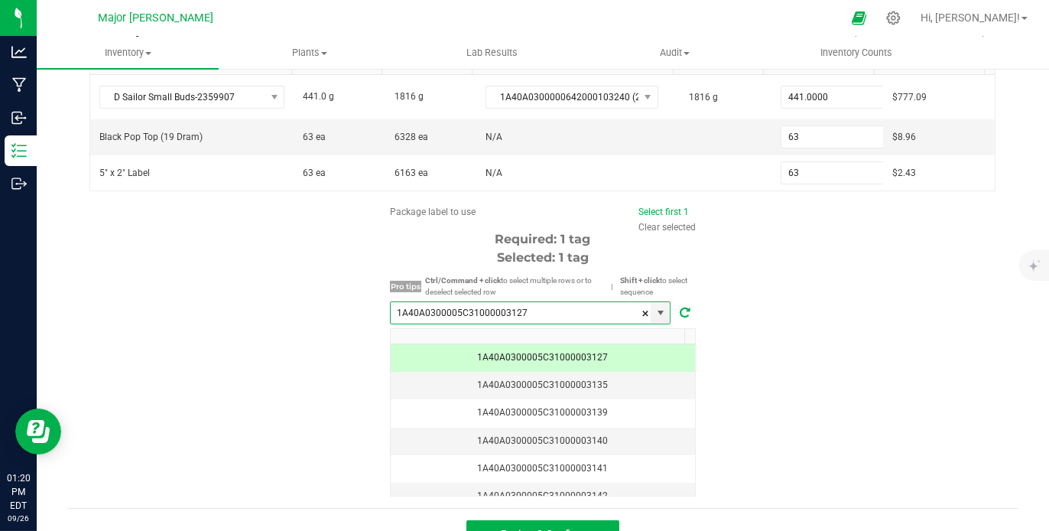
scroll to position [231, 0]
type input "1A40A0300005C31000003127"
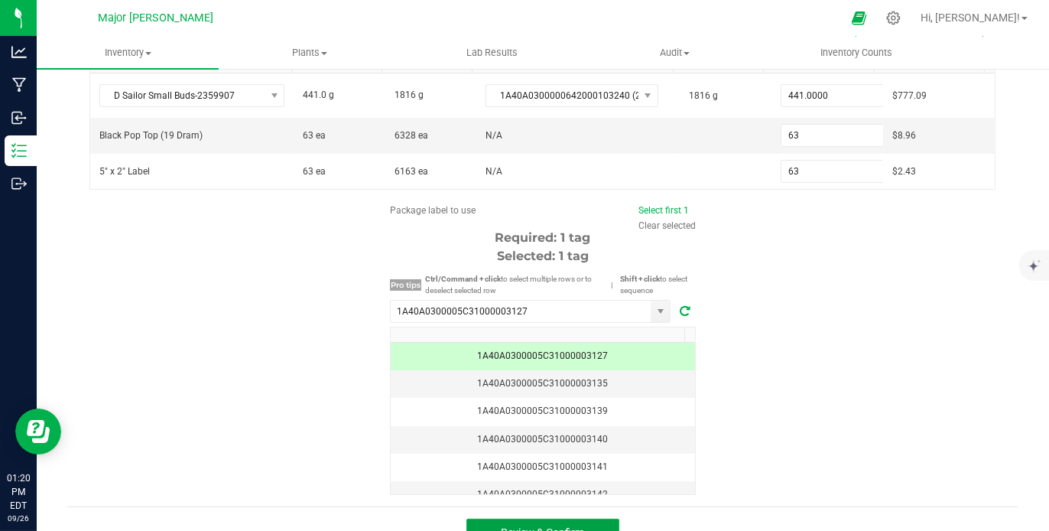
click at [594, 518] on button "Review & Confirm" at bounding box center [542, 532] width 153 height 28
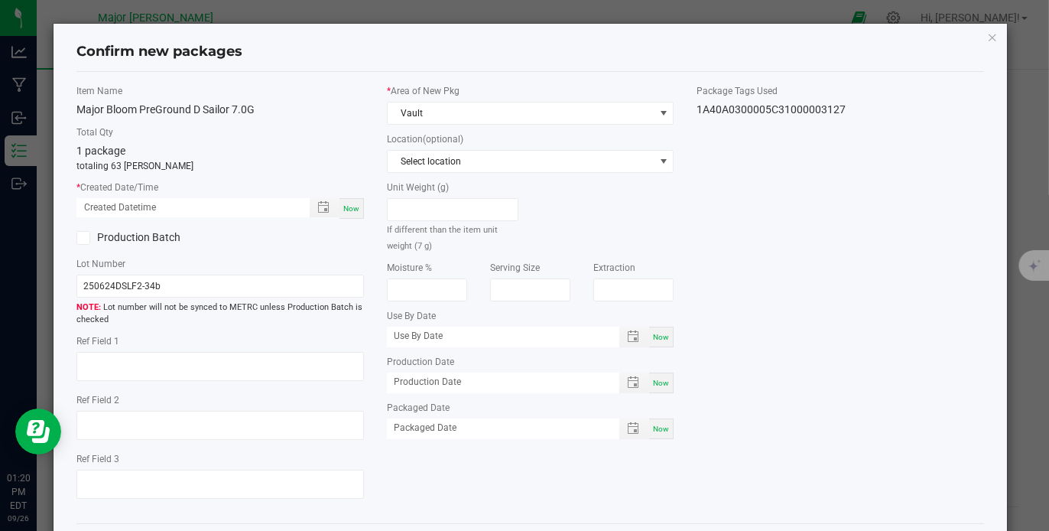
scroll to position [67, 0]
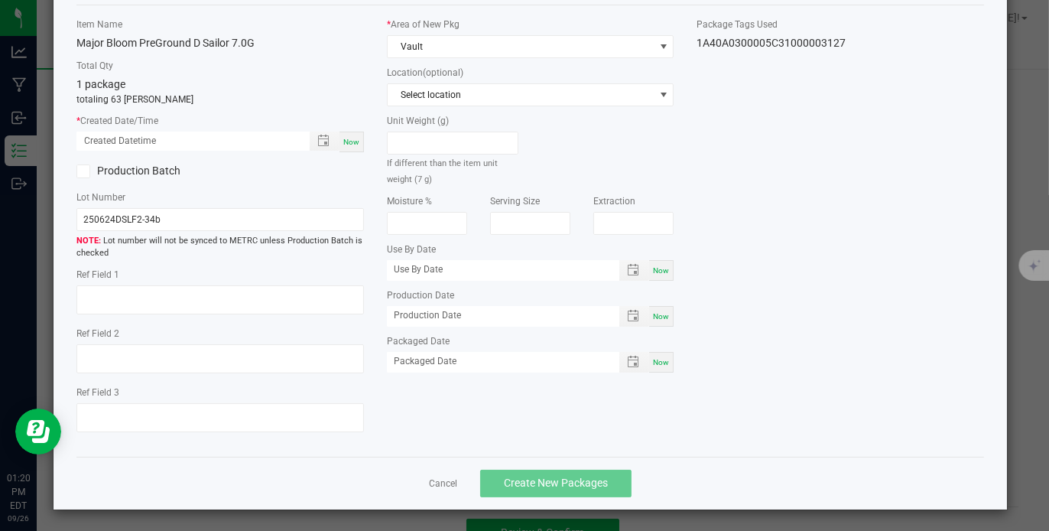
click at [344, 138] on span "Now" at bounding box center [351, 142] width 16 height 8
type input "[DATE] 01:20 PM"
click at [551, 473] on button "Create New Packages" at bounding box center [555, 484] width 151 height 28
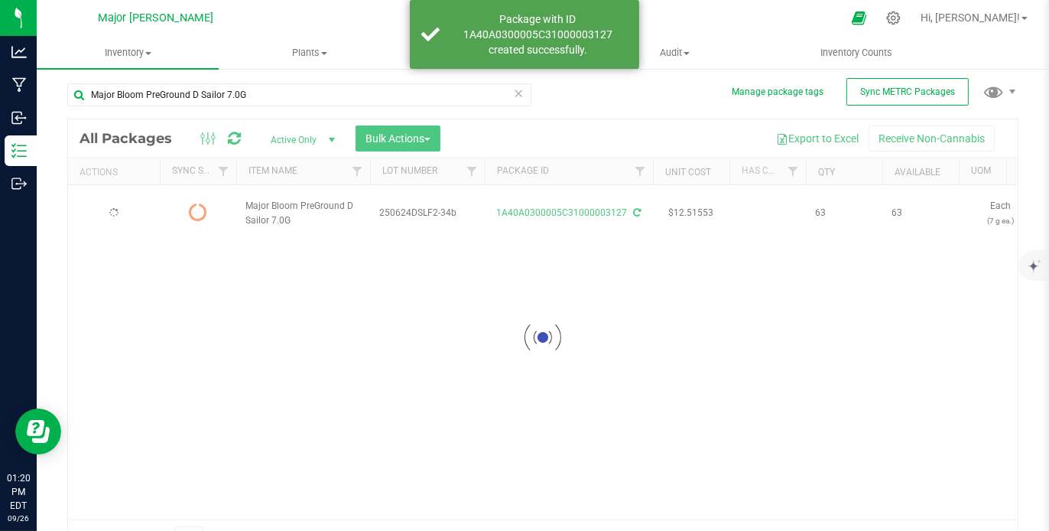
scroll to position [27, 0]
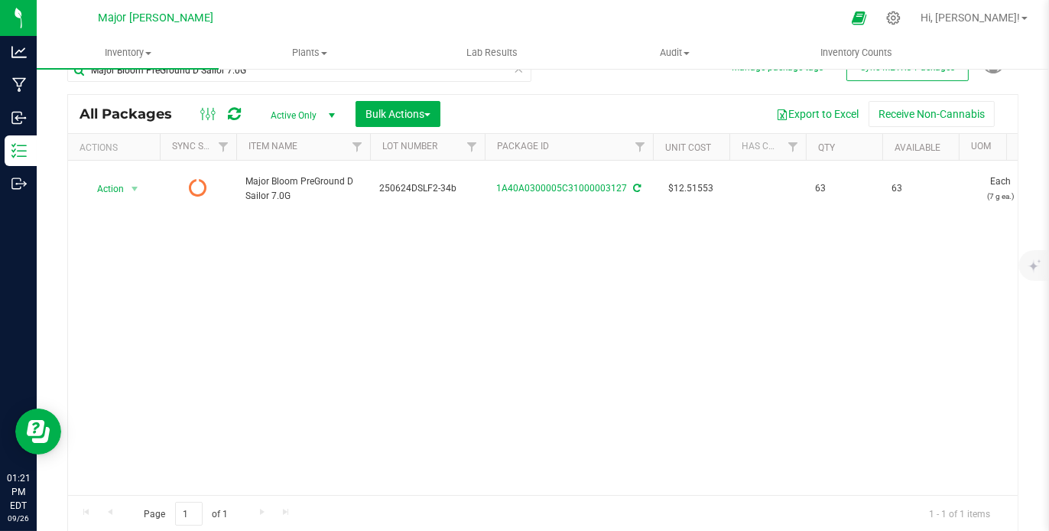
click at [231, 109] on icon at bounding box center [234, 113] width 13 height 15
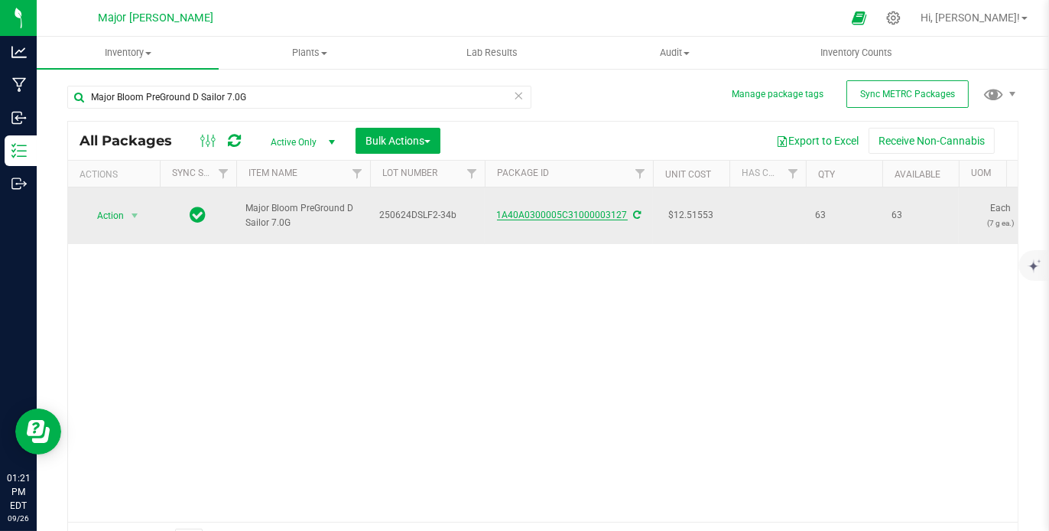
click at [532, 210] on link "1A40A0300005C31000003127" at bounding box center [562, 215] width 131 height 11
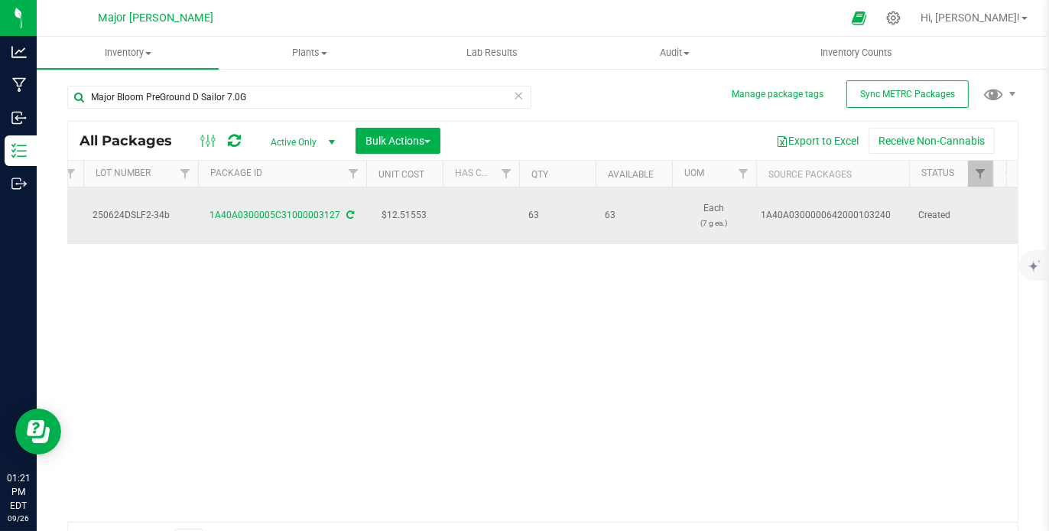
scroll to position [0, 367]
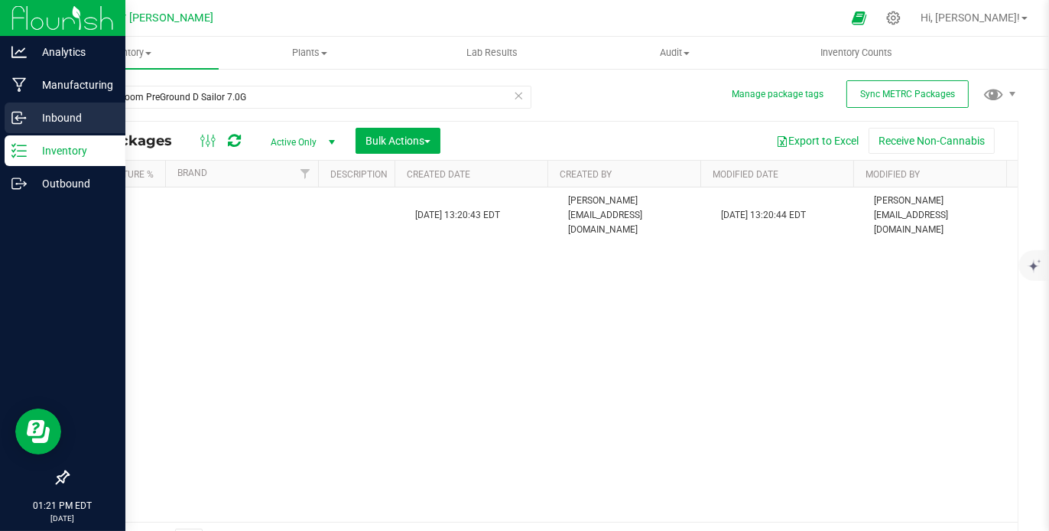
drag, startPoint x: 78, startPoint y: 115, endPoint x: 53, endPoint y: 125, distance: 26.9
click at [53, 125] on p "Inbound" at bounding box center [73, 118] width 92 height 18
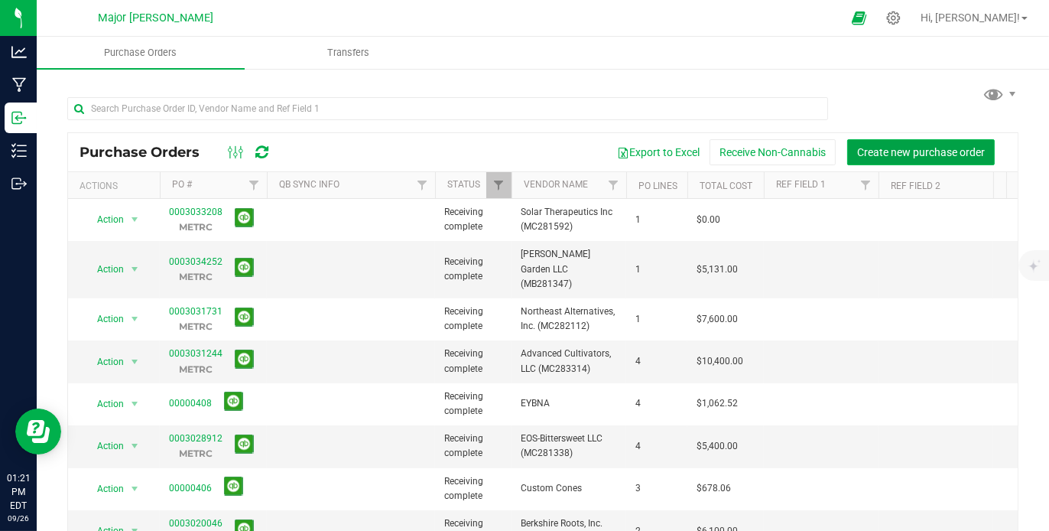
click at [896, 150] on span "Create new purchase order" at bounding box center [921, 152] width 128 height 12
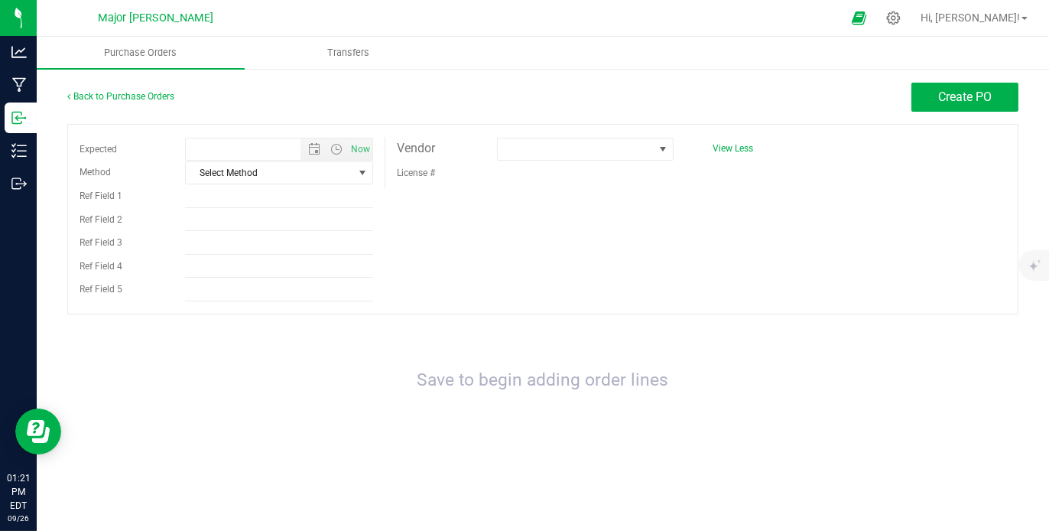
type input "[DATE] 1:21 PM"
click at [378, 45] on uib-tab-heading "Transfers" at bounding box center [348, 52] width 206 height 31
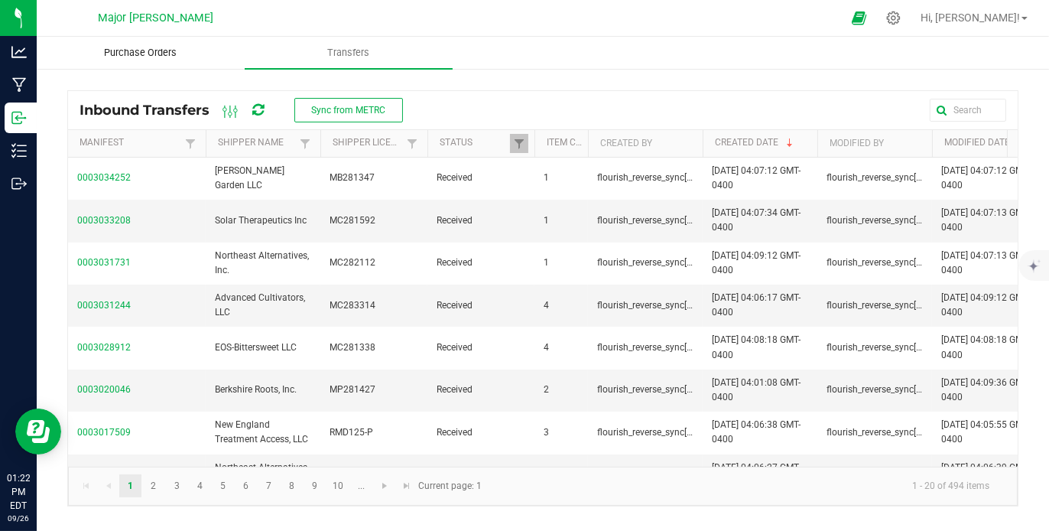
click at [145, 53] on span "Purchase Orders" at bounding box center [140, 53] width 114 height 14
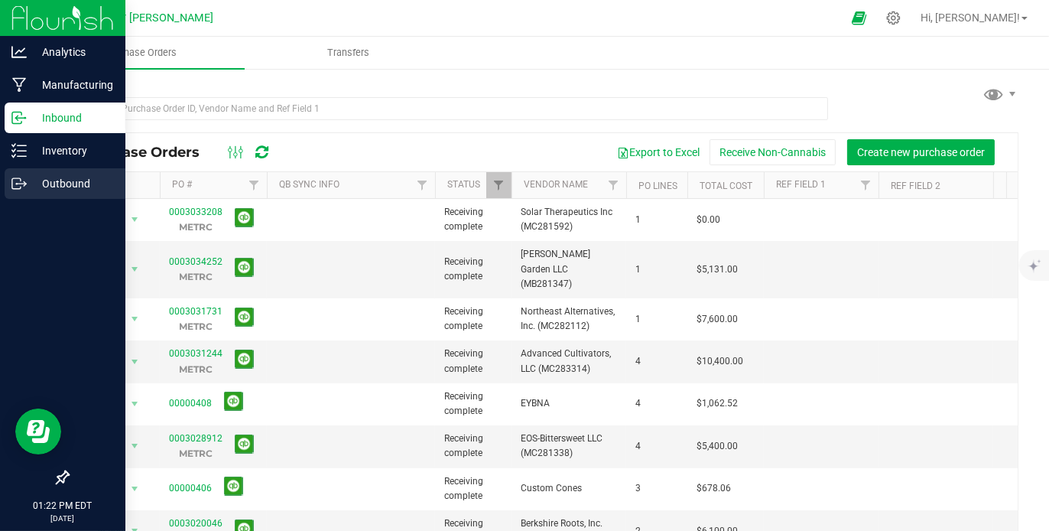
click at [69, 177] on p "Outbound" at bounding box center [73, 183] width 92 height 18
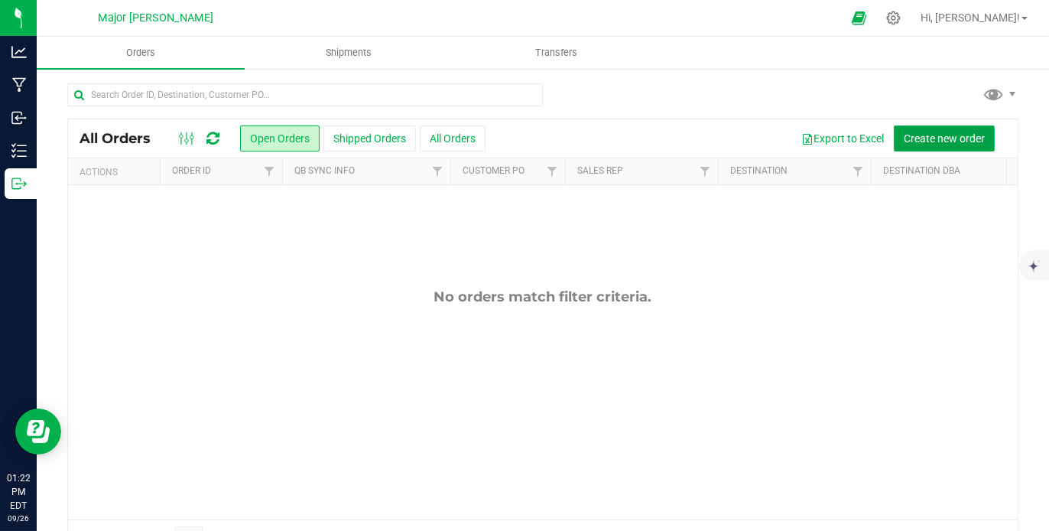
click at [924, 130] on button "Create new order" at bounding box center [944, 138] width 101 height 26
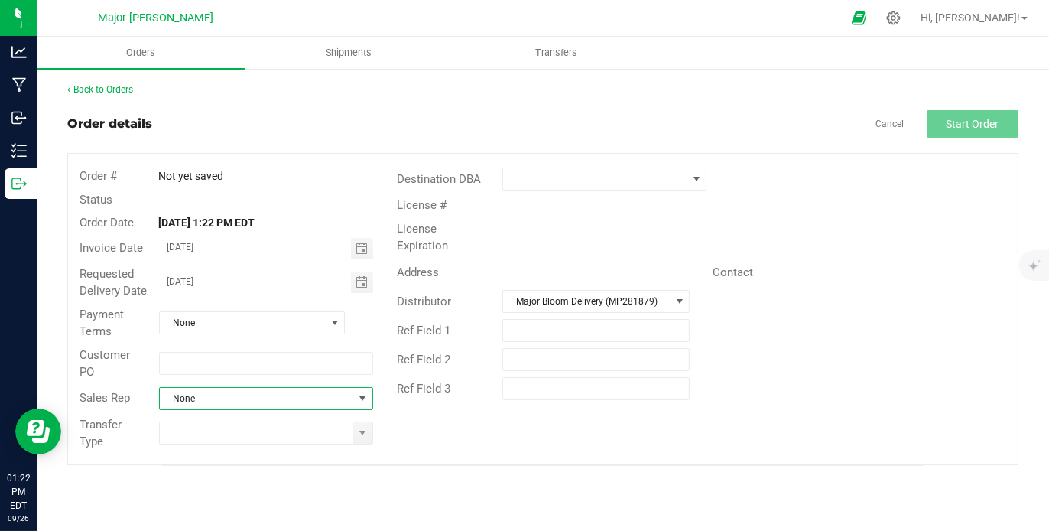
click at [333, 393] on span "None" at bounding box center [257, 398] width 194 height 21
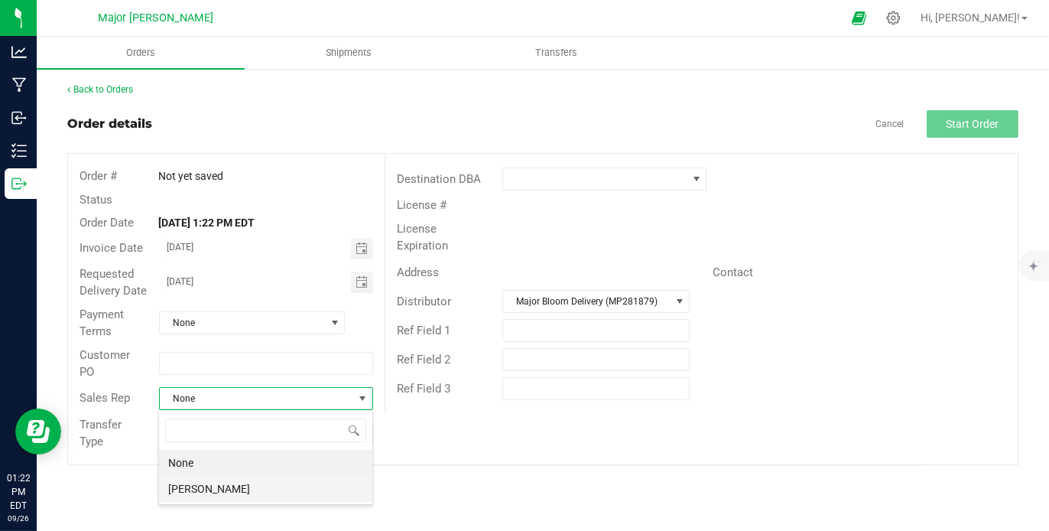
click at [273, 492] on li "[PERSON_NAME]" at bounding box center [265, 489] width 213 height 26
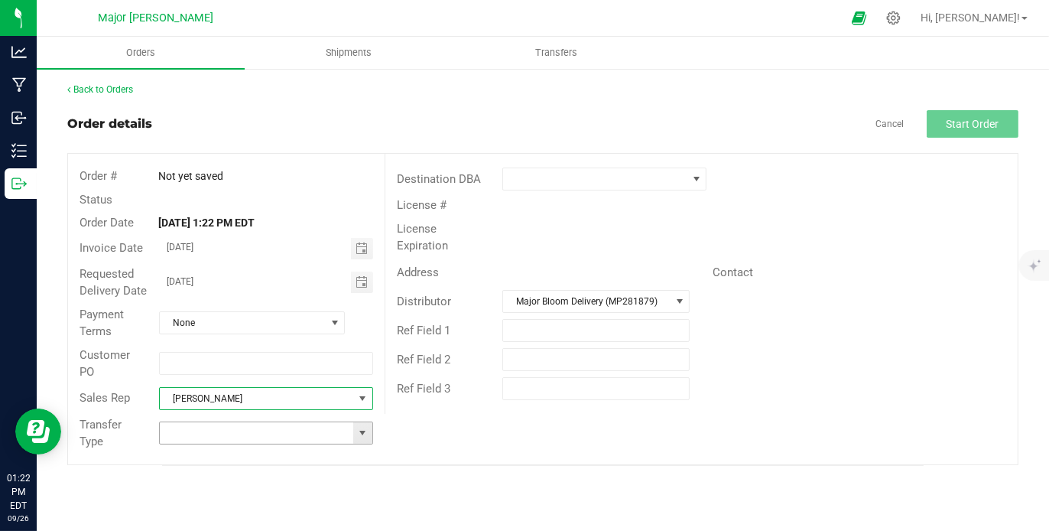
click at [361, 435] on span at bounding box center [362, 433] width 12 height 12
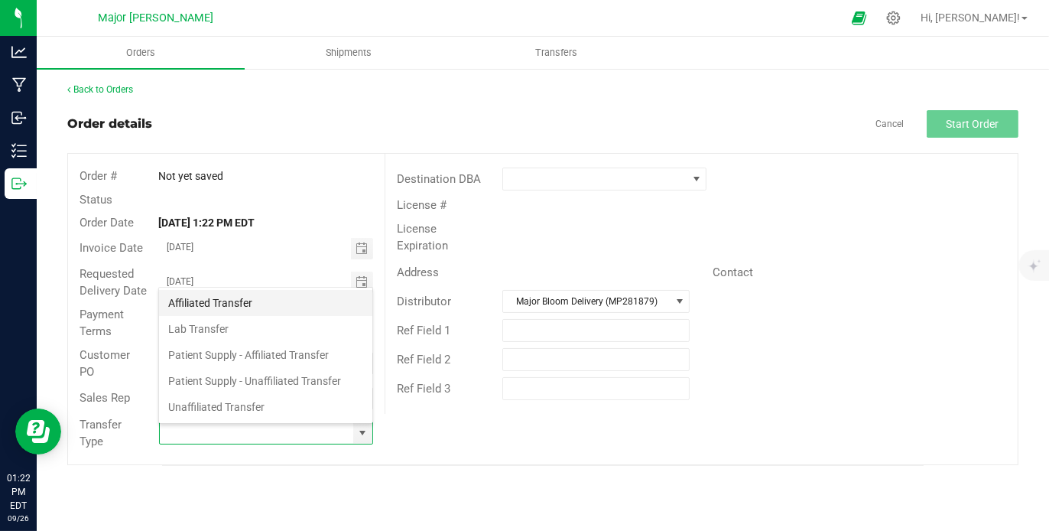
click at [284, 304] on li "Affiliated Transfer" at bounding box center [265, 303] width 213 height 26
type input "Affiliated Transfer"
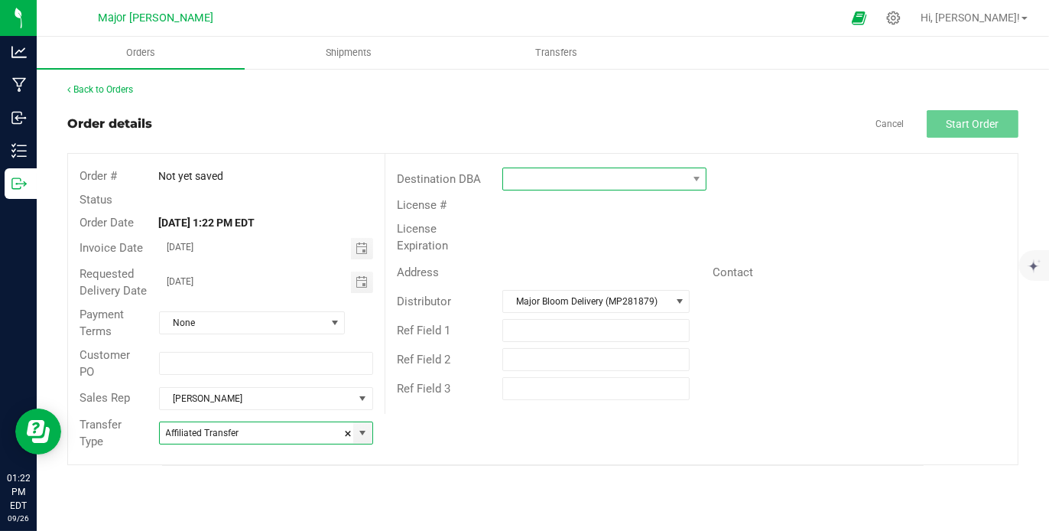
click at [601, 180] on span at bounding box center [595, 178] width 184 height 21
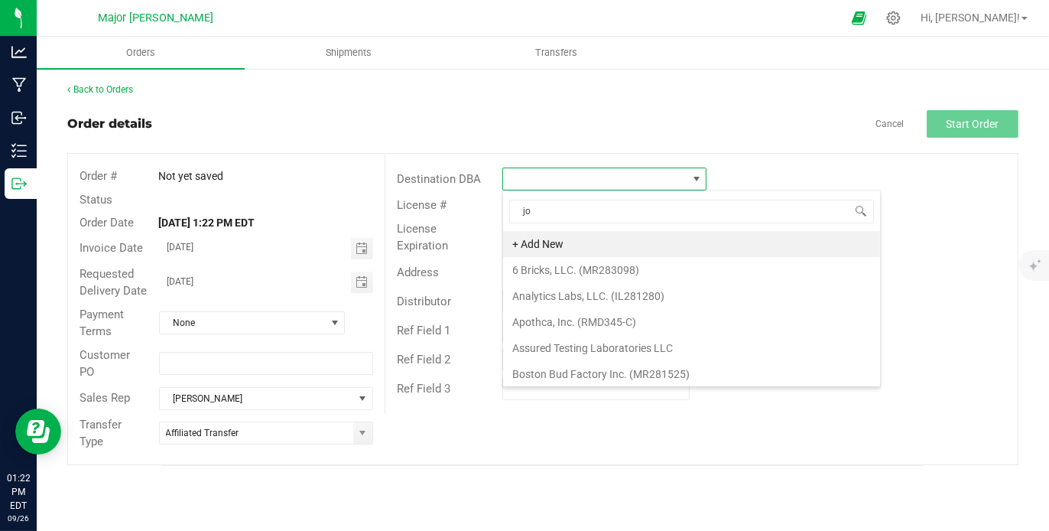
type input "jor"
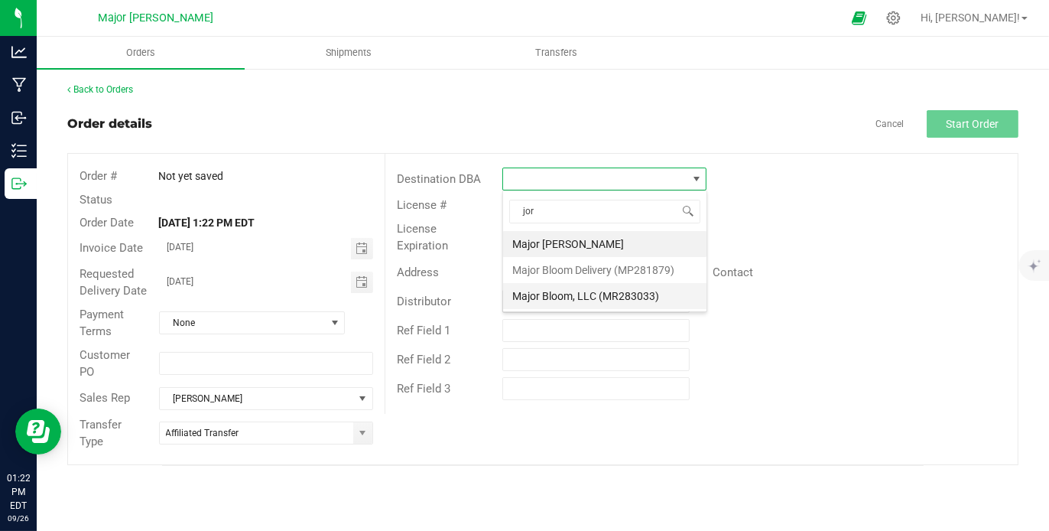
click at [574, 289] on li "Major Bloom, LLC (MR283033)" at bounding box center [604, 296] width 203 height 26
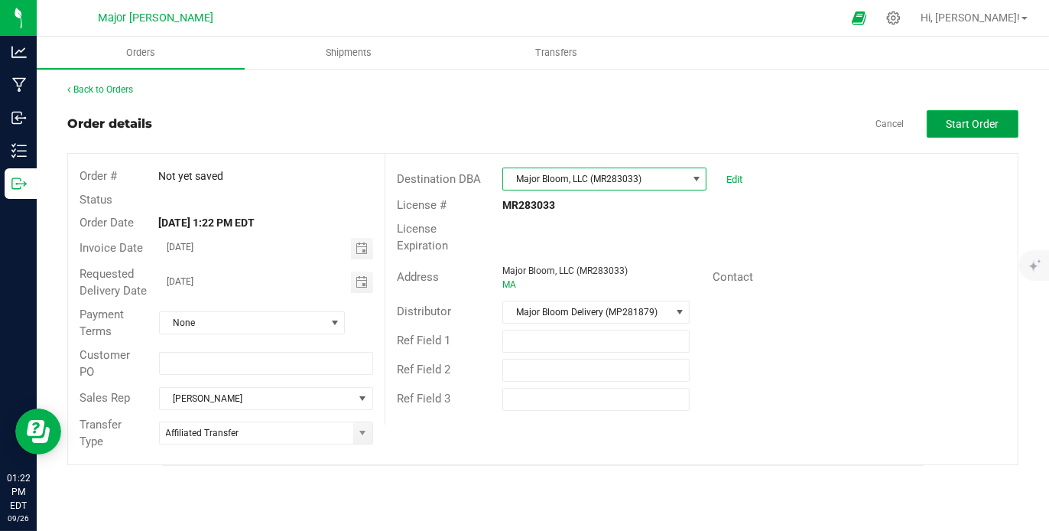
click at [994, 119] on span "Start Order" at bounding box center [973, 124] width 53 height 12
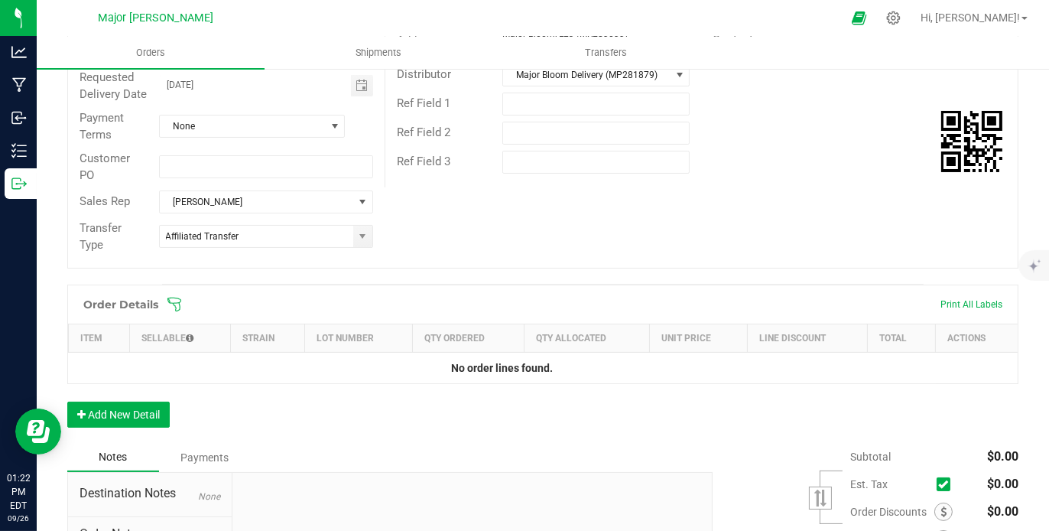
scroll to position [241, 0]
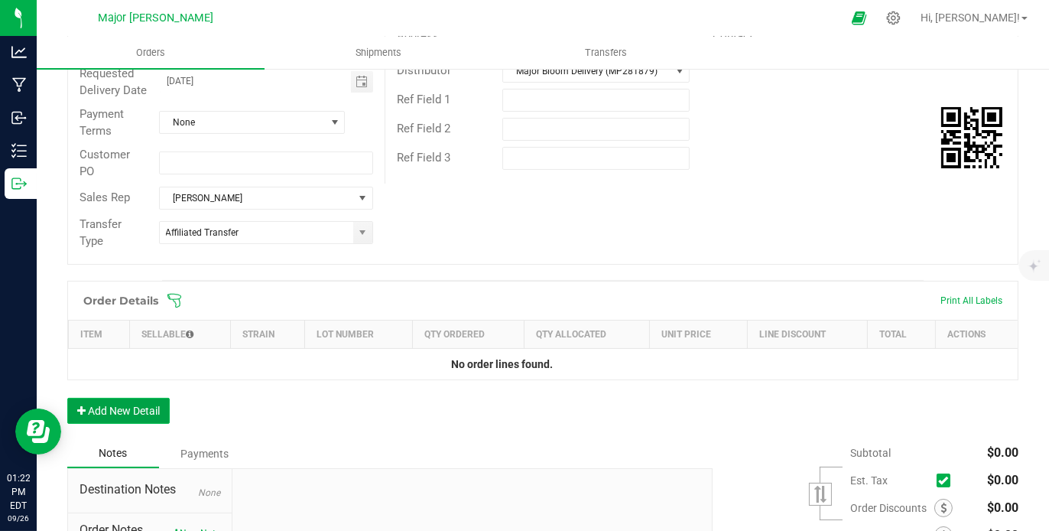
click at [147, 400] on button "Add New Detail" at bounding box center [118, 411] width 102 height 26
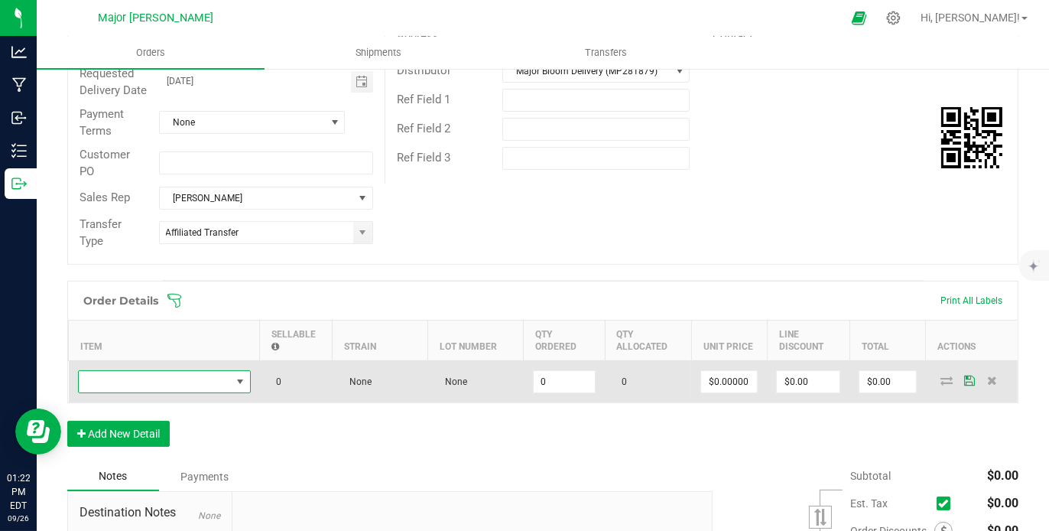
click at [242, 375] on span "NO DATA FOUND" at bounding box center [240, 381] width 12 height 12
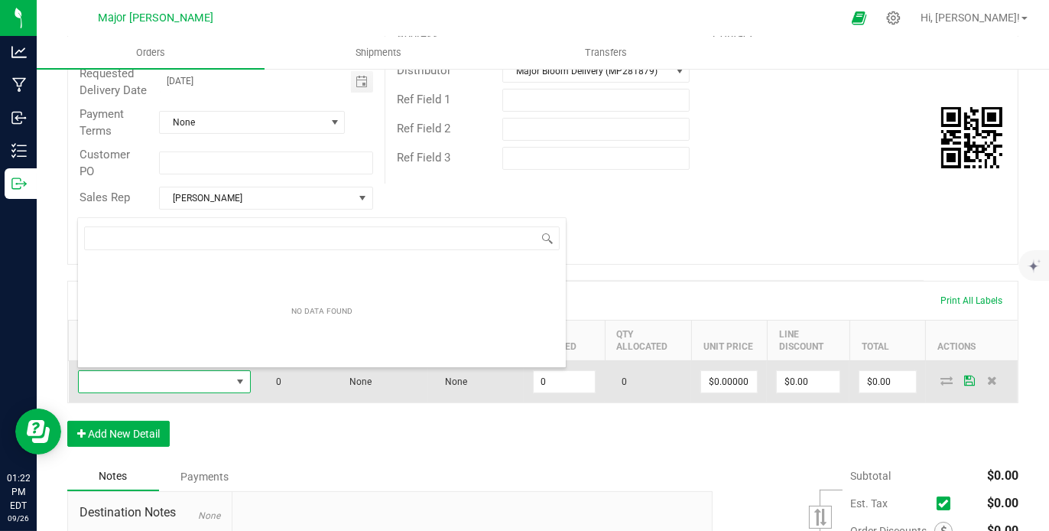
scroll to position [22, 173]
type input "d sail"
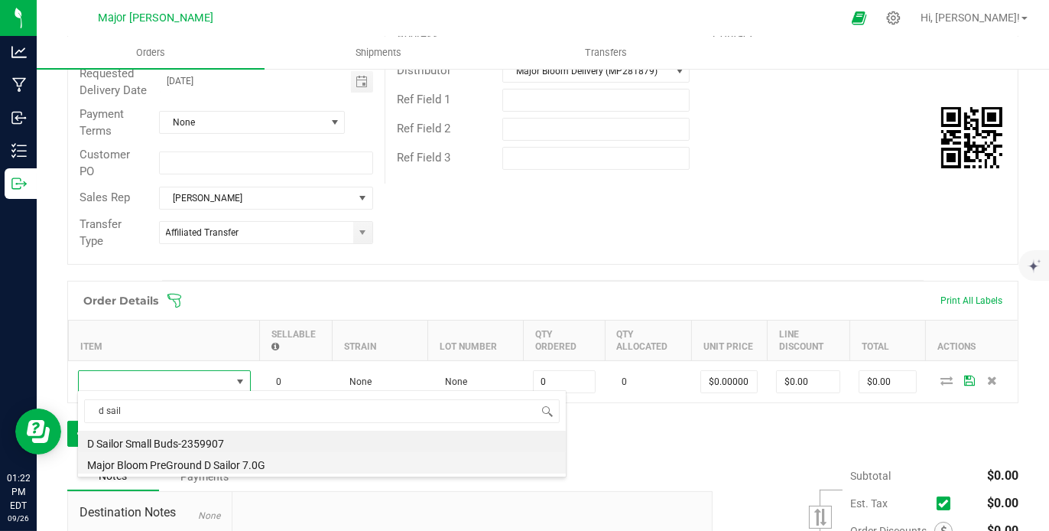
click at [253, 466] on li "Major Bloom PreGround D Sailor 7.0G" at bounding box center [322, 462] width 488 height 21
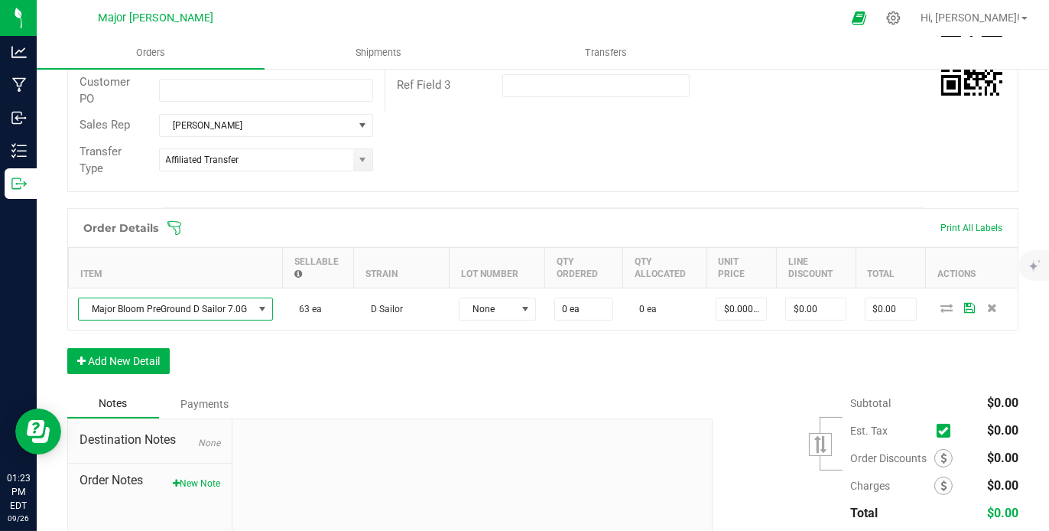
scroll to position [302, 0]
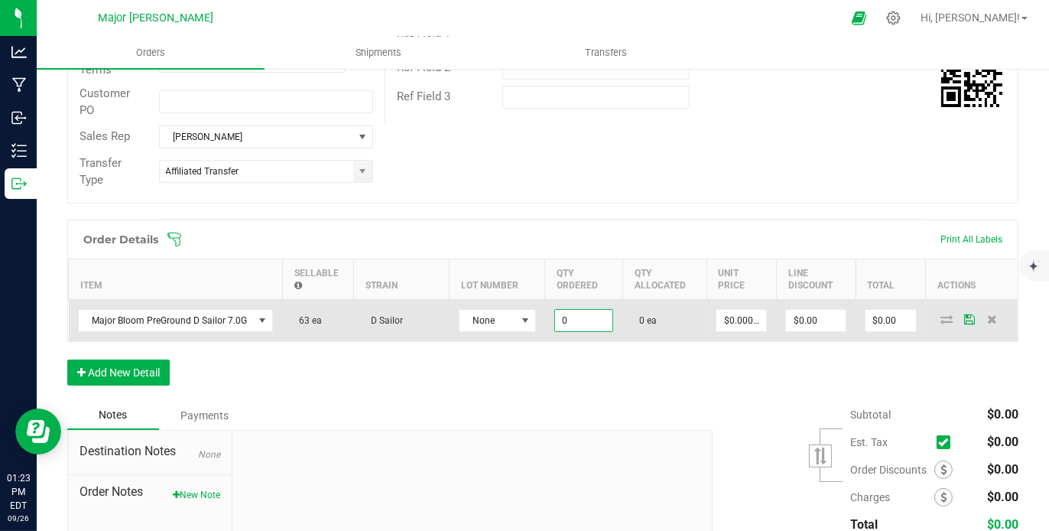
click at [596, 317] on input "0" at bounding box center [583, 320] width 57 height 21
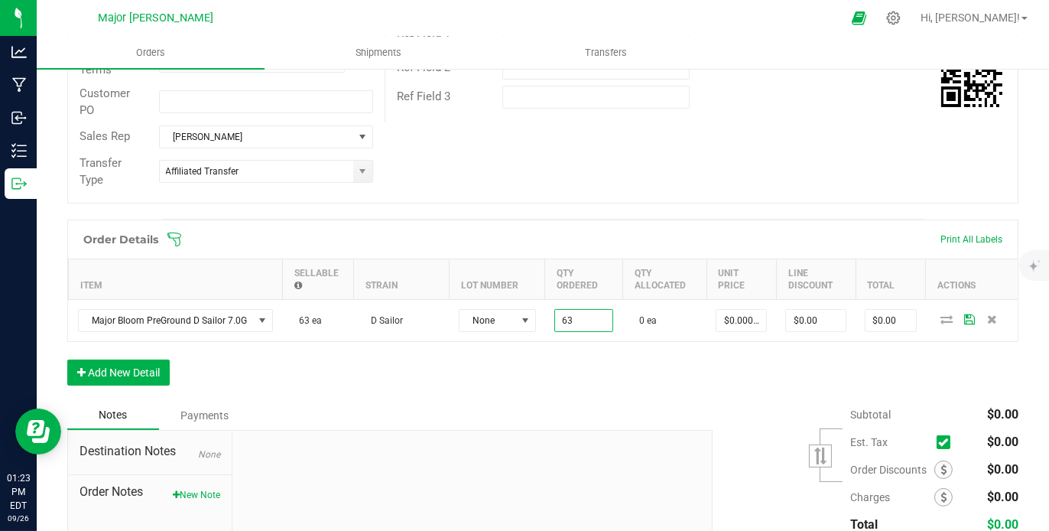
type input "63 ea"
click at [600, 353] on div "Order Details Print All Labels Item Sellable Strain Lot Number Qty Ordered Qty …" at bounding box center [542, 309] width 951 height 181
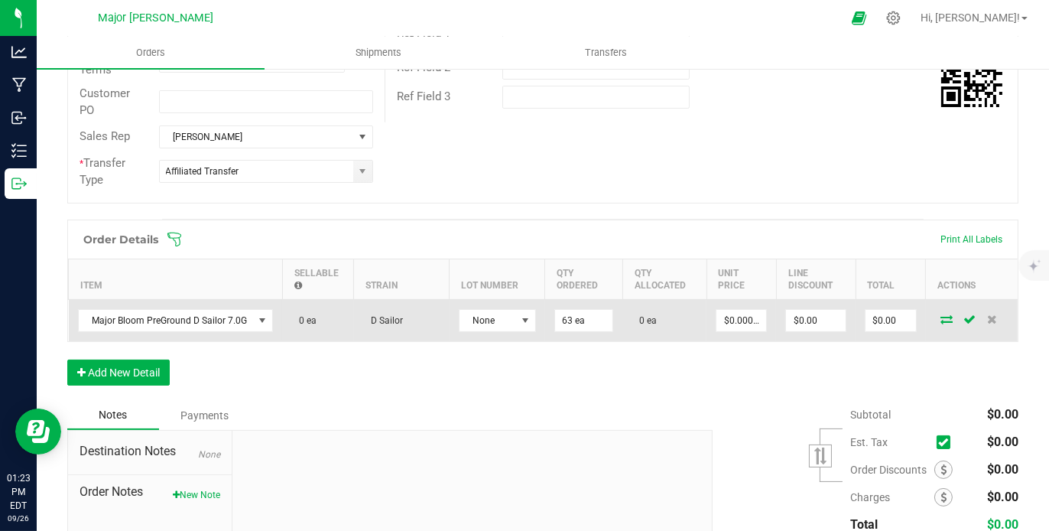
click at [941, 316] on icon at bounding box center [947, 318] width 12 height 9
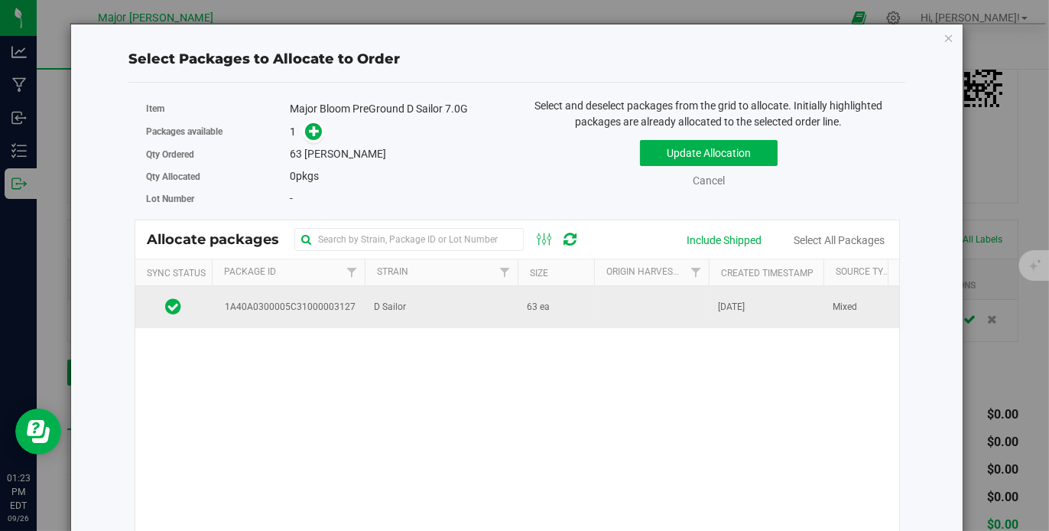
click at [577, 302] on td "63 ea" at bounding box center [556, 306] width 76 height 41
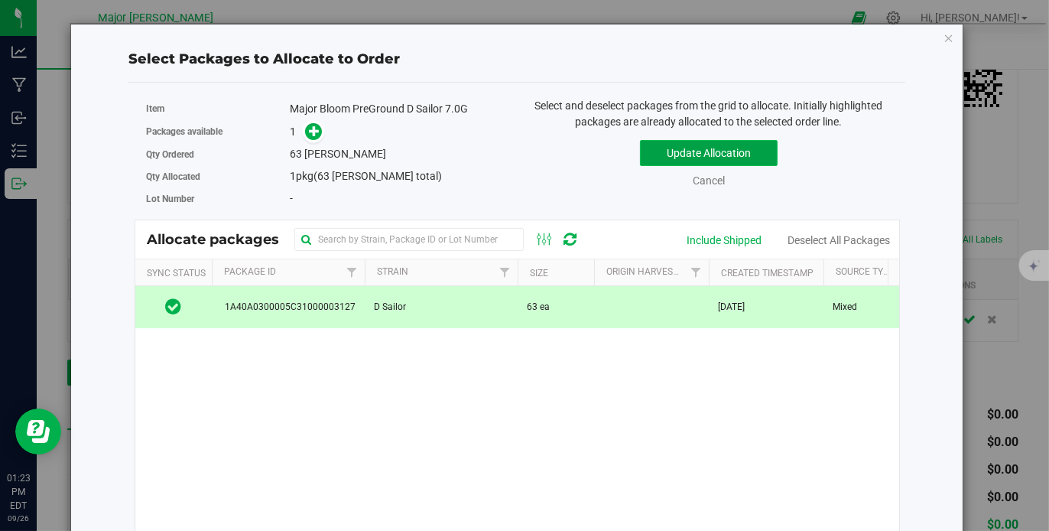
click at [703, 150] on button "Update Allocation" at bounding box center [709, 153] width 138 height 26
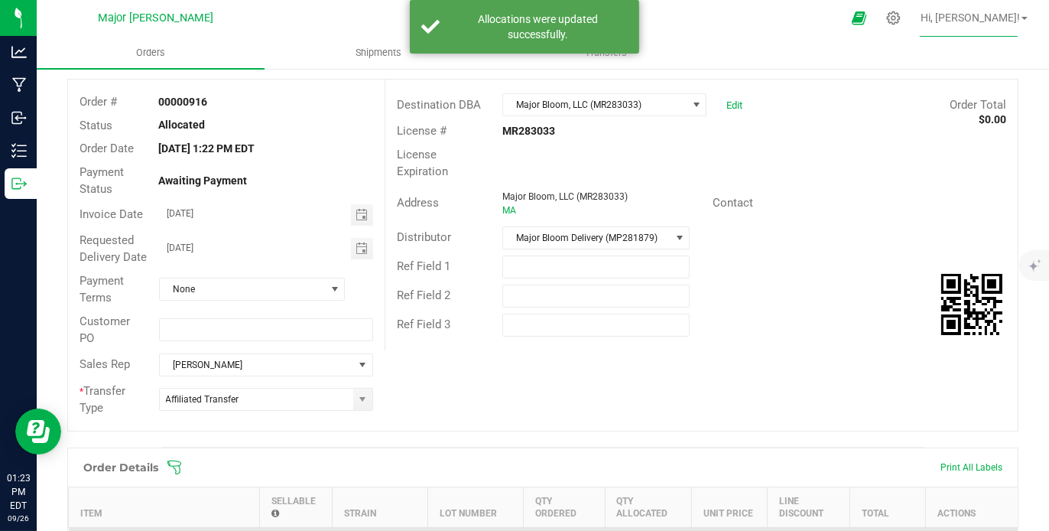
scroll to position [0, 0]
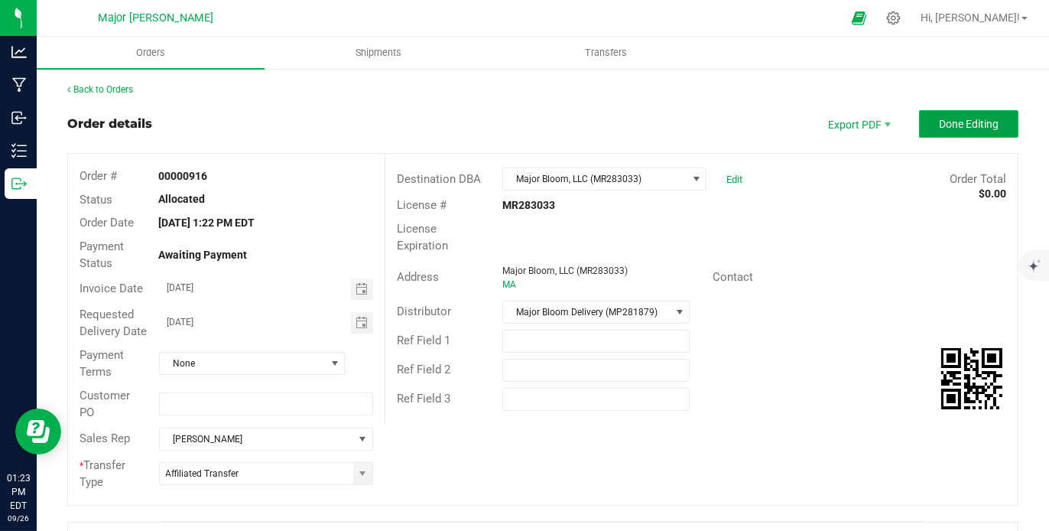
click at [957, 120] on span "Done Editing" at bounding box center [969, 124] width 60 height 12
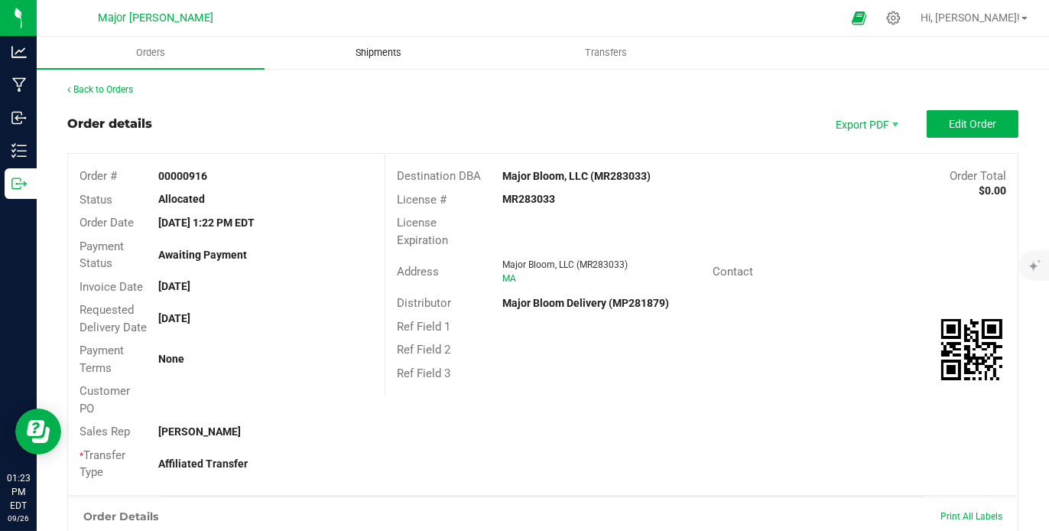
click at [387, 48] on span "Shipments" at bounding box center [378, 53] width 87 height 14
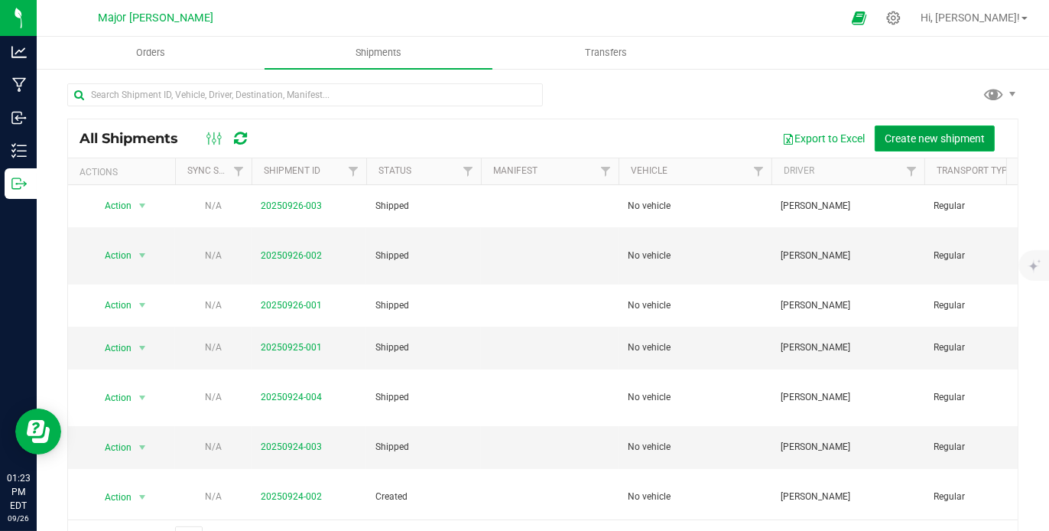
click at [908, 132] on span "Create new shipment" at bounding box center [935, 138] width 100 height 12
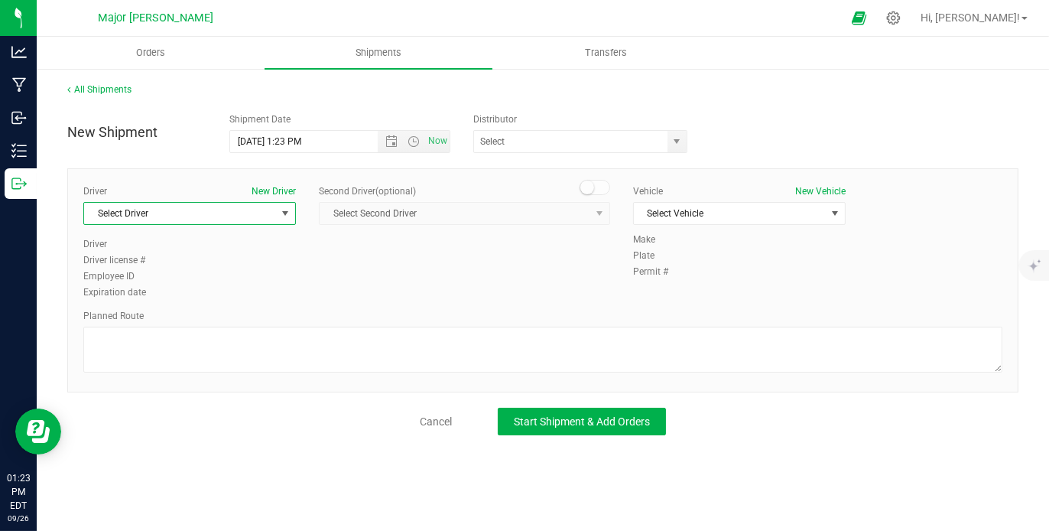
click at [288, 210] on span "select" at bounding box center [285, 213] width 12 height 12
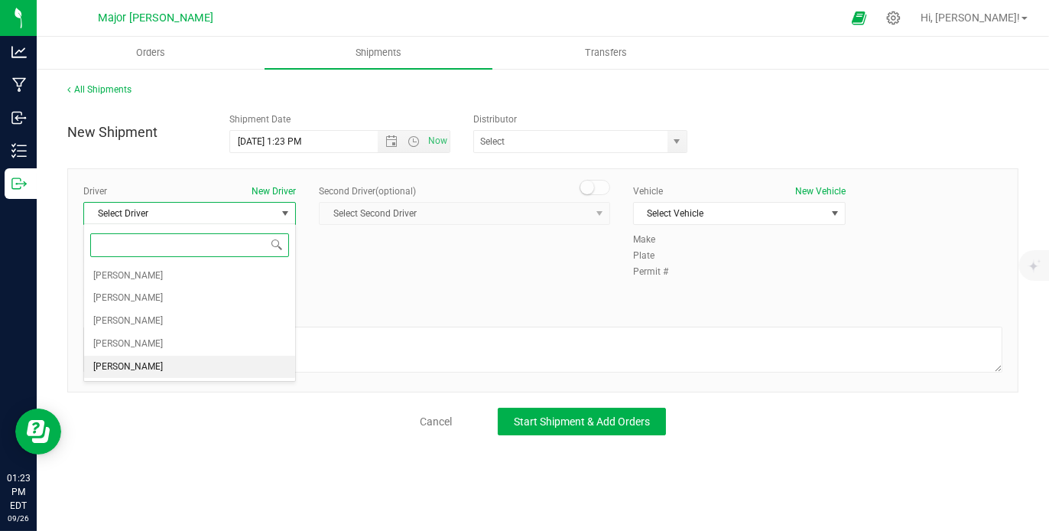
click at [211, 356] on li "[PERSON_NAME]" at bounding box center [189, 367] width 211 height 23
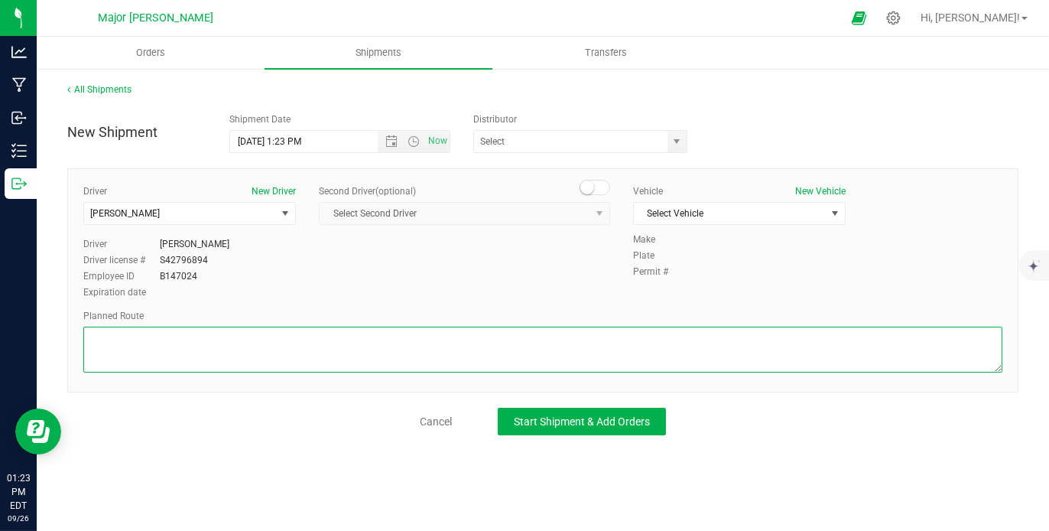
click at [226, 337] on textarea at bounding box center [542, 350] width 919 height 46
type textarea "walking"
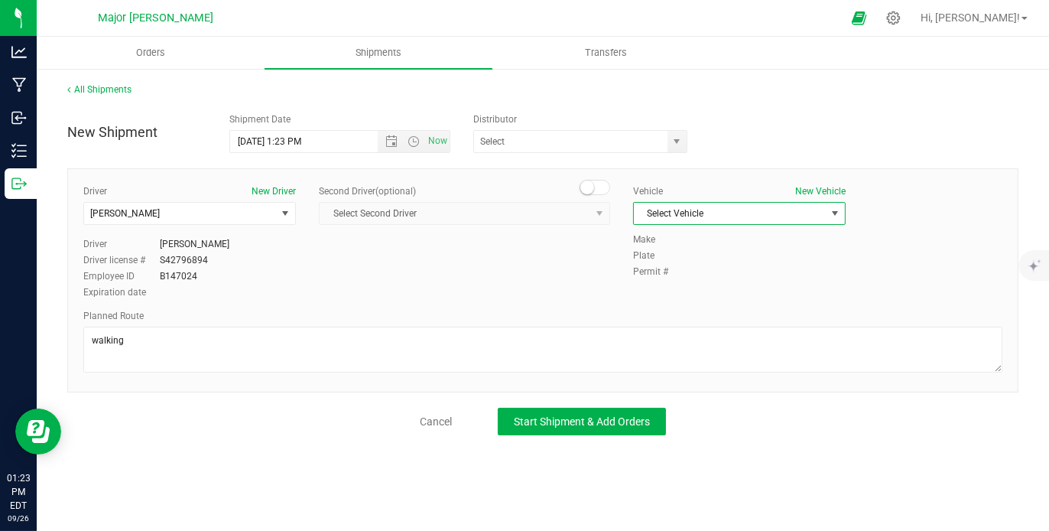
click at [834, 209] on span "select" at bounding box center [835, 213] width 12 height 12
click at [774, 239] on li "No vehicle" at bounding box center [739, 238] width 211 height 23
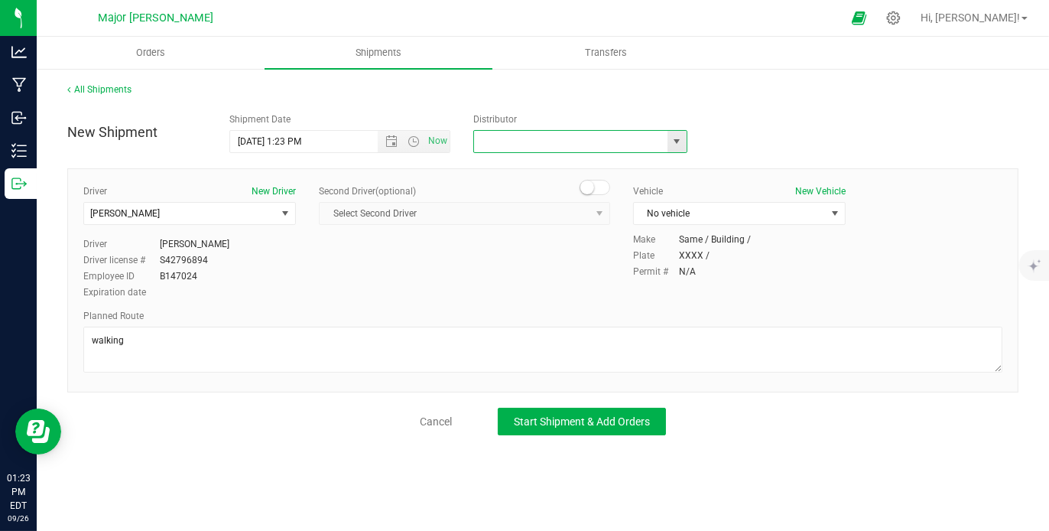
click at [539, 141] on input "text" at bounding box center [567, 141] width 187 height 21
click at [531, 166] on li "Major Bloom Delivery (MP281879)" at bounding box center [580, 166] width 213 height 23
type input "Major Bloom Delivery (MP281879)"
click at [441, 139] on span "Now" at bounding box center [437, 141] width 26 height 22
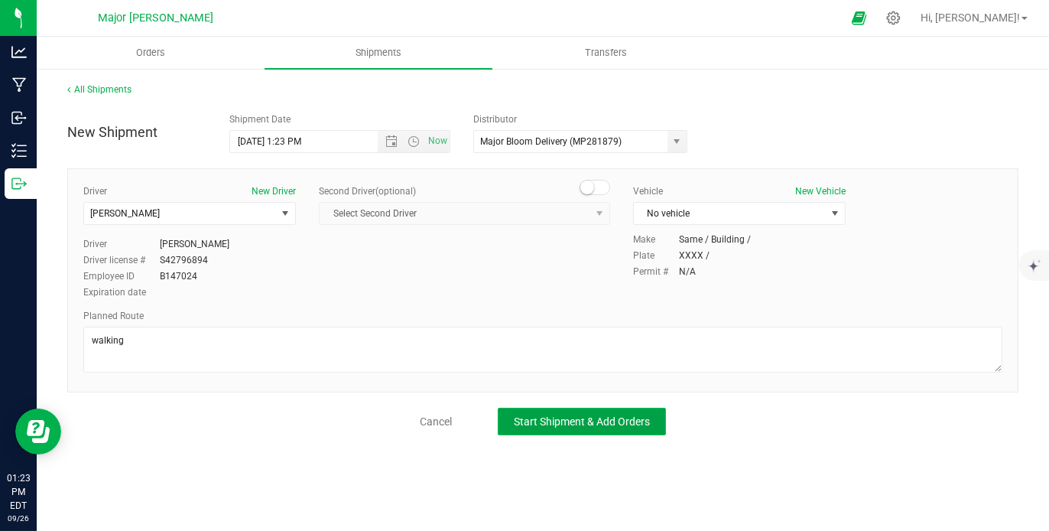
click at [574, 423] on span "Start Shipment & Add Orders" at bounding box center [582, 421] width 136 height 12
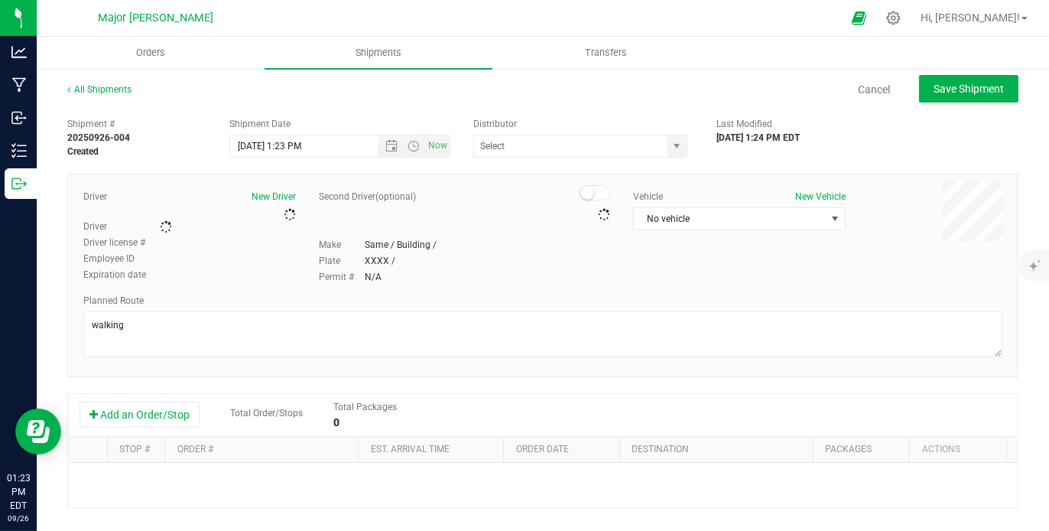
type input "Major Bloom Delivery (MP281879)"
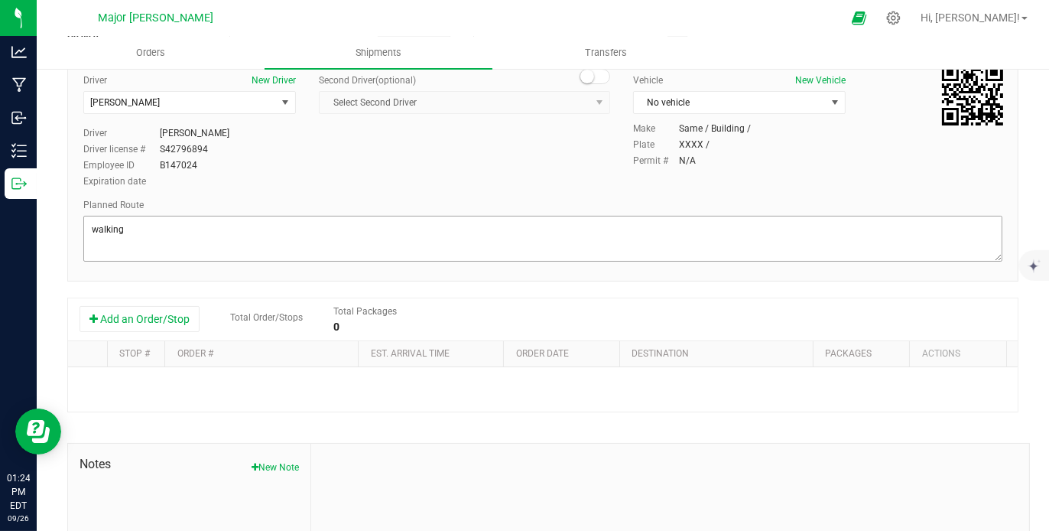
scroll to position [119, 0]
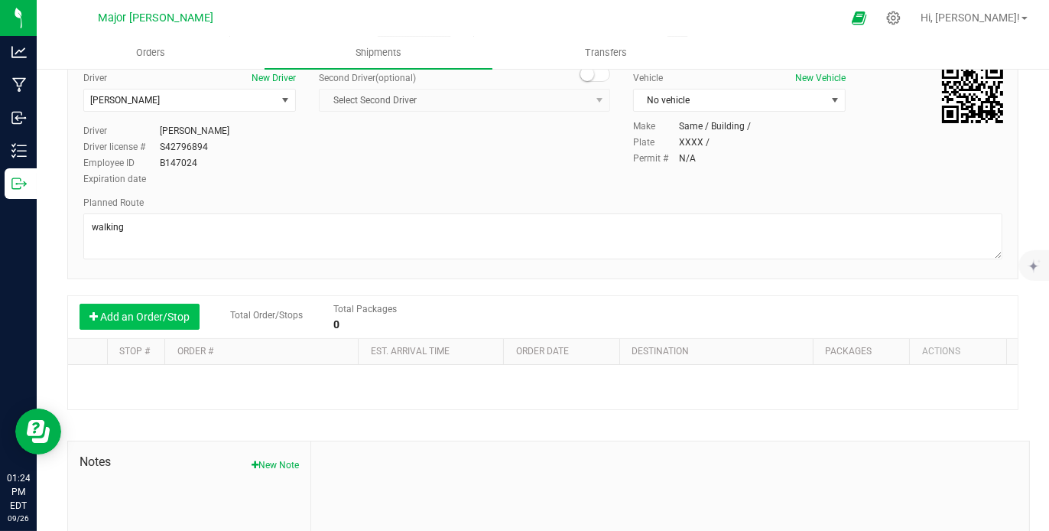
click at [149, 320] on button "Add an Order/Stop" at bounding box center [140, 317] width 120 height 26
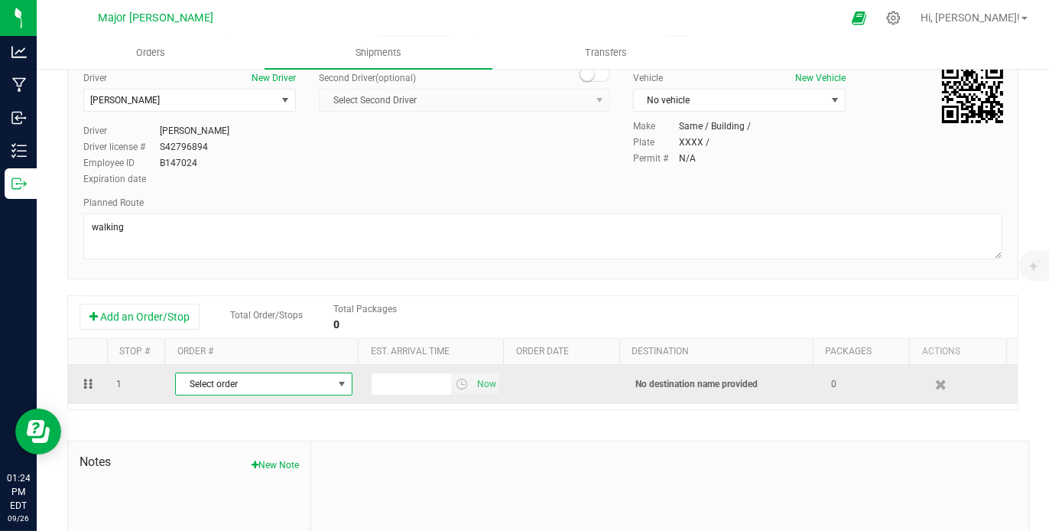
click at [249, 385] on span "Select order" at bounding box center [254, 383] width 157 height 21
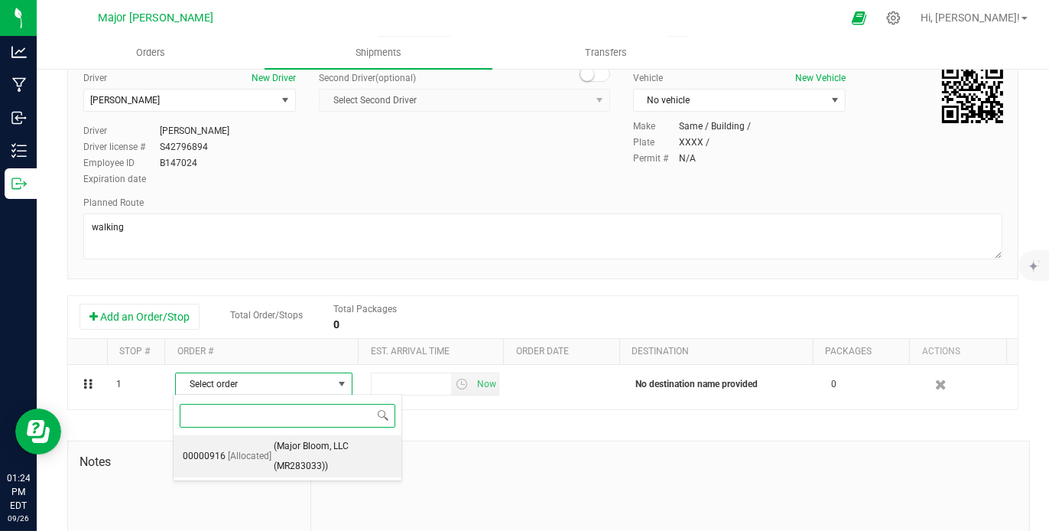
click at [274, 459] on span "(Major Bloom, LLC (MR283033))" at bounding box center [333, 456] width 119 height 39
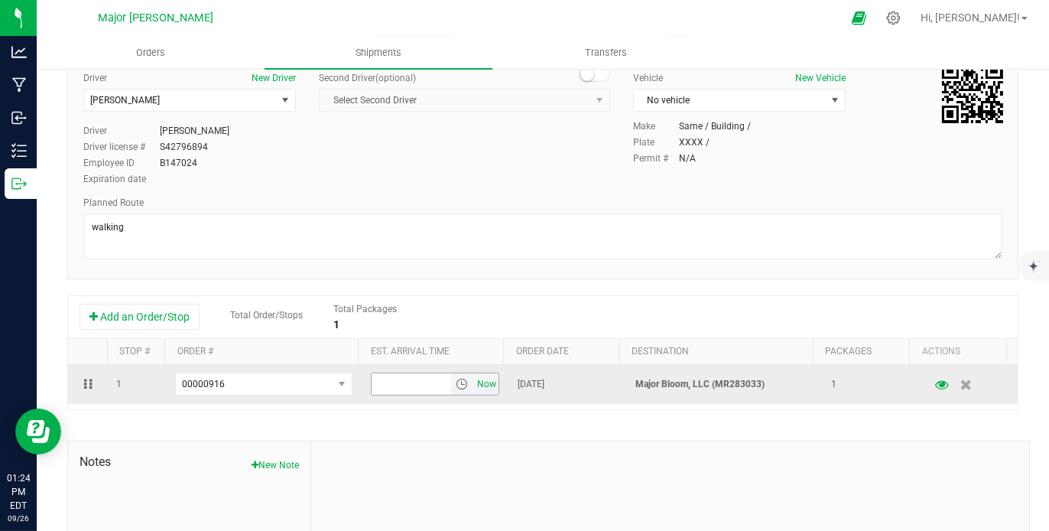
click at [480, 381] on span "Now" at bounding box center [487, 384] width 26 height 22
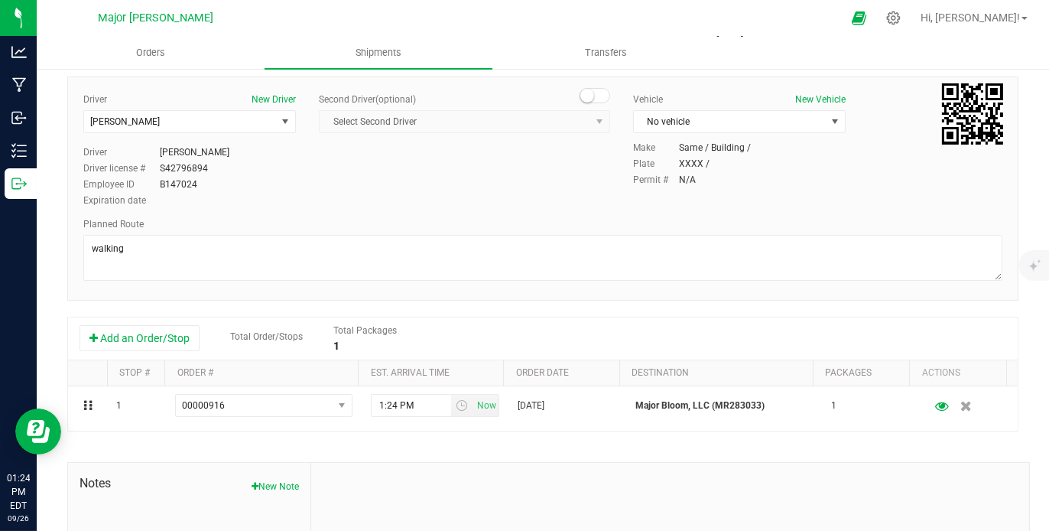
scroll to position [0, 0]
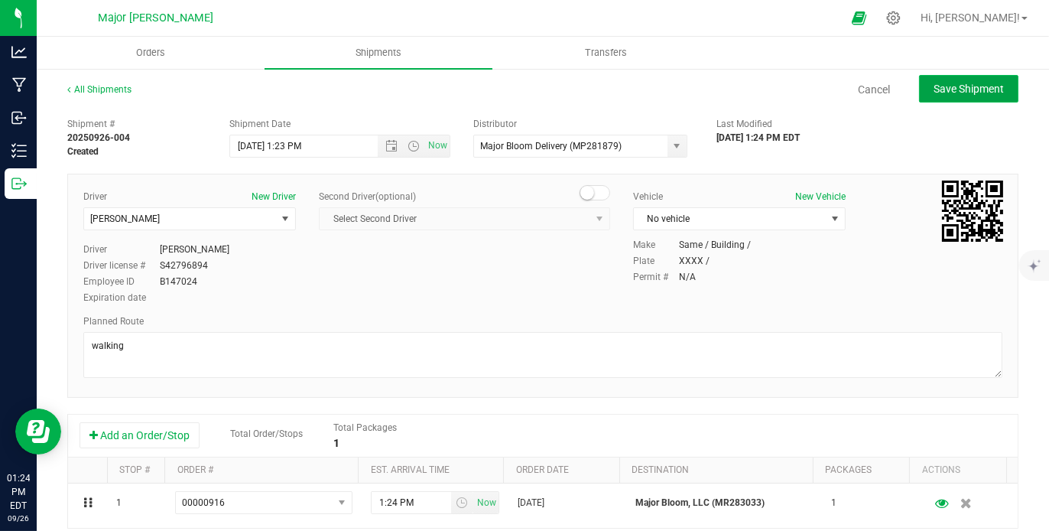
click at [941, 83] on span "Save Shipment" at bounding box center [969, 89] width 70 height 12
type input "[DATE] 5:23 PM"
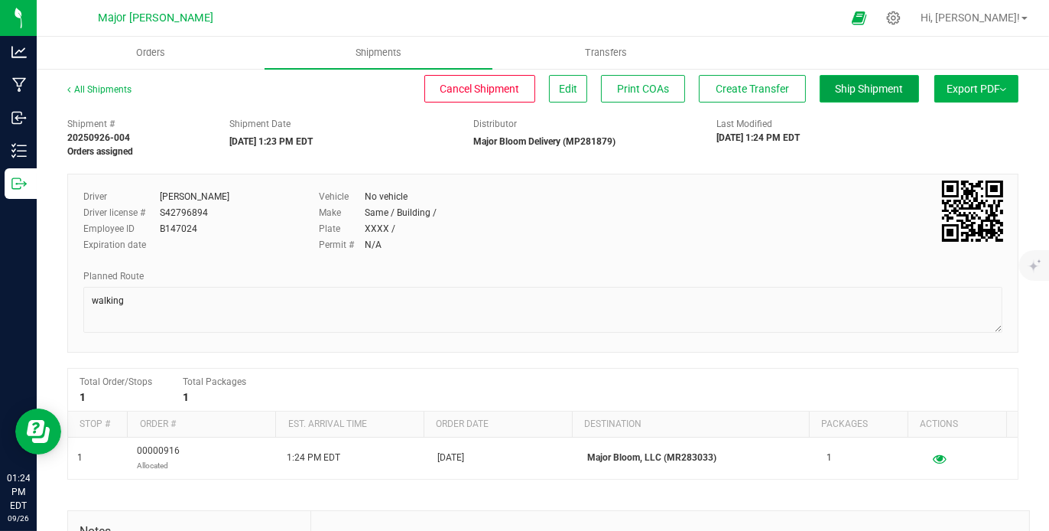
click at [856, 86] on span "Ship Shipment" at bounding box center [870, 89] width 68 height 12
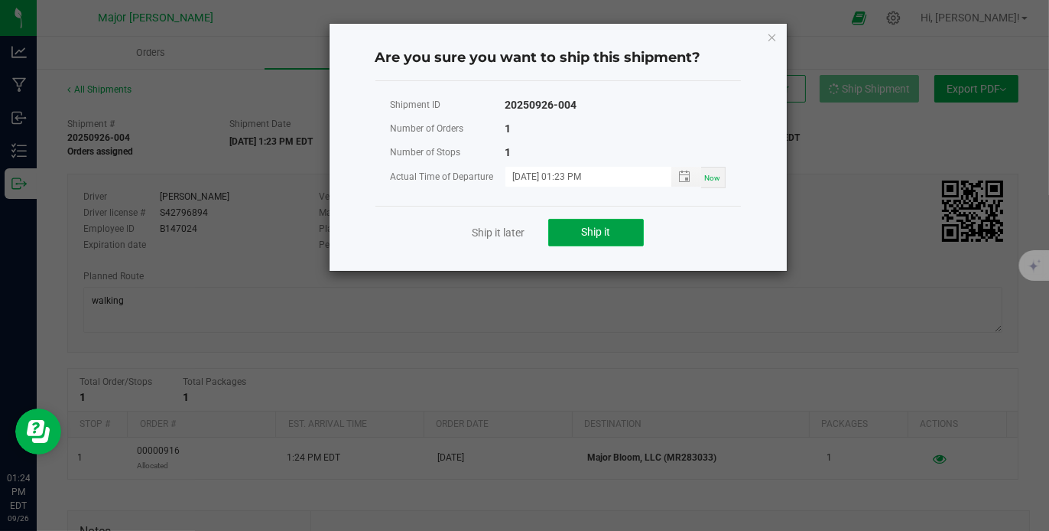
click at [602, 219] on button "Ship it" at bounding box center [596, 233] width 96 height 28
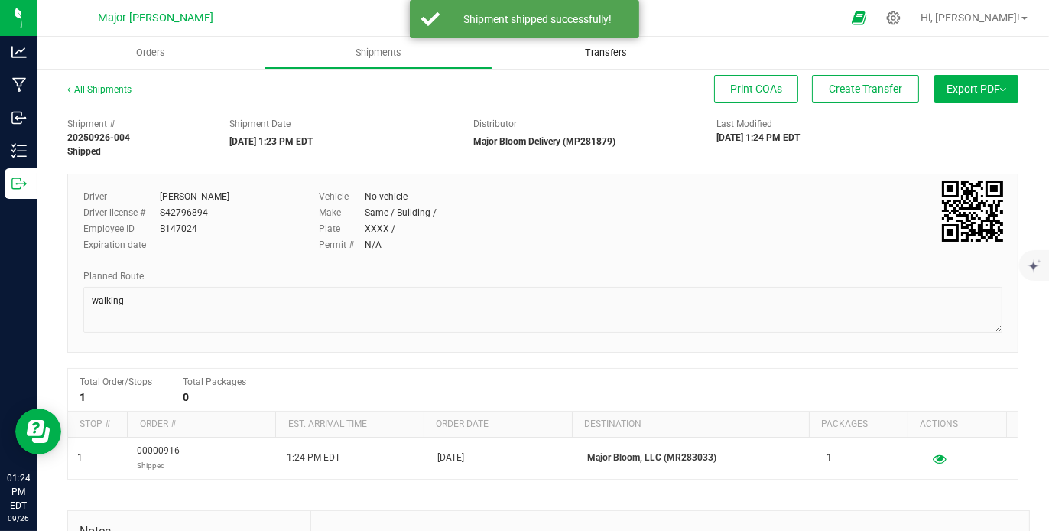
click at [606, 53] on span "Transfers" at bounding box center [605, 53] width 83 height 14
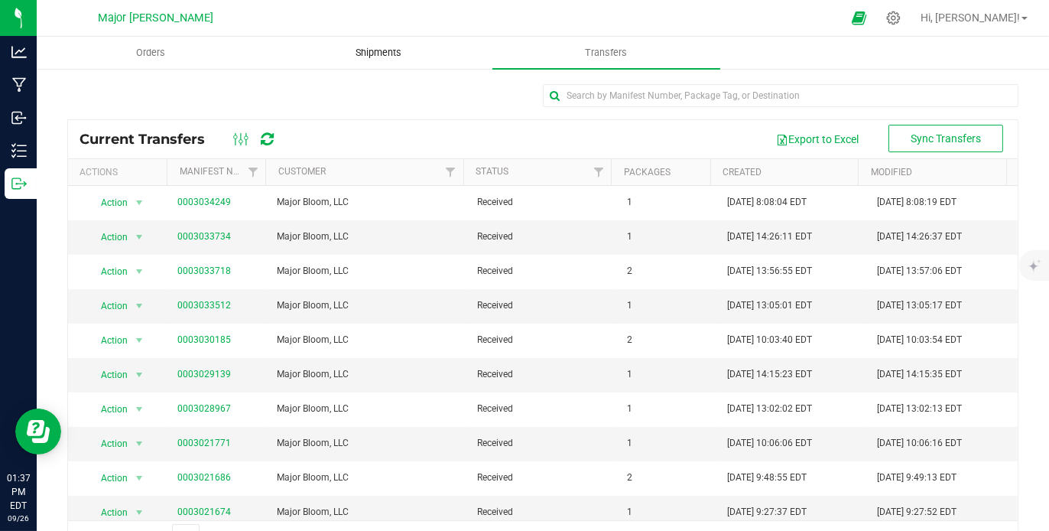
click at [390, 62] on uib-tab-heading "Shipments" at bounding box center [378, 52] width 226 height 31
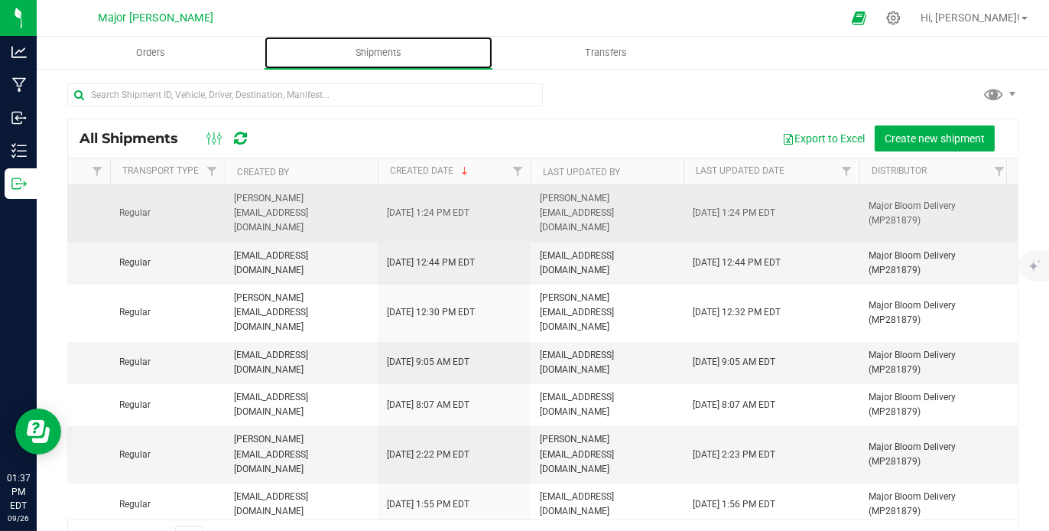
scroll to position [0, 834]
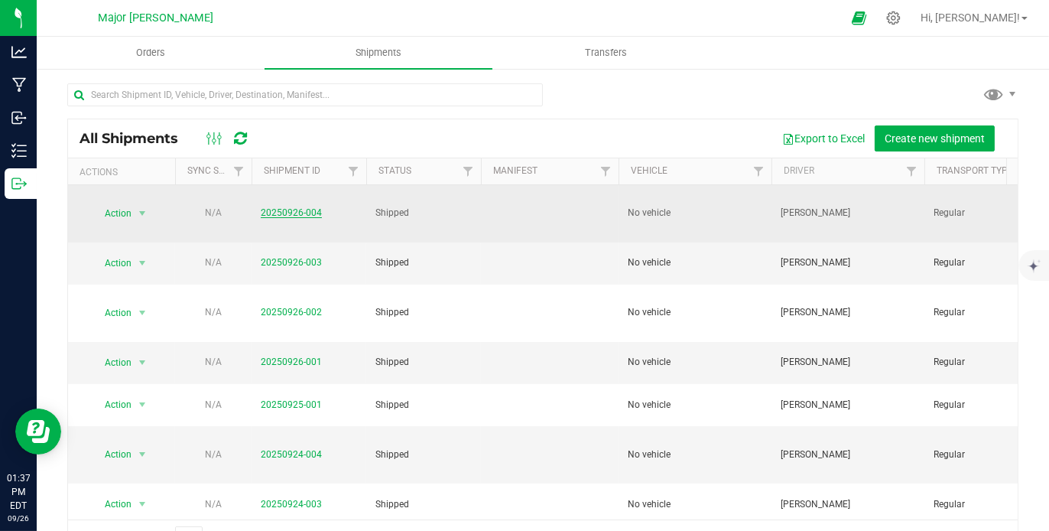
click at [294, 207] on link "20250926-004" at bounding box center [291, 212] width 61 height 11
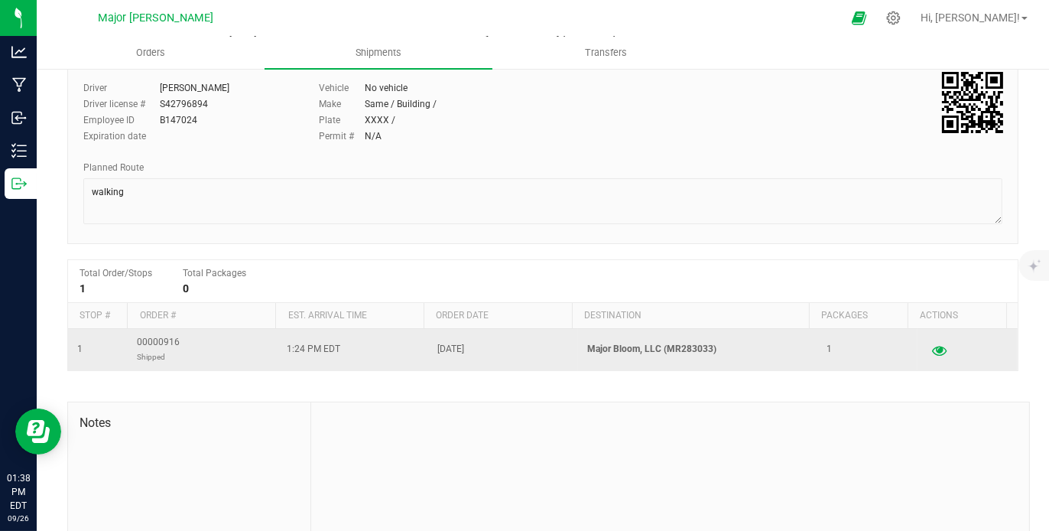
drag, startPoint x: 621, startPoint y: 347, endPoint x: 923, endPoint y: 349, distance: 302.1
click at [932, 349] on icon "button" at bounding box center [939, 349] width 15 height 11
